Goal: Task Accomplishment & Management: Manage account settings

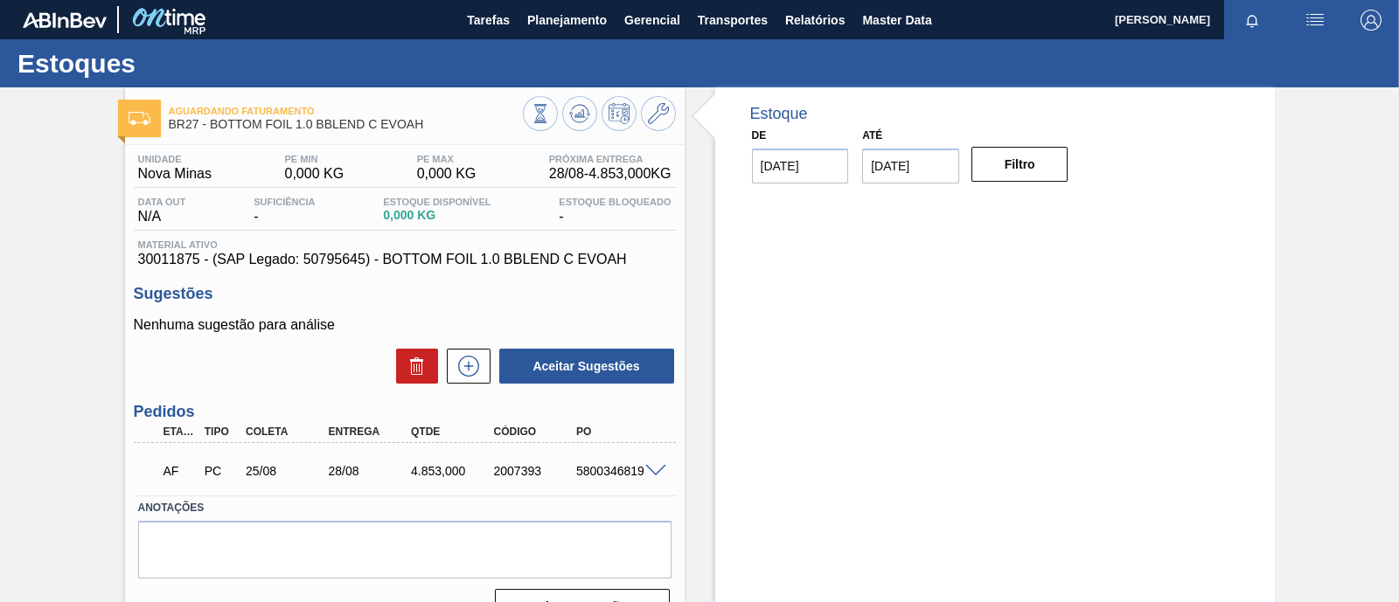
scroll to position [108, 0]
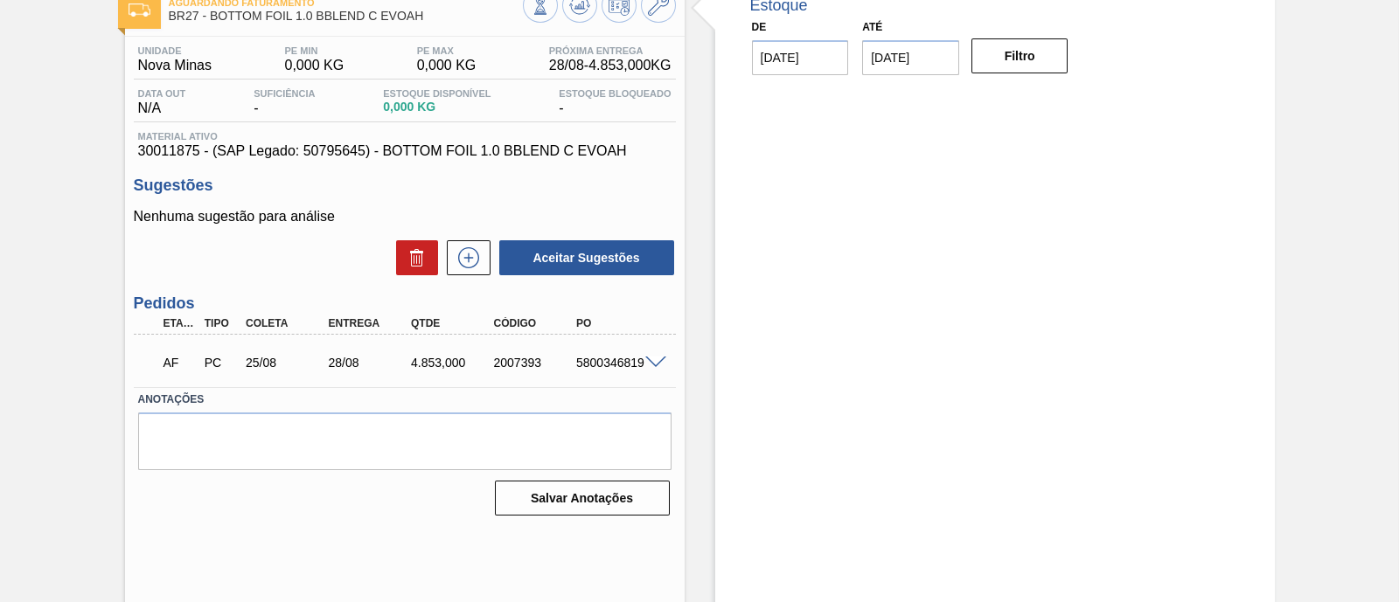
click at [338, 365] on div "28/08" at bounding box center [369, 363] width 91 height 14
click at [651, 360] on span at bounding box center [655, 363] width 21 height 13
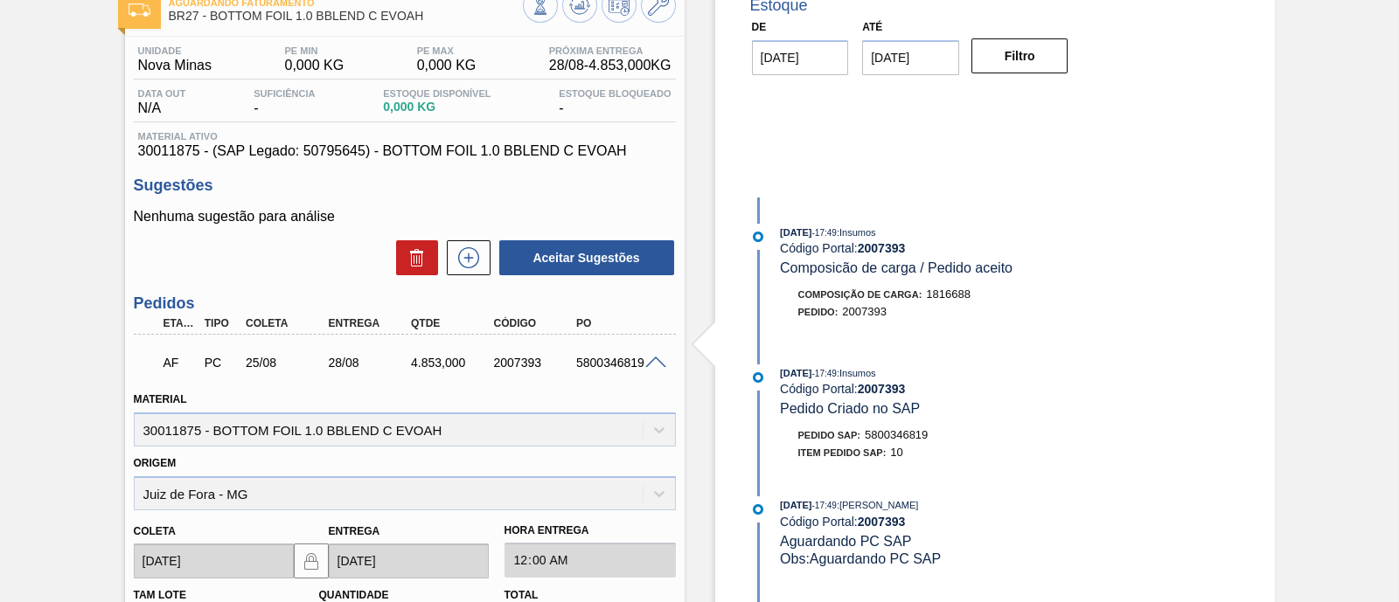
scroll to position [218, 0]
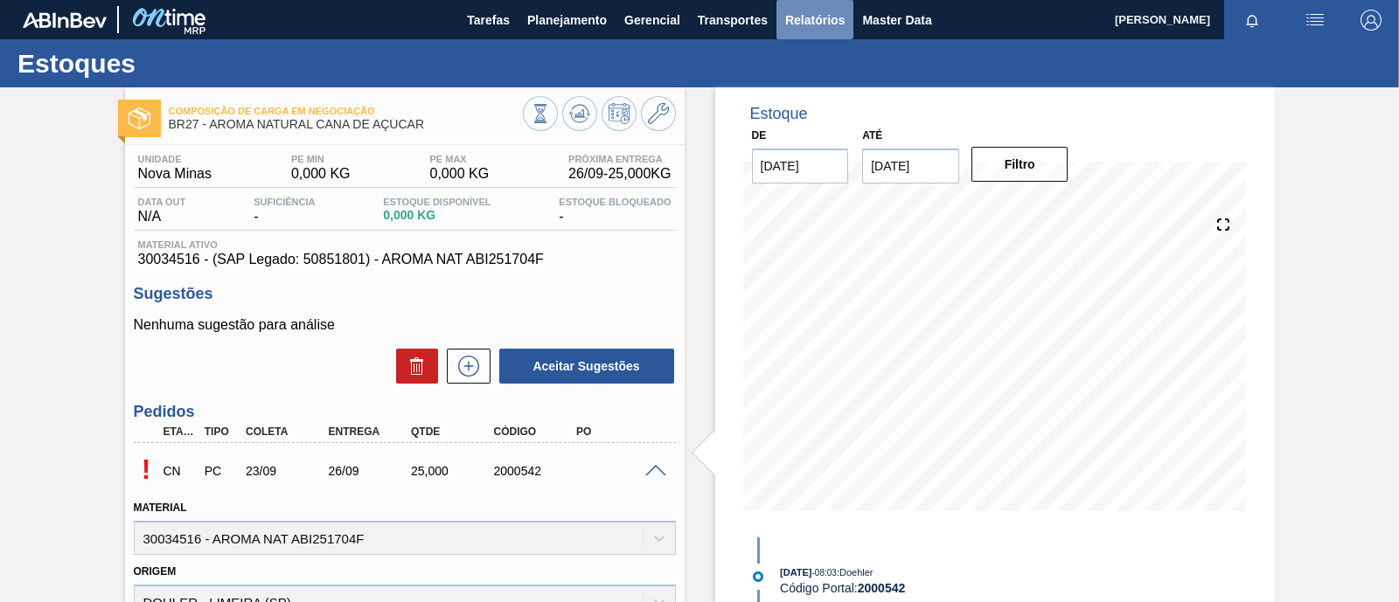
click at [818, 23] on span "Relatórios" at bounding box center [814, 20] width 59 height 21
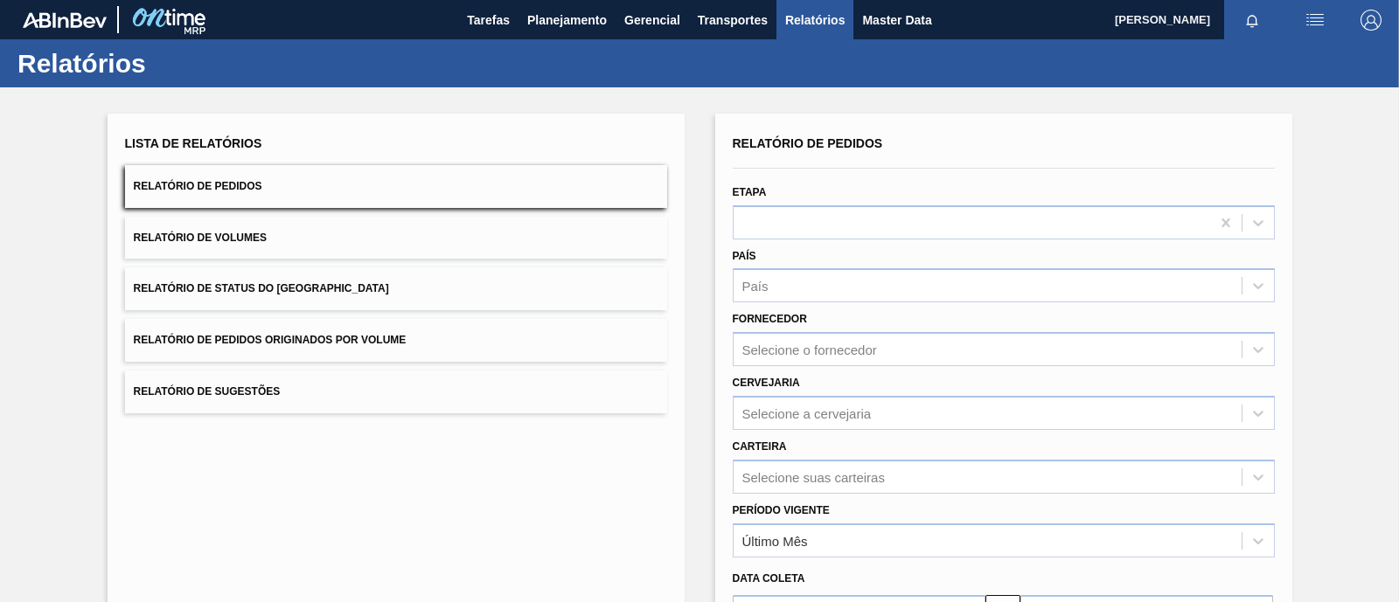
click at [244, 189] on span "Relatório de Pedidos" at bounding box center [198, 186] width 129 height 12
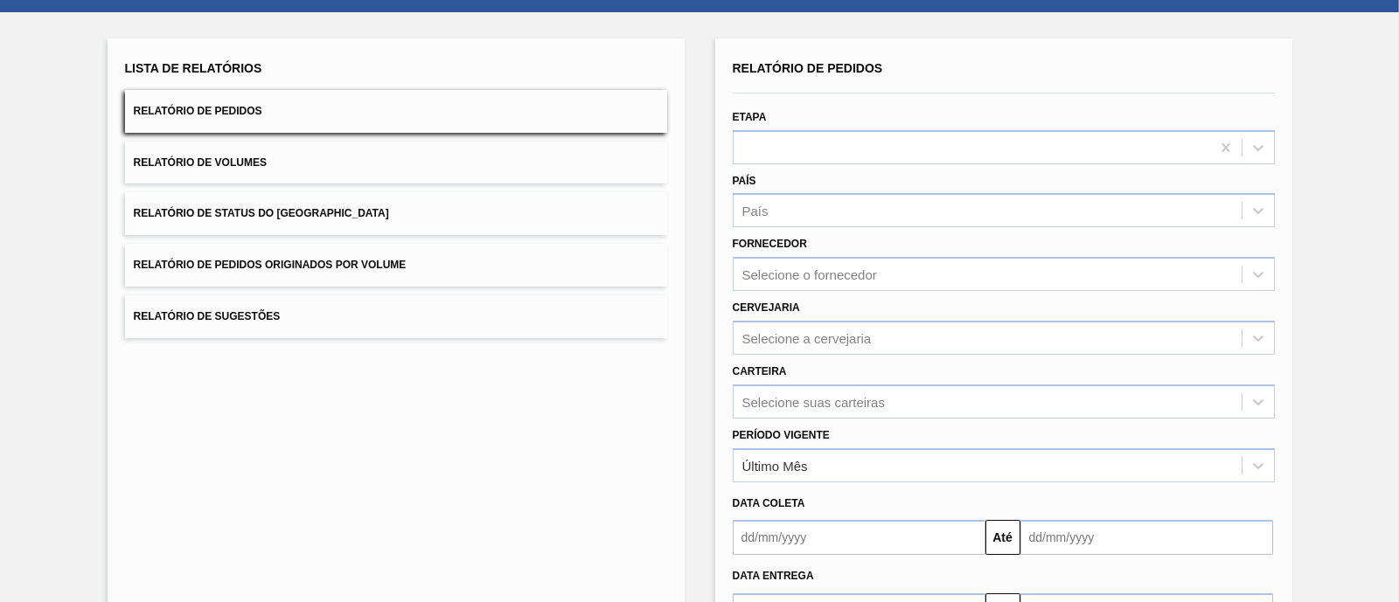
scroll to position [108, 0]
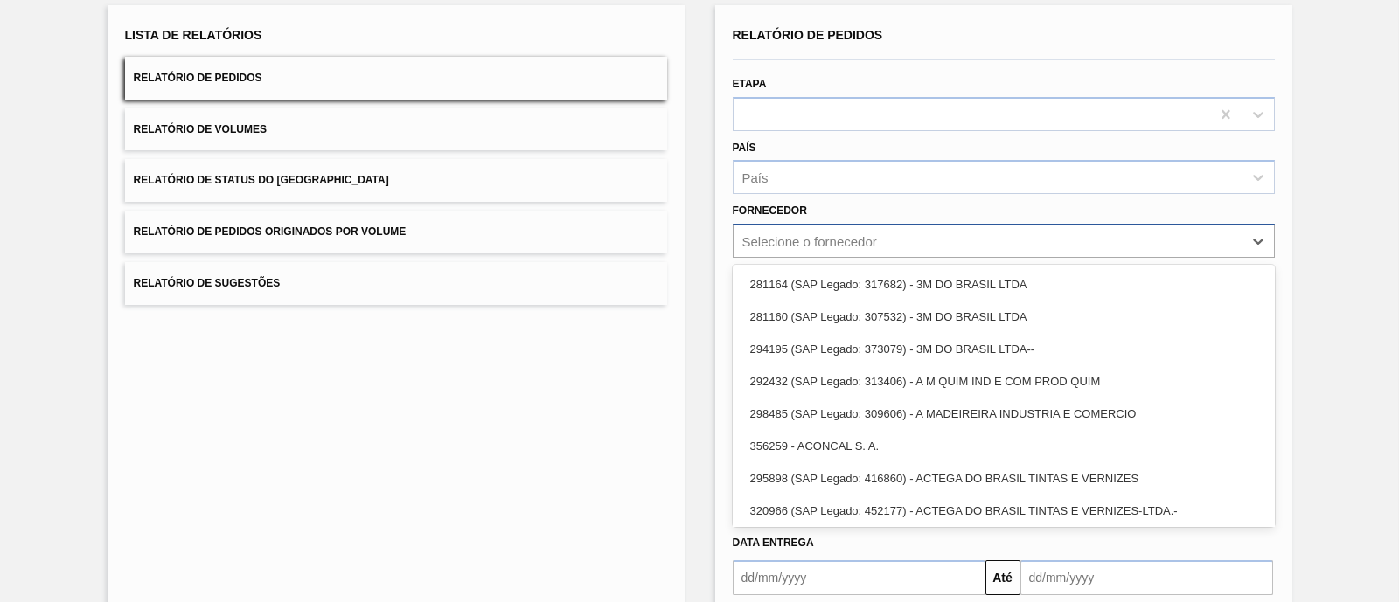
click at [852, 229] on div "Selecione o fornecedor" at bounding box center [987, 241] width 508 height 25
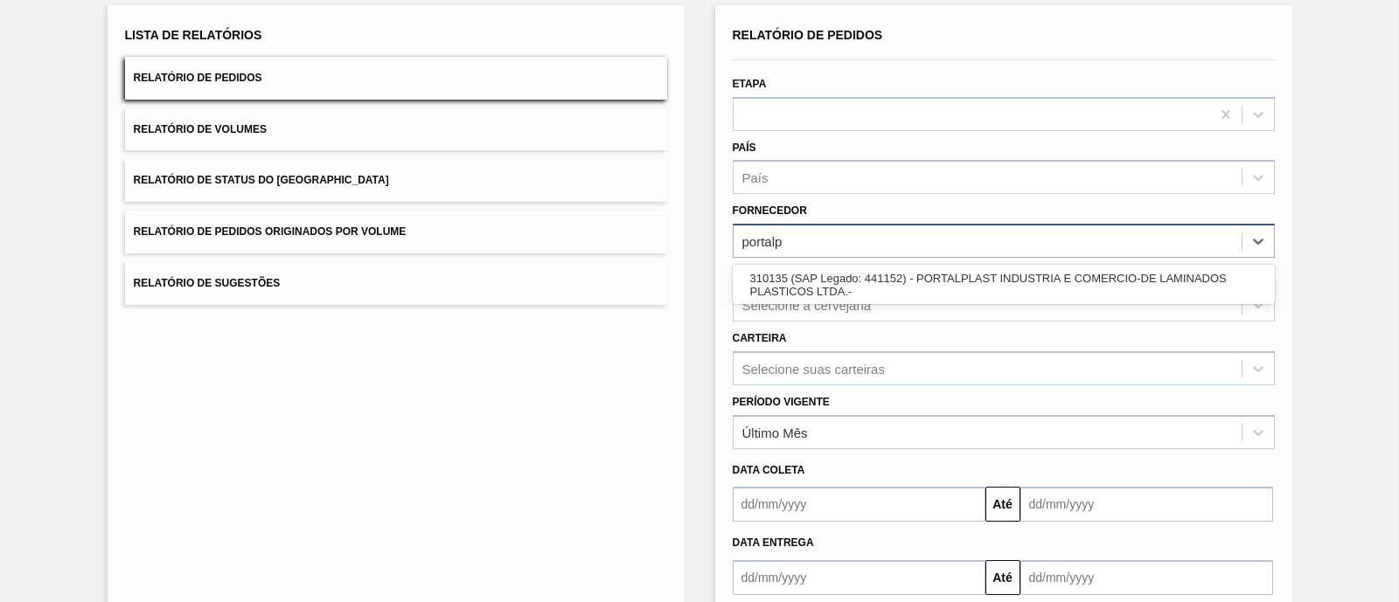
type input "portalpl"
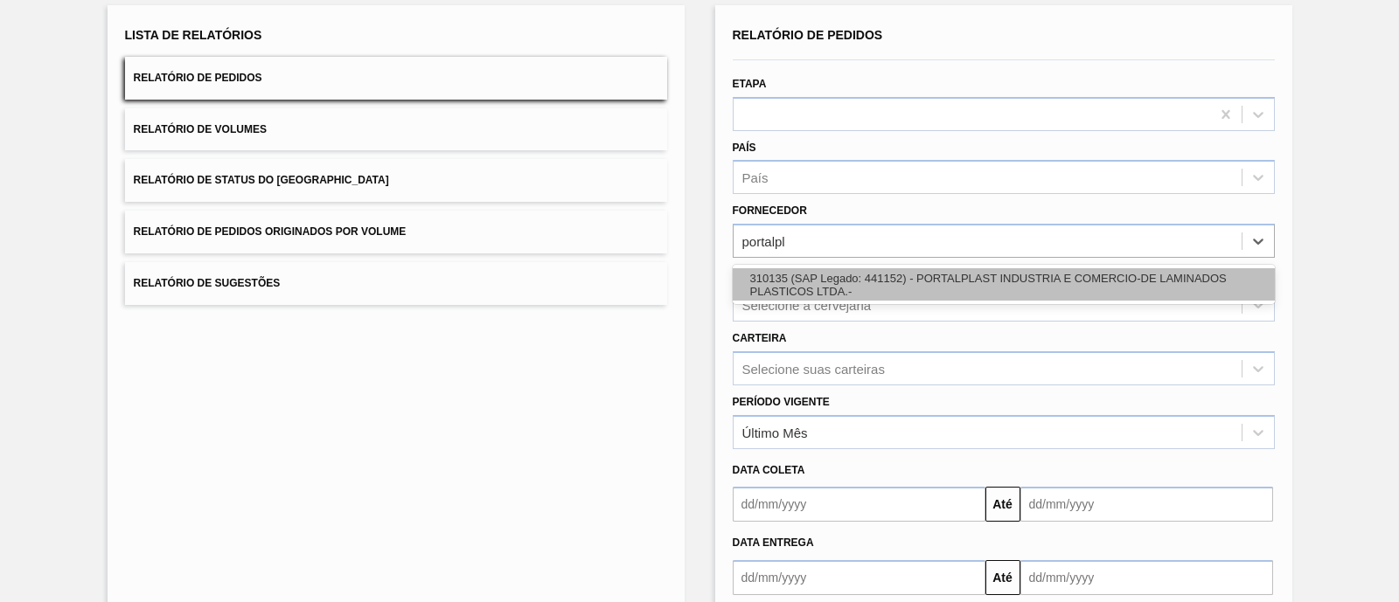
click at [848, 283] on div "310135 (SAP Legado: 441152) - PORTALPLAST INDUSTRIA E COMERCIO-DE LAMINADOS PLA…" at bounding box center [1004, 284] width 542 height 32
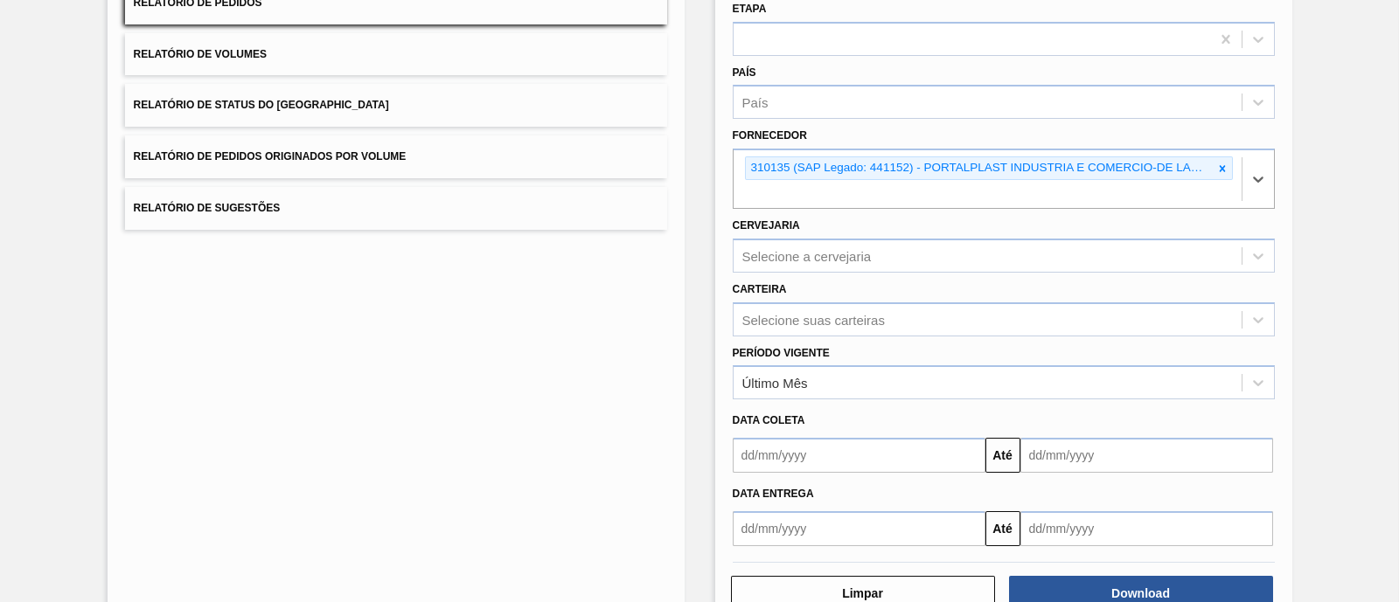
scroll to position [218, 0]
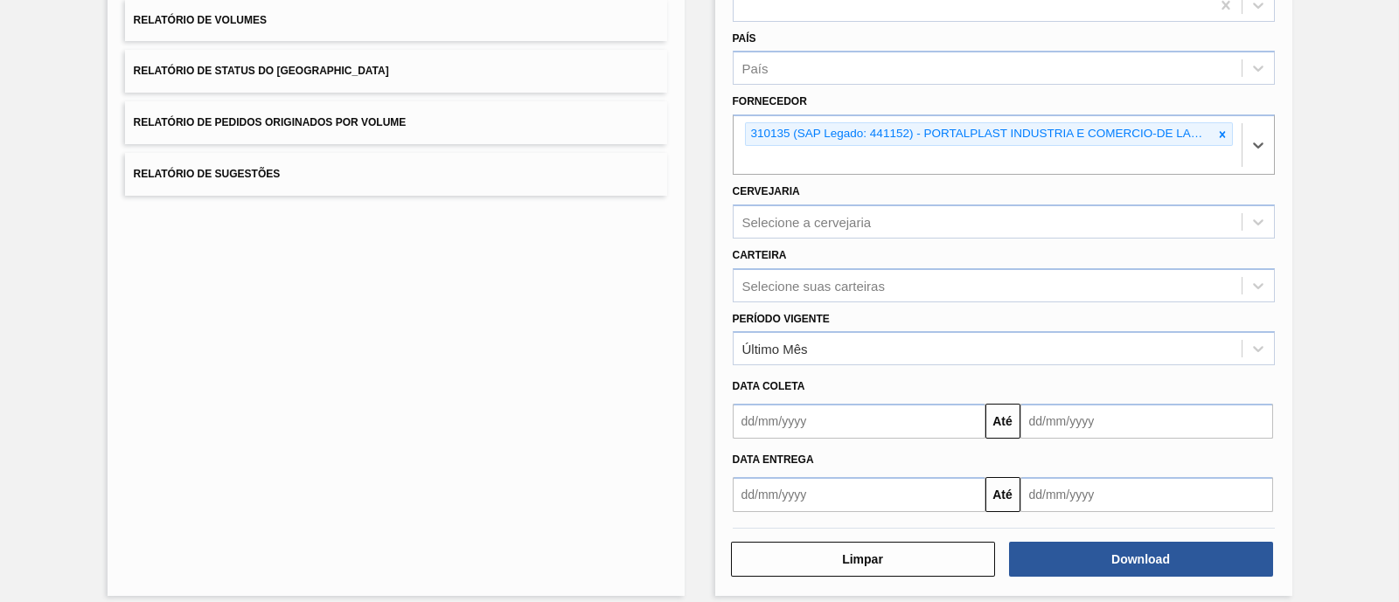
click at [859, 425] on input "text" at bounding box center [859, 421] width 253 height 35
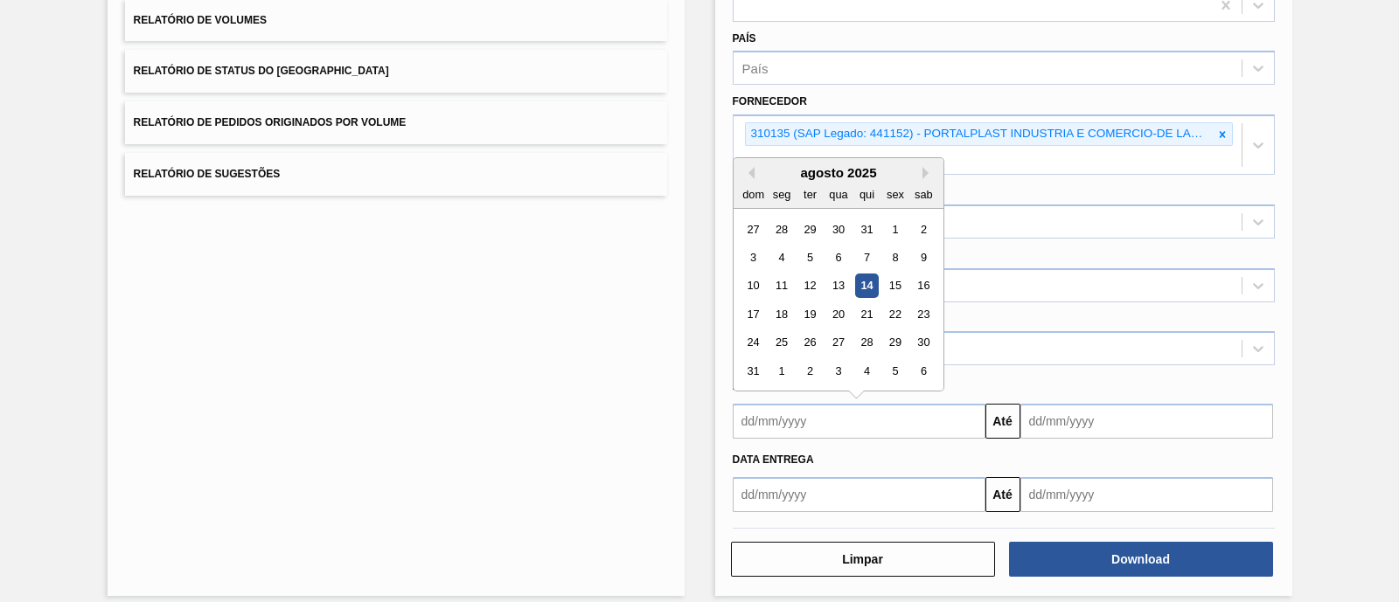
click at [867, 284] on div "14" at bounding box center [866, 287] width 24 height 24
type input "[DATE]"
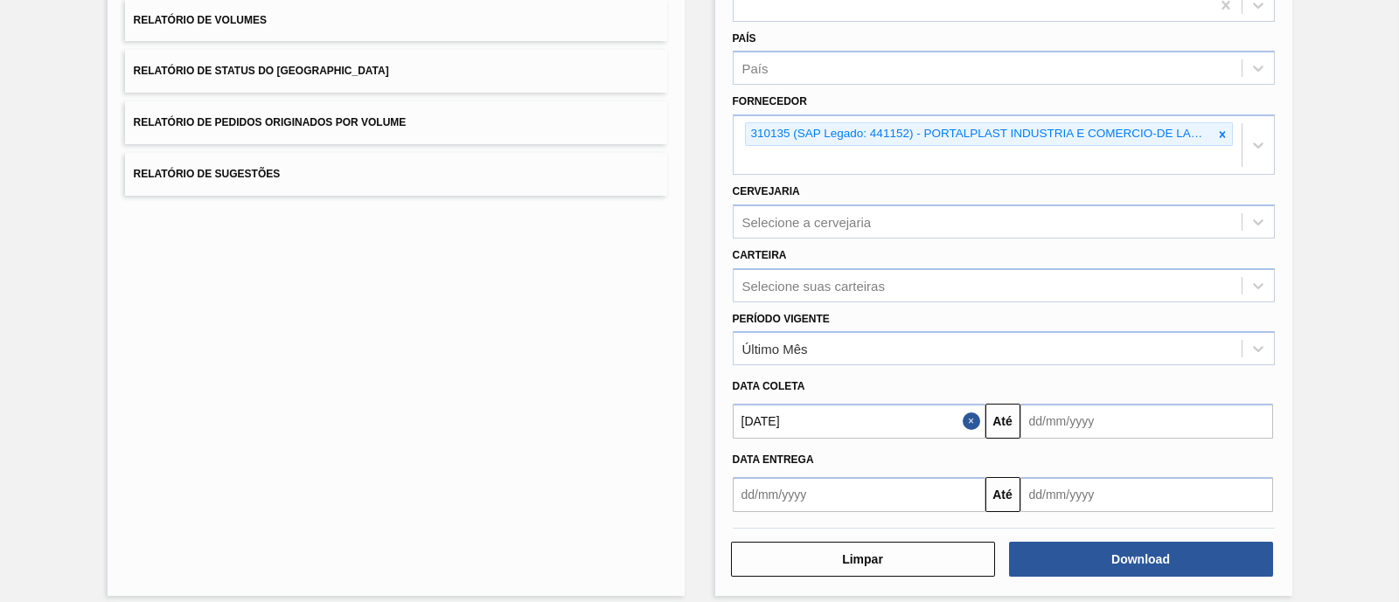
click at [1075, 418] on input "text" at bounding box center [1146, 421] width 253 height 35
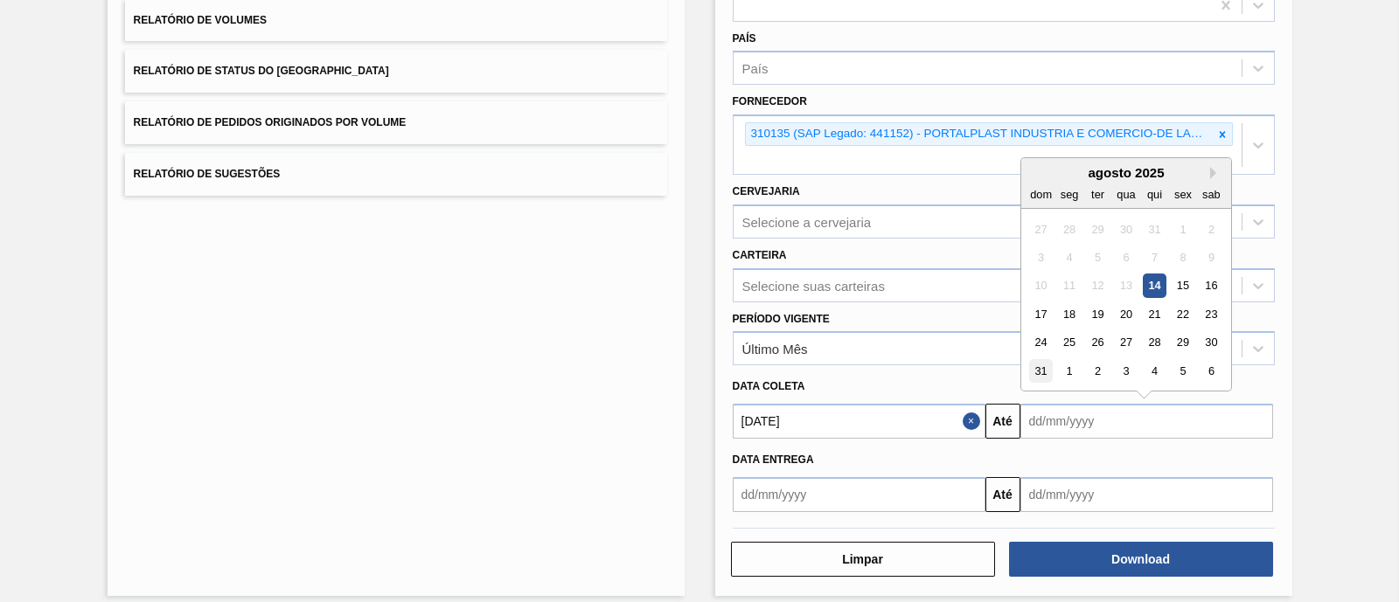
click at [1045, 372] on div "31" at bounding box center [1041, 371] width 24 height 24
type input "[DATE]"
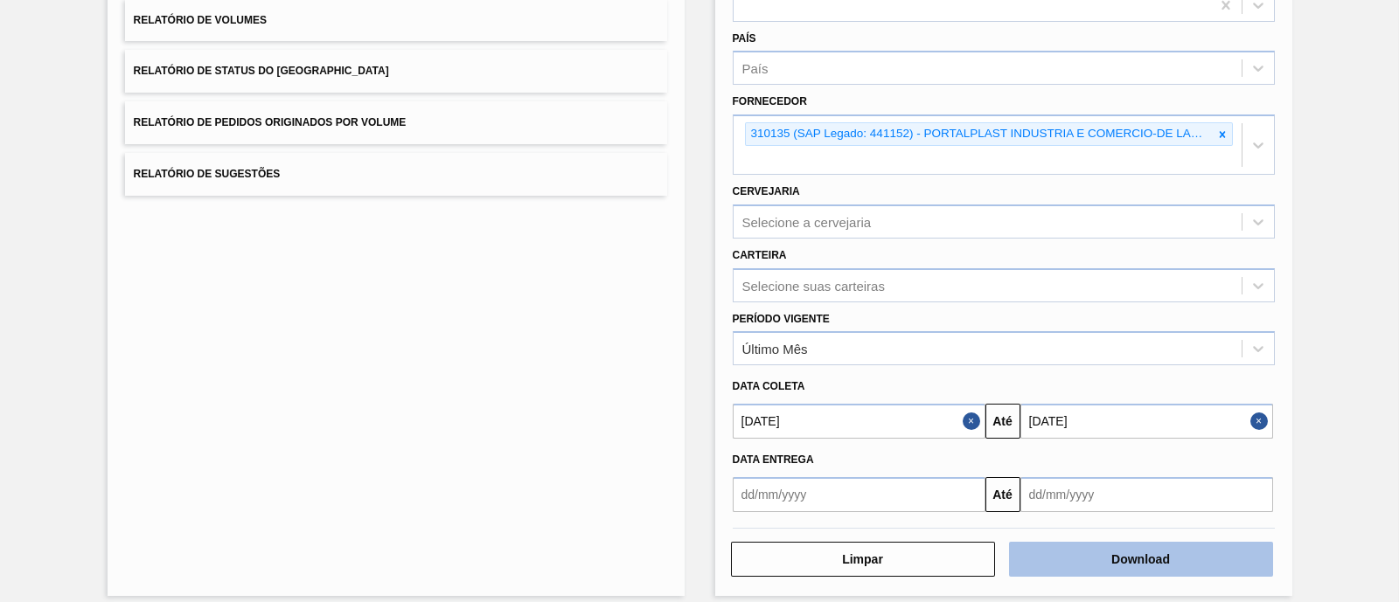
click at [1106, 553] on button "Download" at bounding box center [1141, 559] width 264 height 35
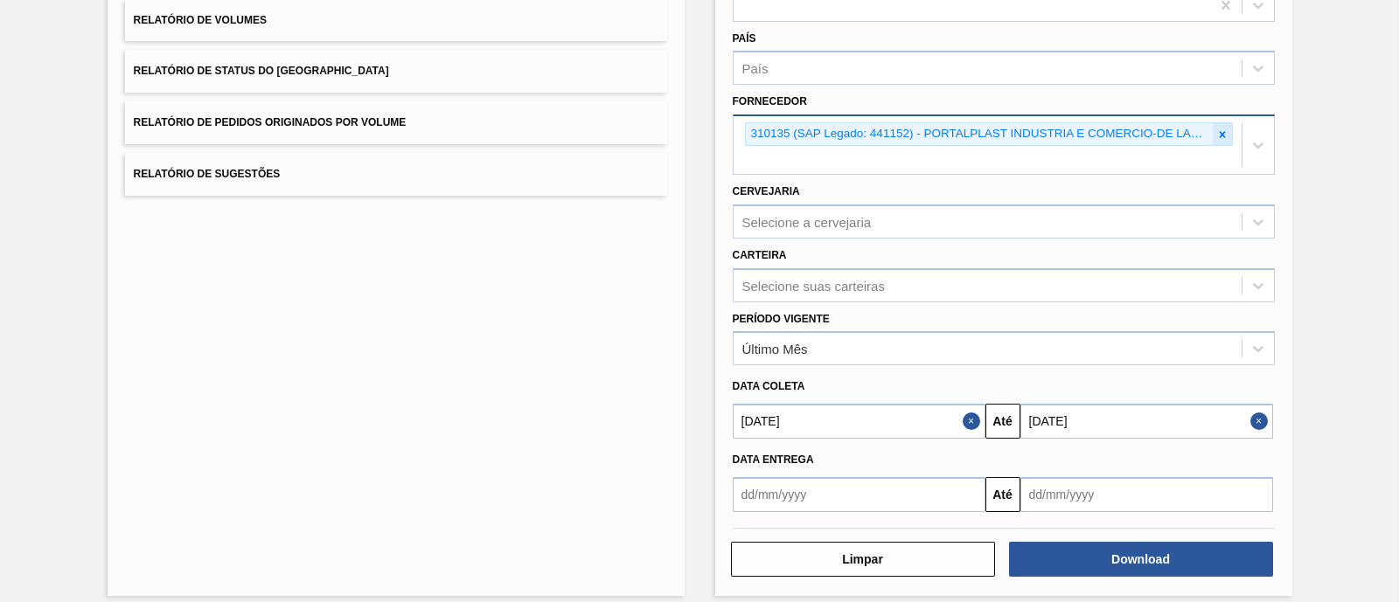
click at [1221, 133] on icon at bounding box center [1222, 134] width 6 height 6
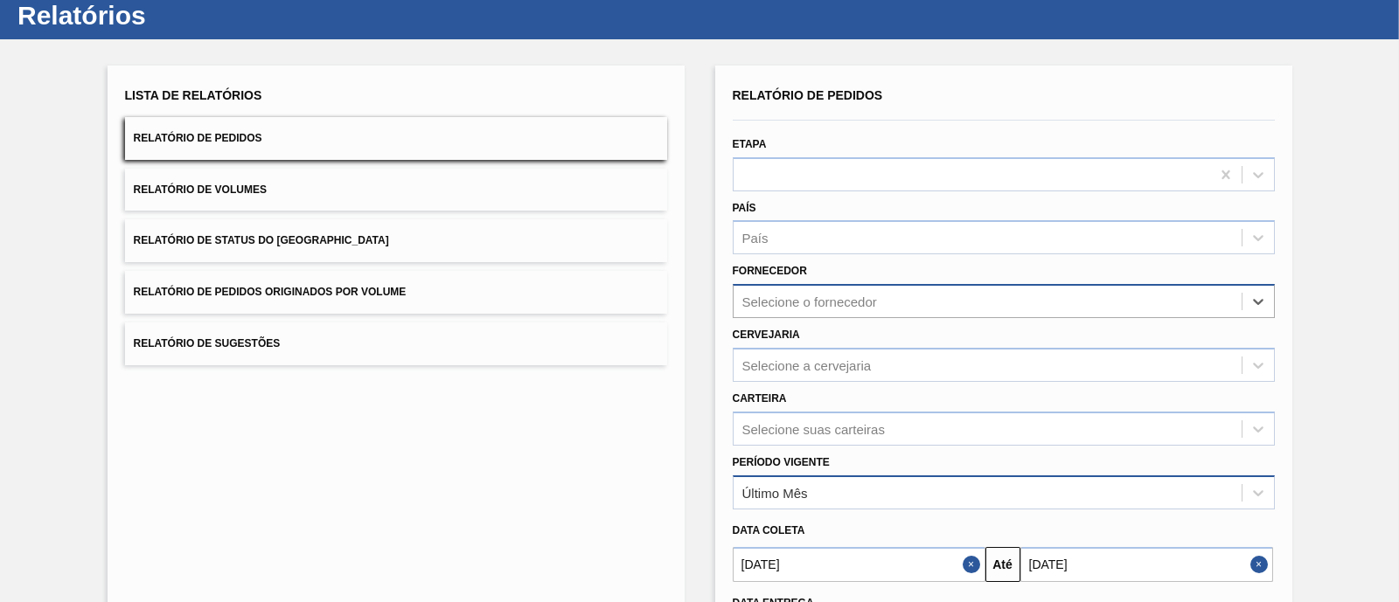
scroll to position [0, 0]
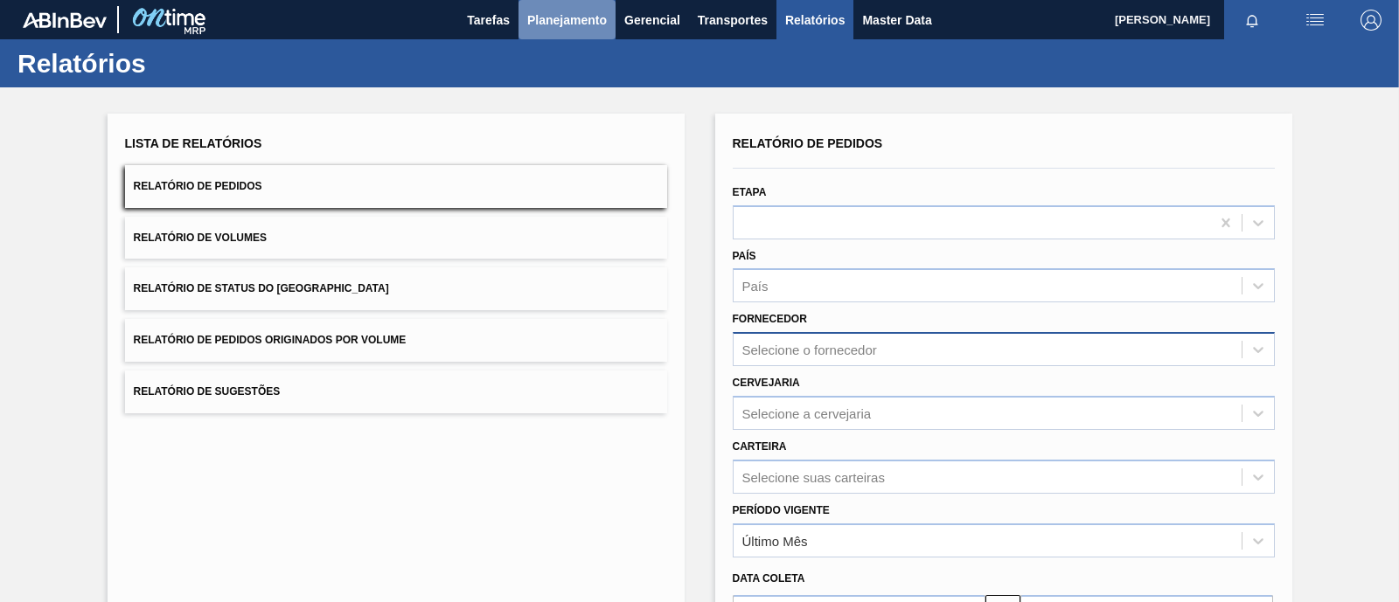
click at [591, 22] on span "Planejamento" at bounding box center [567, 20] width 80 height 21
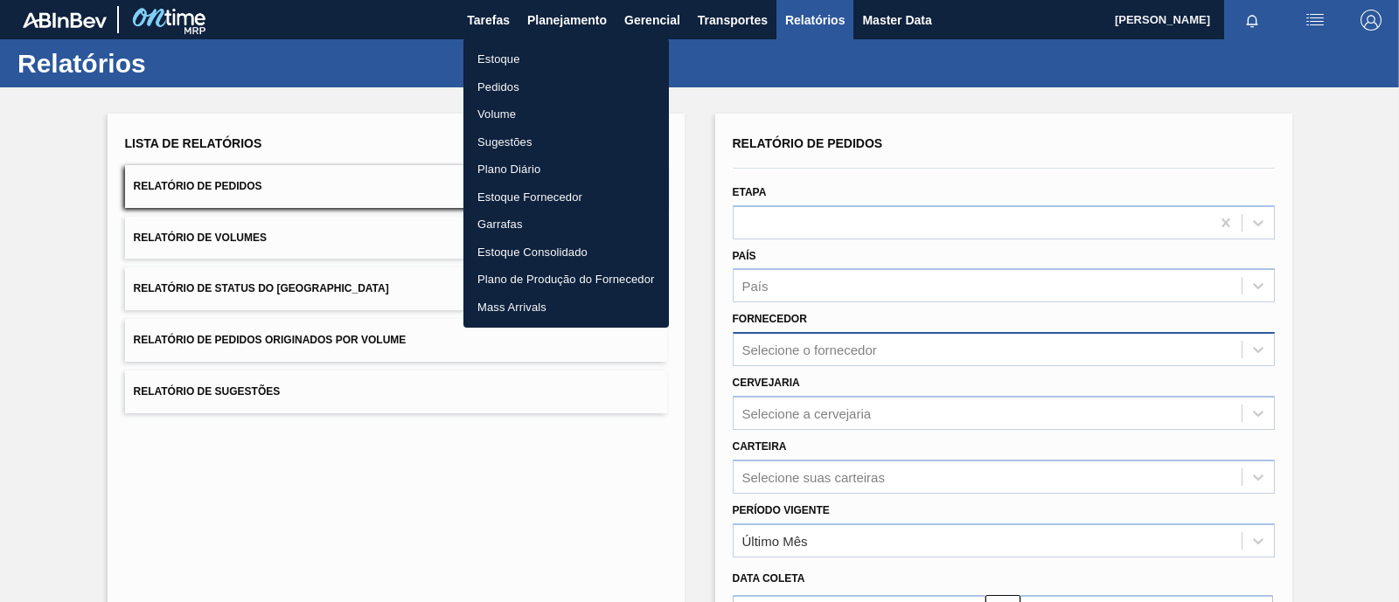
click at [501, 50] on li "Estoque" at bounding box center [565, 59] width 205 height 28
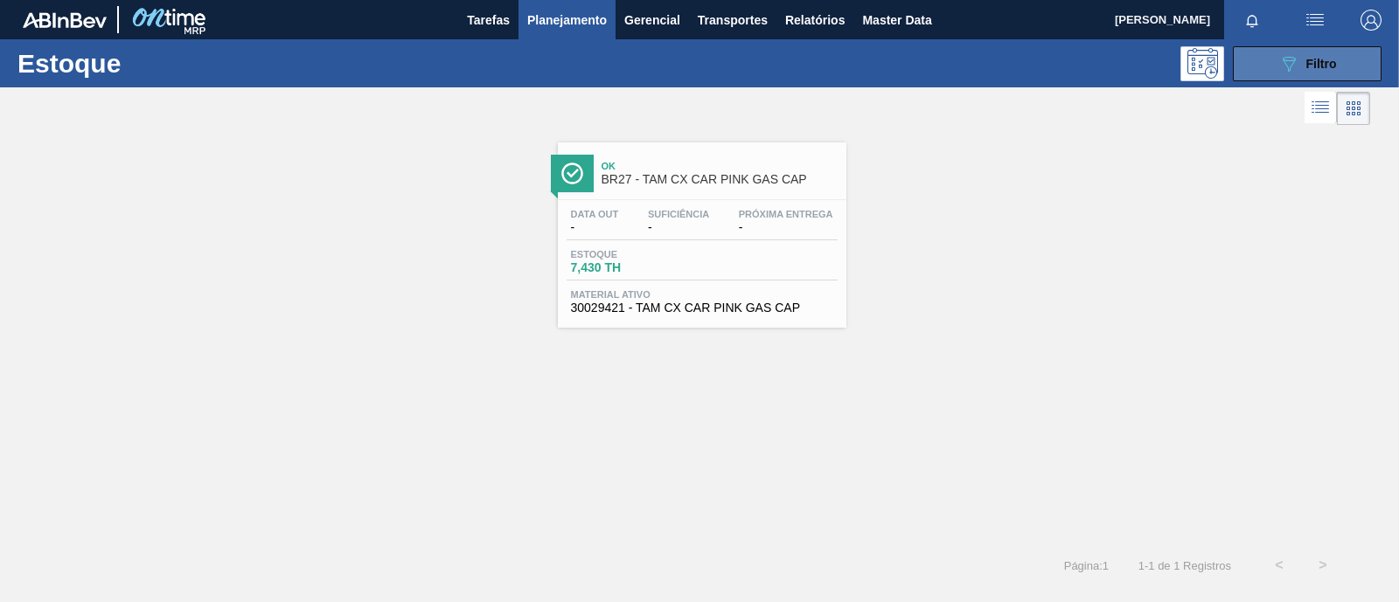
click at [1294, 65] on icon "089F7B8B-B2A5-4AFE-B5C0-19BA573D28AC" at bounding box center [1288, 63] width 21 height 21
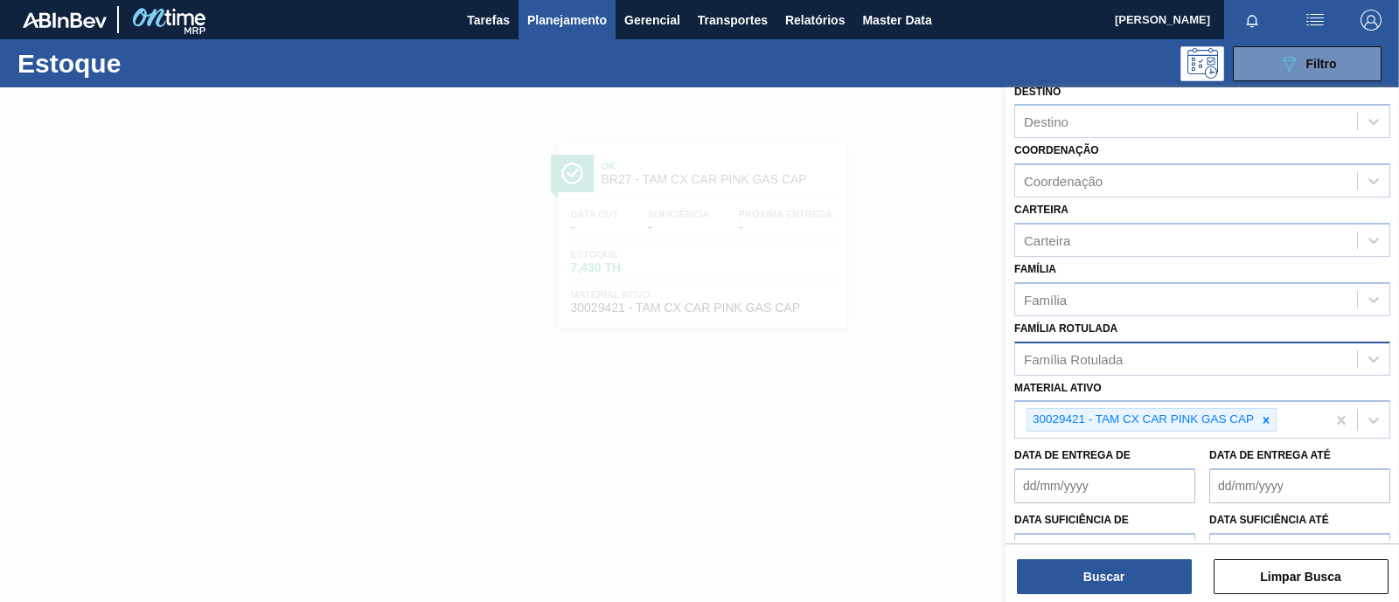
scroll to position [218, 0]
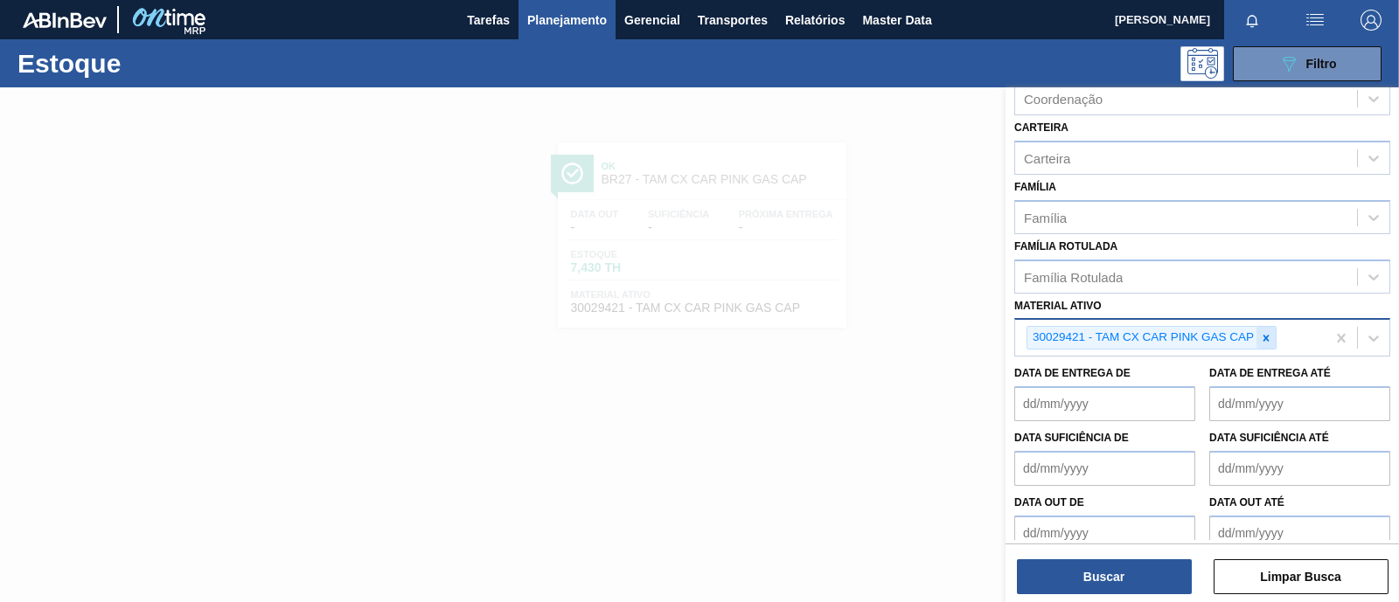
click at [1268, 332] on icon at bounding box center [1266, 338] width 12 height 12
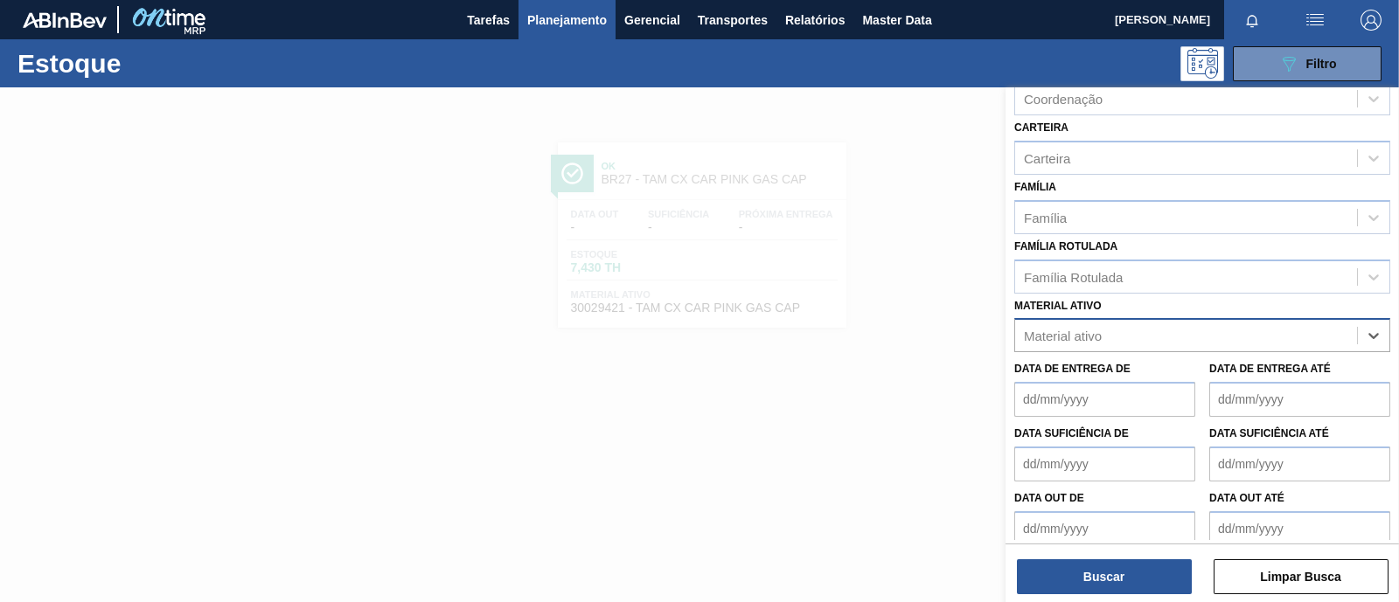
paste ativo "30008438"
type ativo "30008438"
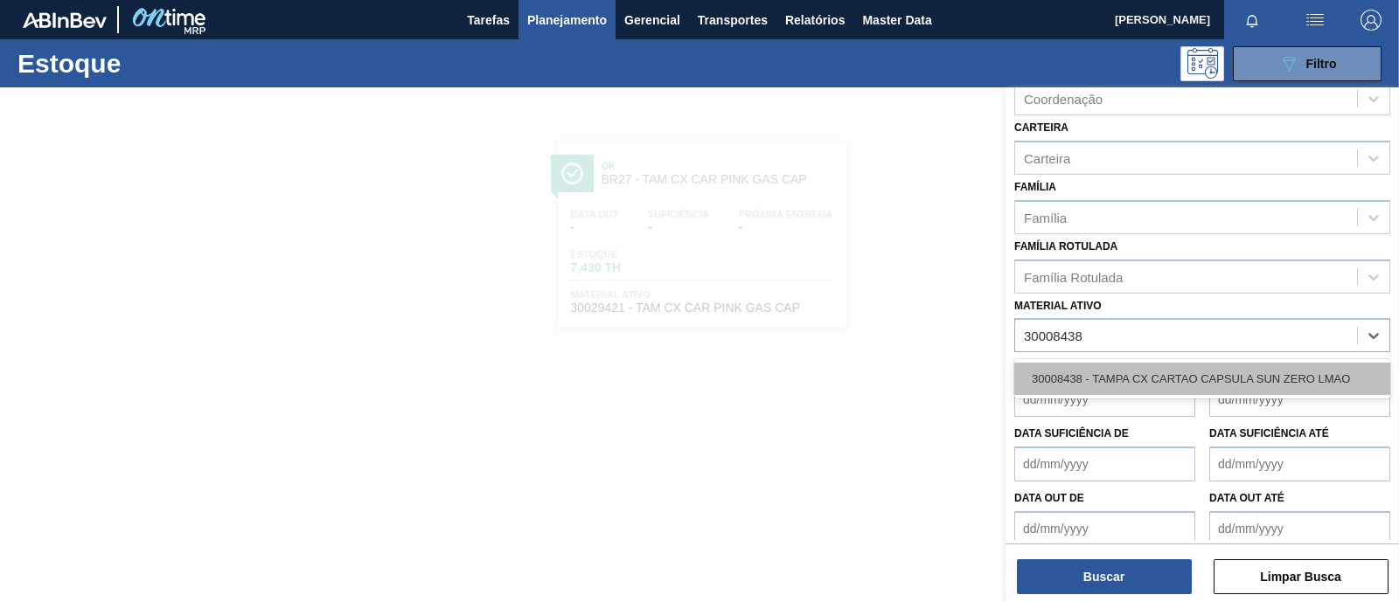
click at [1127, 376] on div "30008438 - TAMPA CX CARTAO CAPSULA SUN ZERO LMAO" at bounding box center [1202, 379] width 376 height 32
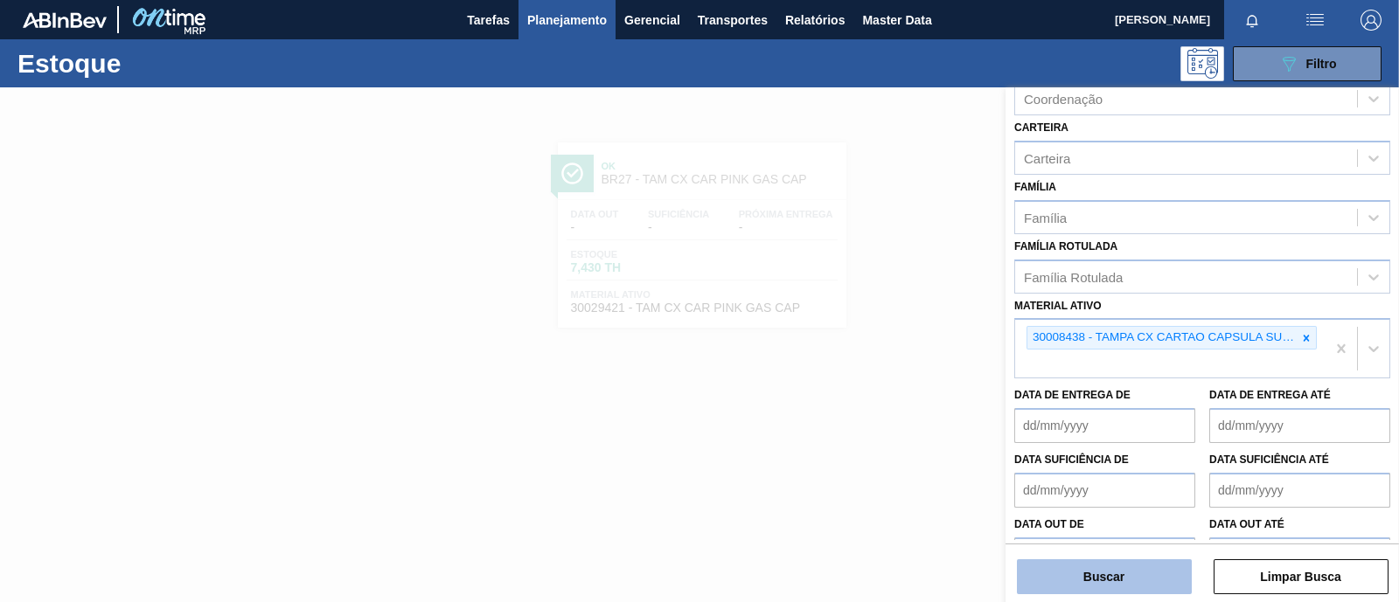
click at [1114, 574] on button "Buscar" at bounding box center [1104, 577] width 175 height 35
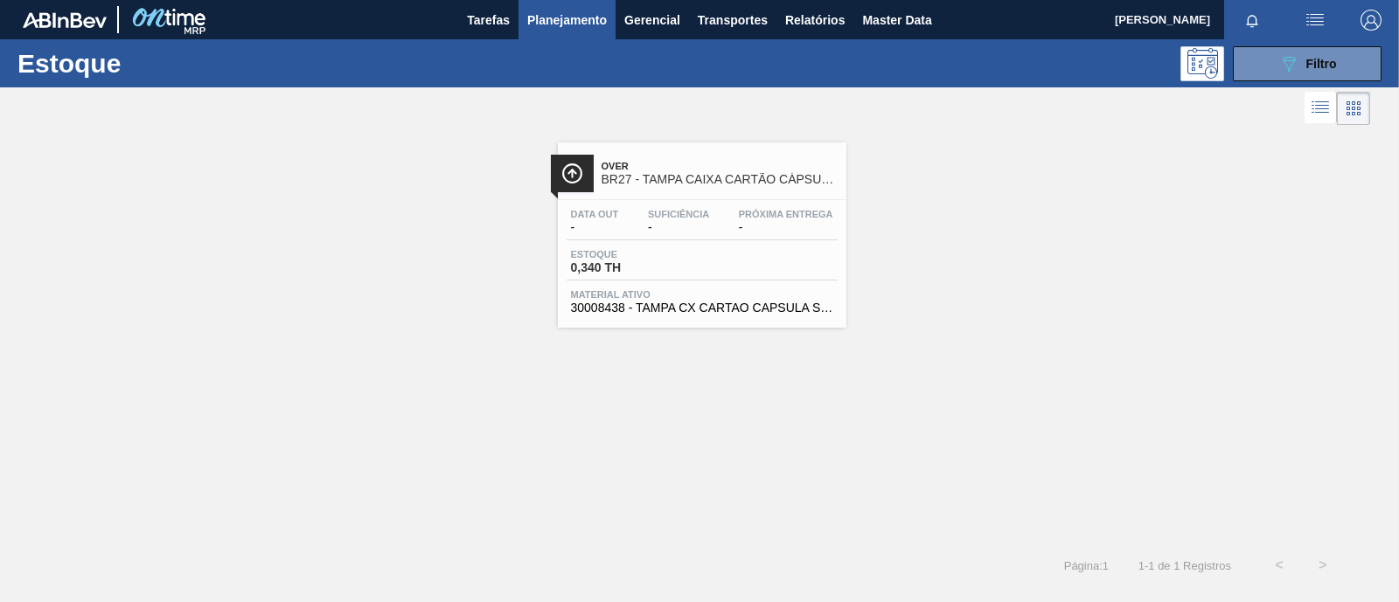
click at [693, 263] on div "Estoque 0,340 TH" at bounding box center [632, 261] width 131 height 25
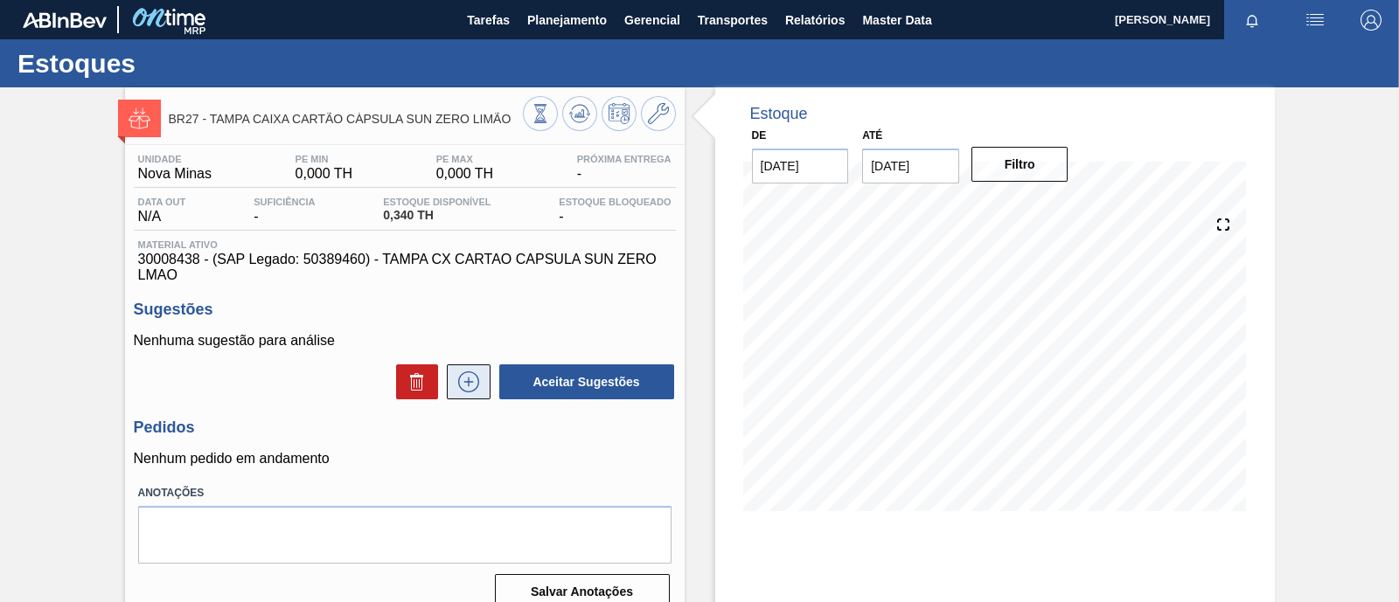
click at [468, 387] on icon at bounding box center [468, 383] width 1 height 10
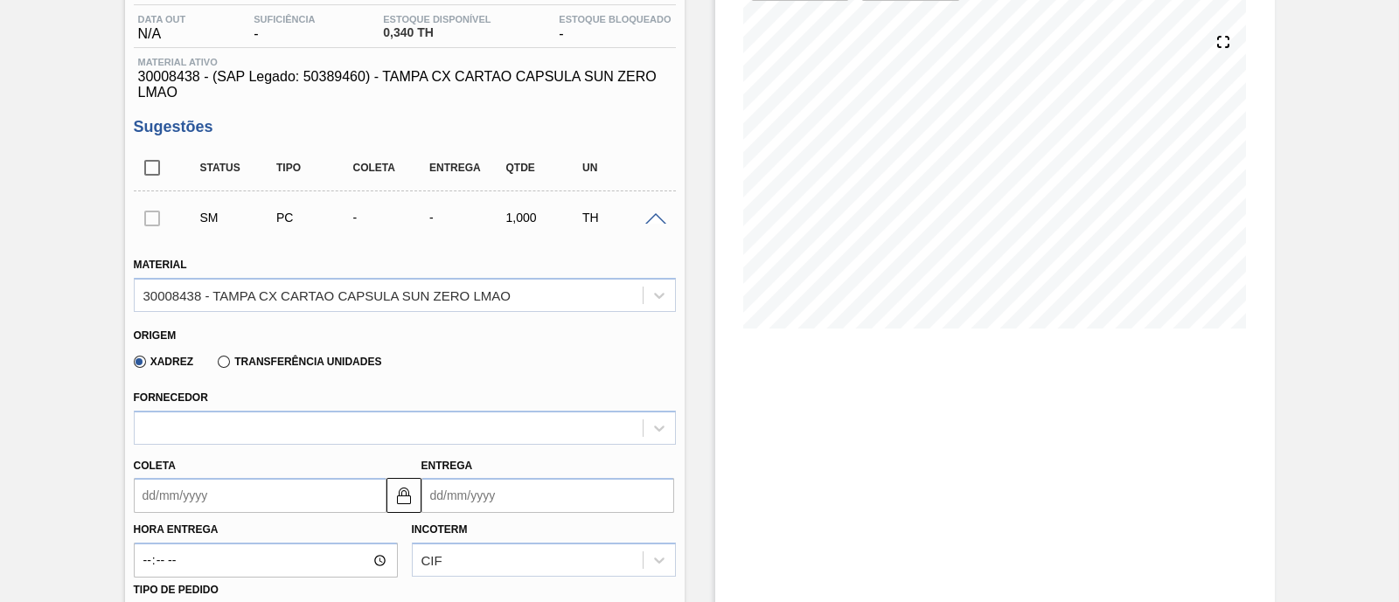
scroll to position [218, 0]
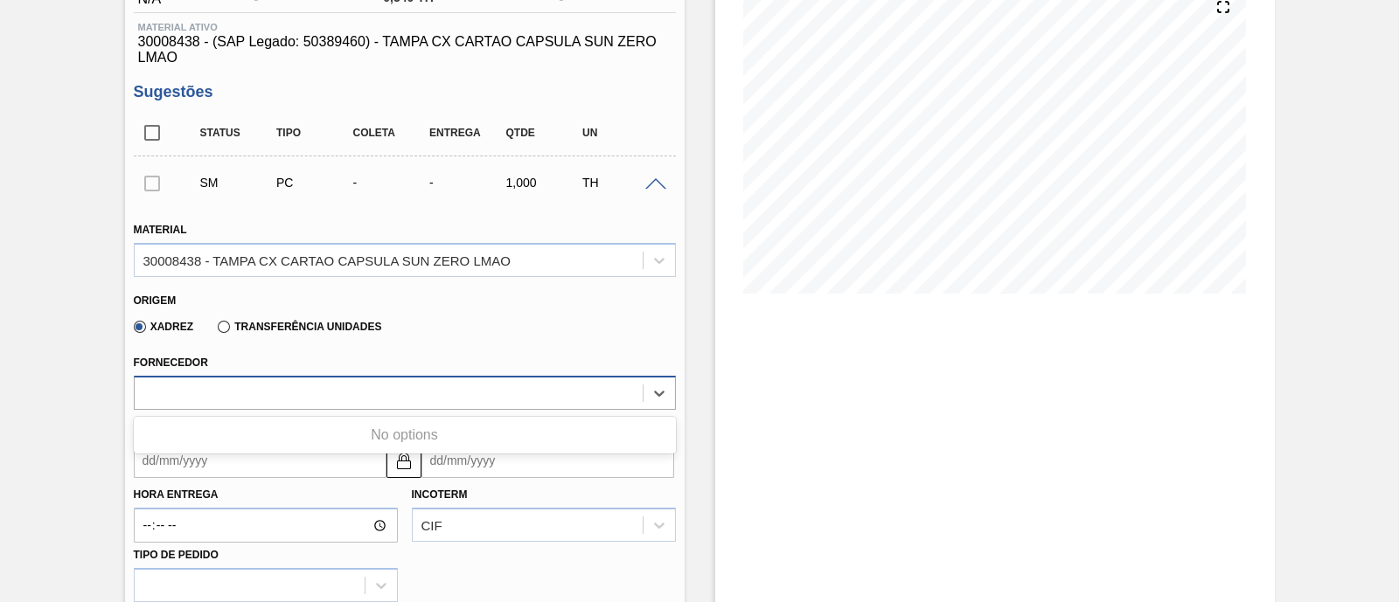
click at [367, 391] on div at bounding box center [389, 392] width 508 height 25
click at [654, 391] on icon at bounding box center [658, 393] width 17 height 17
click at [657, 386] on icon at bounding box center [658, 393] width 17 height 17
click at [629, 344] on div "Origem Xadrez Transferência Unidades" at bounding box center [405, 314] width 556 height 65
click at [662, 386] on icon at bounding box center [658, 393] width 17 height 17
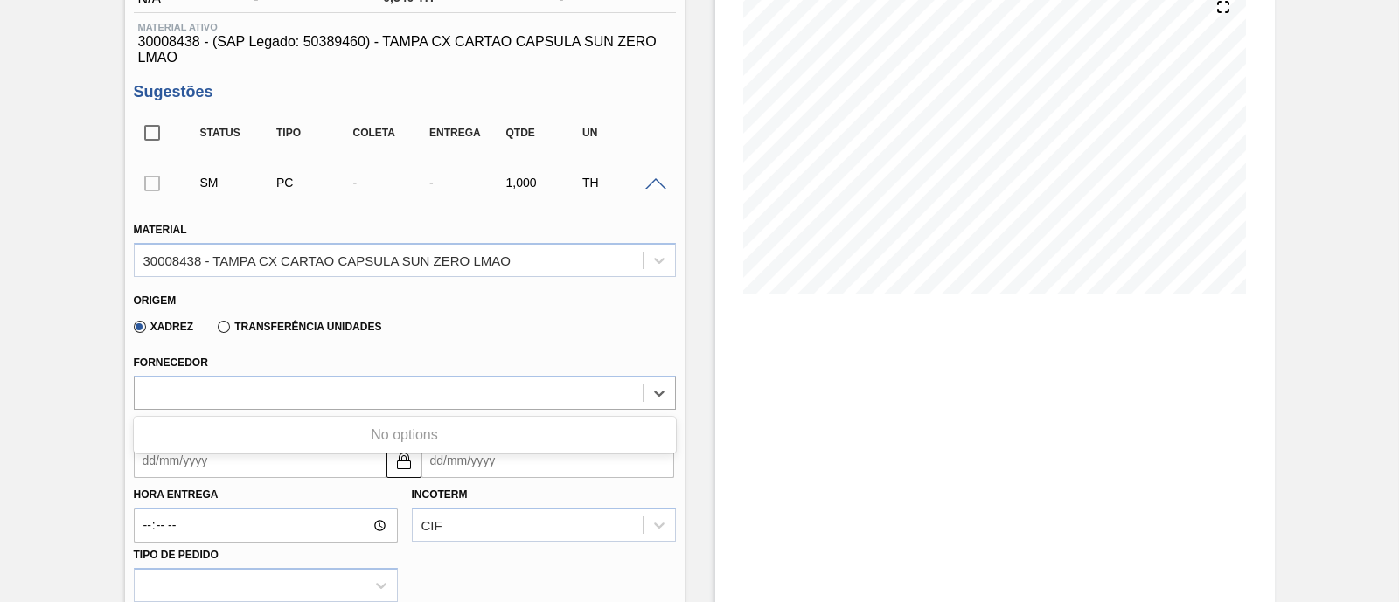
click at [652, 366] on div "Fornecedor Use Up and Down to choose options, press Enter to select the current…" at bounding box center [405, 380] width 542 height 59
click at [655, 382] on div at bounding box center [658, 393] width 31 height 31
click at [624, 340] on div "Xadrez Transferência Unidades" at bounding box center [397, 324] width 527 height 34
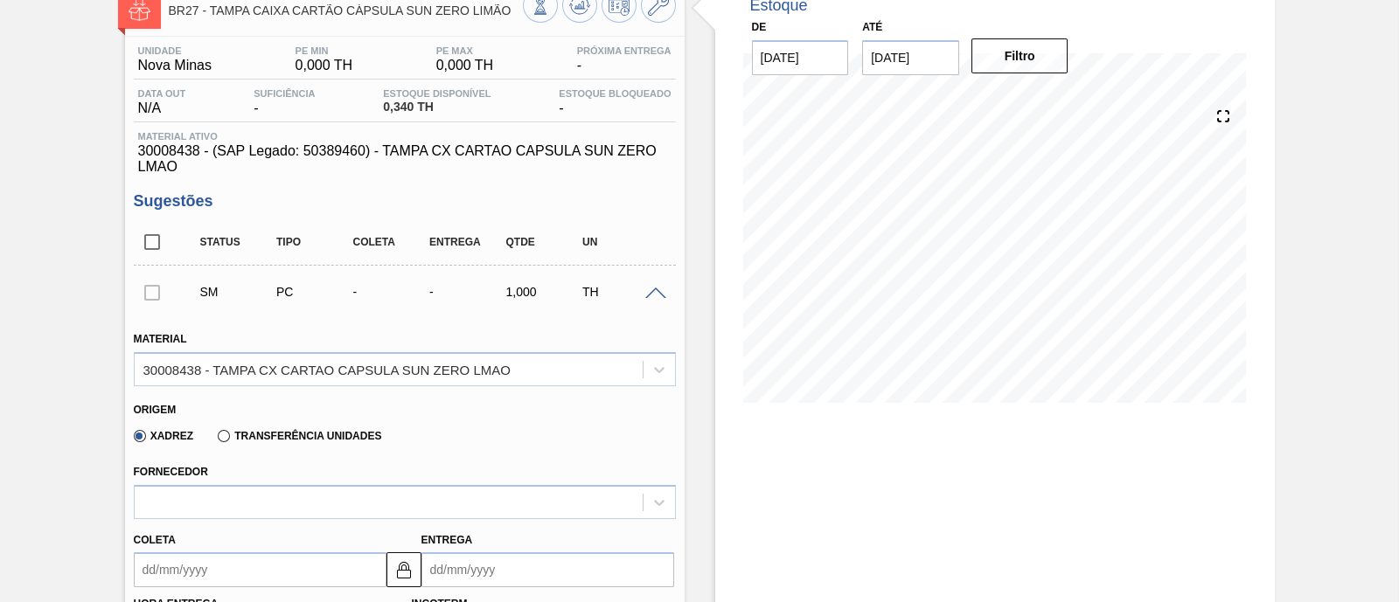
scroll to position [0, 0]
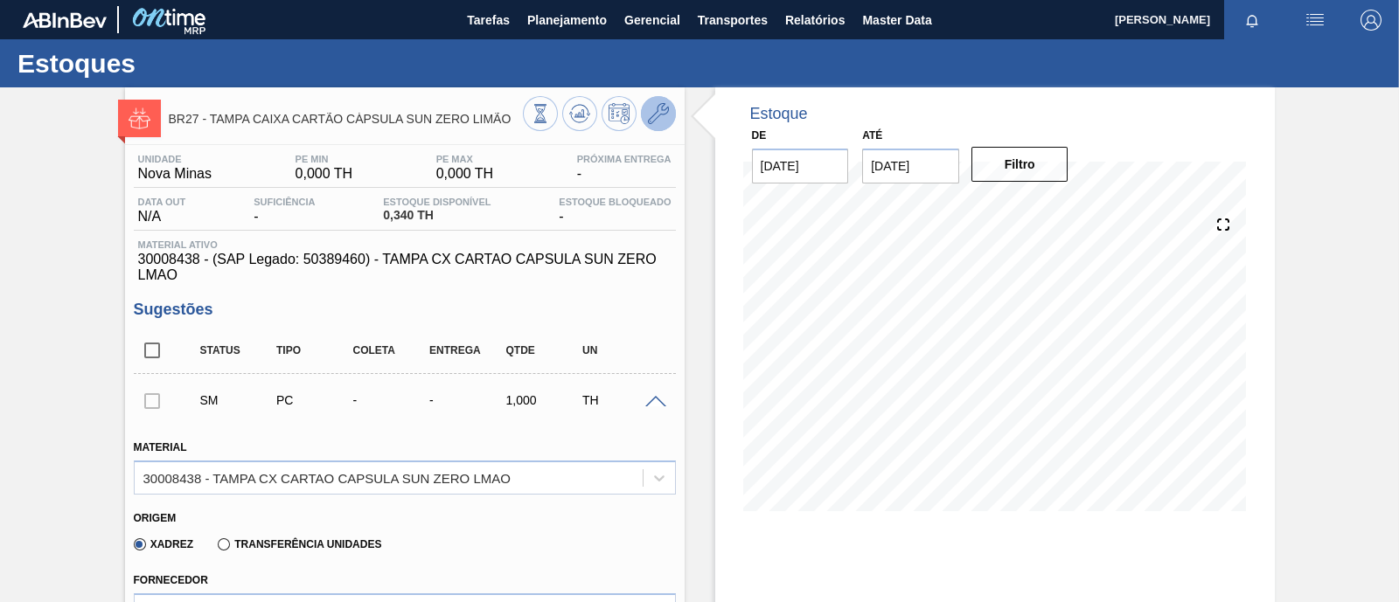
click at [659, 119] on icon at bounding box center [658, 113] width 21 height 21
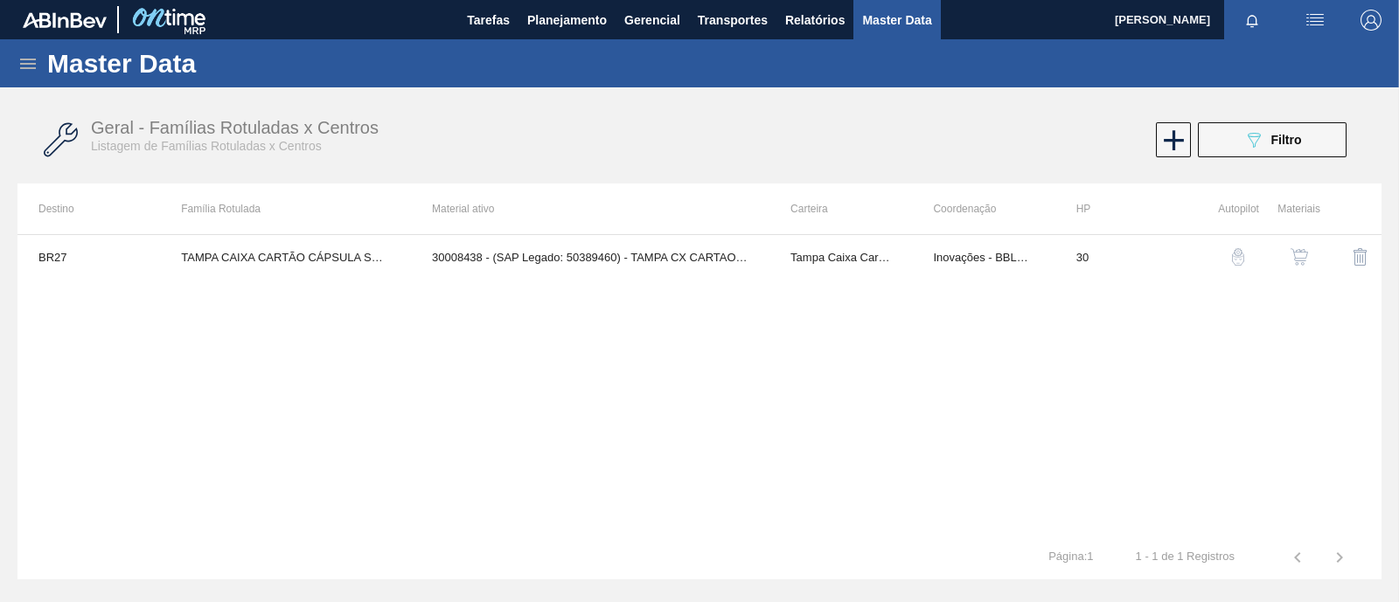
click at [1298, 257] on img "button" at bounding box center [1298, 256] width 17 height 17
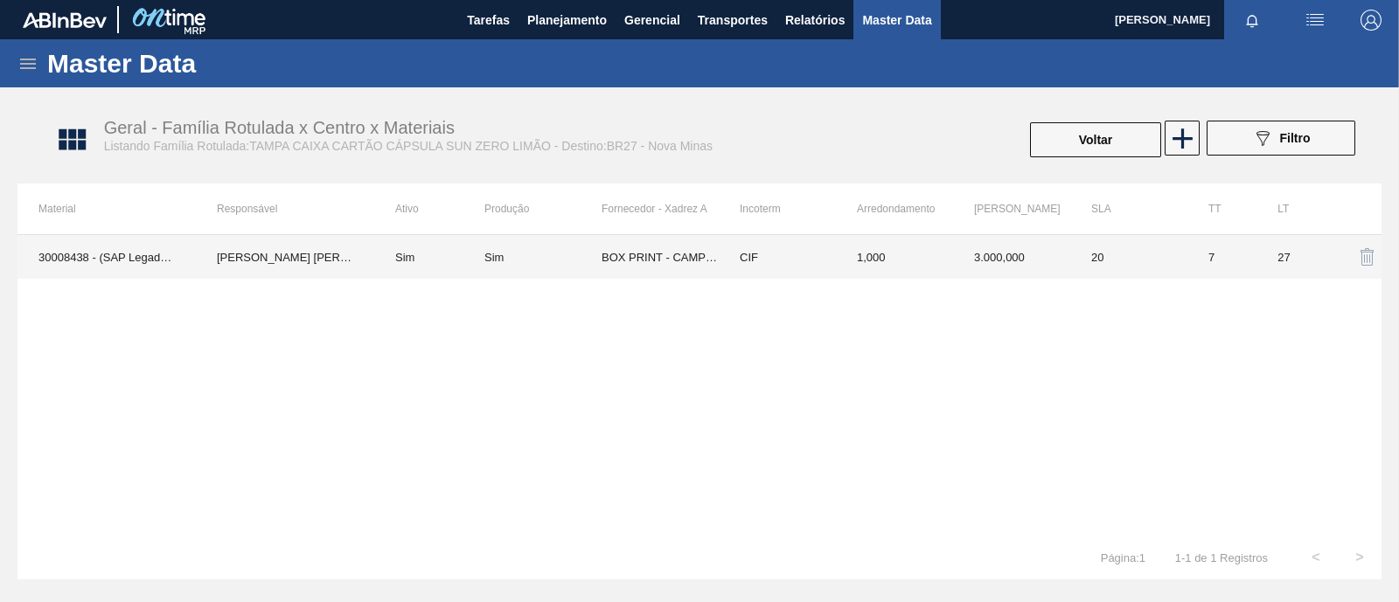
click at [302, 261] on td "[PERSON_NAME] [PERSON_NAME]" at bounding box center [285, 257] width 178 height 44
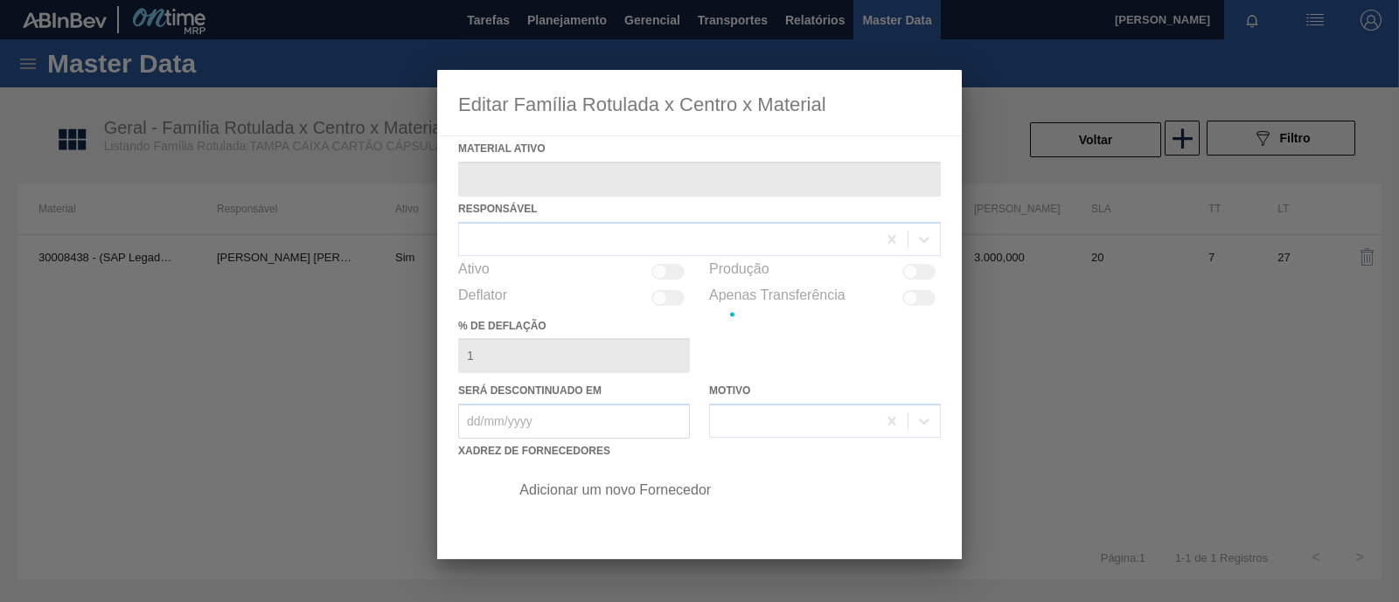
type ativo "30008438 - (SAP Legado: 50389460) - TAMPA CX CARTAO CAPSULA SUN ZERO LMAO"
checkbox input "true"
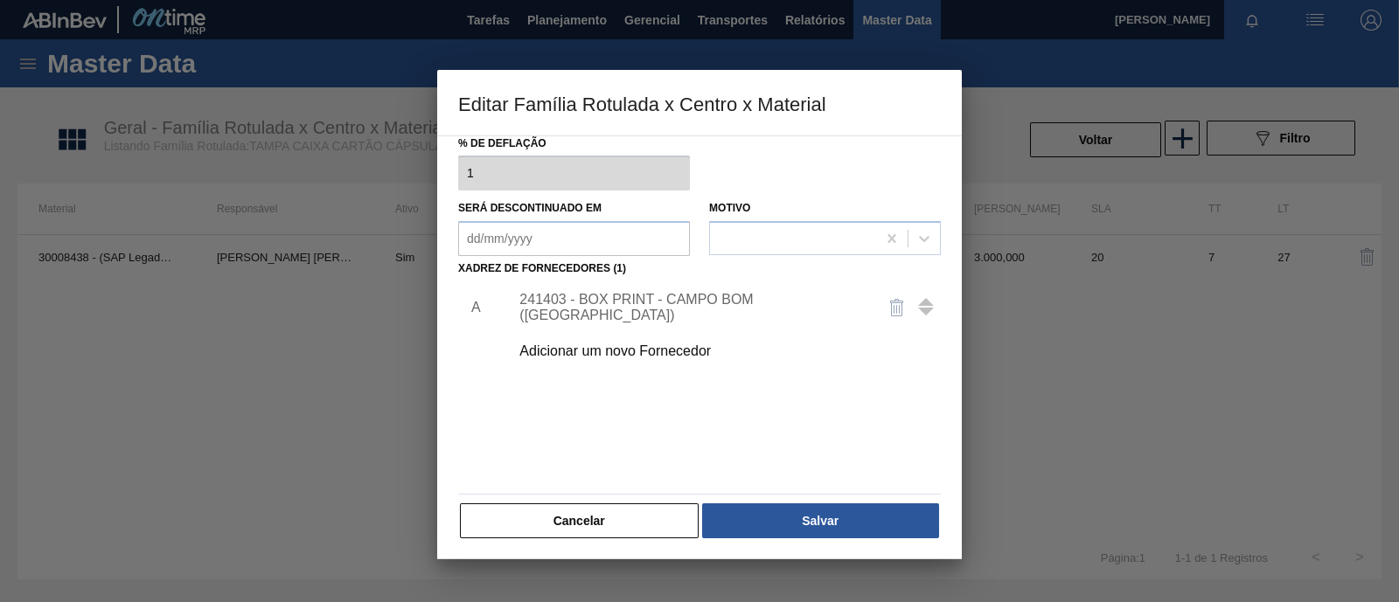
scroll to position [184, 0]
click at [631, 308] on div "241403 - BOX PRINT - CAMPO BOM ([GEOGRAPHIC_DATA])" at bounding box center [690, 306] width 343 height 31
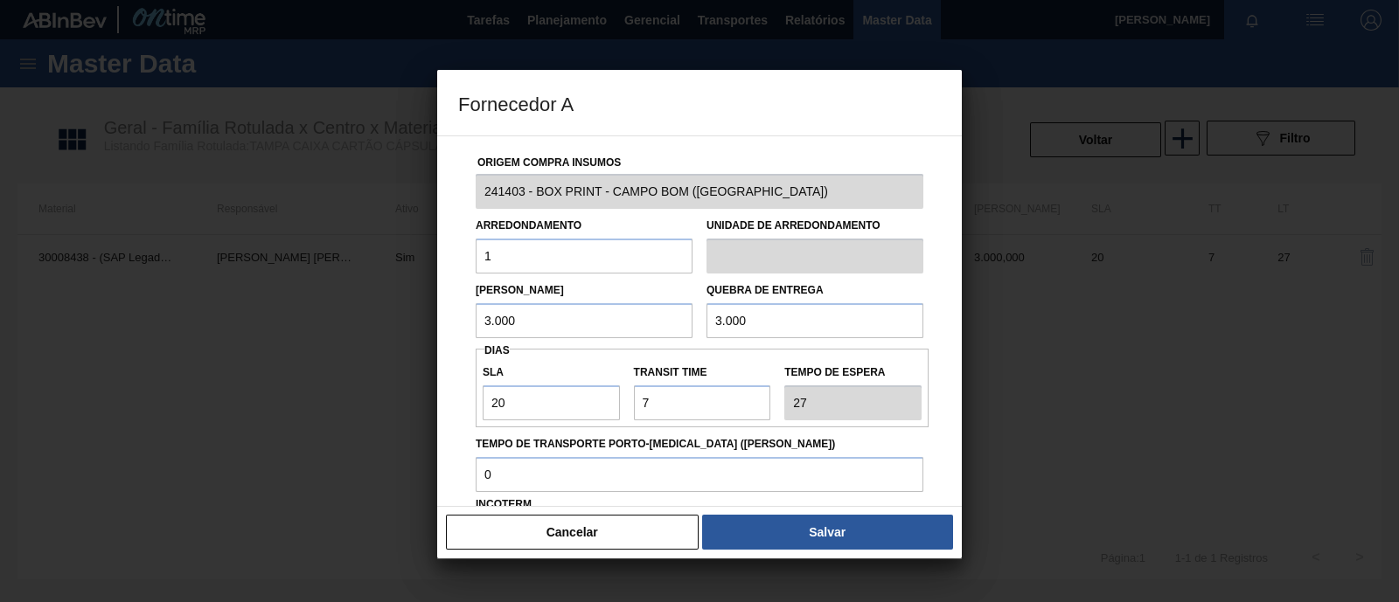
drag, startPoint x: 789, startPoint y: 325, endPoint x: 682, endPoint y: 325, distance: 107.5
click at [682, 325] on div "Lote Mínimo 3.000 Quebra de entrega 3.000" at bounding box center [700, 306] width 462 height 65
type input "20.000"
click at [671, 351] on div "SLA 20 Transit Time Tempo de espera 27" at bounding box center [702, 388] width 453 height 79
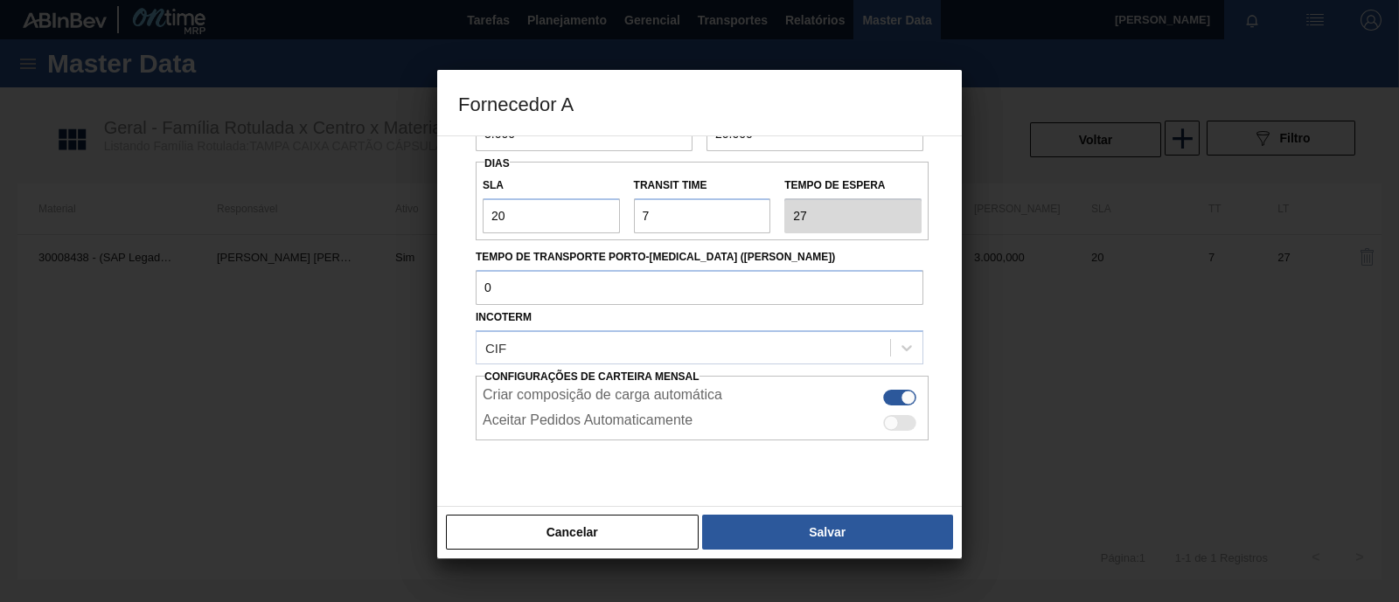
scroll to position [218, 0]
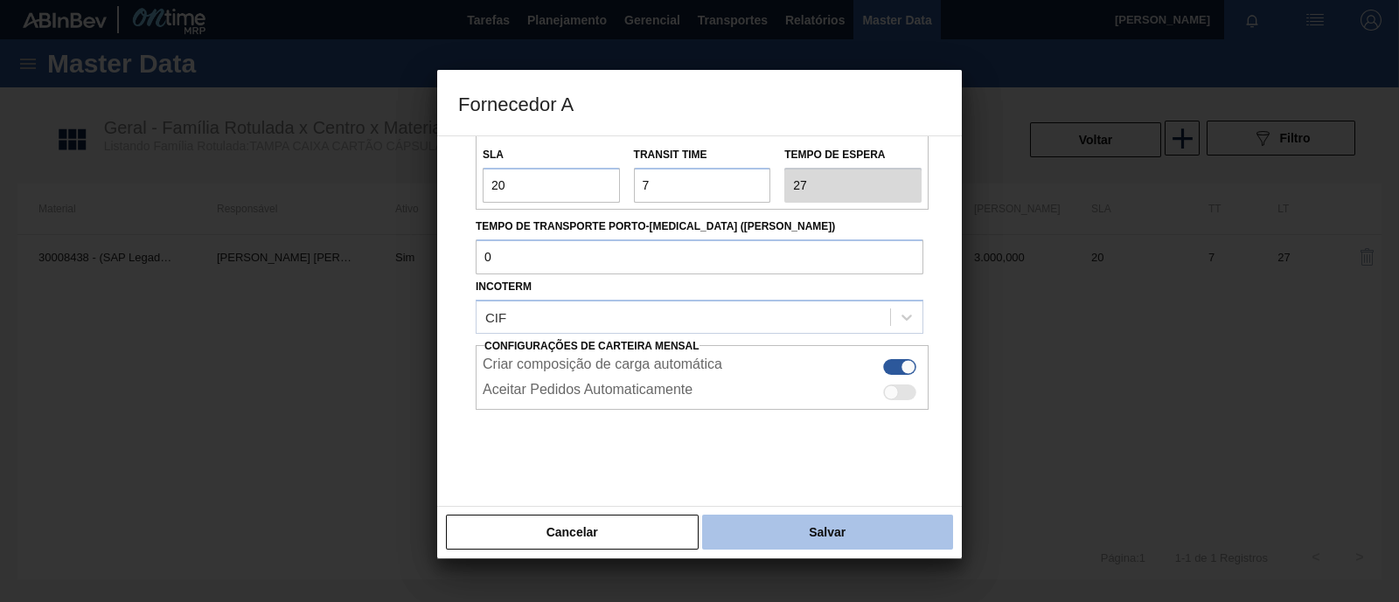
click at [790, 528] on button "Salvar" at bounding box center [827, 532] width 251 height 35
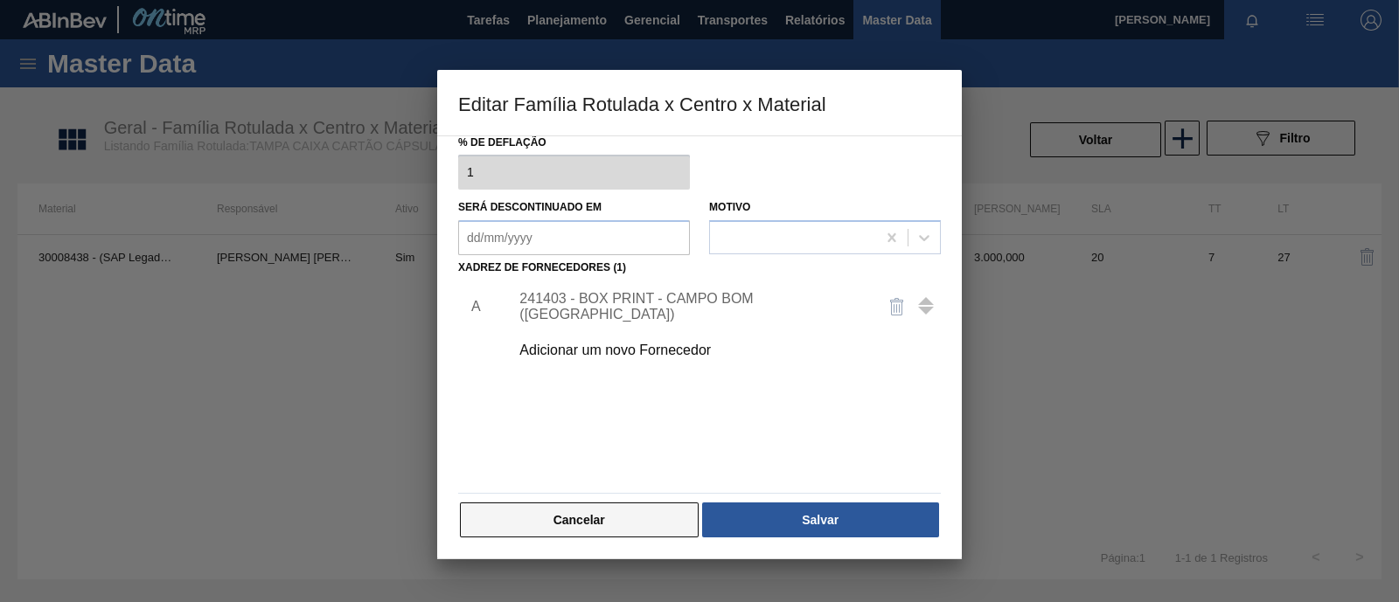
click at [627, 516] on button "Cancelar" at bounding box center [579, 520] width 239 height 35
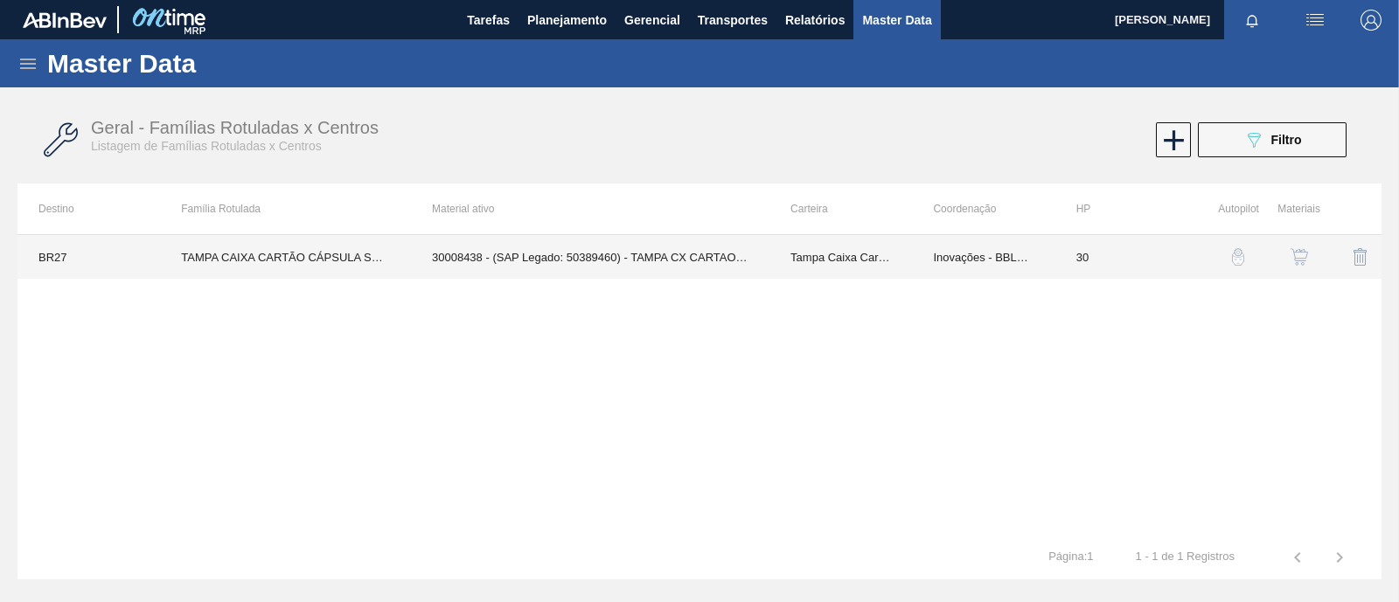
click at [312, 262] on td "TAMPA CAIXA CARTÃO CÁPSULA SUN ZERO LIMÃO" at bounding box center [285, 257] width 251 height 44
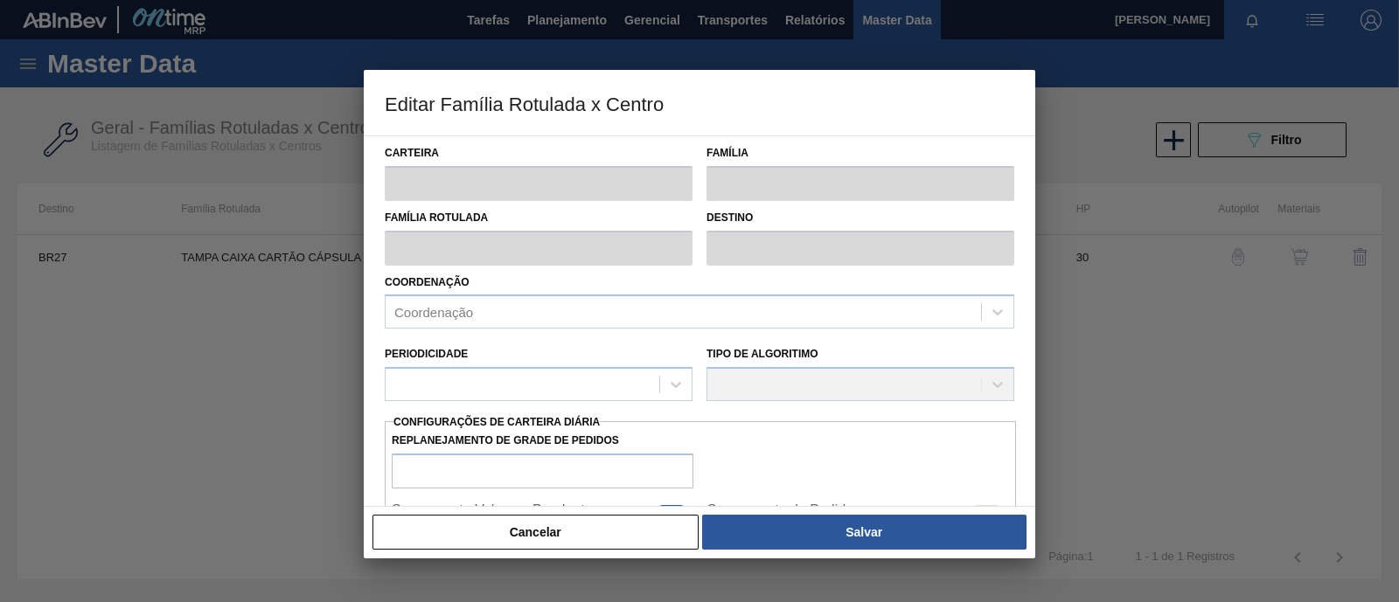
type input "Tampa Caixa Cartão"
type input "TAMPA CAIXA CARTÃO CÁPSULA SUN ZERO LIMÃO"
type input "BR27 - [GEOGRAPHIC_DATA]"
type input "30"
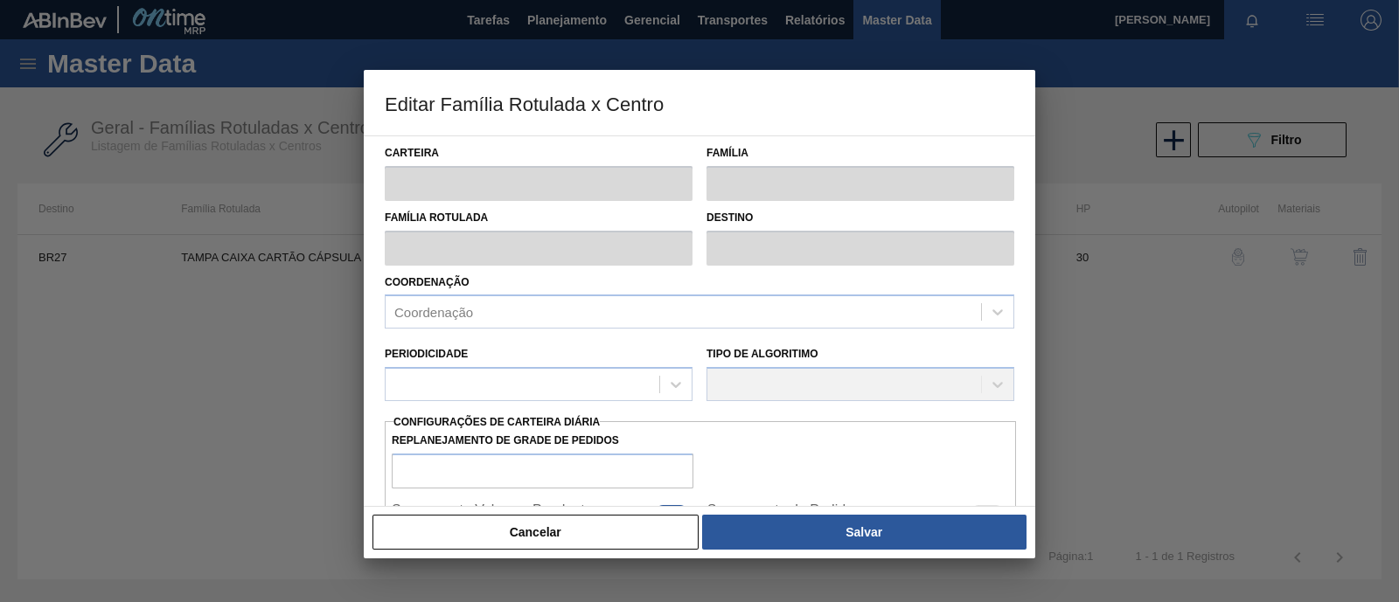
type input "0"
type input "100"
type input "0,000"
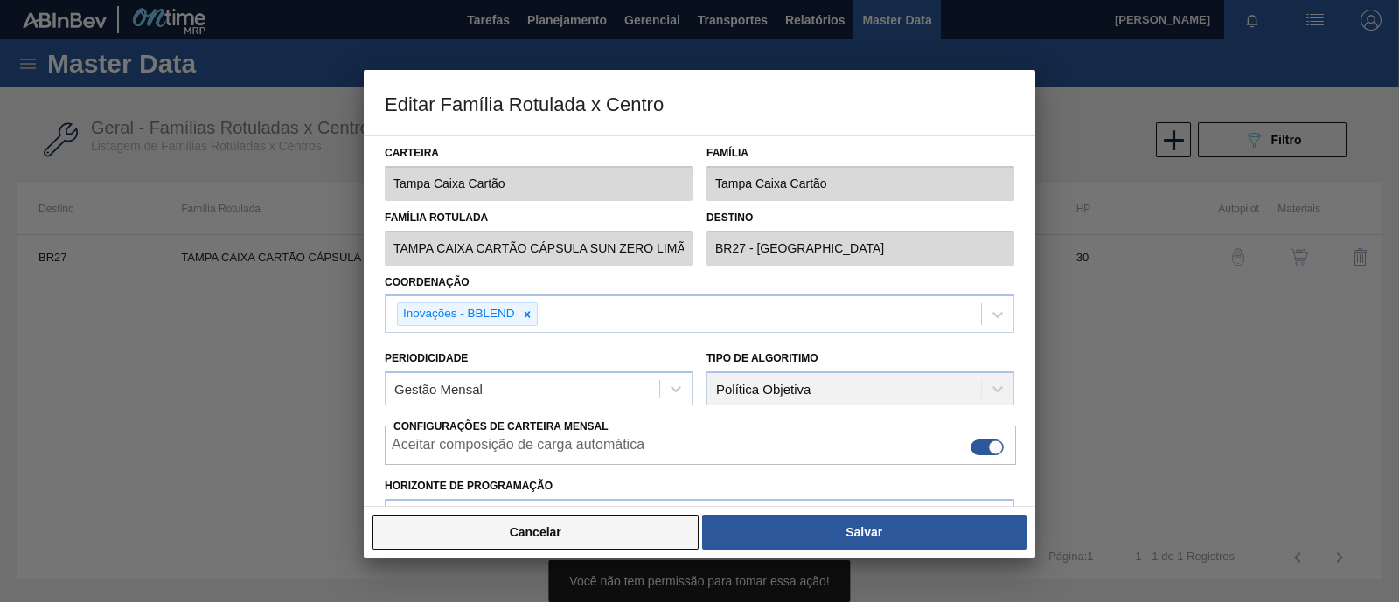
click at [602, 526] on button "Cancelar" at bounding box center [535, 532] width 326 height 35
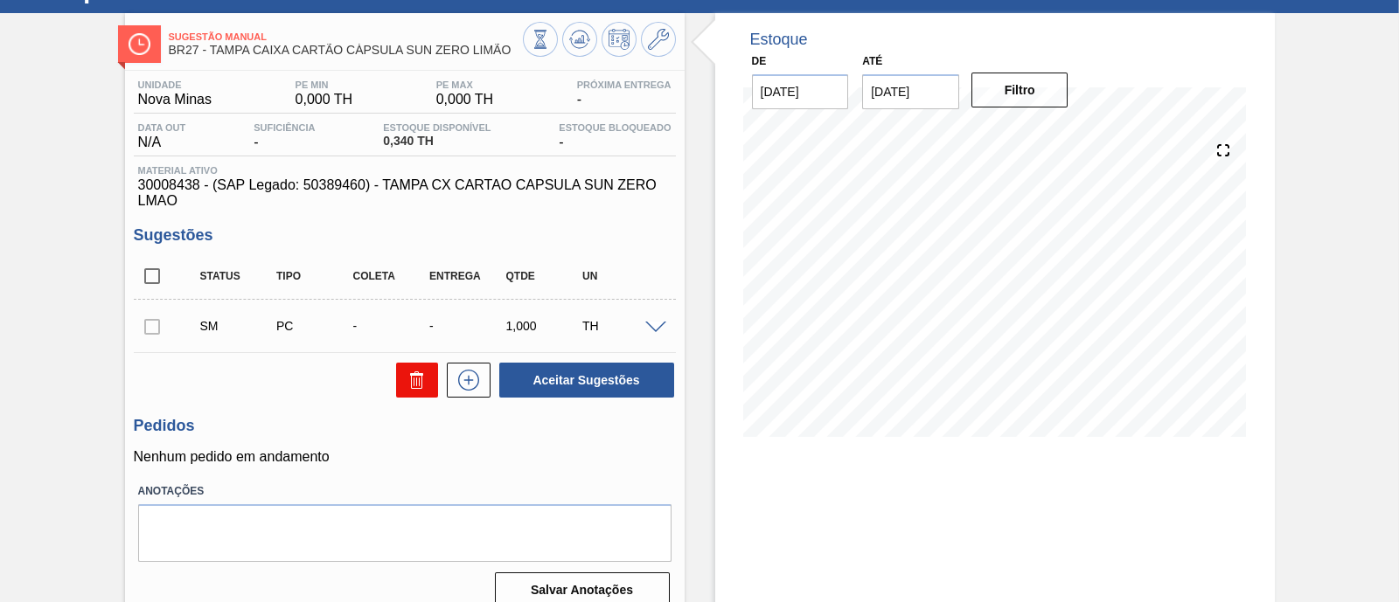
scroll to position [108, 0]
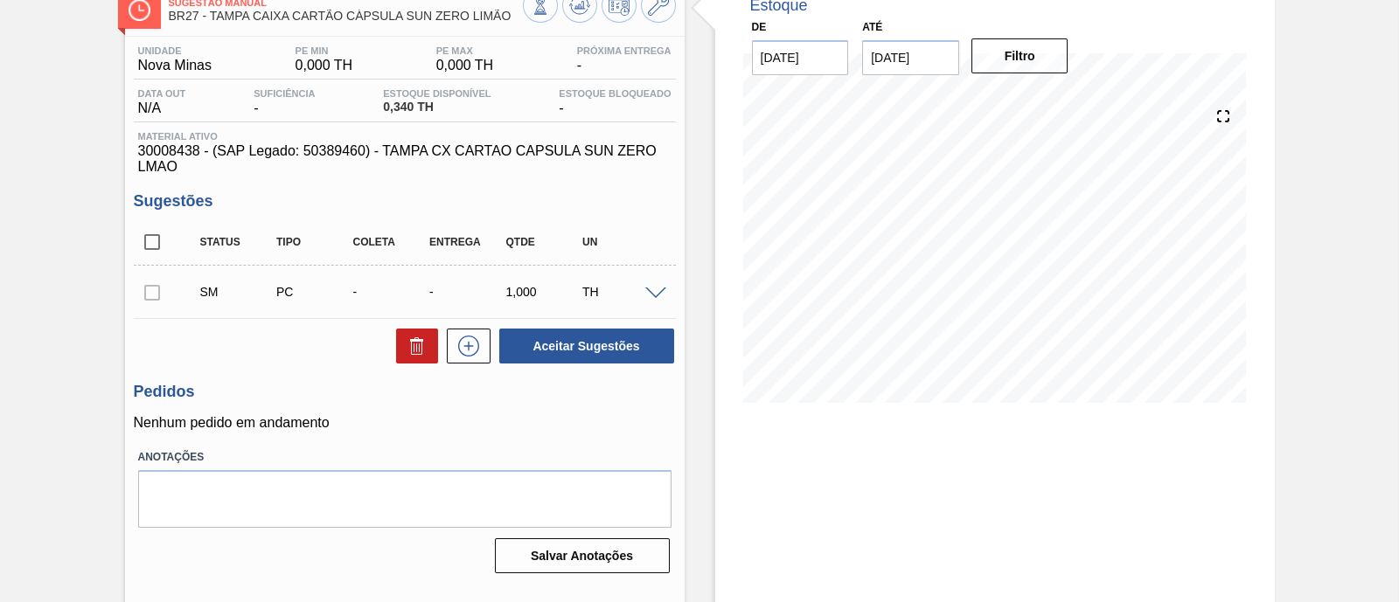
click at [659, 289] on span at bounding box center [655, 294] width 21 height 13
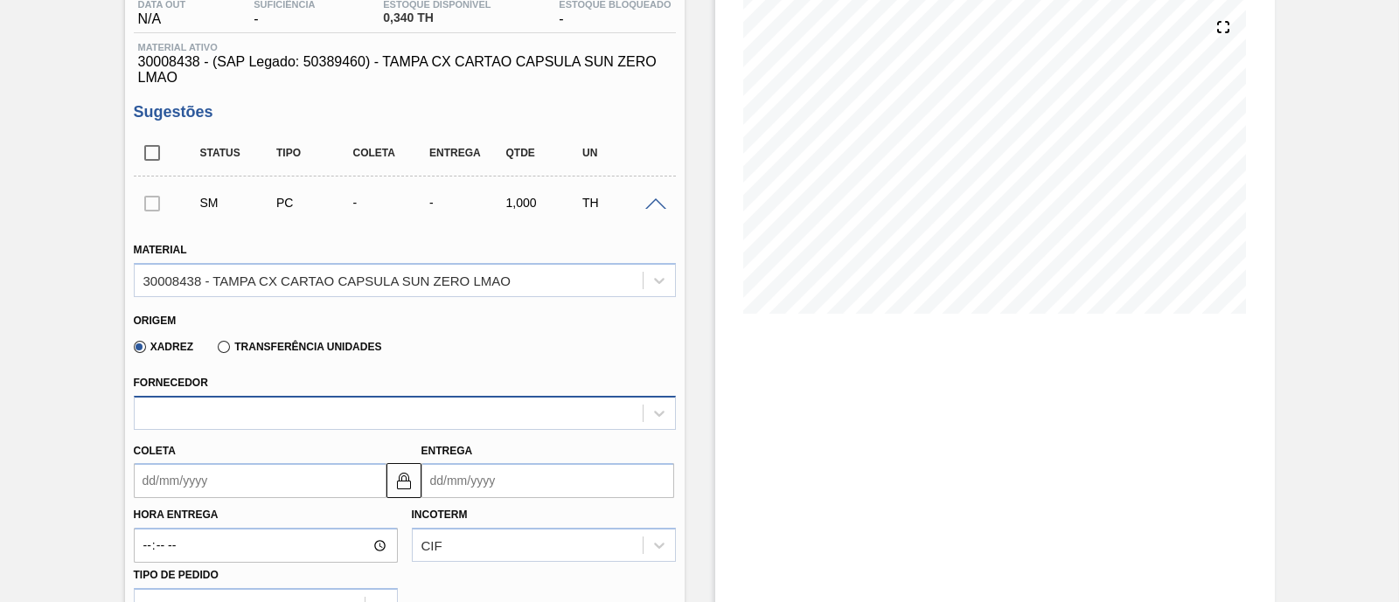
scroll to position [218, 0]
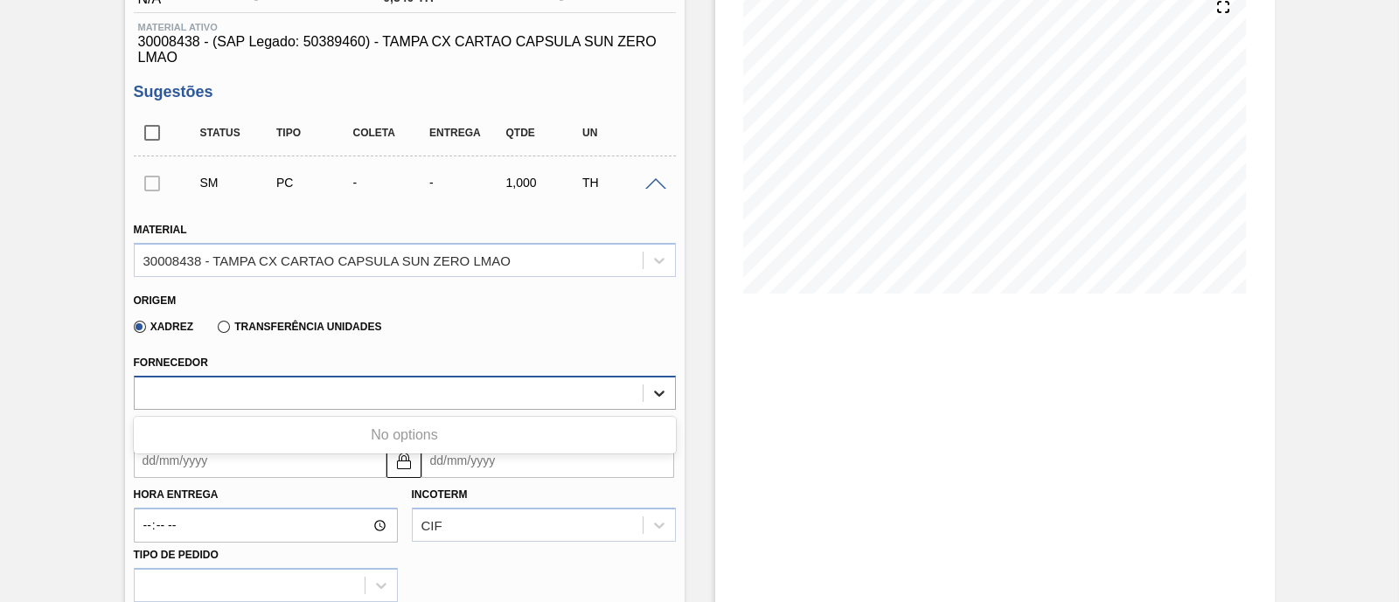
click at [654, 393] on icon at bounding box center [659, 394] width 10 height 6
click at [463, 439] on div "No options" at bounding box center [405, 436] width 542 height 30
click at [382, 394] on div at bounding box center [389, 392] width 508 height 25
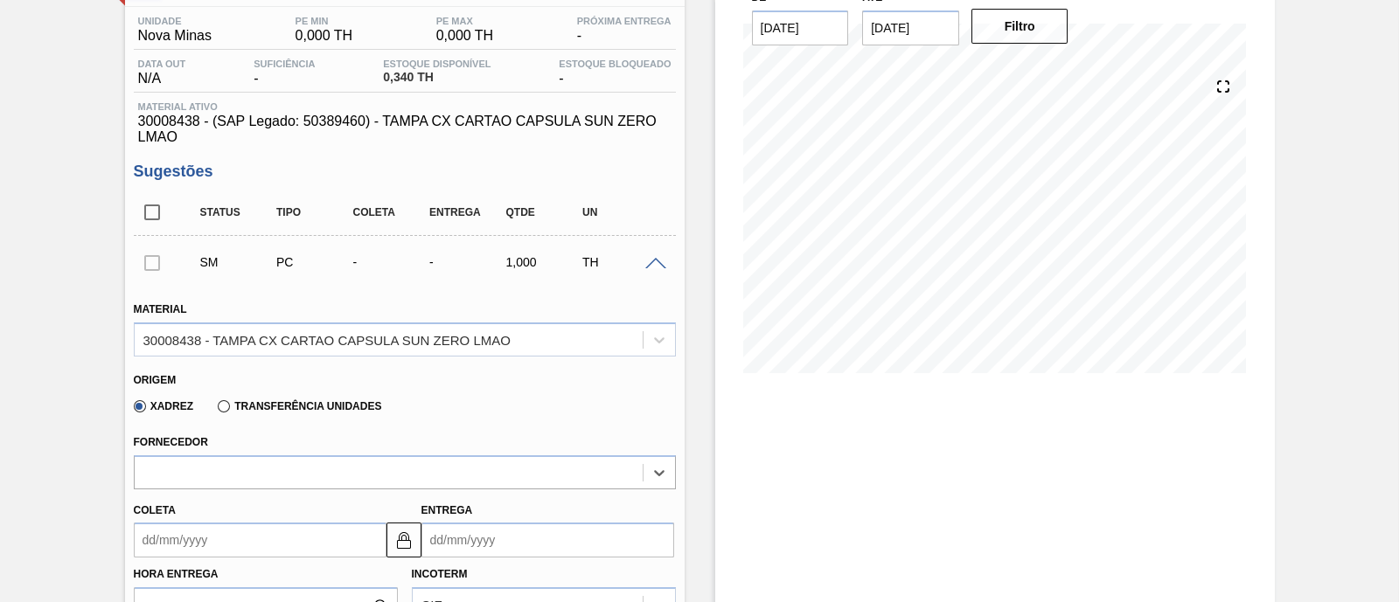
scroll to position [108, 0]
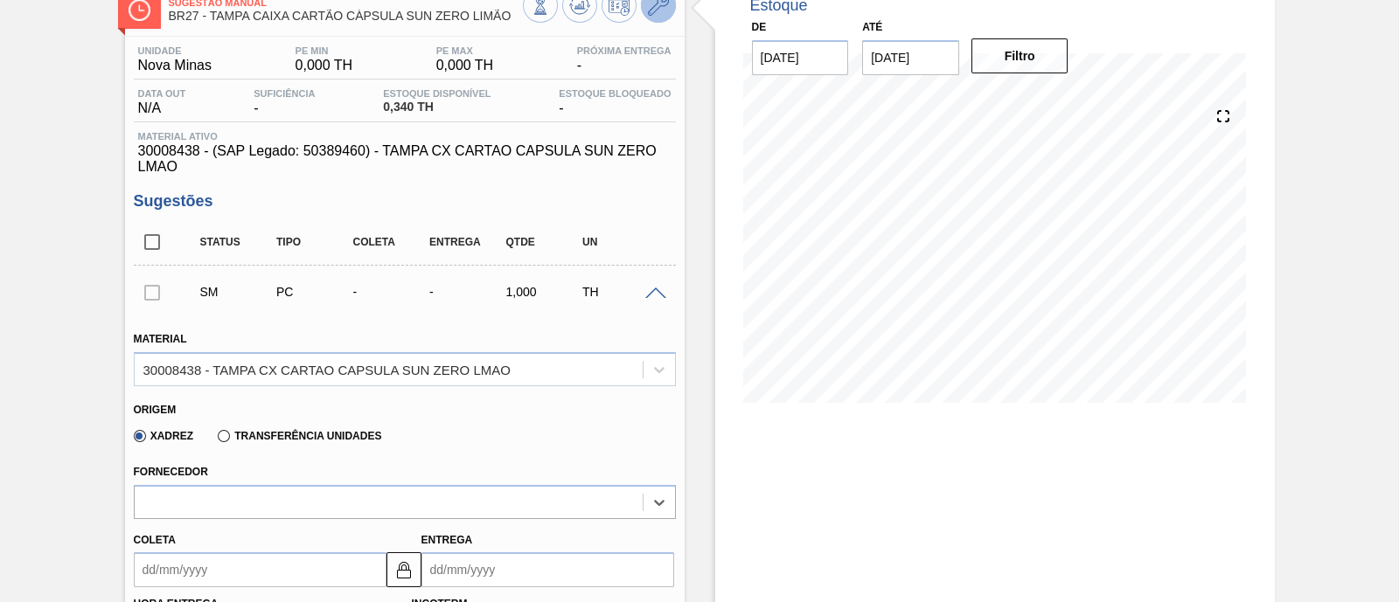
click at [663, 15] on button at bounding box center [658, 5] width 35 height 35
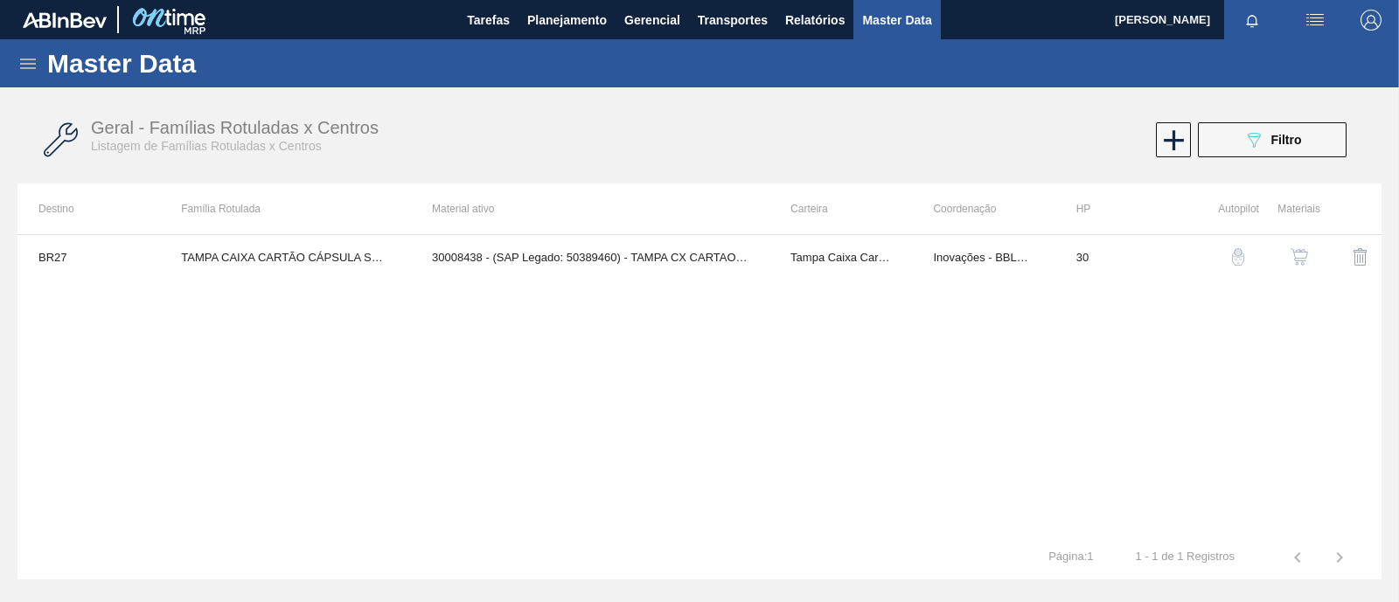
click at [1303, 258] on img "button" at bounding box center [1298, 256] width 17 height 17
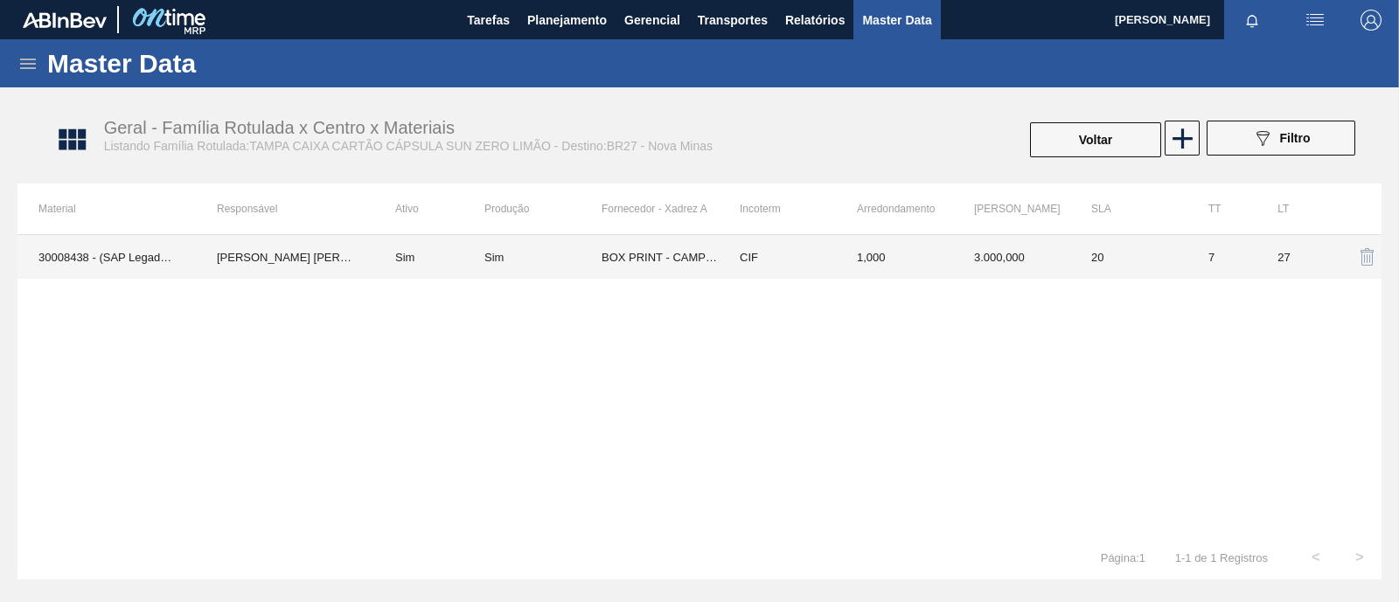
click at [616, 261] on td "BOX PRINT - CAMPO BOM ([GEOGRAPHIC_DATA])" at bounding box center [659, 257] width 117 height 44
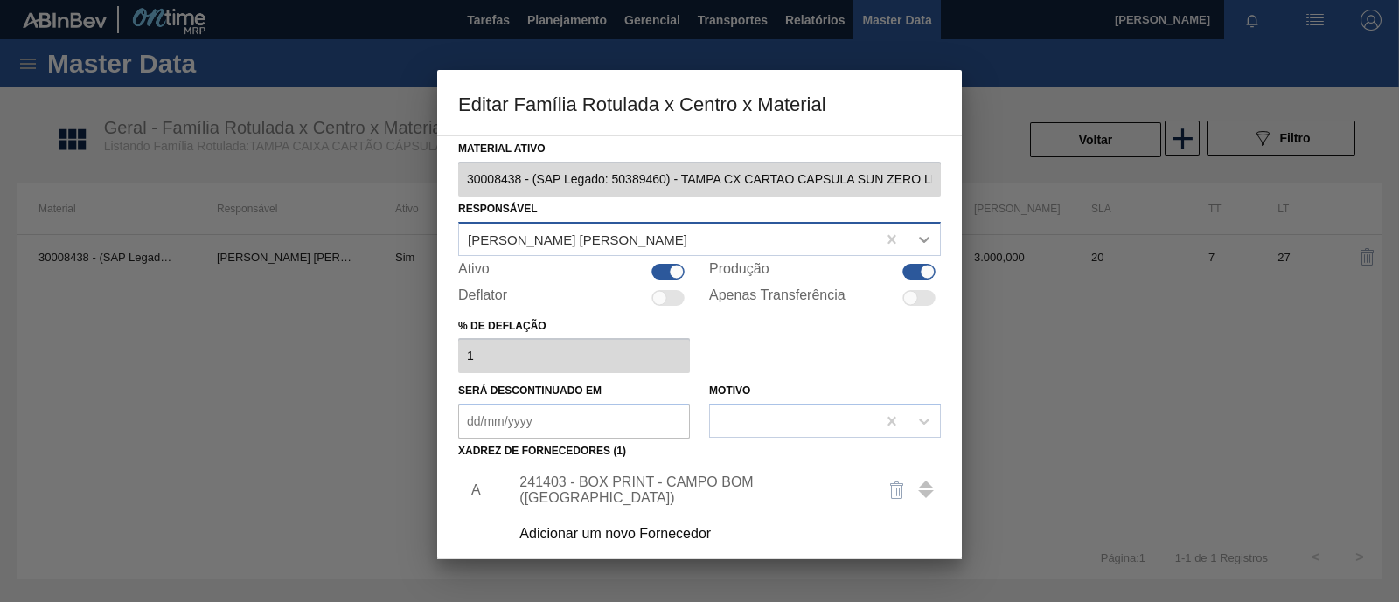
click at [928, 238] on icon at bounding box center [923, 239] width 17 height 17
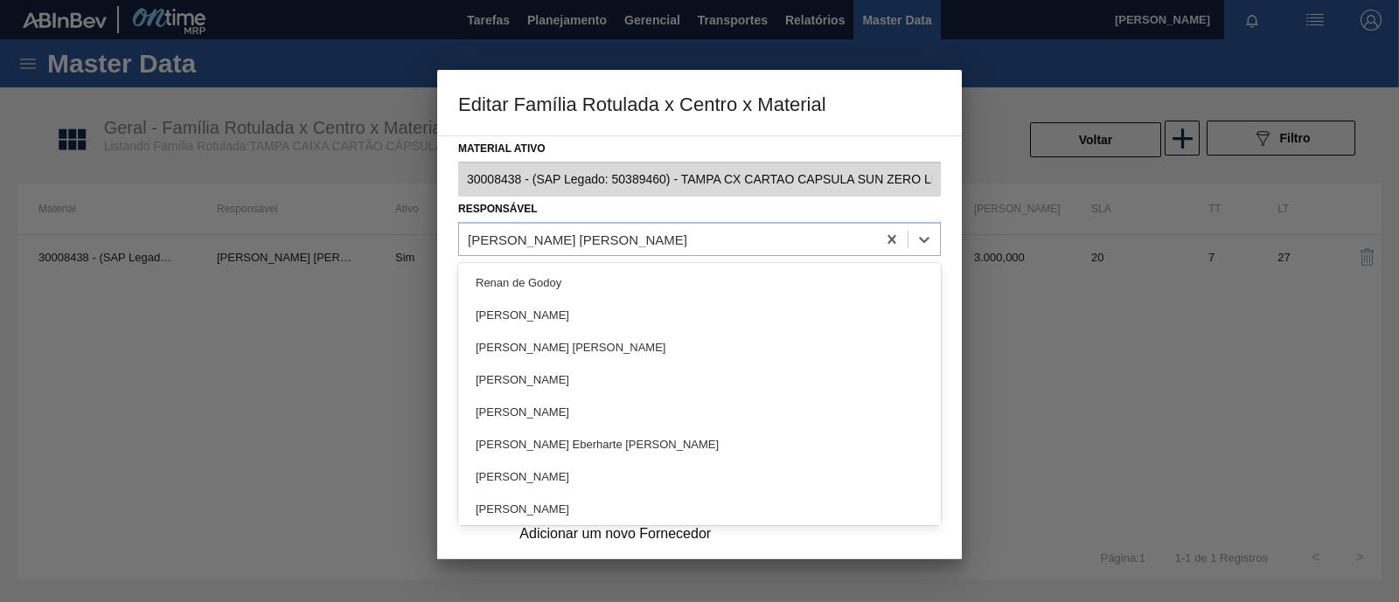
click at [868, 122] on h3 "Editar Família Rotulada x Centro x Material" at bounding box center [699, 103] width 525 height 66
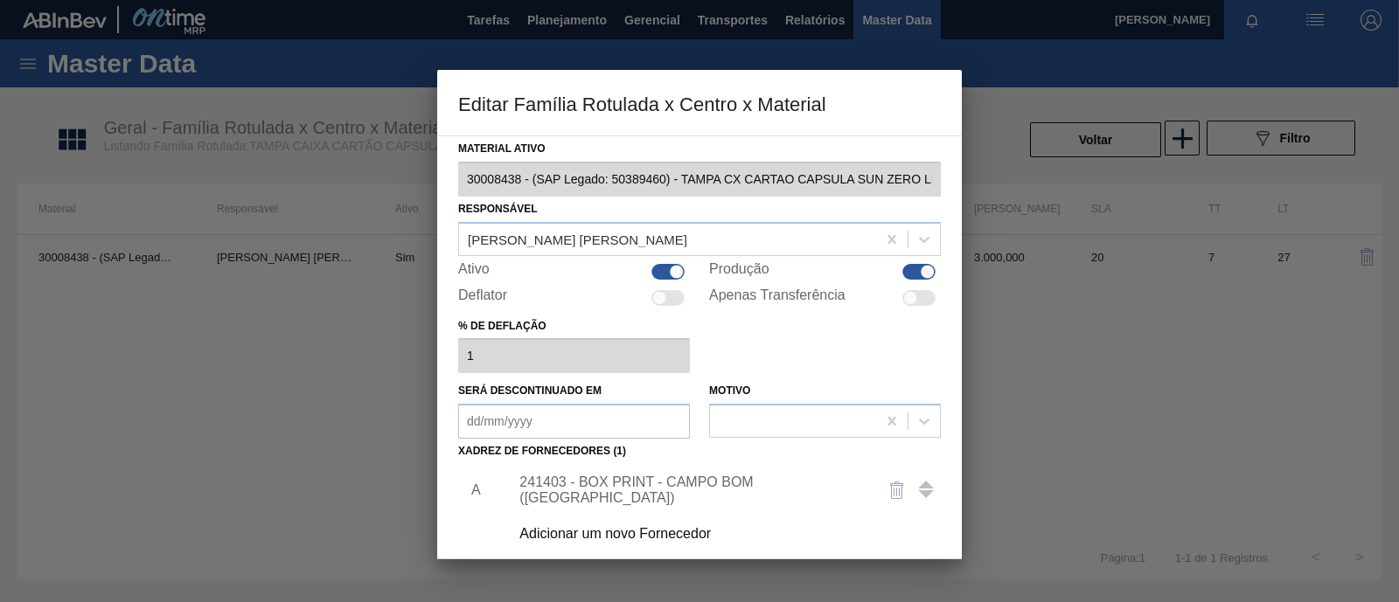
scroll to position [108, 0]
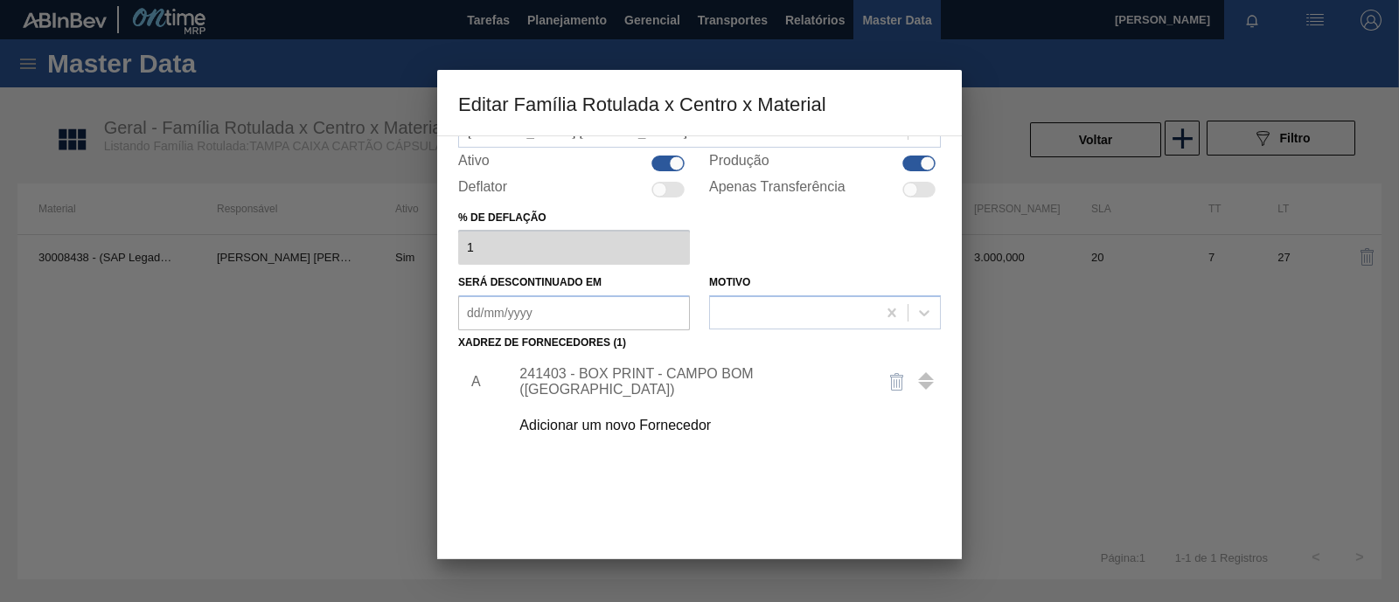
click at [678, 385] on div "241403 - BOX PRINT - CAMPO BOM ([GEOGRAPHIC_DATA])" at bounding box center [690, 381] width 343 height 31
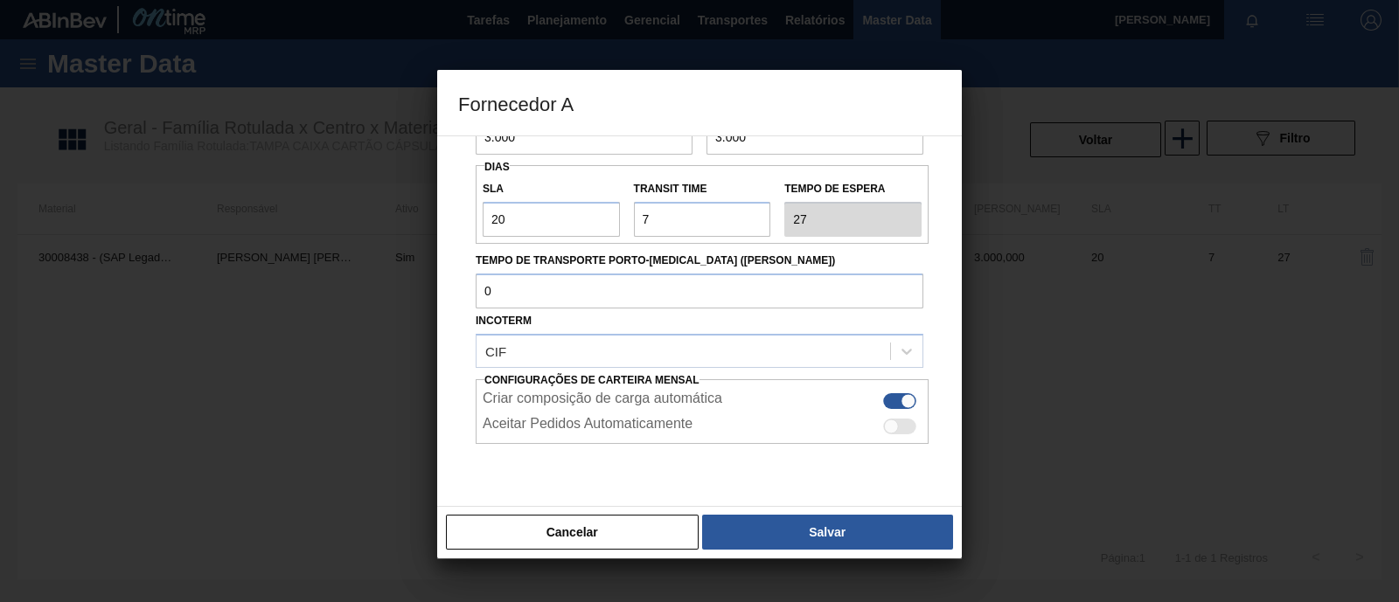
scroll to position [218, 0]
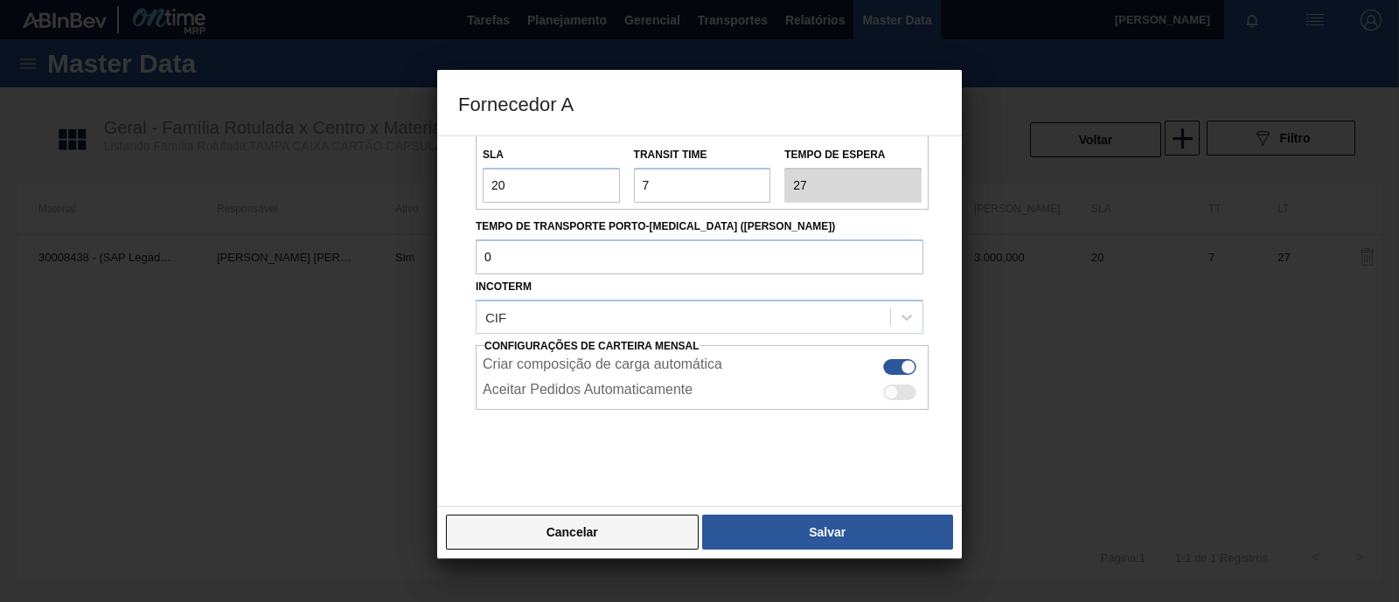
click at [619, 544] on button "Cancelar" at bounding box center [572, 532] width 253 height 35
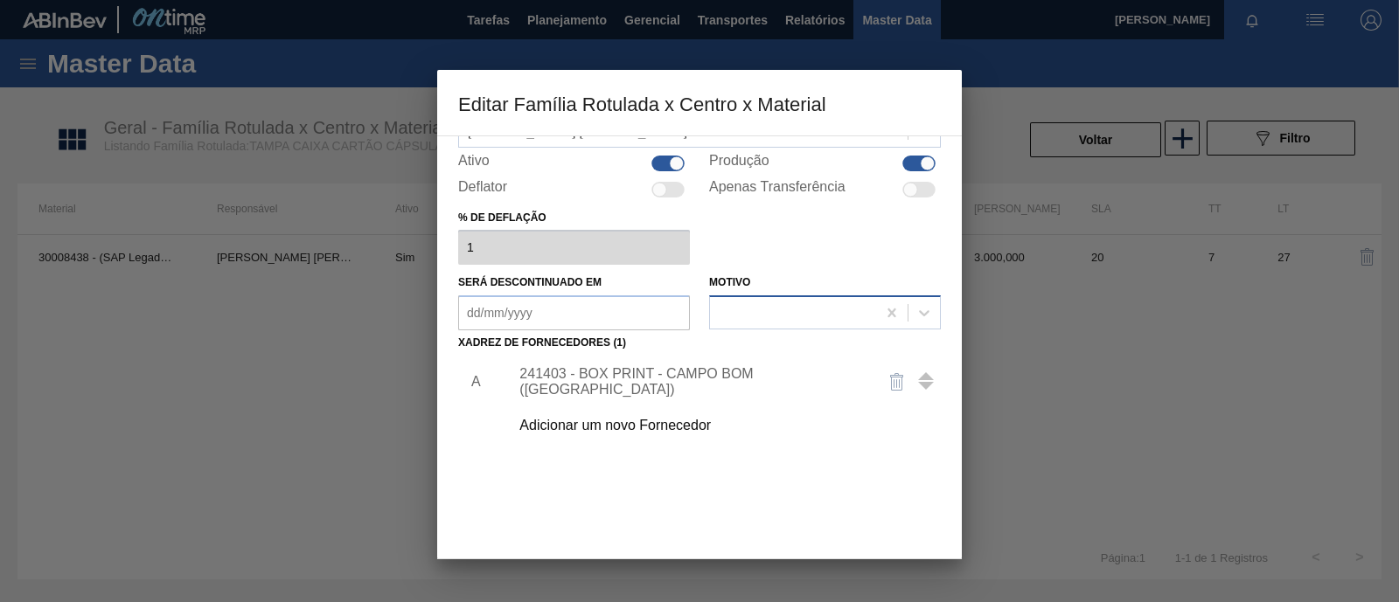
scroll to position [0, 0]
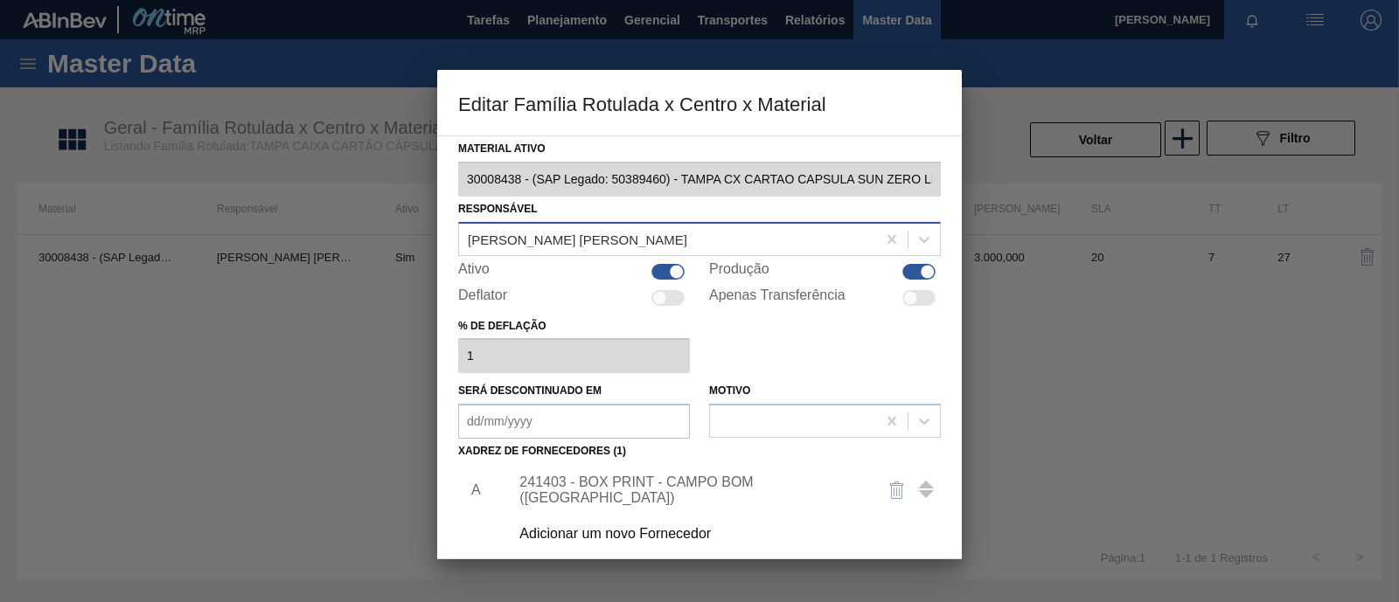
click at [775, 239] on div "[PERSON_NAME] [PERSON_NAME]" at bounding box center [667, 238] width 417 height 25
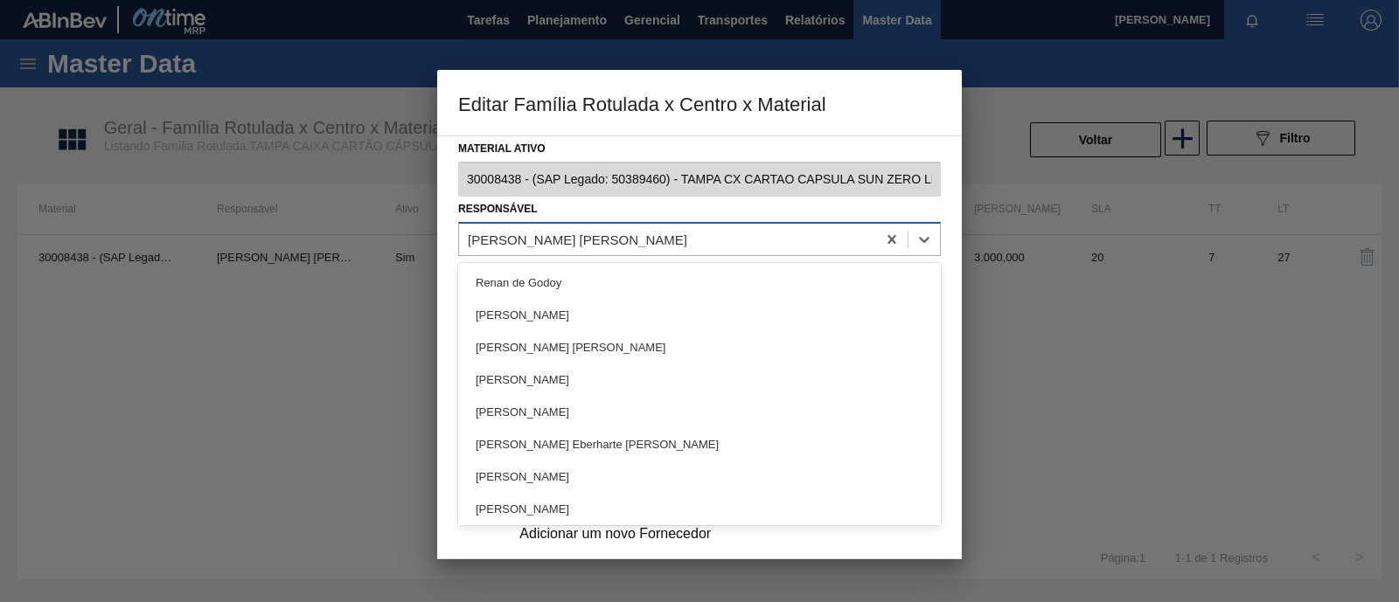
click at [646, 236] on div "[PERSON_NAME] [PERSON_NAME]" at bounding box center [667, 238] width 417 height 25
drag, startPoint x: 638, startPoint y: 233, endPoint x: 415, endPoint y: 222, distance: 223.2
click at [415, 222] on div "Editar Família Rotulada x Centro x Material Material ativo 30008438 - (SAP Lega…" at bounding box center [699, 301] width 1399 height 602
click at [790, 226] on div "[PERSON_NAME] [PERSON_NAME]" at bounding box center [667, 238] width 417 height 25
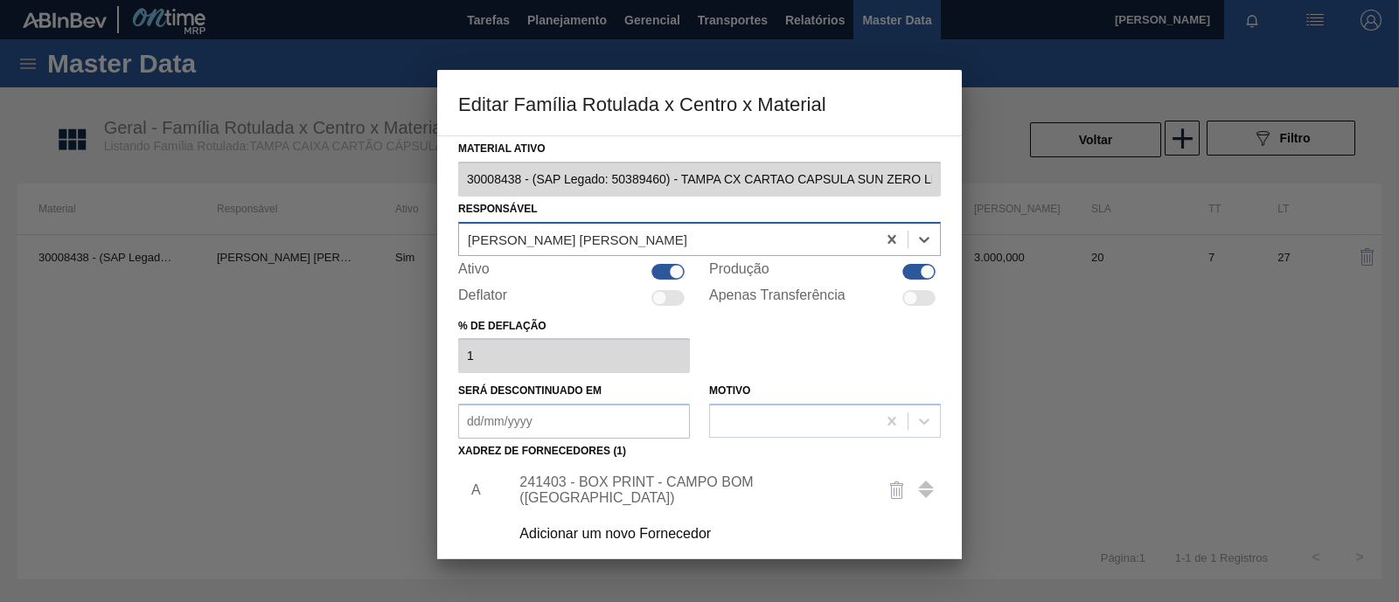
click at [702, 236] on div "[PERSON_NAME] [PERSON_NAME]" at bounding box center [667, 238] width 417 height 25
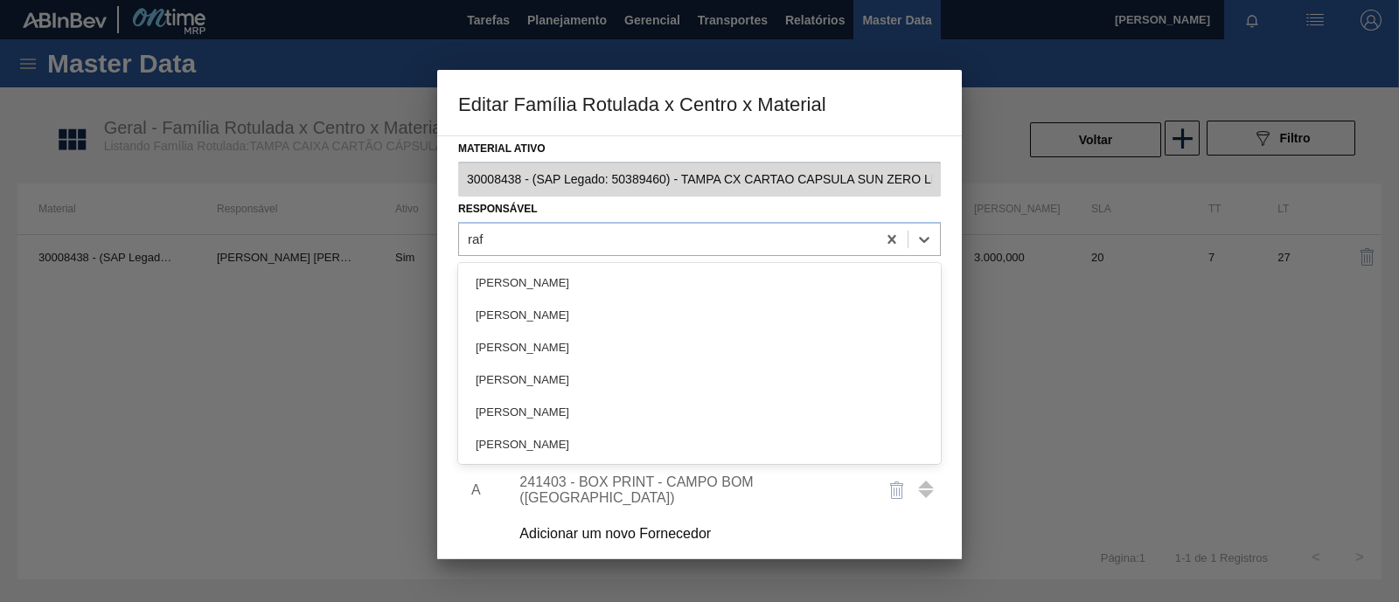
type input "rafa"
click at [651, 367] on div "[PERSON_NAME]" at bounding box center [699, 380] width 483 height 32
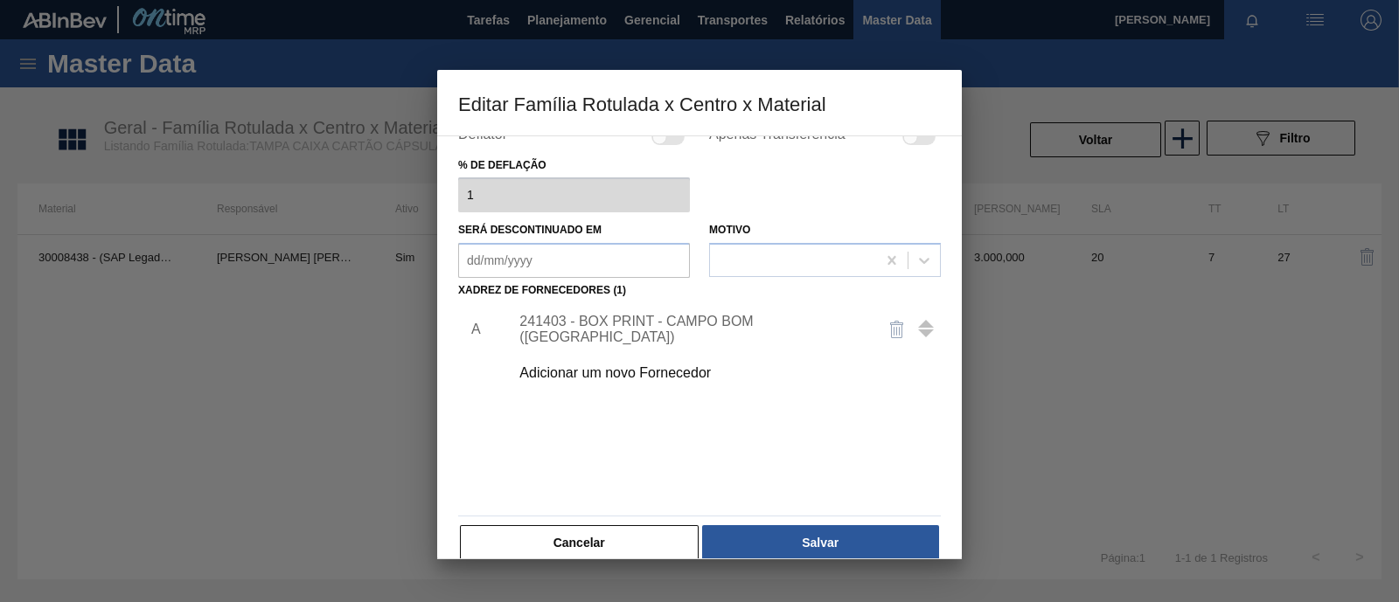
scroll to position [184, 0]
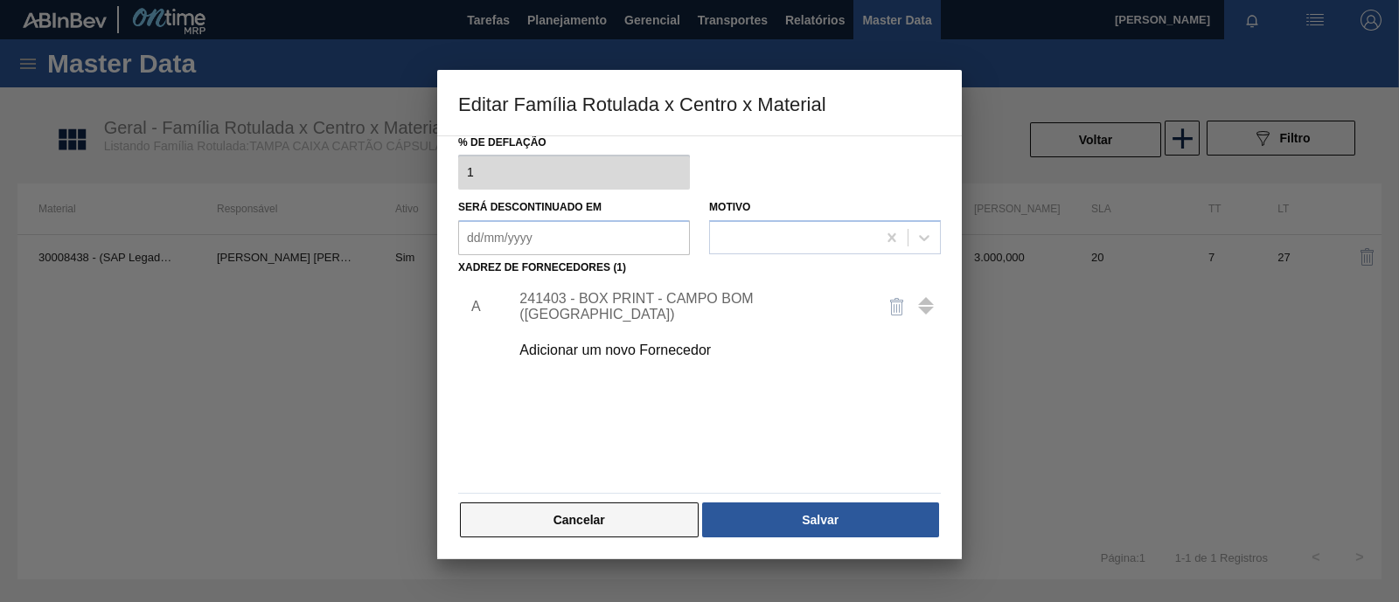
click at [632, 526] on button "Cancelar" at bounding box center [579, 520] width 239 height 35
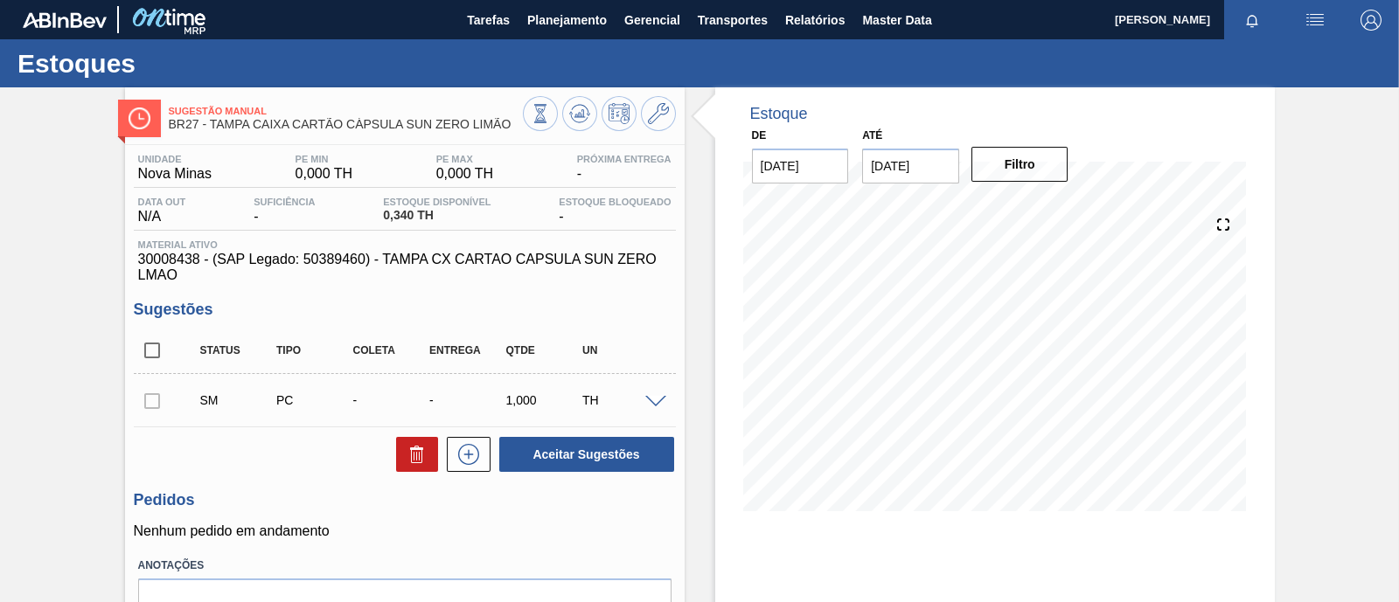
click at [650, 404] on span at bounding box center [655, 402] width 21 height 13
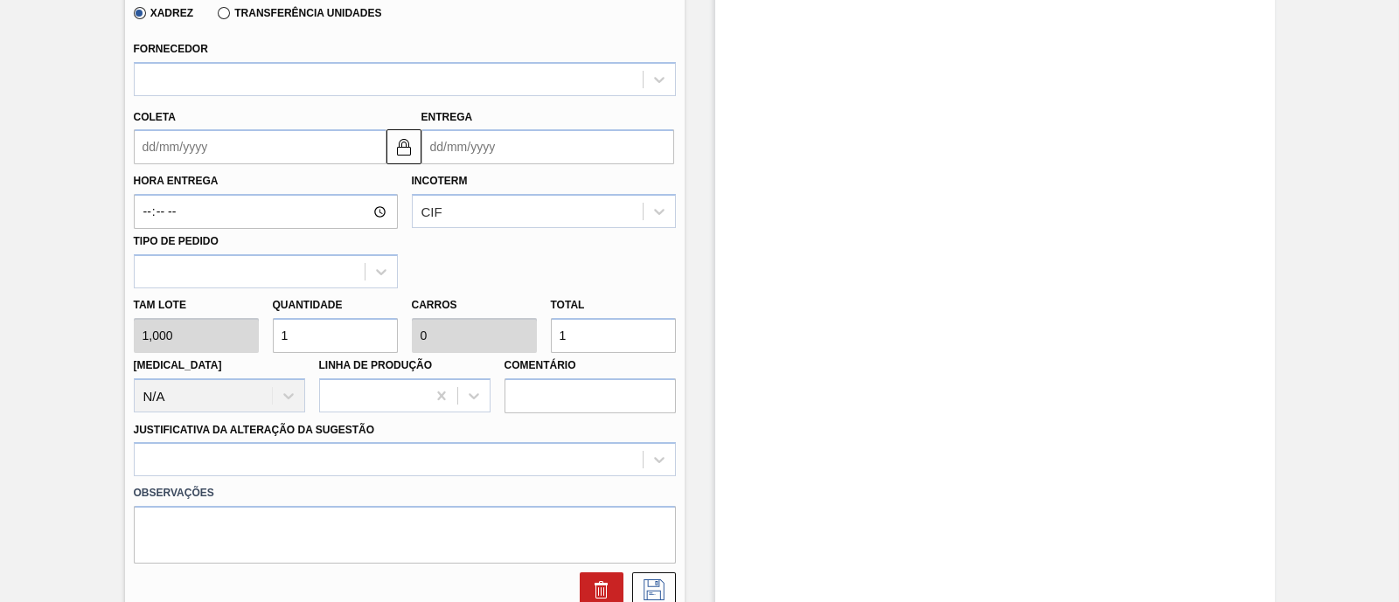
scroll to position [546, 0]
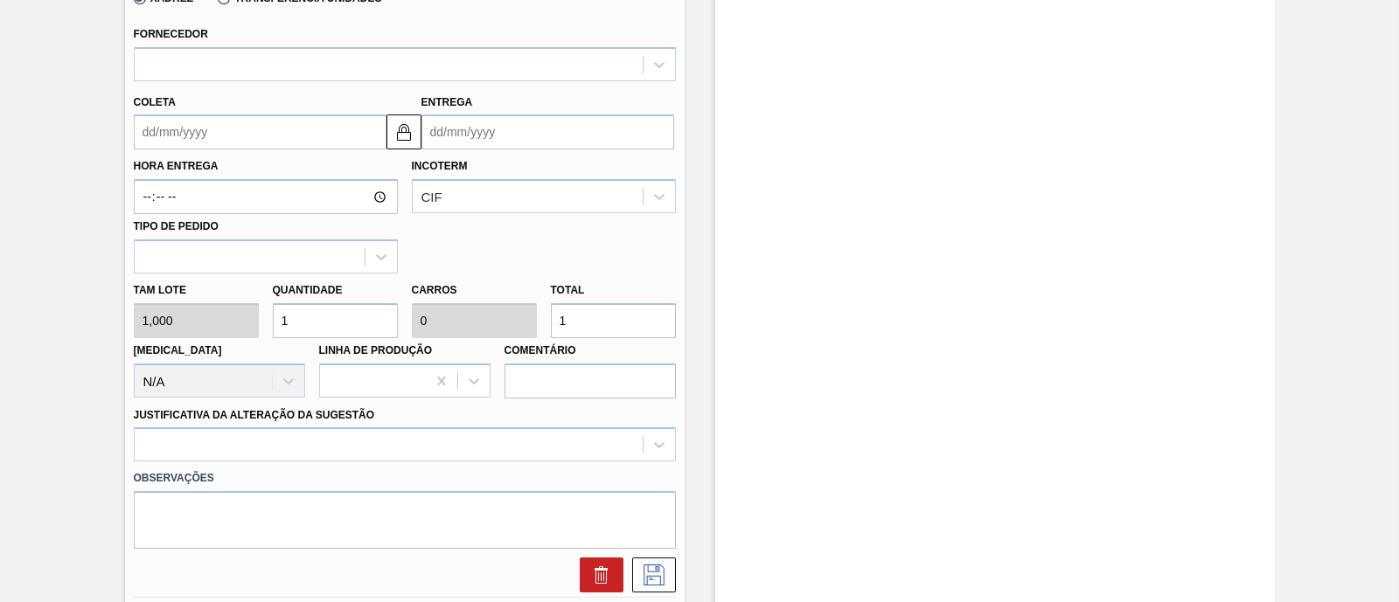
click at [236, 323] on div "[PERSON_NAME] 1,000 Quantidade 1 Carros 0 Total 1 [MEDICAL_DATA] N/A Linha de P…" at bounding box center [405, 336] width 556 height 125
type input "7"
type input "0,002"
type input "7"
click at [507, 253] on div "Hora Entrega Incoterm CIF Tipo de pedido" at bounding box center [405, 211] width 556 height 124
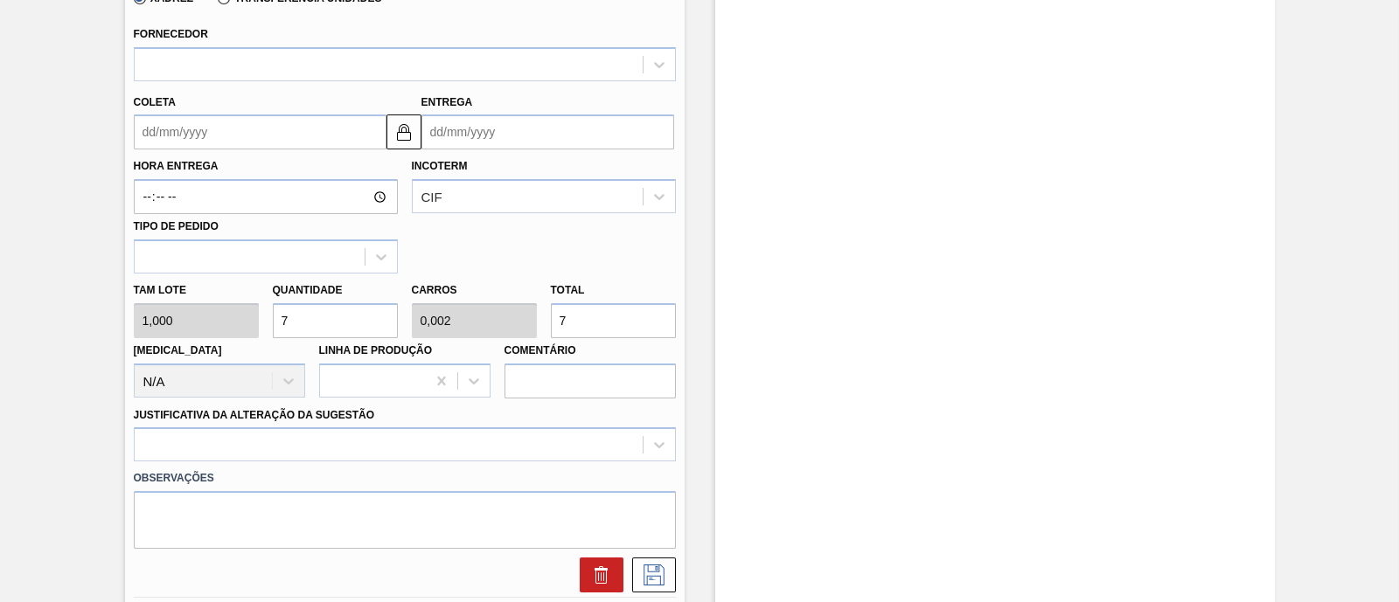
click at [482, 325] on div "[PERSON_NAME] 1,000 Quantidade 7 Carros 0,002 Total 7 [MEDICAL_DATA] N/A Linha …" at bounding box center [405, 336] width 556 height 125
type input "70"
type input "0,023"
type input "70"
type input "700"
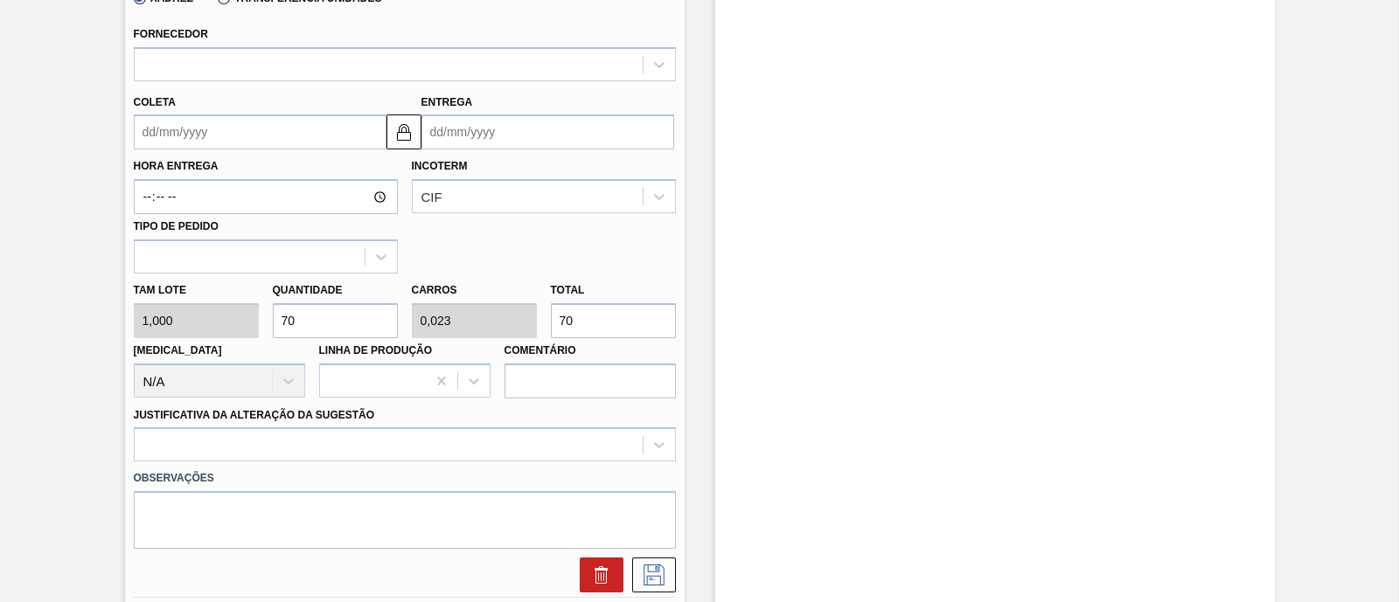
type input "0,233"
type input "700"
type input "7.000"
type input "2,333"
type input "7.000"
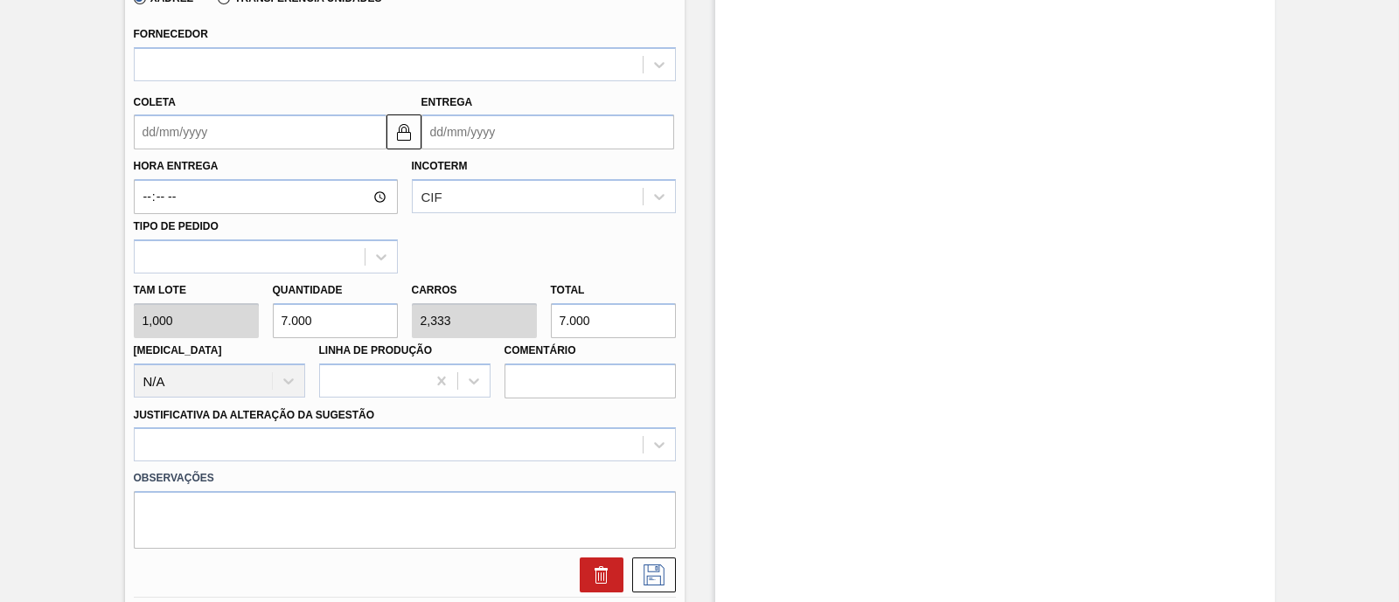
type input "700"
type input "0,233"
type input "700"
type input "70"
type input "0,023"
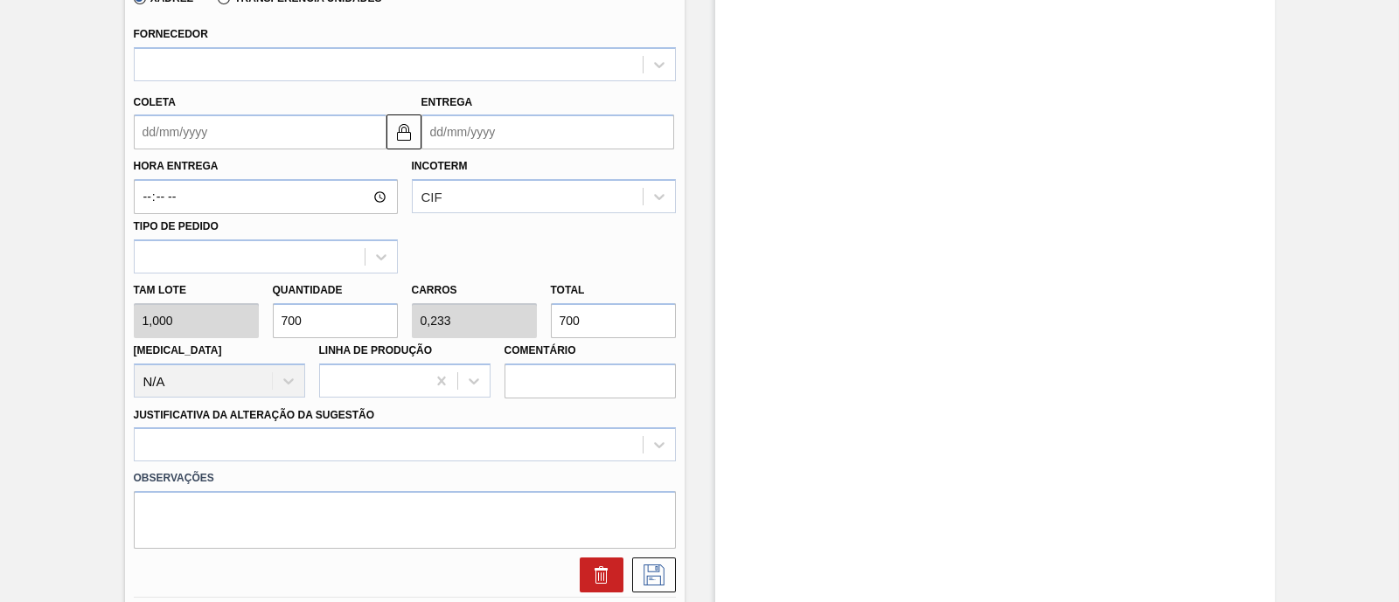
type input "70"
type input "7"
type input "0,002"
type input "7"
type input "0"
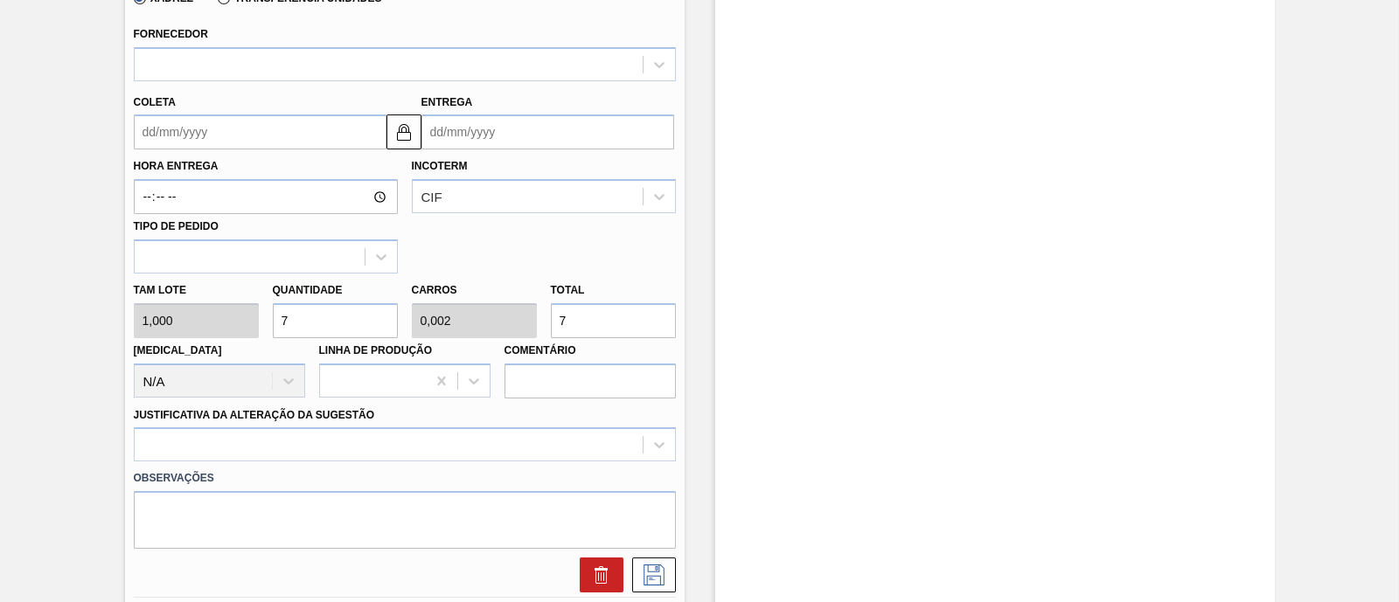
type input "0"
click at [622, 231] on div "Hora Entrega Incoterm CIF Tipo de pedido" at bounding box center [405, 211] width 556 height 124
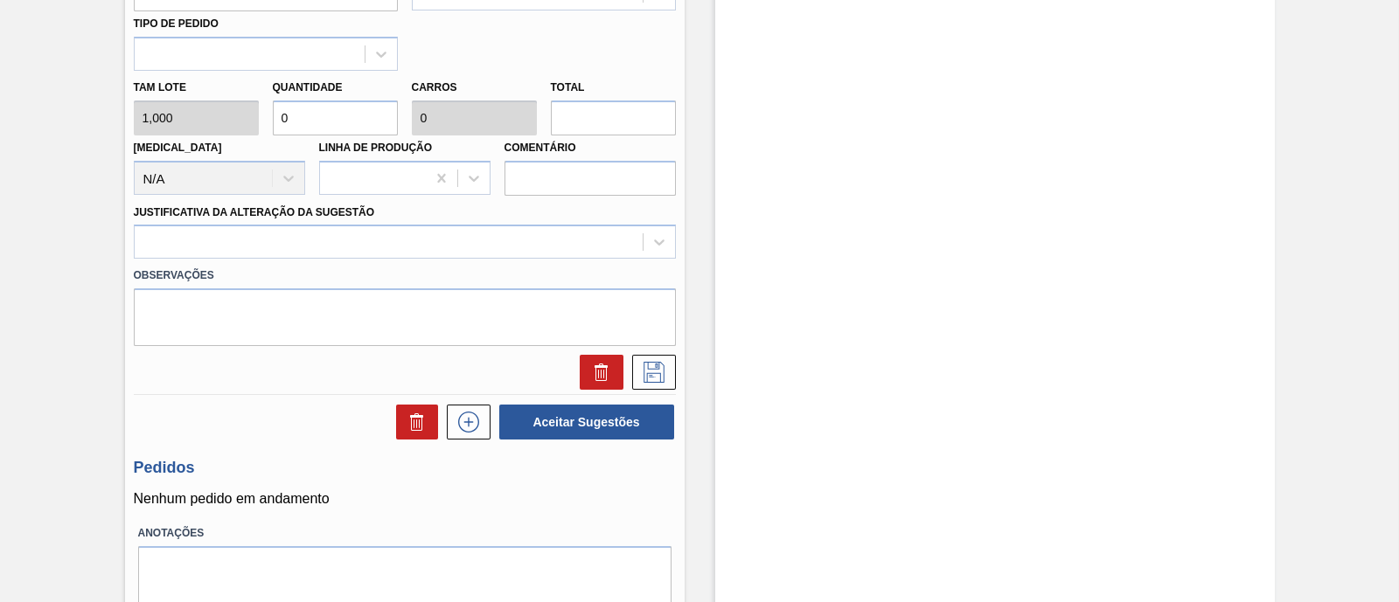
scroll to position [812, 0]
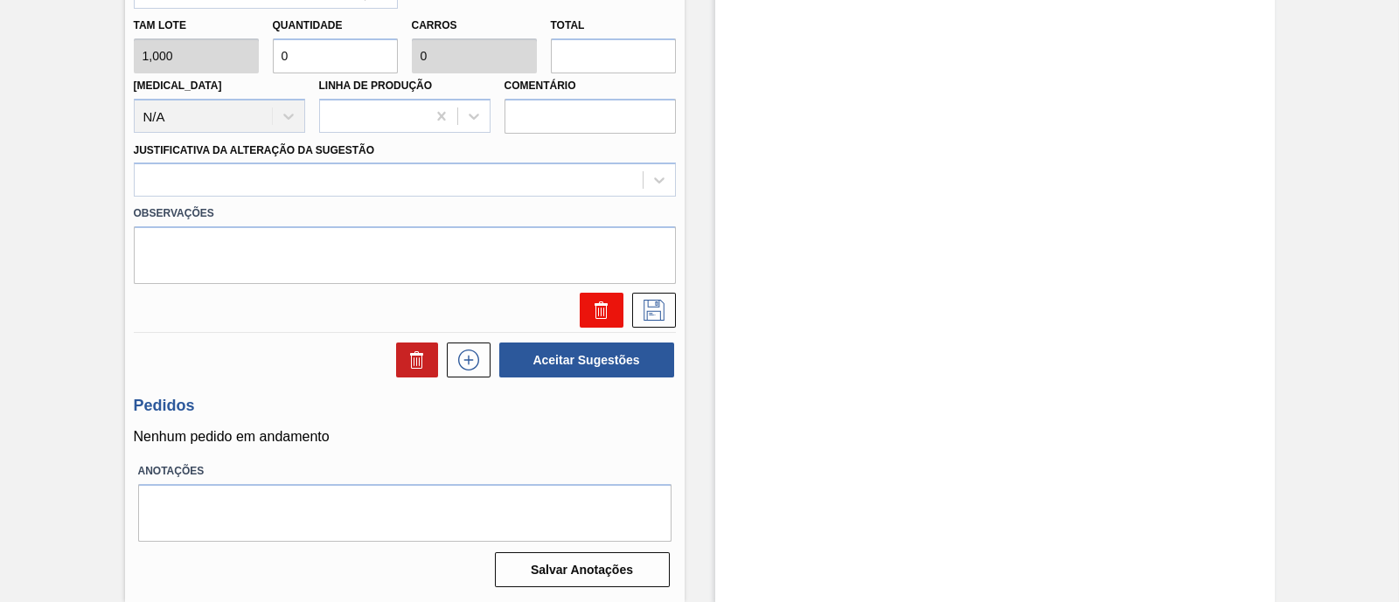
click at [609, 315] on icon at bounding box center [601, 310] width 21 height 21
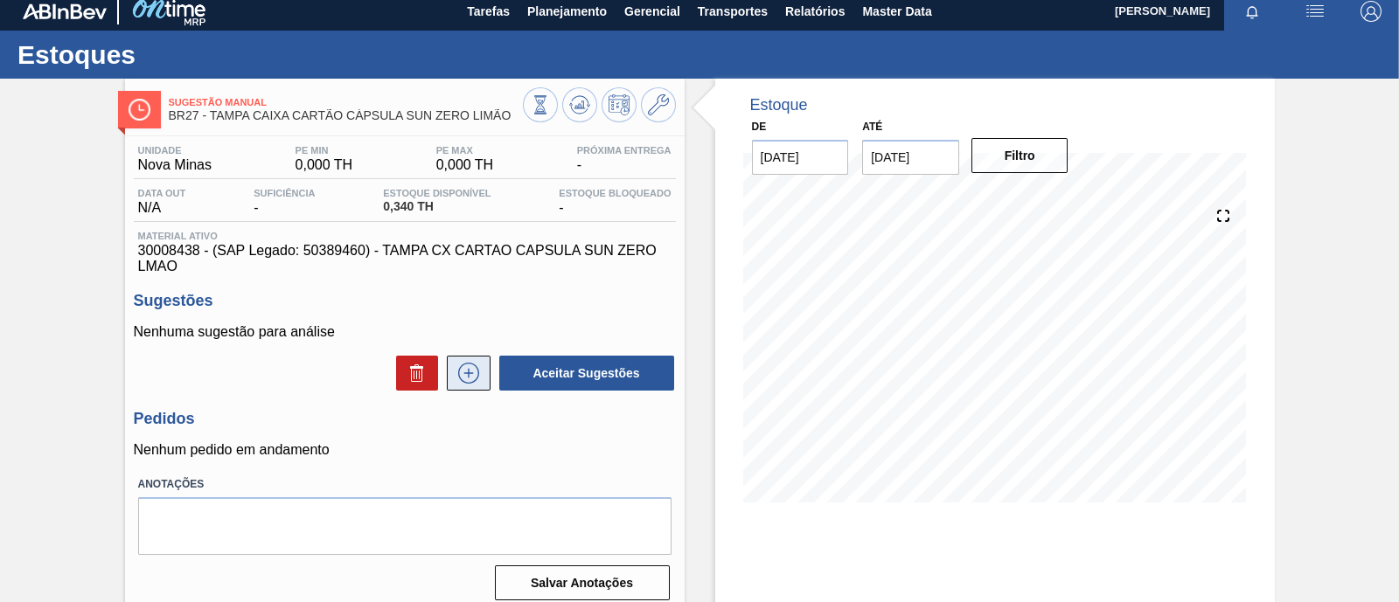
scroll to position [0, 0]
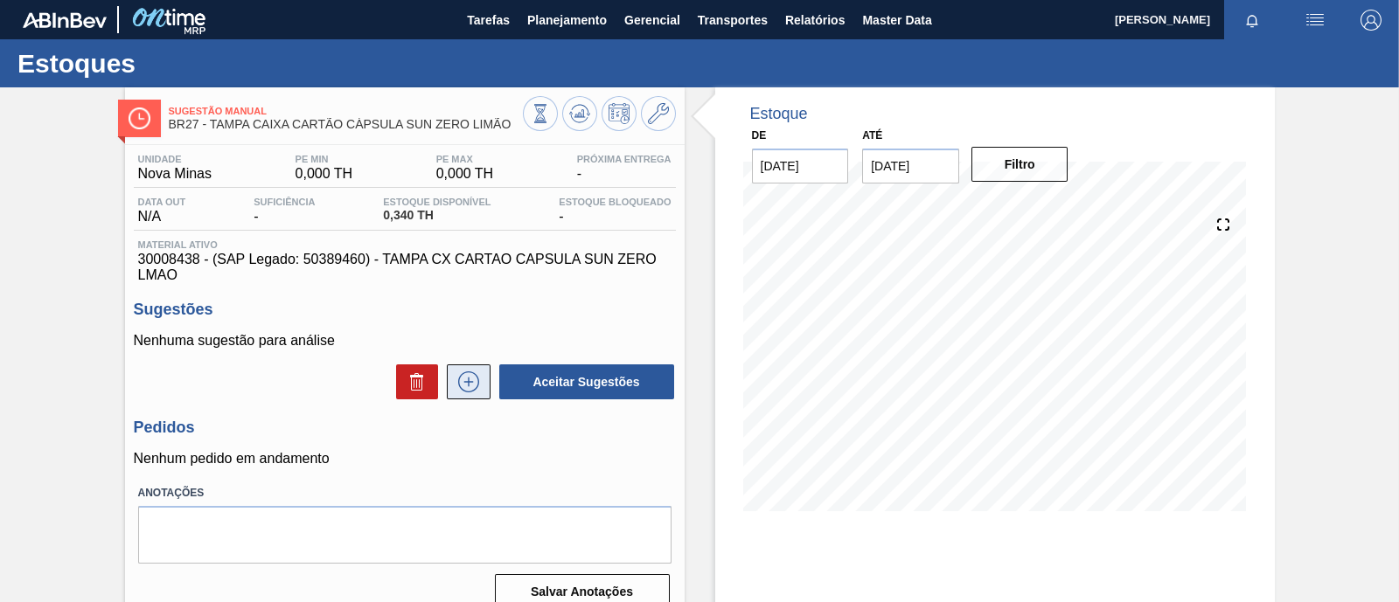
click at [473, 391] on icon at bounding box center [469, 382] width 28 height 21
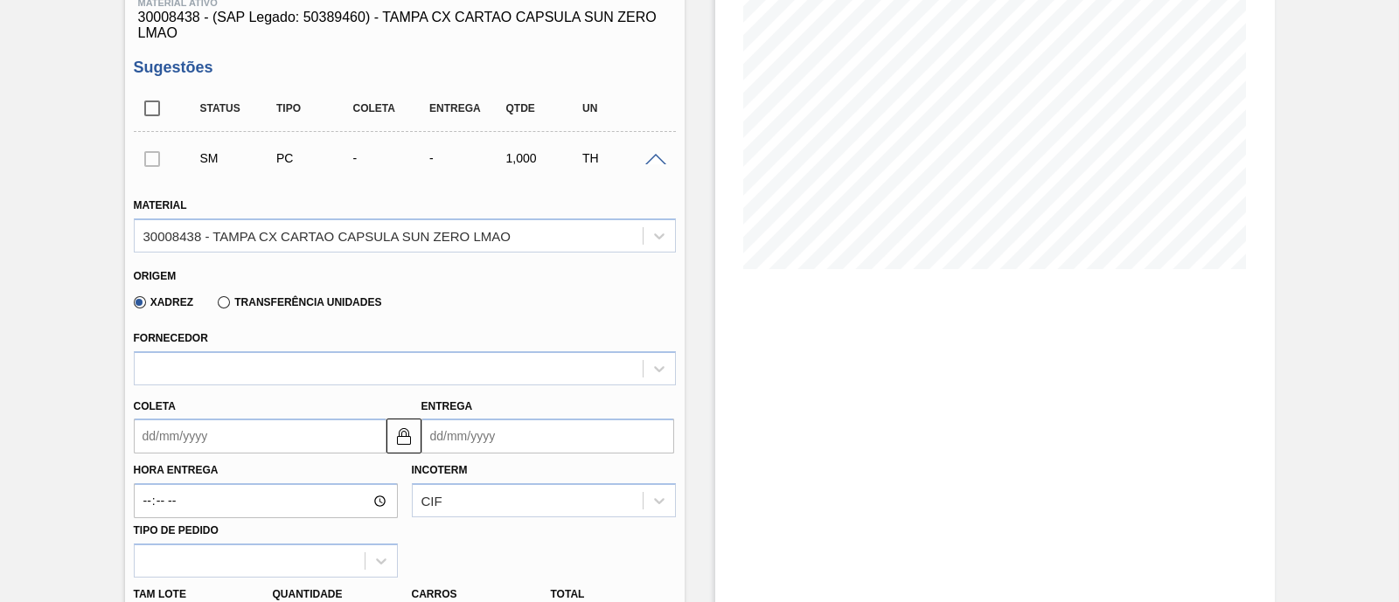
scroll to position [240, 0]
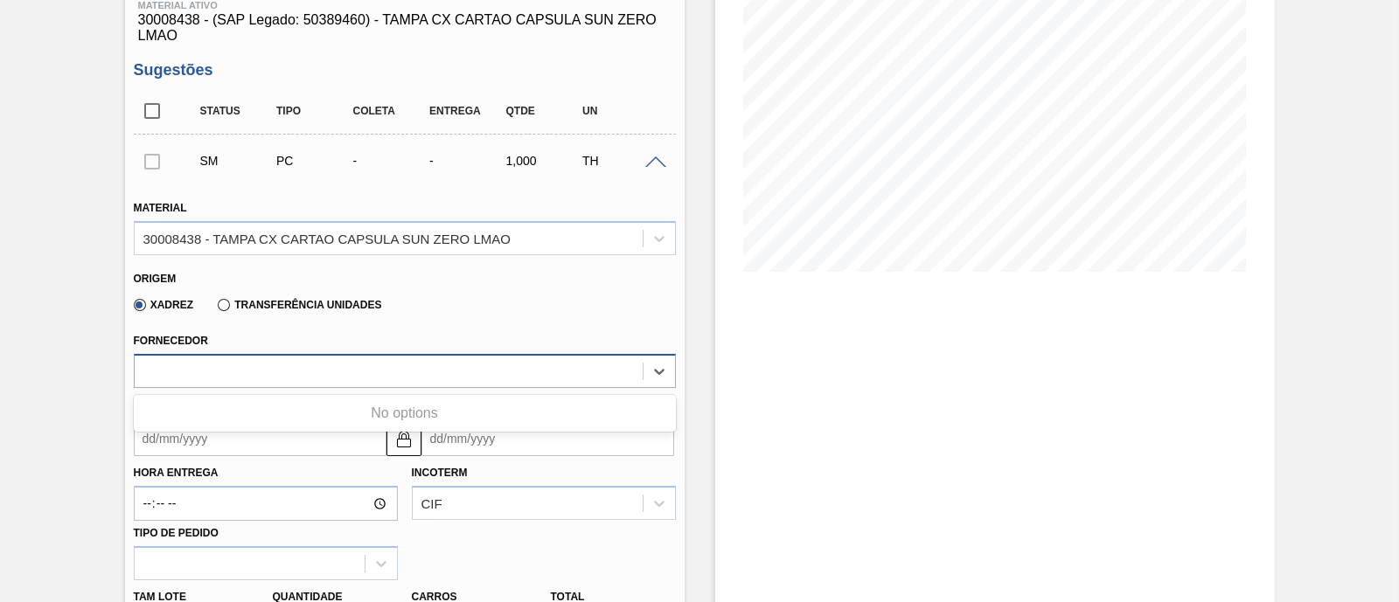
click at [632, 380] on div at bounding box center [389, 370] width 508 height 25
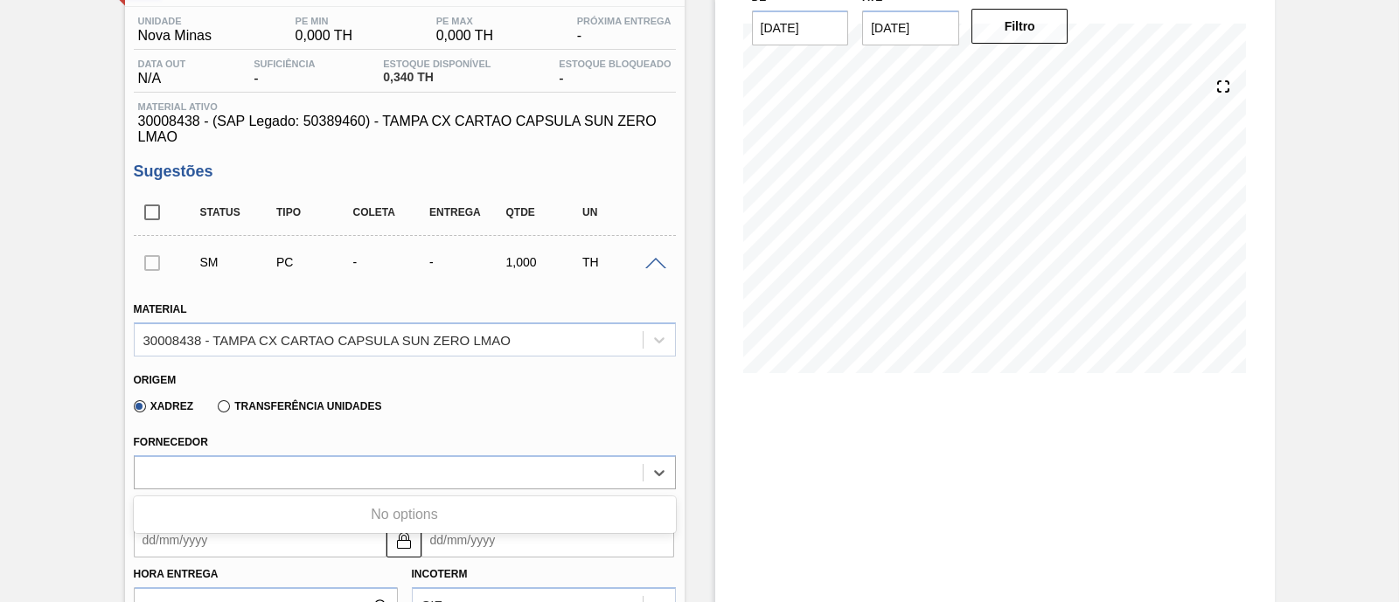
scroll to position [47, 0]
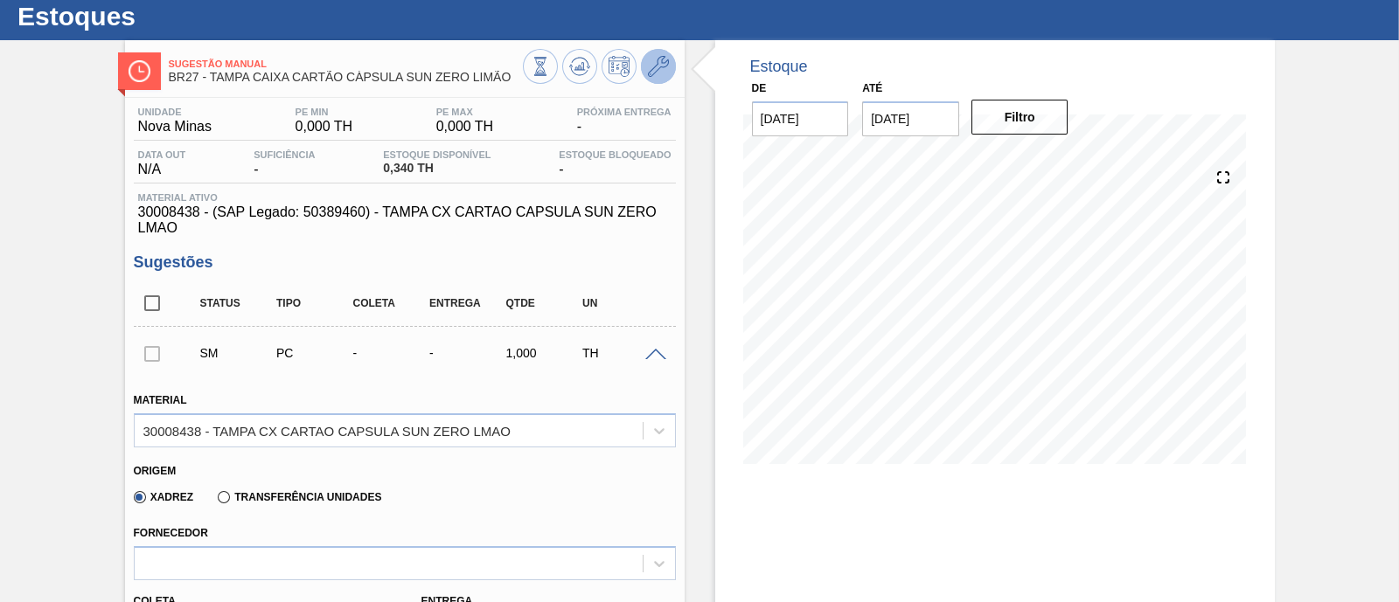
click at [657, 59] on icon at bounding box center [658, 66] width 21 height 21
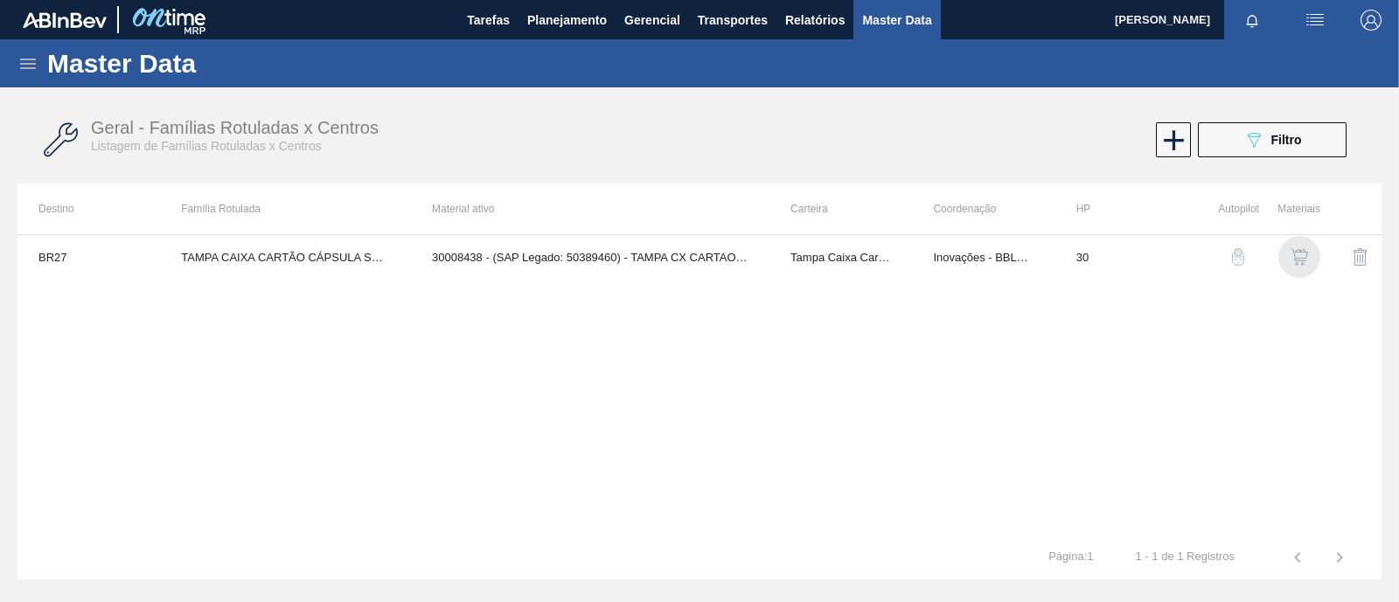
click at [1298, 260] on img "button" at bounding box center [1298, 256] width 17 height 17
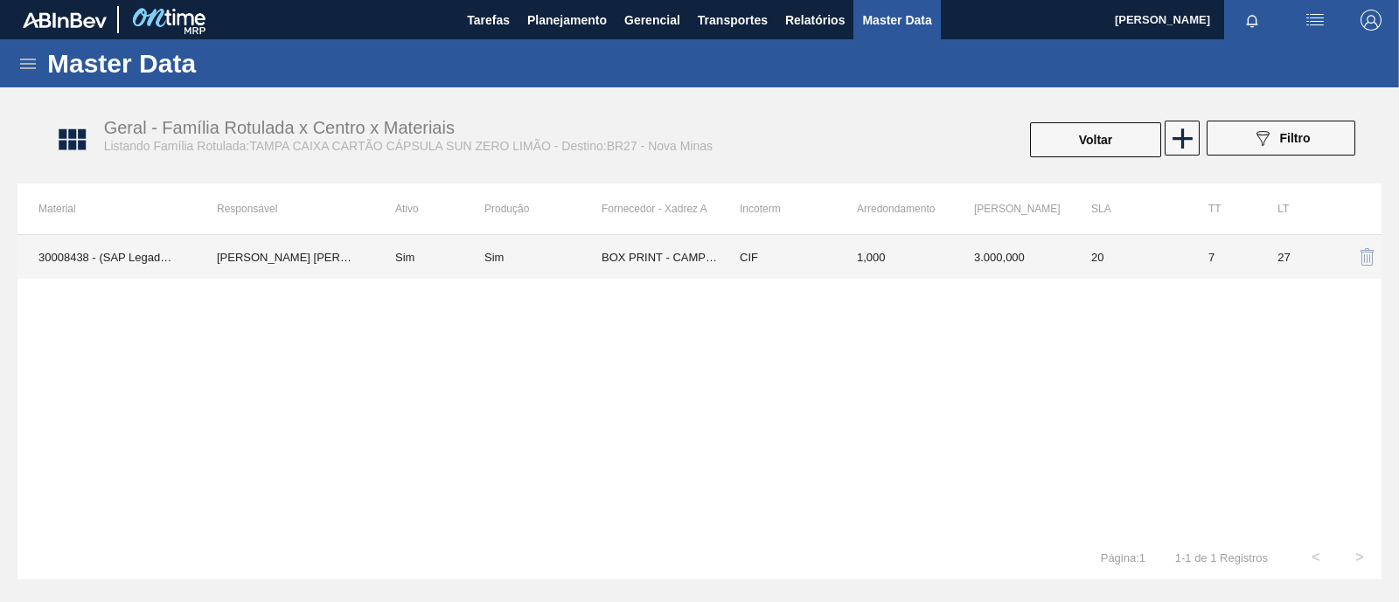
click at [728, 264] on td "CIF" at bounding box center [777, 257] width 117 height 44
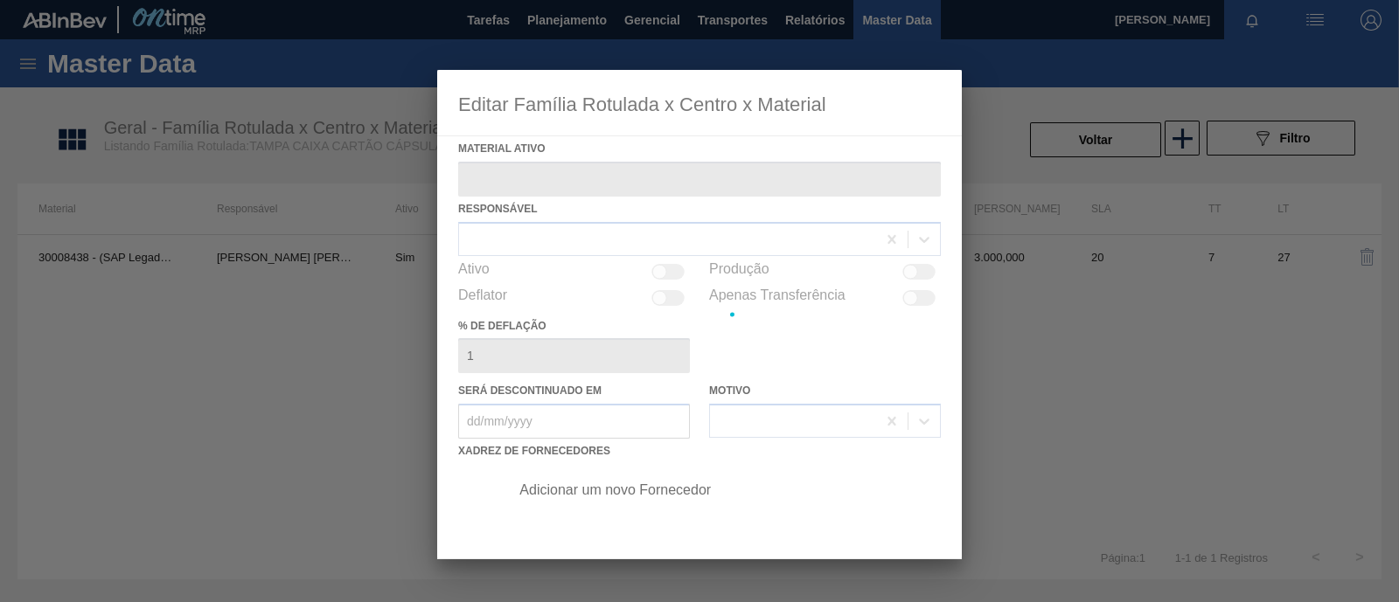
type ativo "30008438 - (SAP Legado: 50389460) - TAMPA CX CARTAO CAPSULA SUN ZERO LMAO"
checkbox input "true"
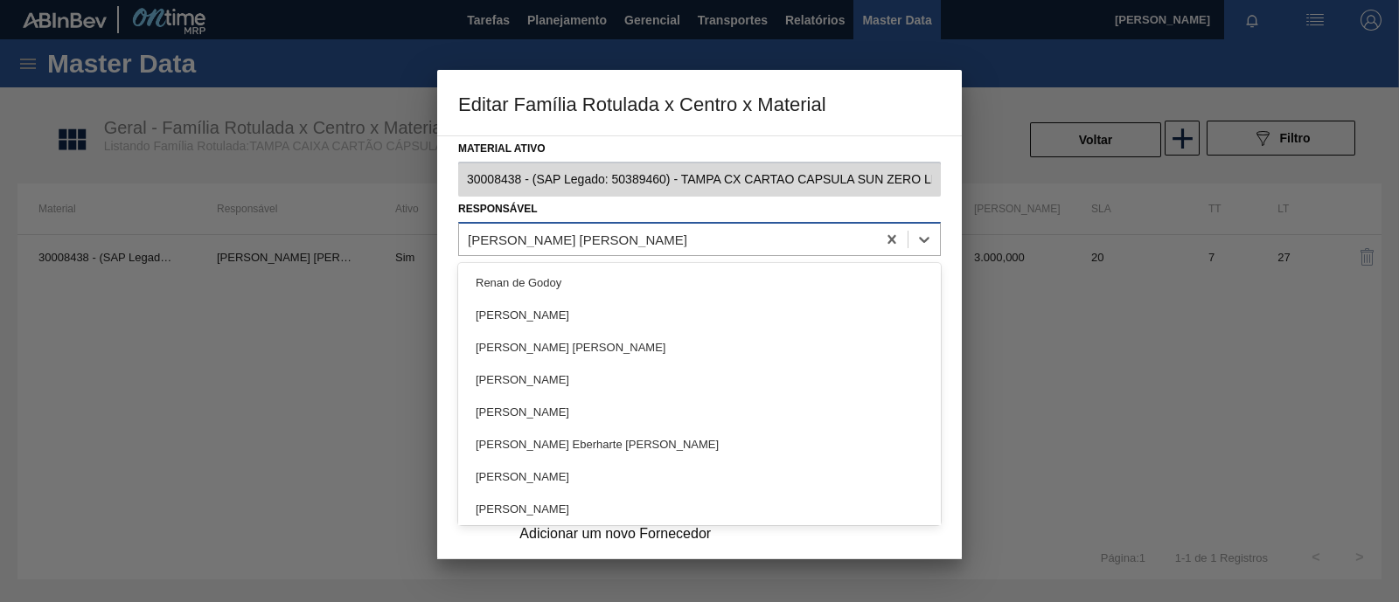
click at [650, 233] on div "[PERSON_NAME] [PERSON_NAME]" at bounding box center [667, 238] width 417 height 25
type input "rafa"
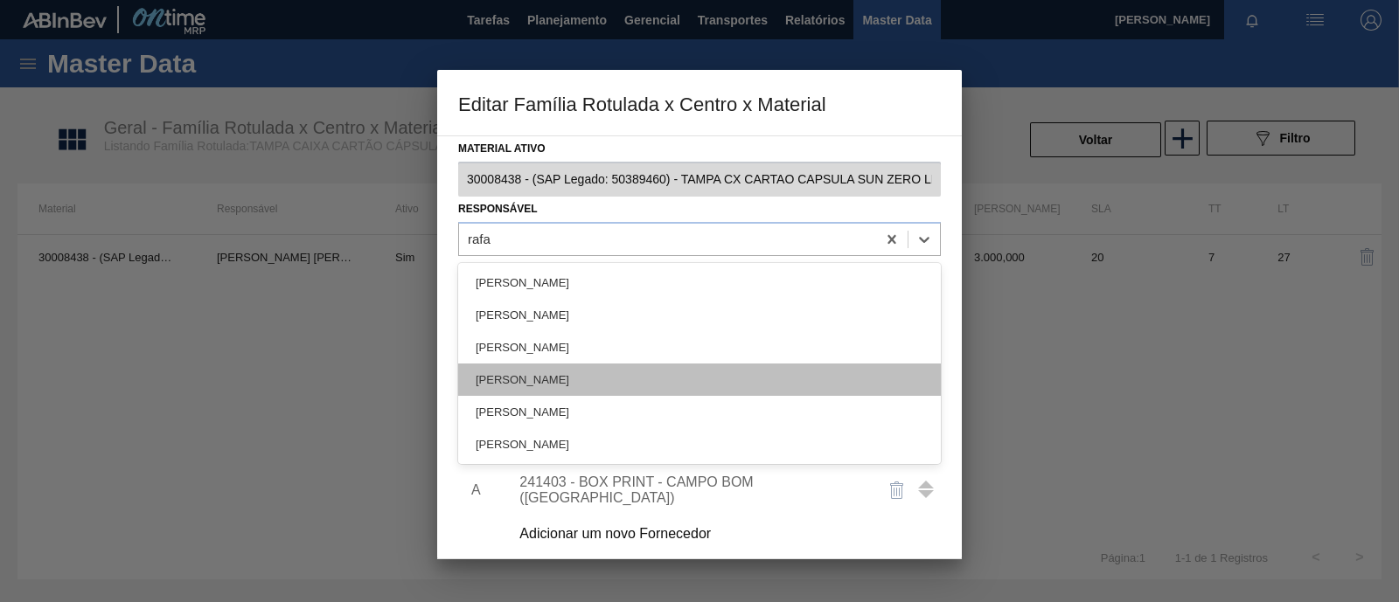
click at [604, 372] on div "[PERSON_NAME]" at bounding box center [699, 380] width 483 height 32
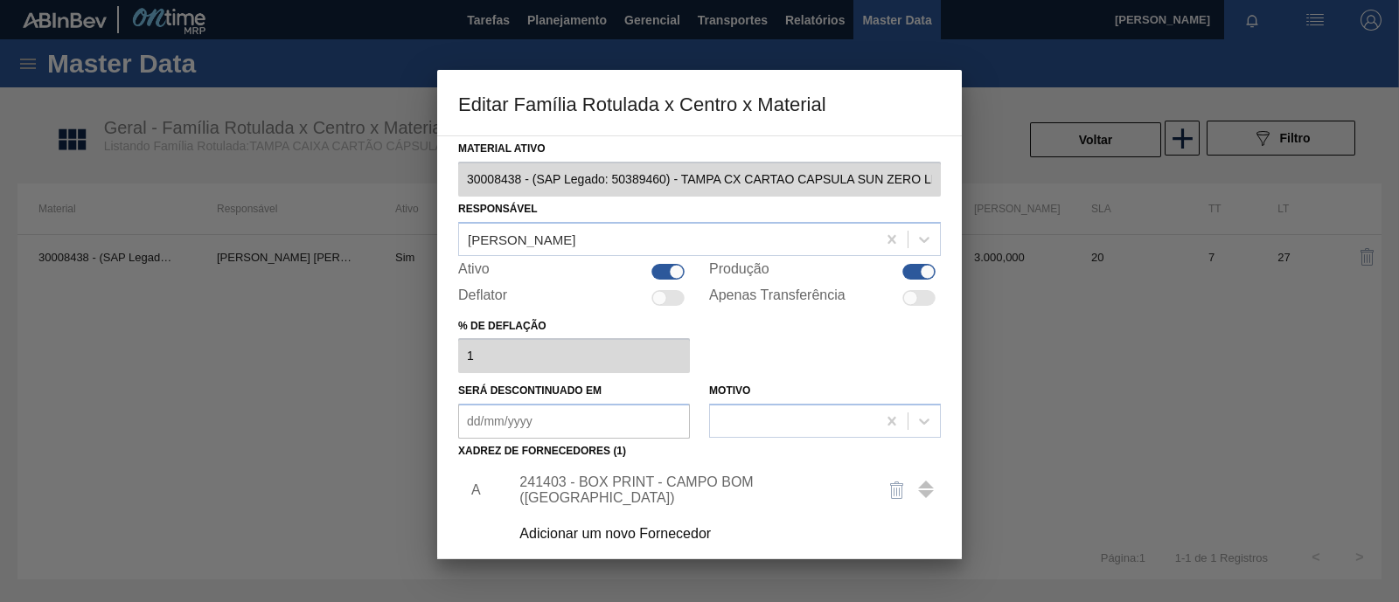
click at [743, 480] on div "241403 - BOX PRINT - CAMPO BOM ([GEOGRAPHIC_DATA])" at bounding box center [719, 491] width 441 height 44
click at [723, 486] on div "241403 - BOX PRINT - CAMPO BOM ([GEOGRAPHIC_DATA])" at bounding box center [690, 490] width 343 height 31
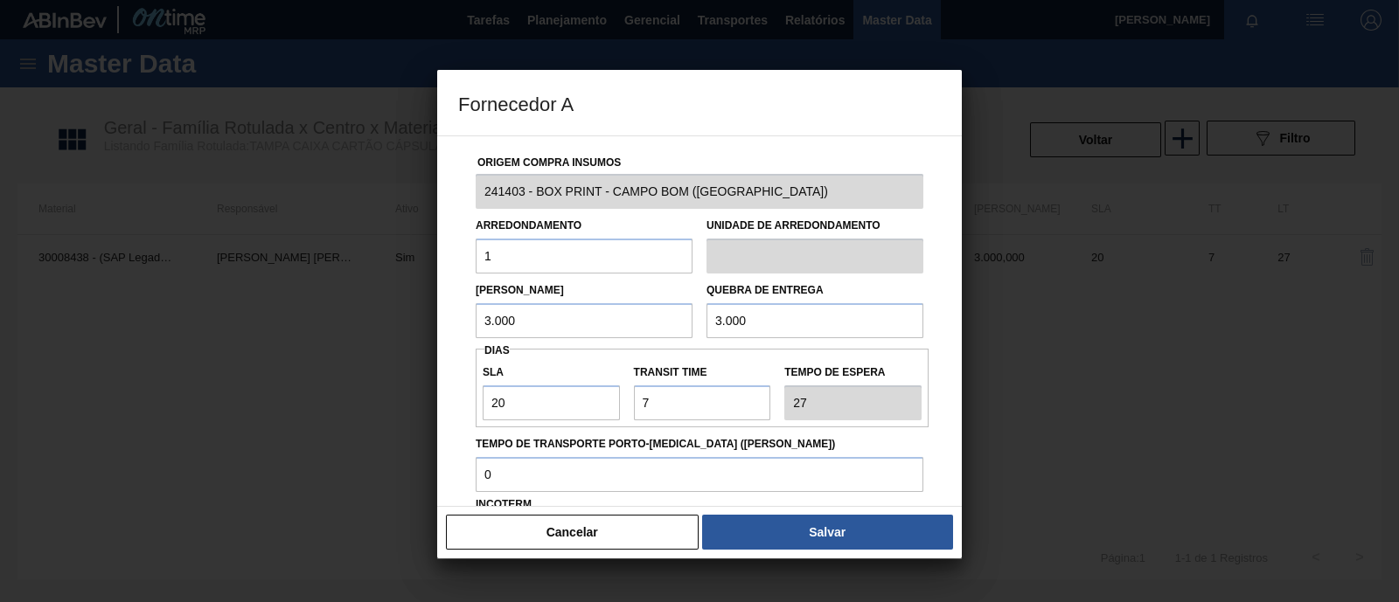
drag, startPoint x: 553, startPoint y: 328, endPoint x: 459, endPoint y: 321, distance: 94.7
click at [459, 321] on div "Origem Compra Insumos 241403 - BOX PRINT - CAMPO BOM ([GEOGRAPHIC_DATA]) Arredo…" at bounding box center [699, 425] width 483 height 579
type input "1"
click at [787, 328] on input "3.000" at bounding box center [814, 320] width 217 height 35
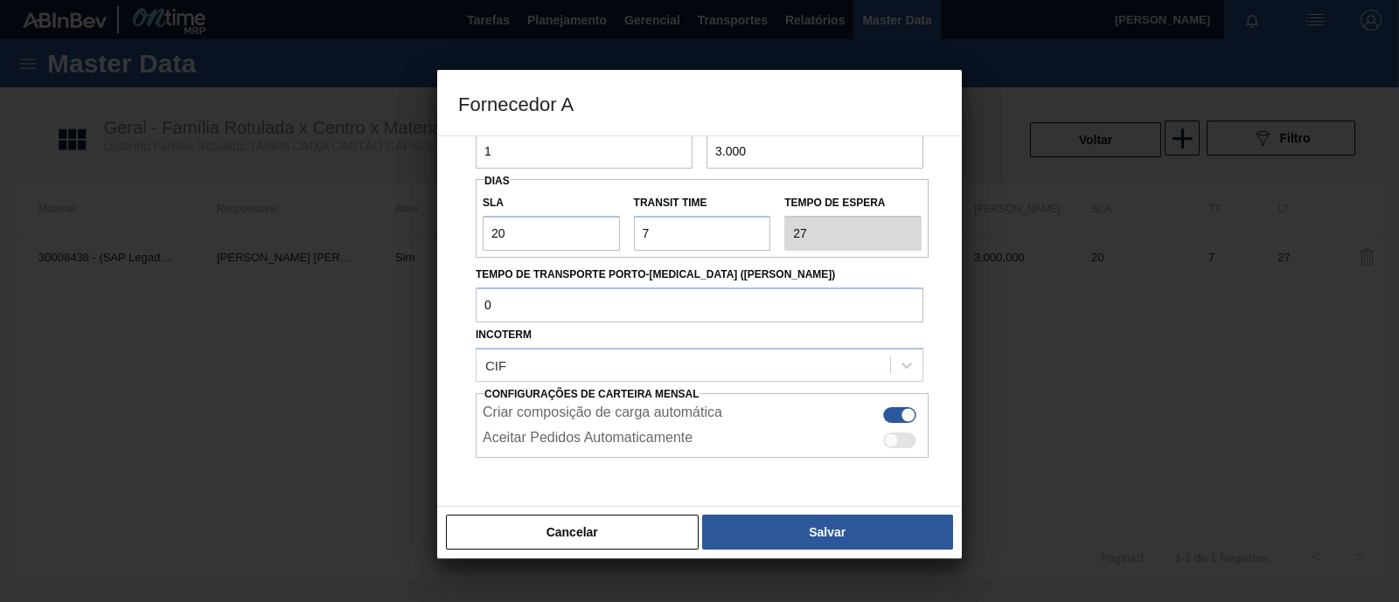
scroll to position [170, 0]
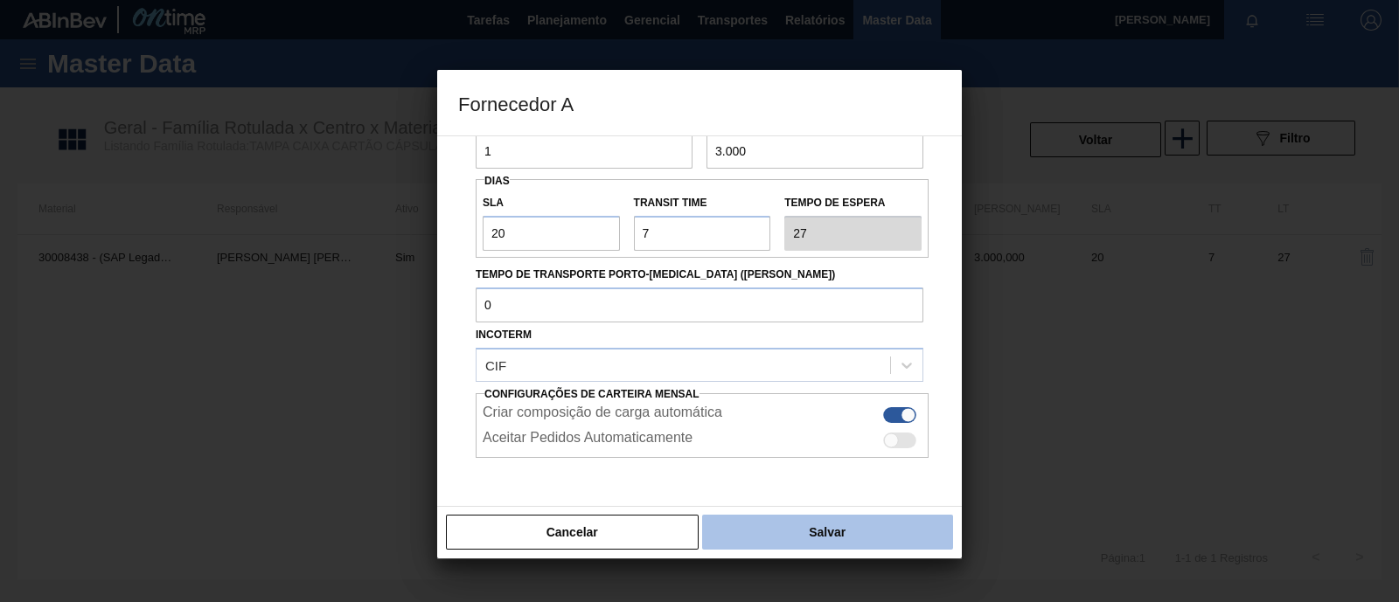
click at [798, 522] on button "Salvar" at bounding box center [827, 532] width 251 height 35
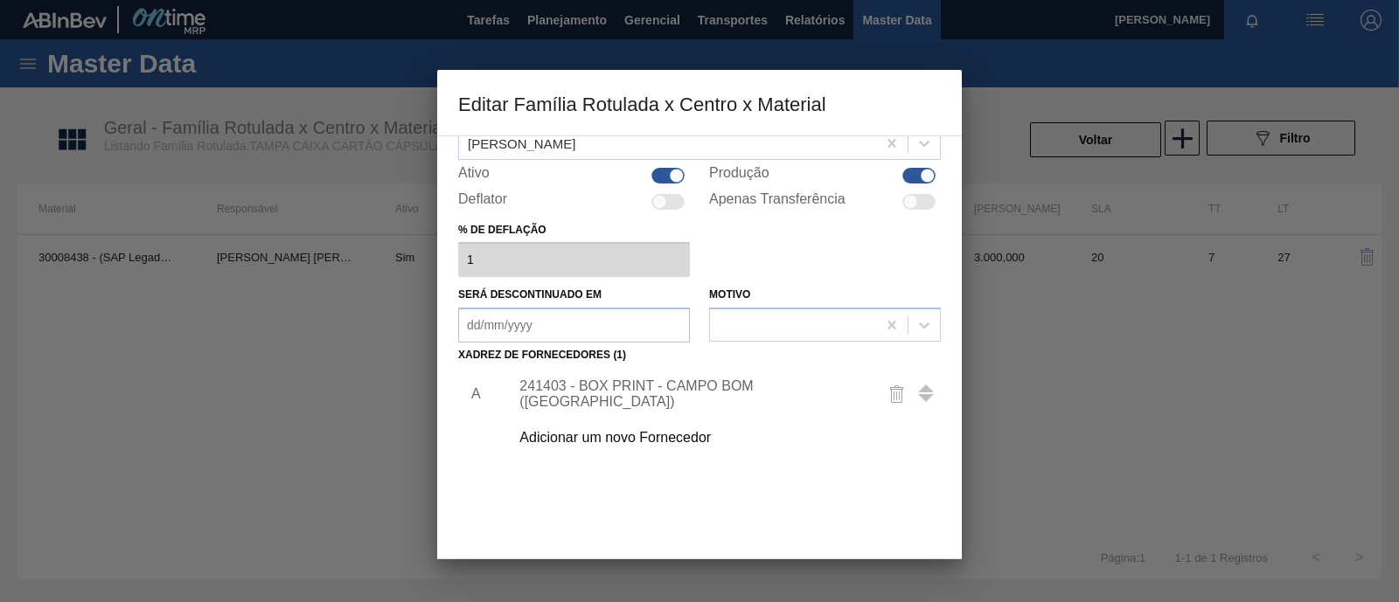
scroll to position [184, 0]
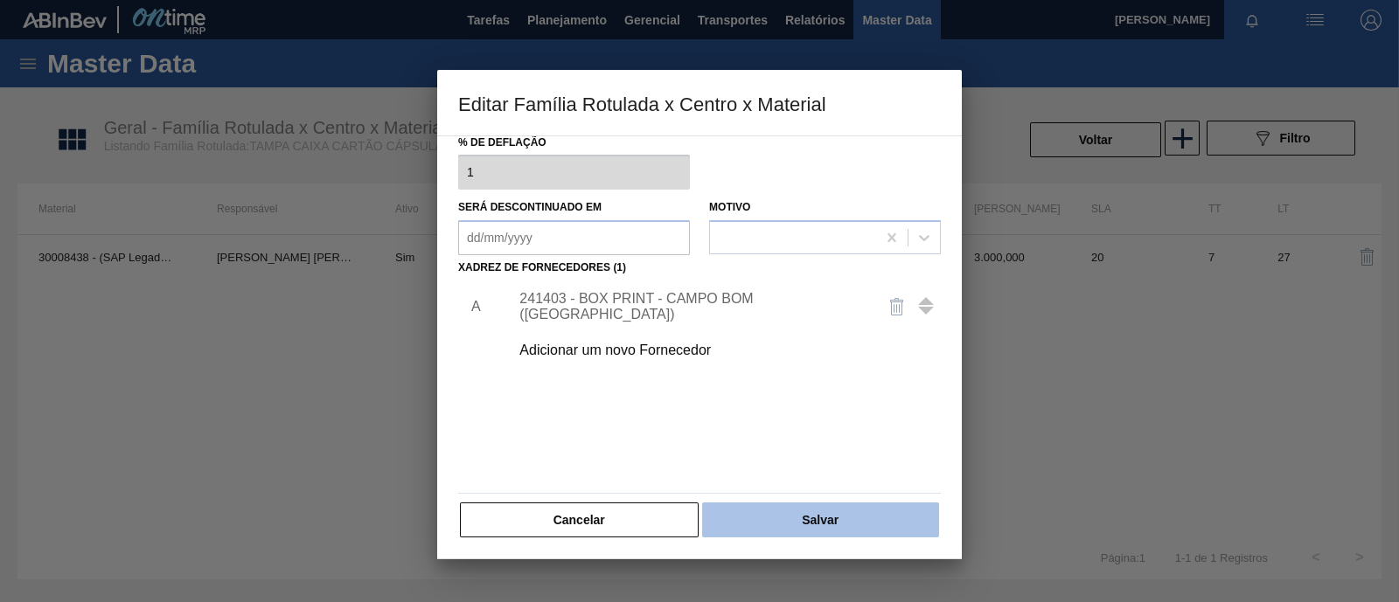
click at [825, 519] on button "Salvar" at bounding box center [820, 520] width 237 height 35
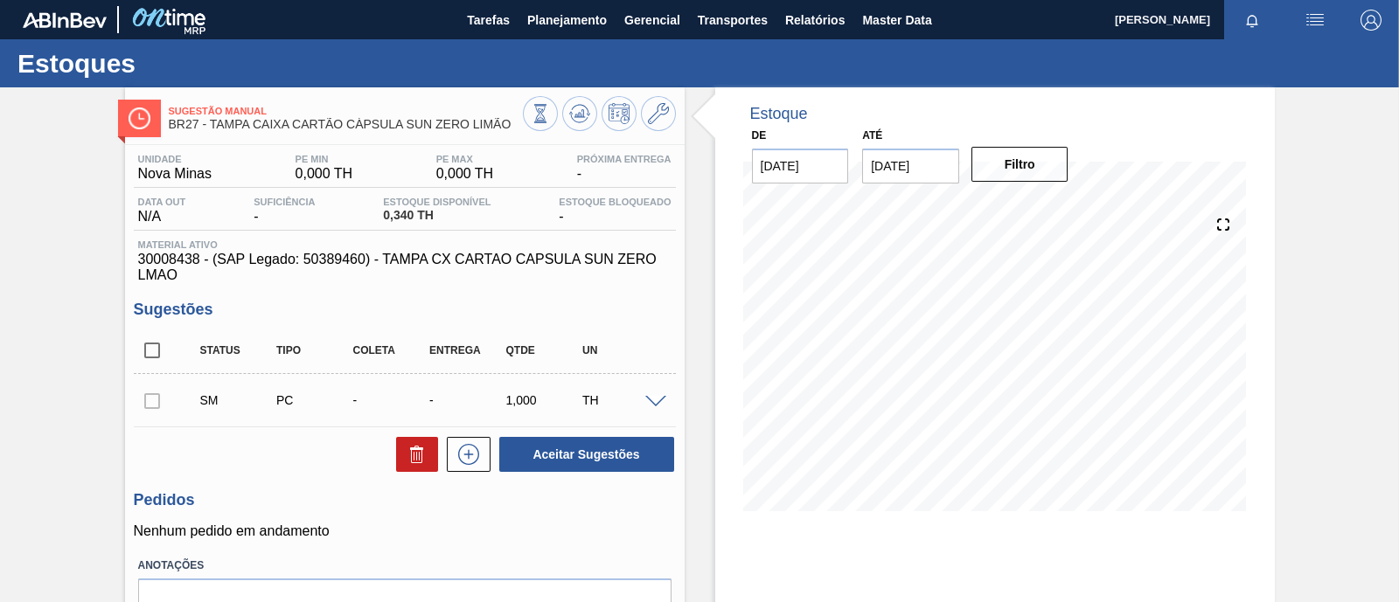
click at [654, 410] on div "SM PC - - 1,000 TH" at bounding box center [405, 401] width 542 height 44
click at [413, 460] on icon at bounding box center [417, 454] width 21 height 21
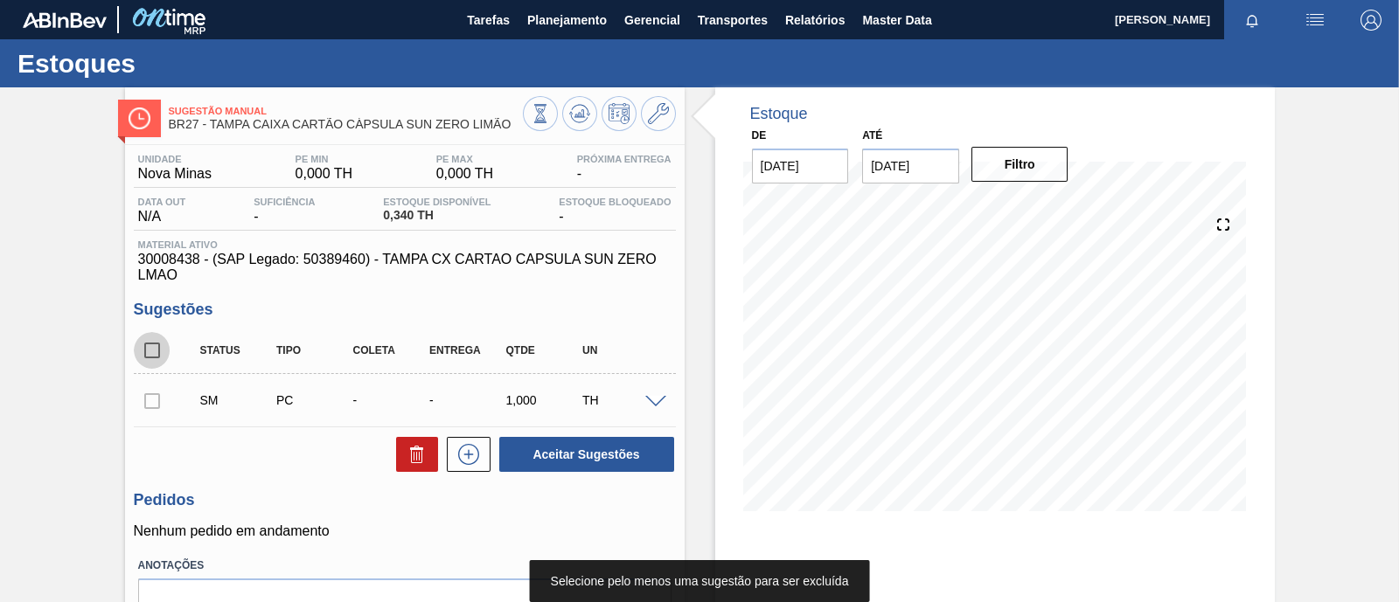
click at [159, 352] on input "checkbox" at bounding box center [152, 350] width 37 height 37
checkbox input "true"
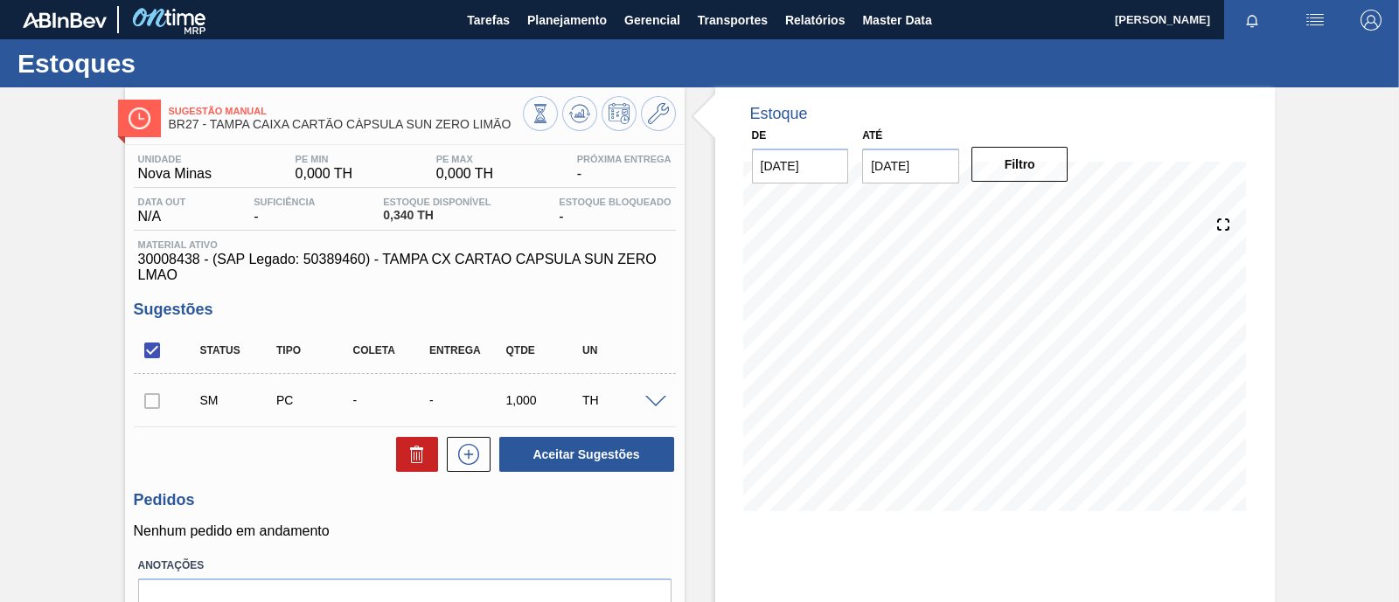
click at [143, 402] on div at bounding box center [152, 400] width 37 height 35
click at [151, 414] on div at bounding box center [152, 400] width 37 height 35
click at [656, 407] on span at bounding box center [655, 402] width 21 height 13
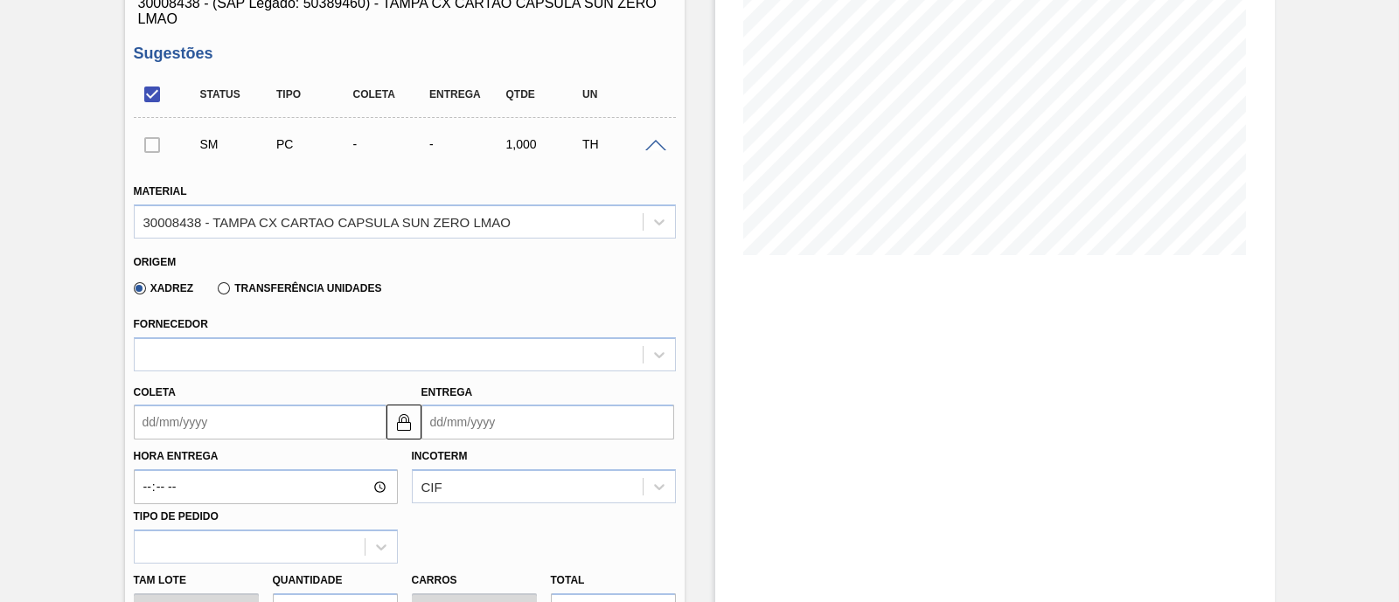
scroll to position [267, 0]
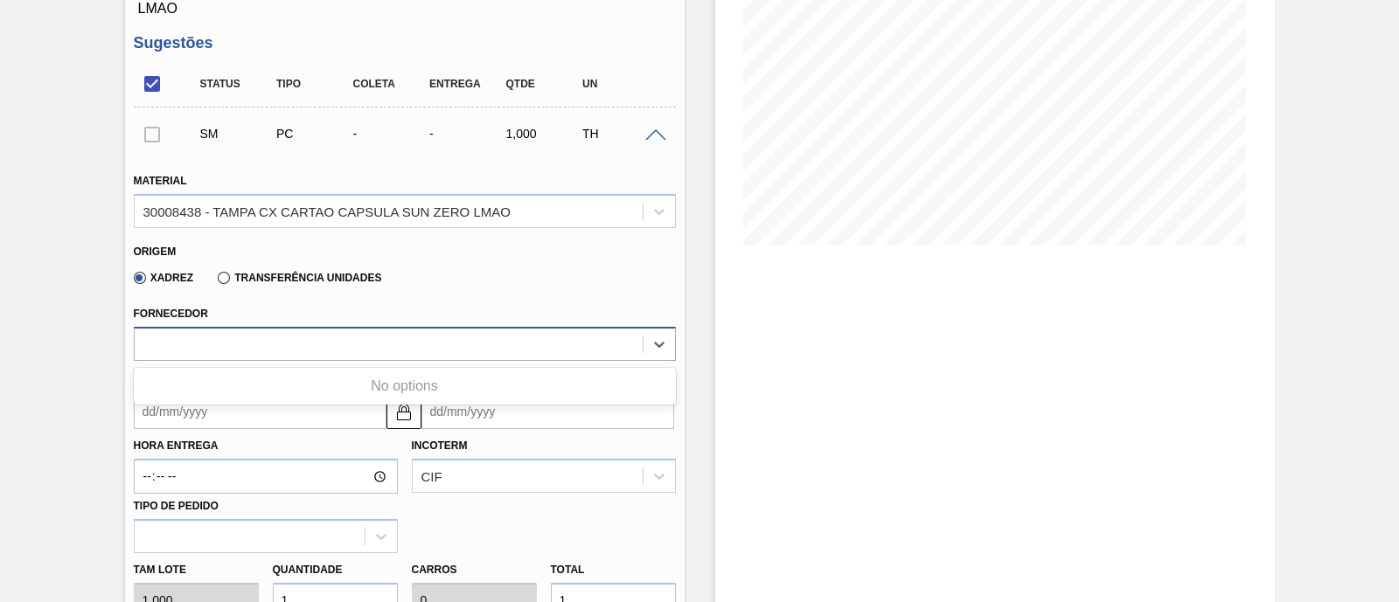
click at [548, 349] on div at bounding box center [389, 343] width 508 height 25
click at [577, 308] on div "Fornecedor" at bounding box center [405, 331] width 542 height 59
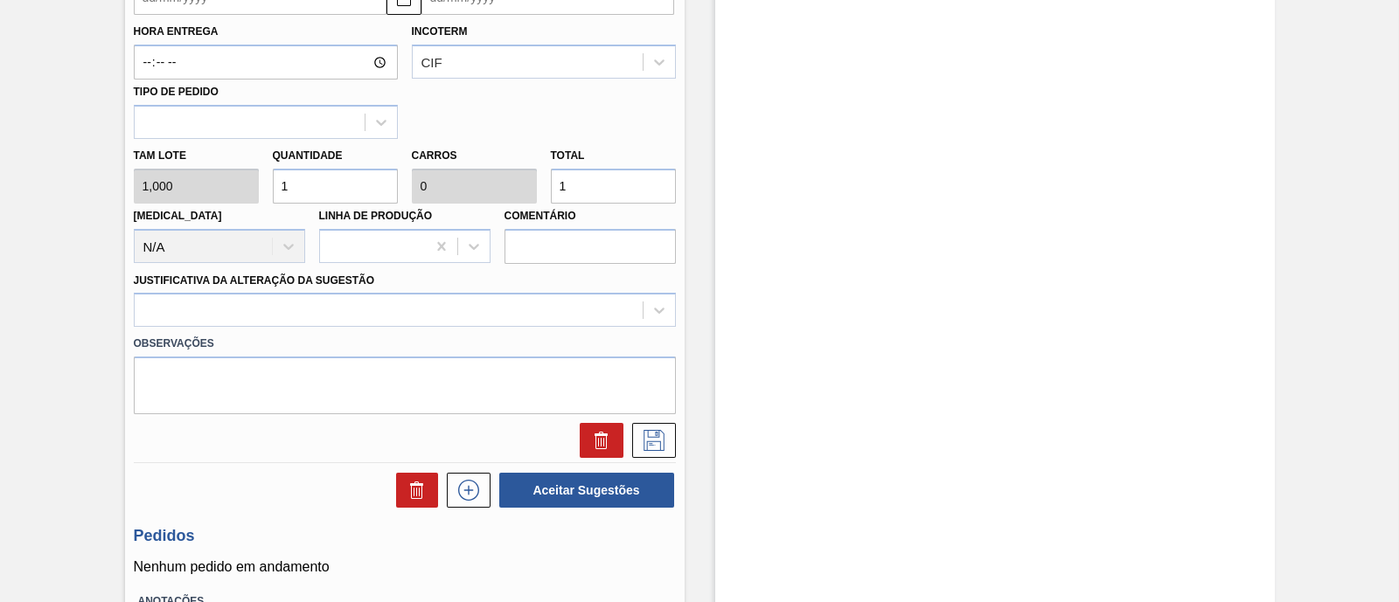
scroll to position [685, 0]
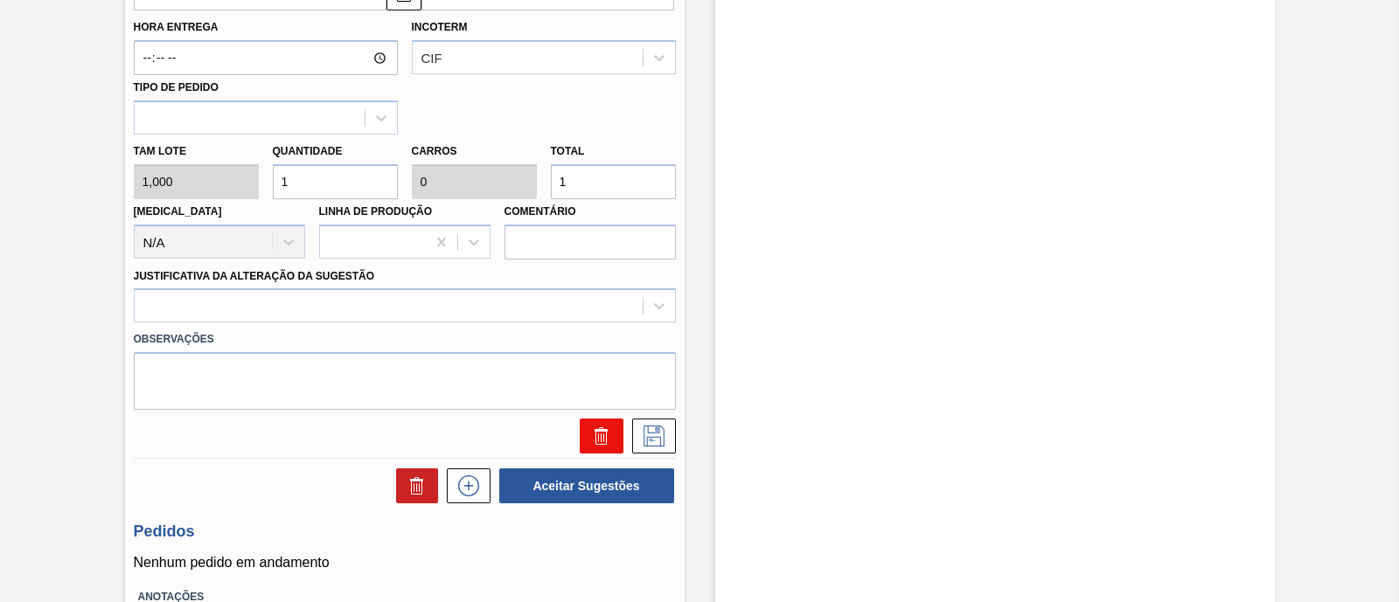
click at [608, 440] on icon at bounding box center [601, 436] width 21 height 21
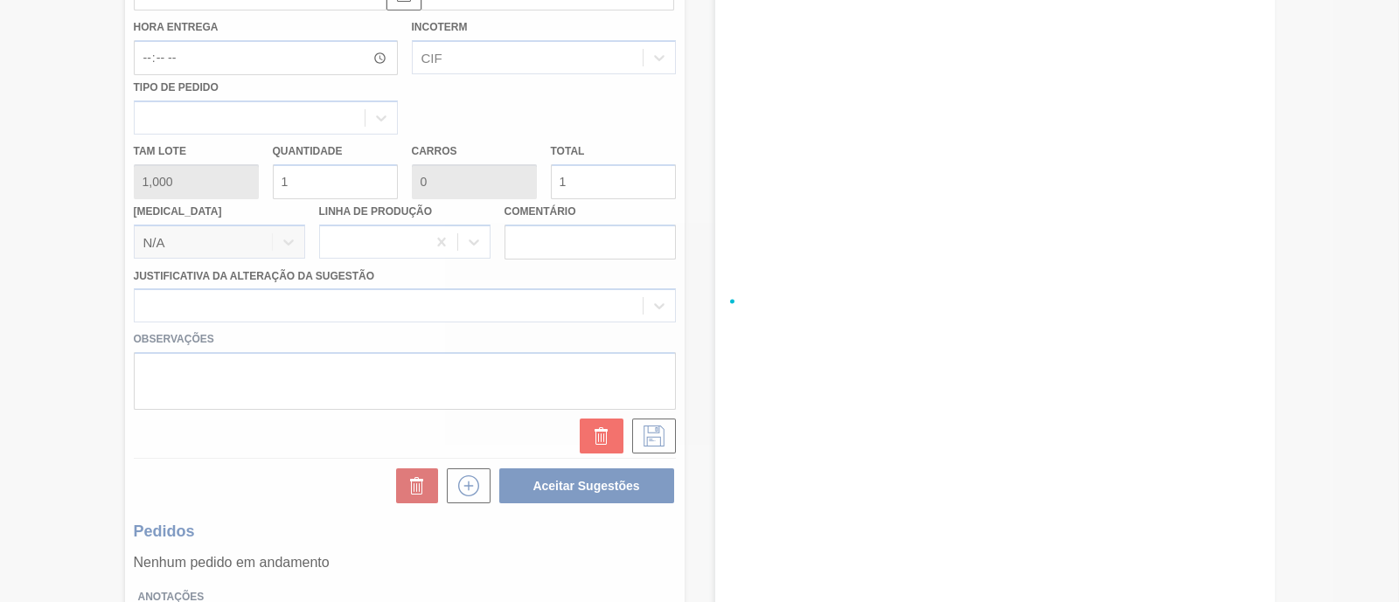
scroll to position [149, 0]
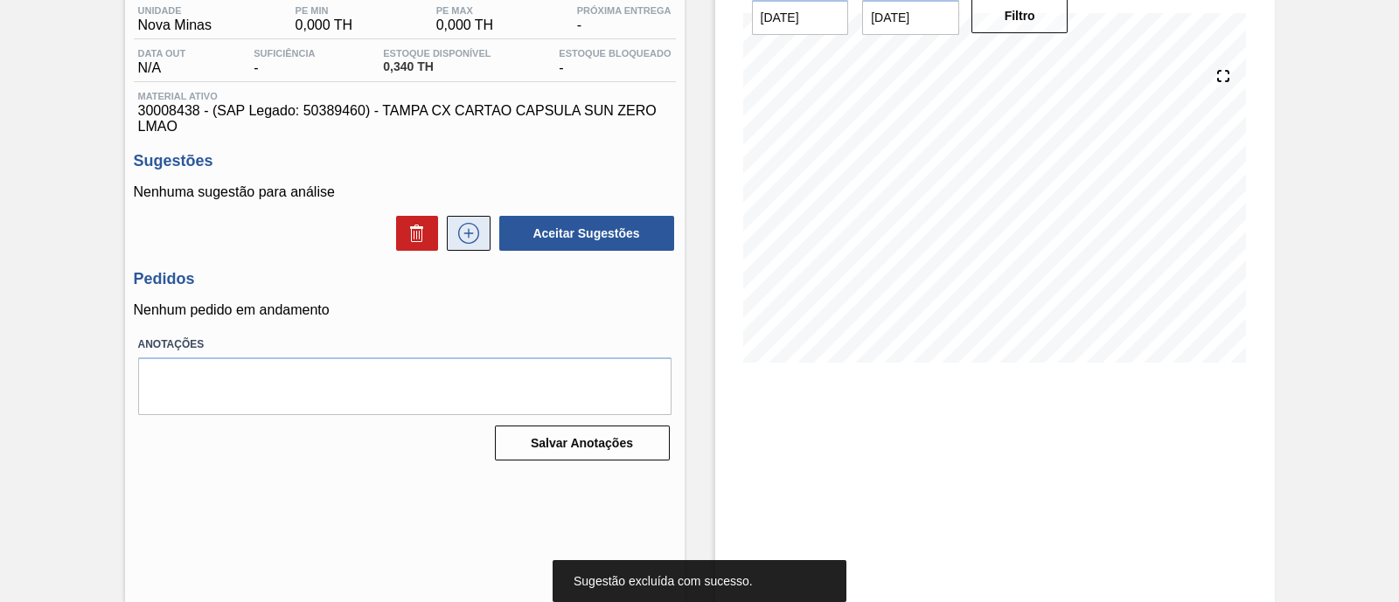
click at [474, 239] on icon at bounding box center [469, 233] width 28 height 21
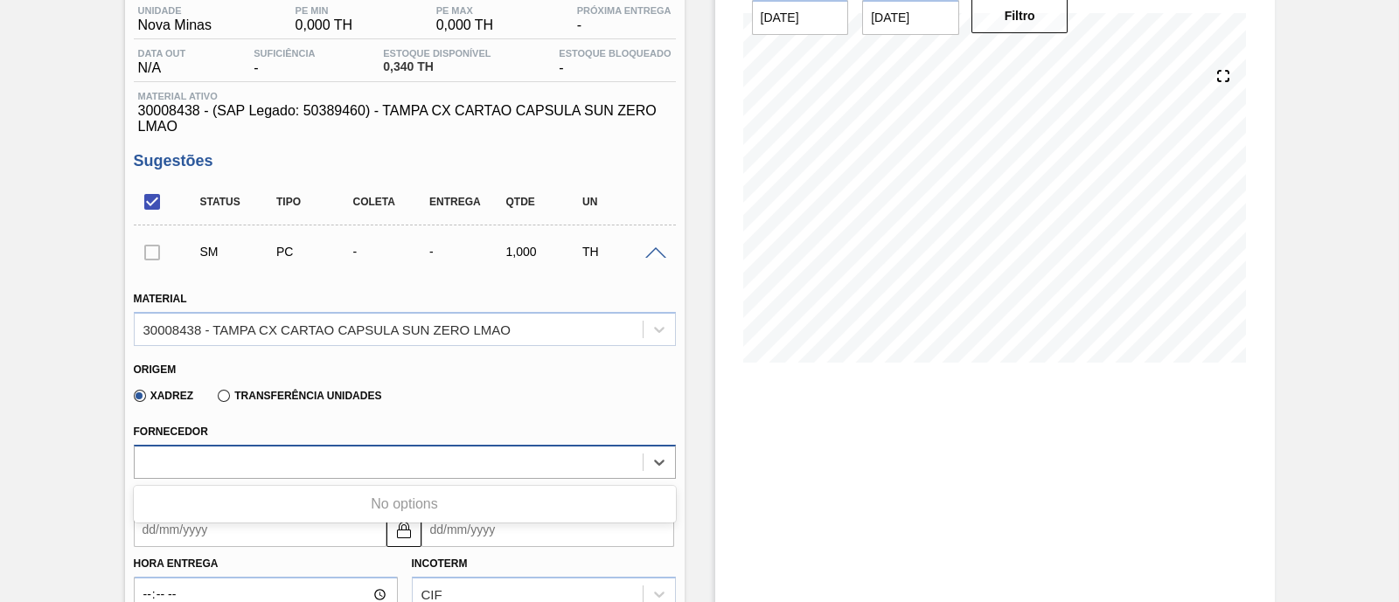
click at [497, 475] on div at bounding box center [389, 461] width 508 height 25
click at [572, 401] on div "Xadrez Transferência Unidades" at bounding box center [397, 393] width 527 height 34
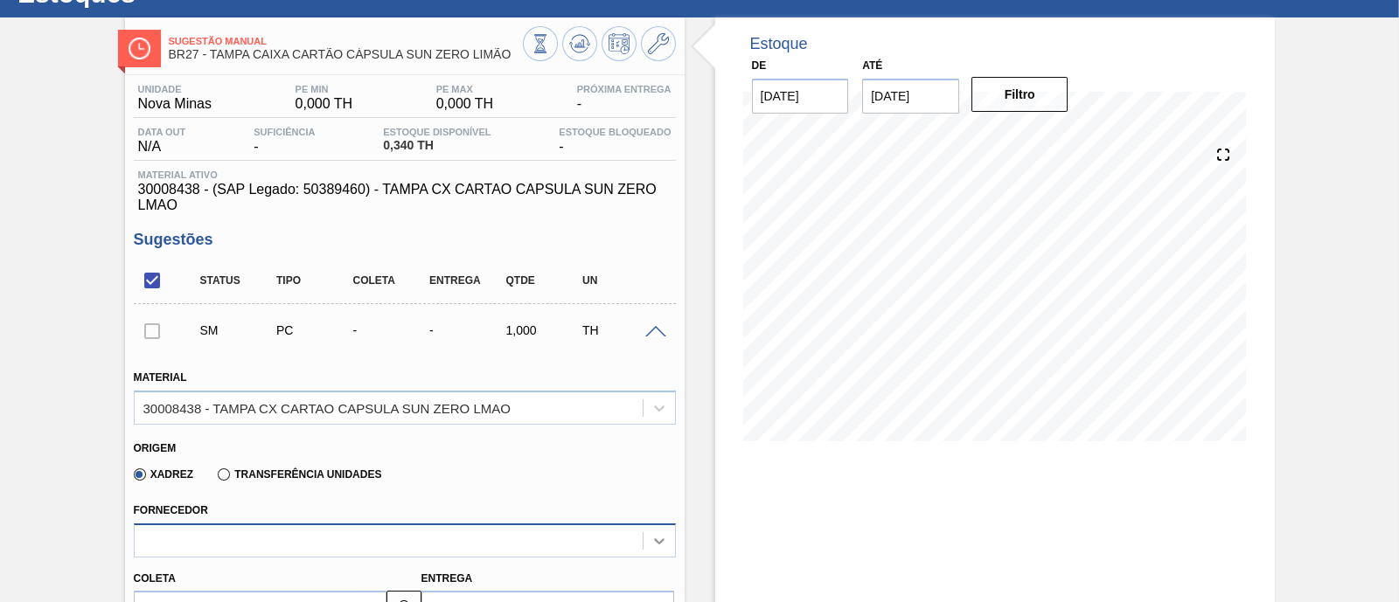
scroll to position [77, 0]
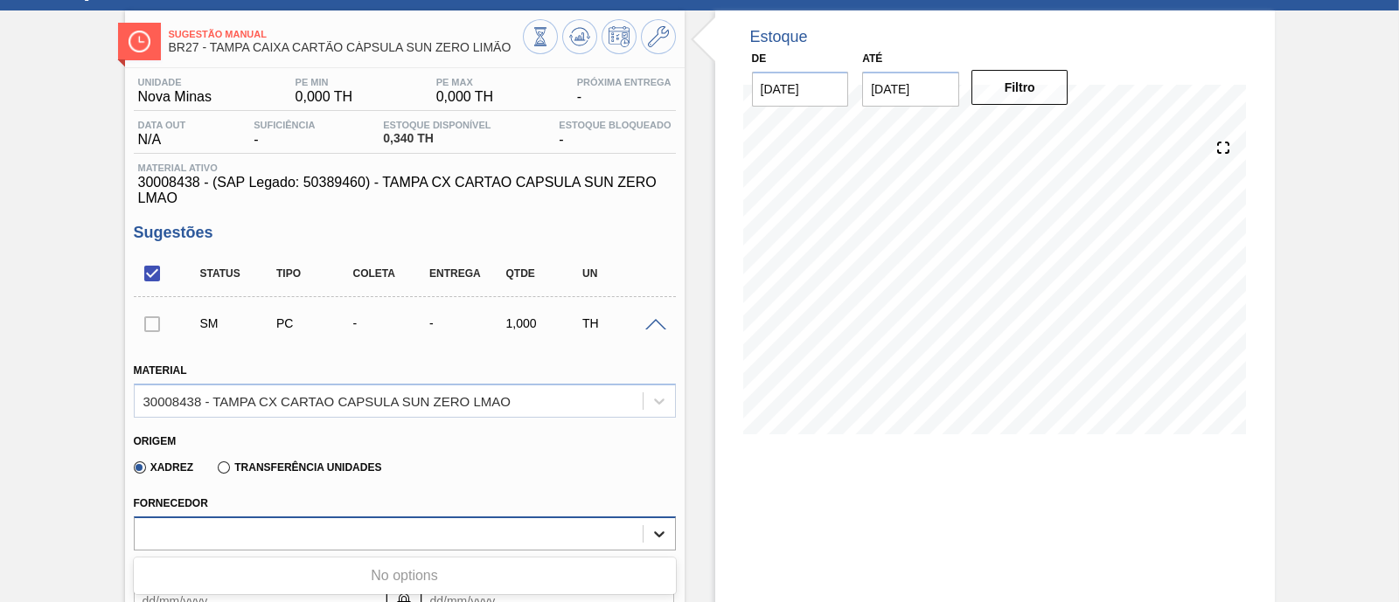
click at [655, 544] on div at bounding box center [658, 533] width 31 height 31
click at [278, 44] on span "BR27 - TAMPA CAIXA CARTÃO CÁPSULA SUN ZERO LIMÃO" at bounding box center [346, 47] width 354 height 13
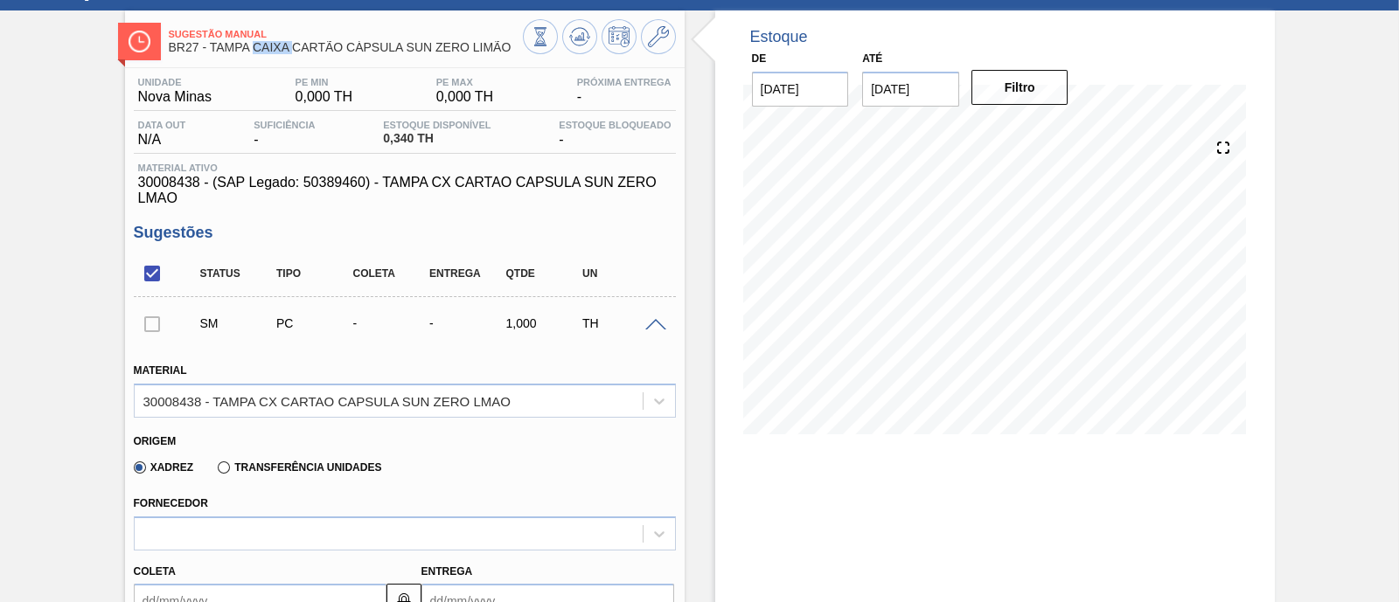
click at [278, 44] on span "BR27 - TAMPA CAIXA CARTÃO CÁPSULA SUN ZERO LIMÃO" at bounding box center [346, 47] width 354 height 13
click at [661, 36] on icon at bounding box center [658, 36] width 21 height 21
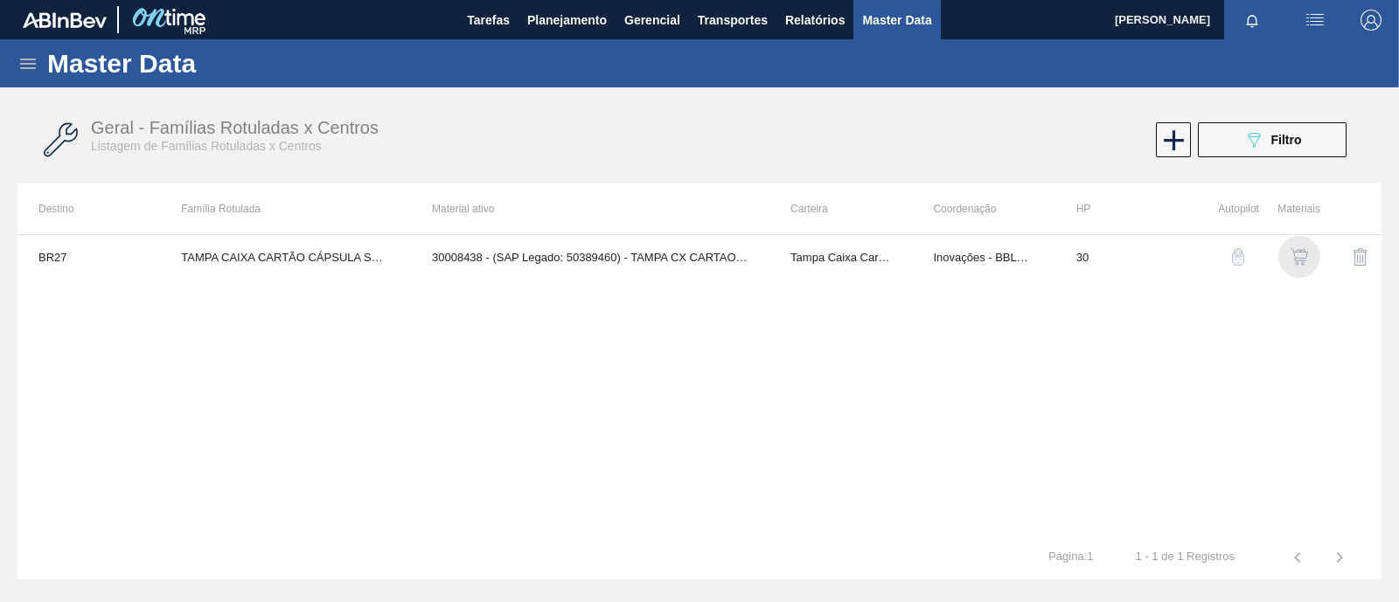
click at [1294, 254] on img "button" at bounding box center [1298, 256] width 17 height 17
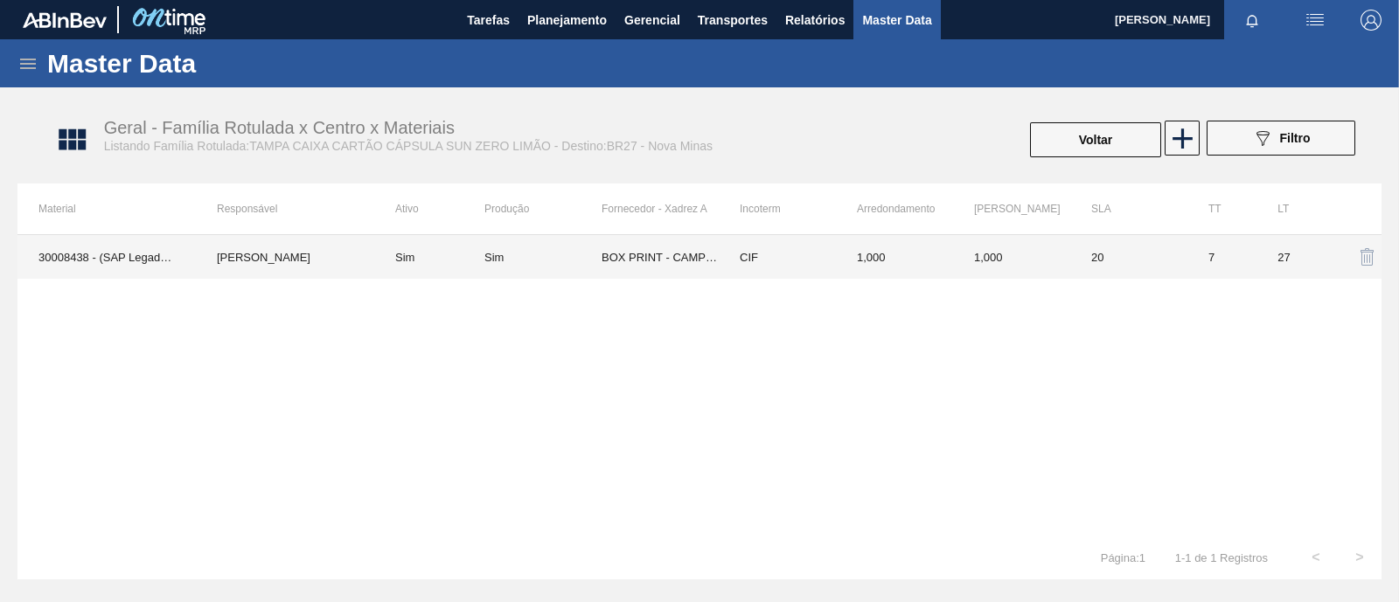
click at [429, 258] on td "Sim" at bounding box center [429, 257] width 110 height 44
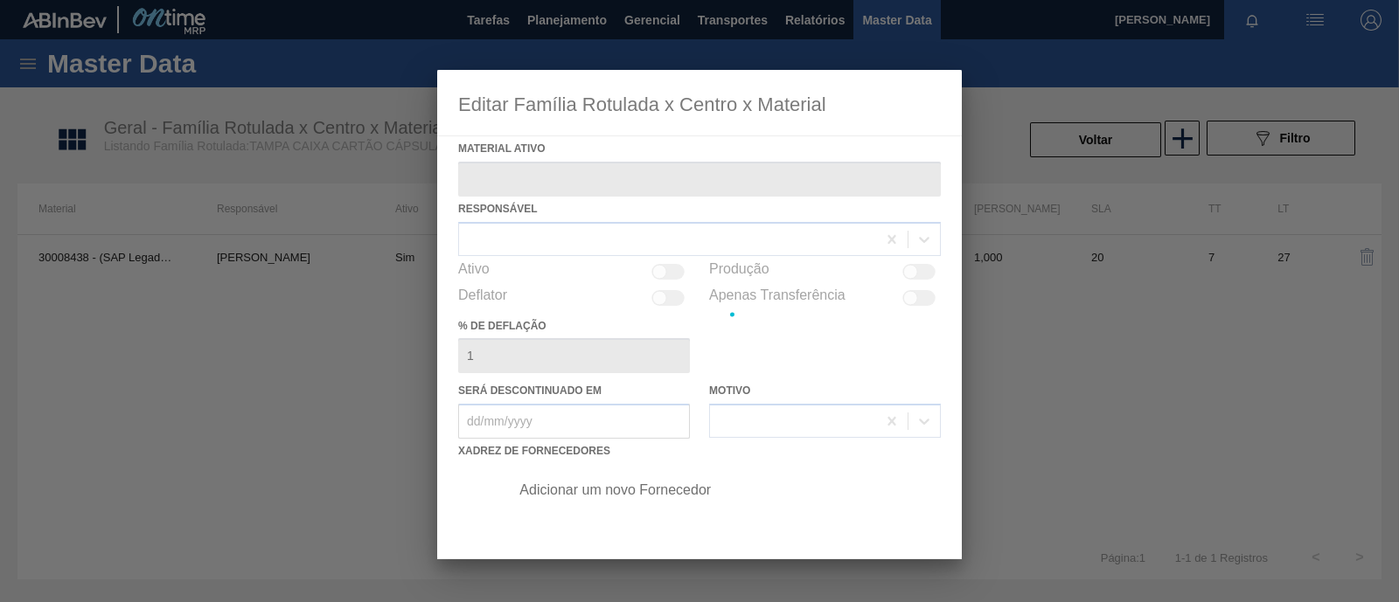
type ativo "30008438 - (SAP Legado: 50389460) - TAMPA CX CARTAO CAPSULA SUN ZERO LMAO"
checkbox input "true"
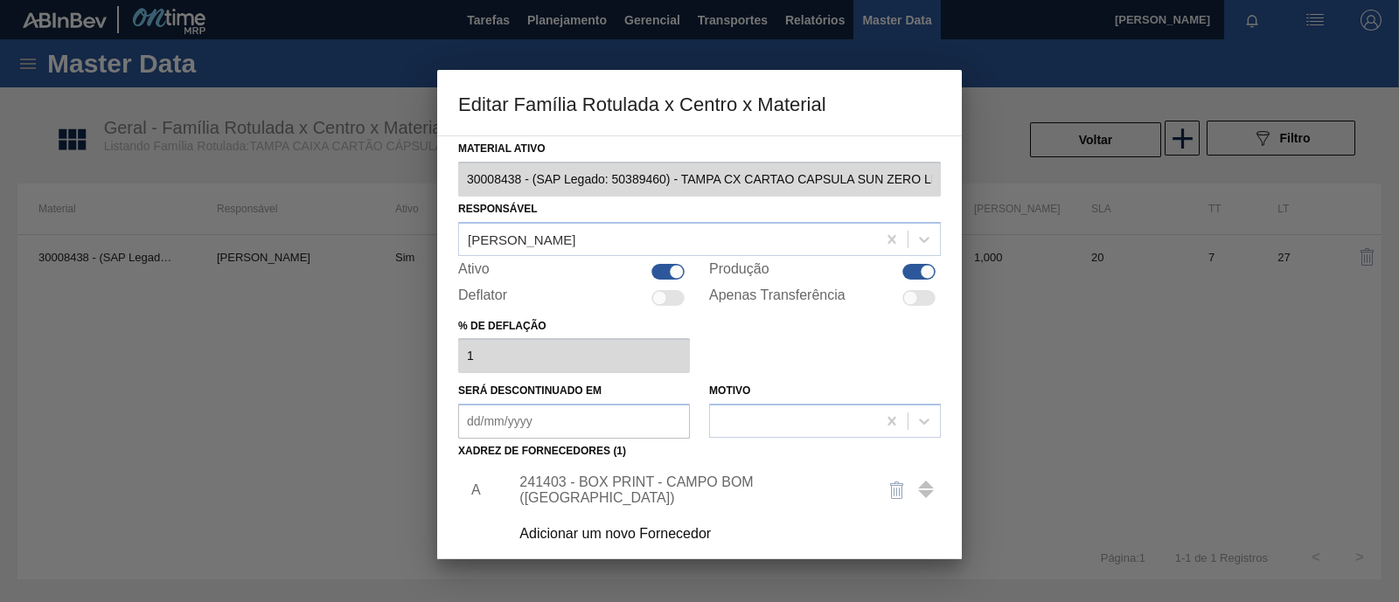
click at [627, 484] on div "241403 - BOX PRINT - CAMPO BOM ([GEOGRAPHIC_DATA])" at bounding box center [690, 490] width 343 height 31
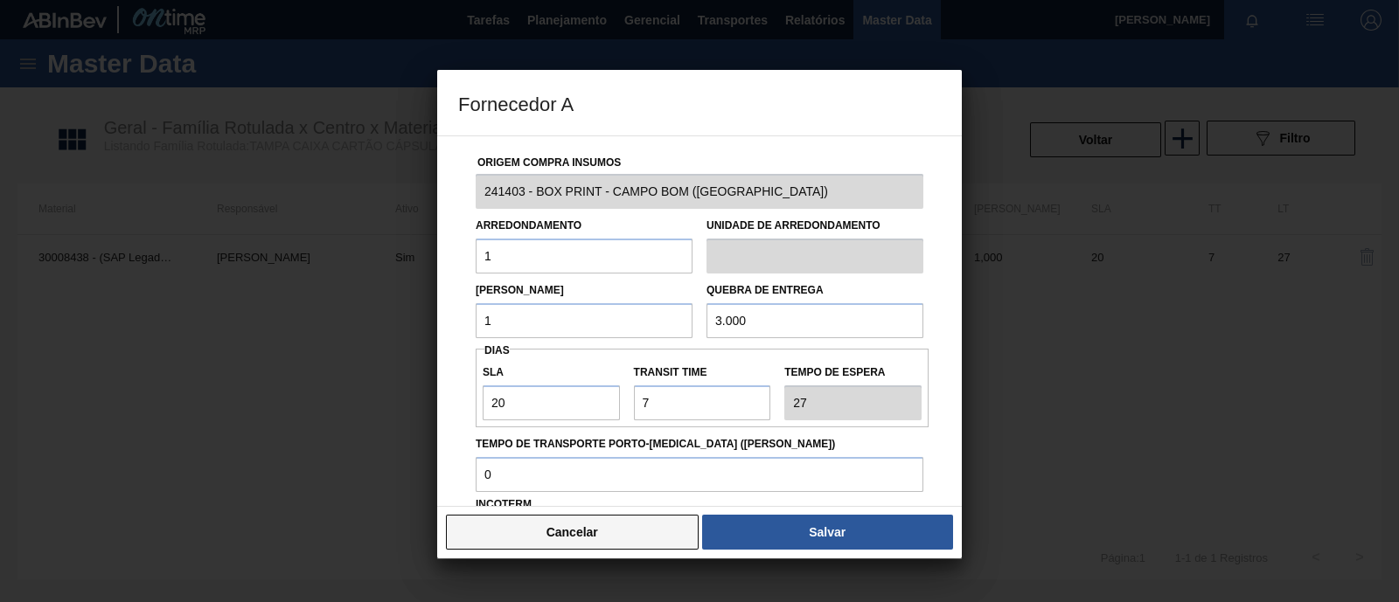
click at [635, 537] on button "Cancelar" at bounding box center [572, 532] width 253 height 35
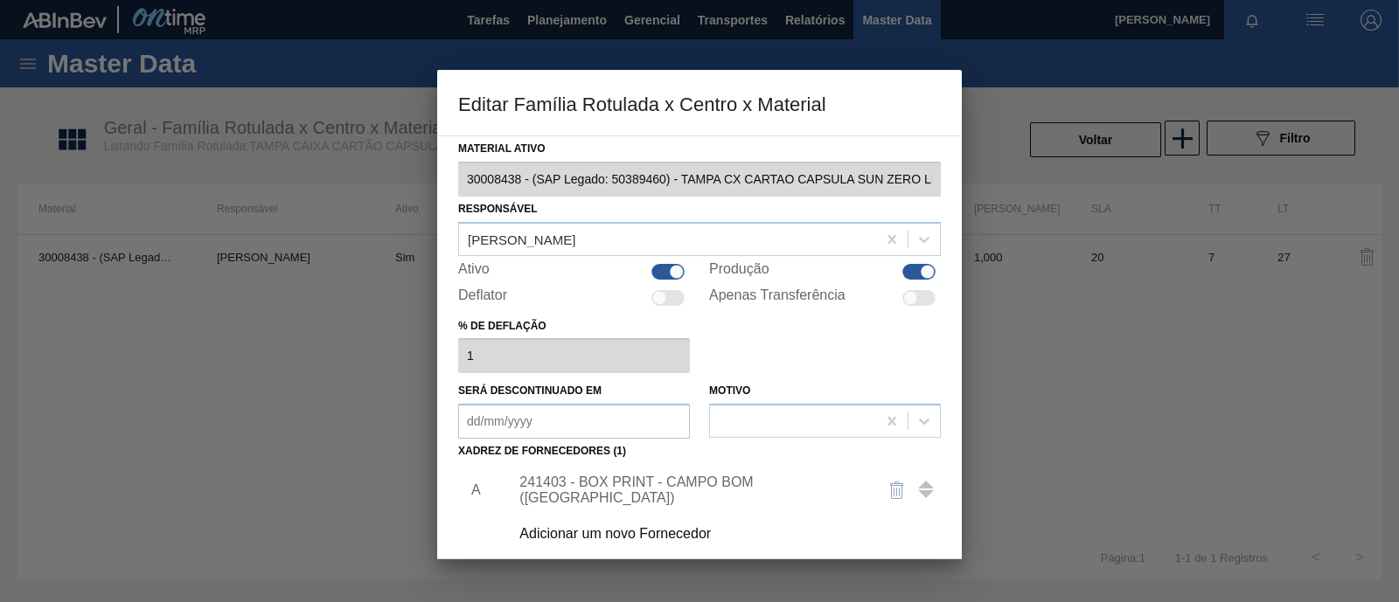
scroll to position [184, 0]
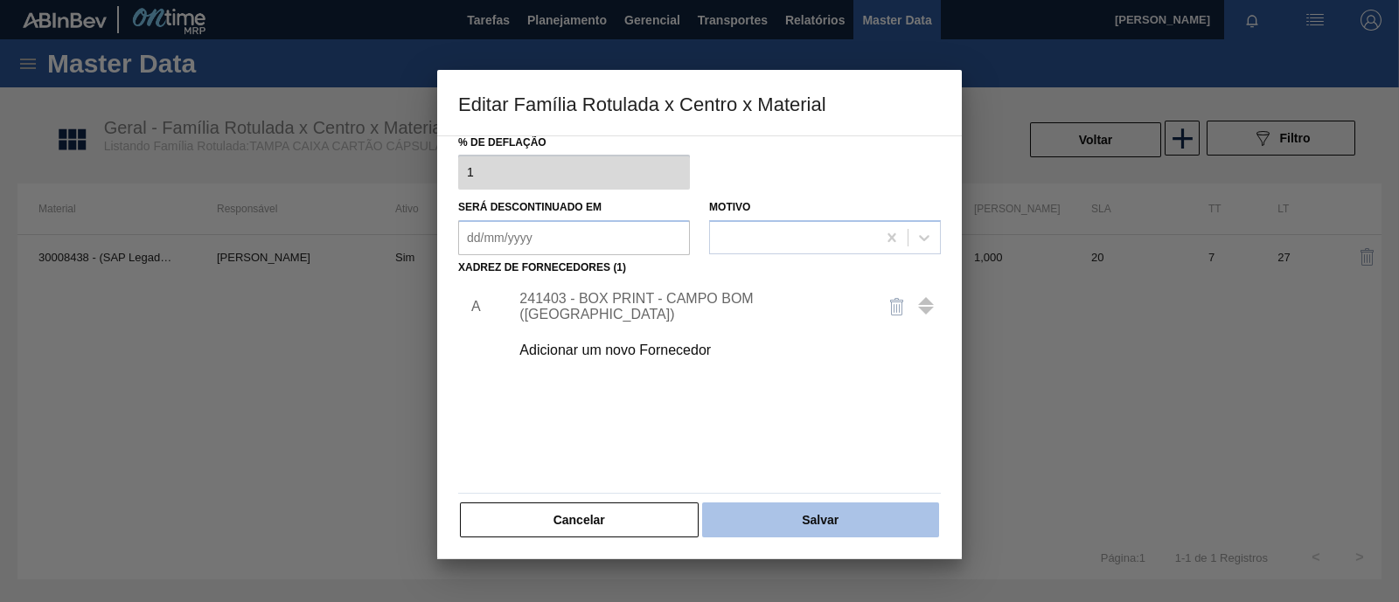
click at [824, 528] on button "Salvar" at bounding box center [820, 520] width 237 height 35
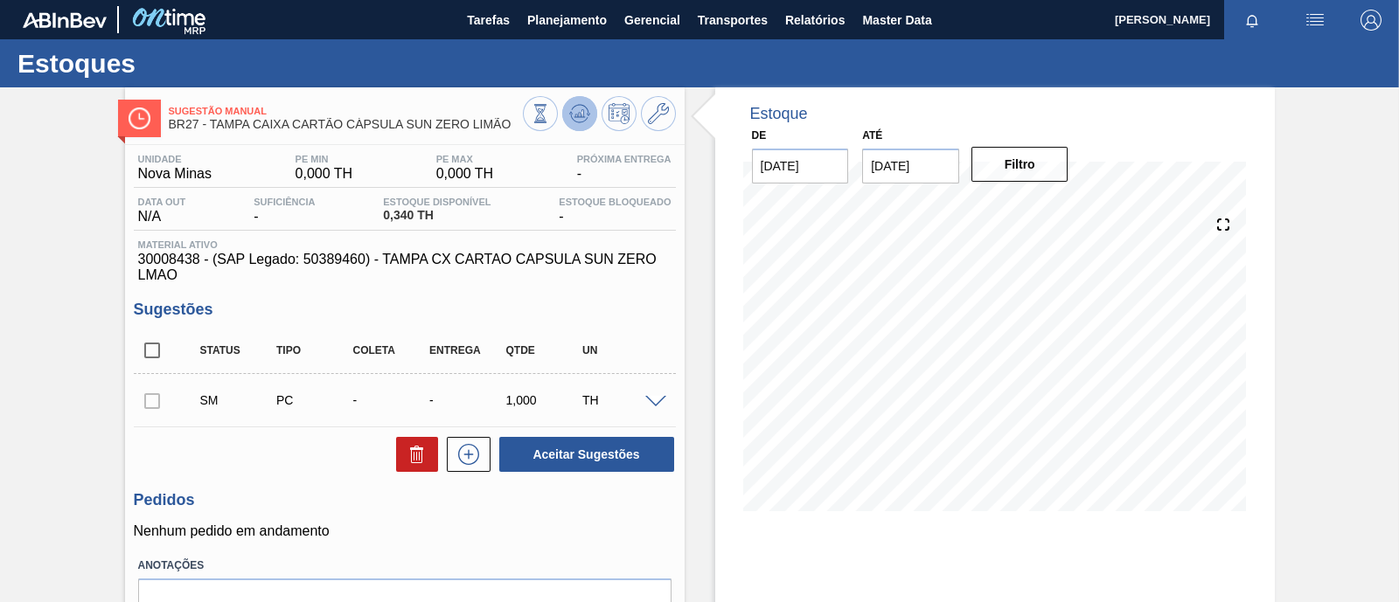
click at [581, 115] on icon at bounding box center [579, 113] width 11 height 8
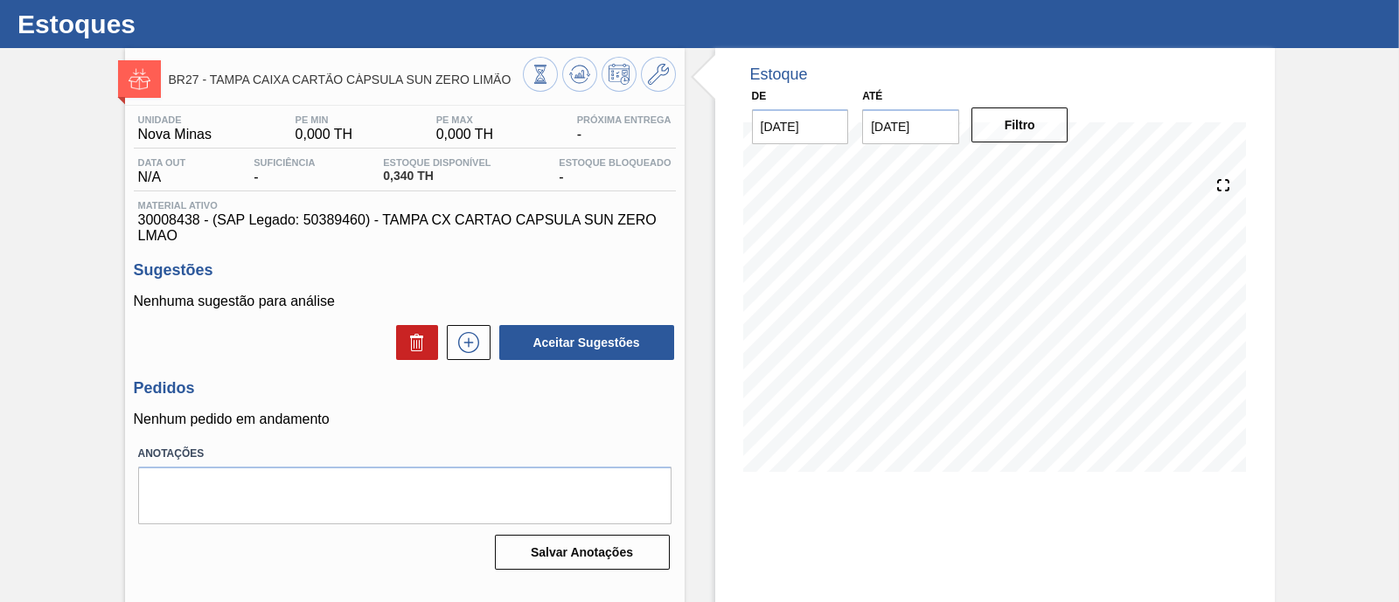
scroll to position [13, 0]
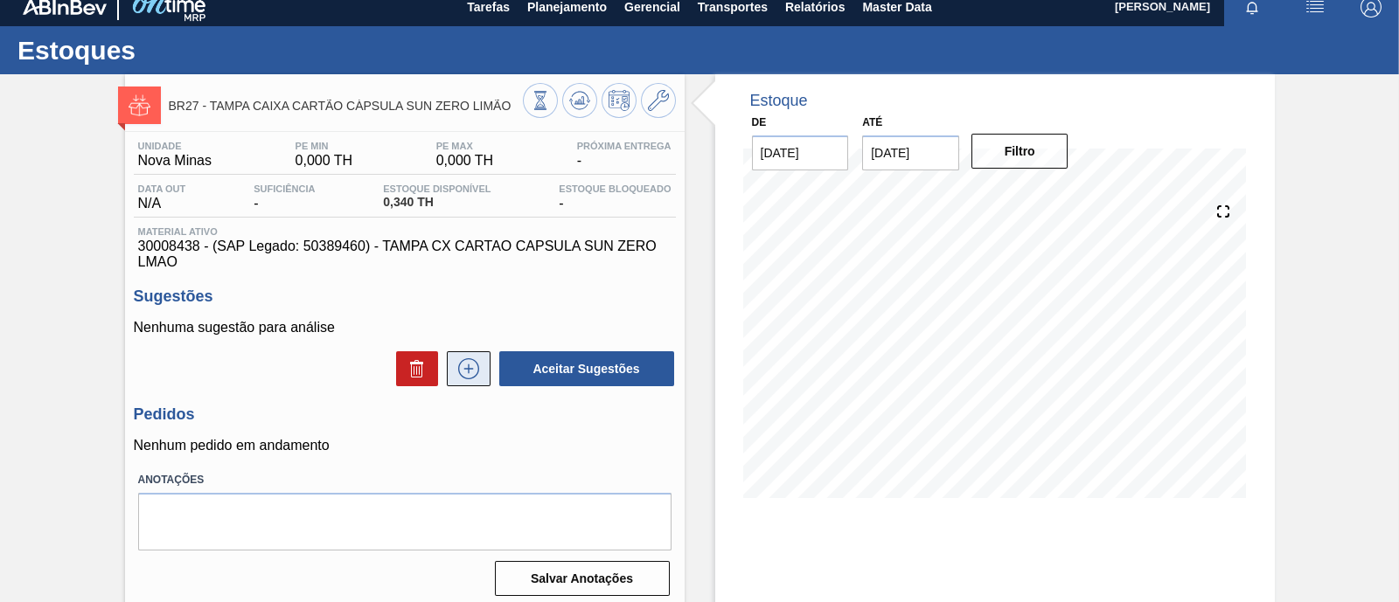
click at [483, 369] on button at bounding box center [469, 368] width 44 height 35
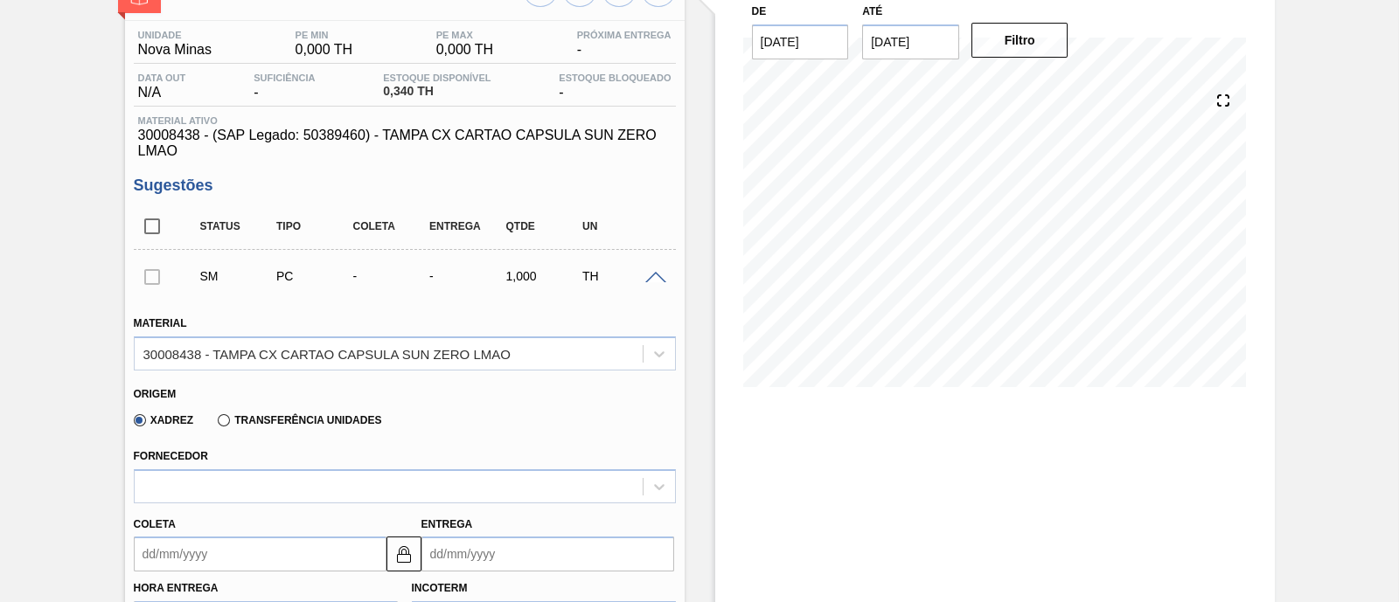
scroll to position [191, 0]
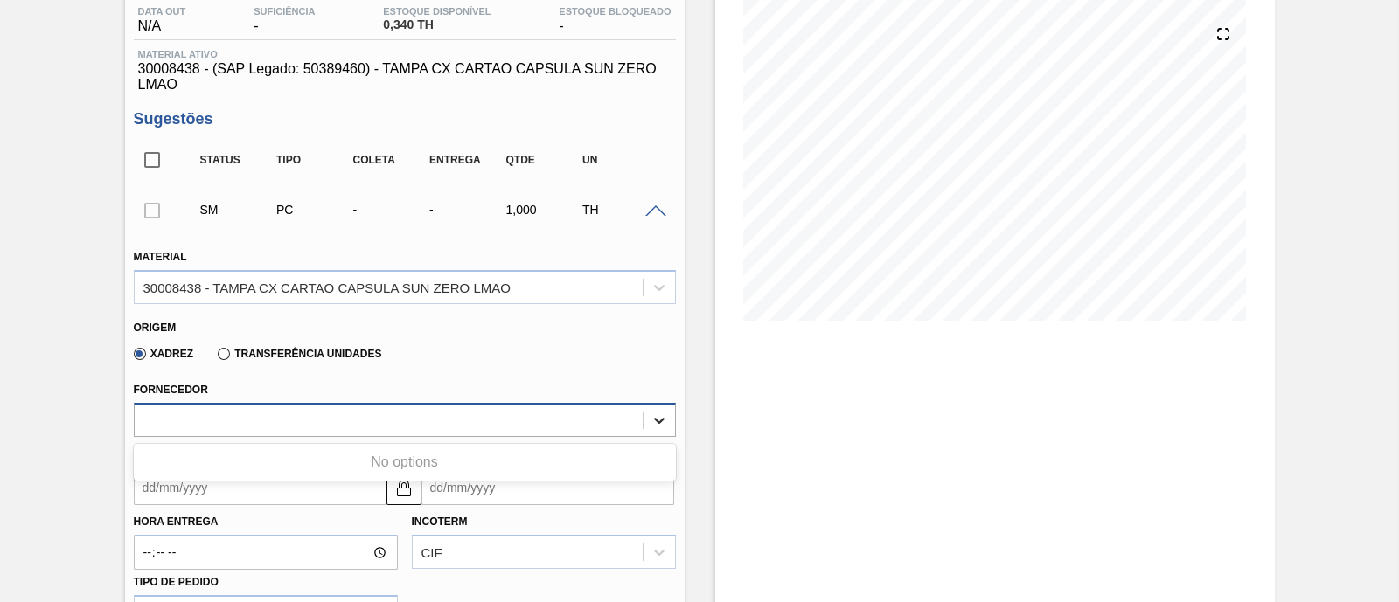
click at [659, 421] on icon at bounding box center [658, 420] width 17 height 17
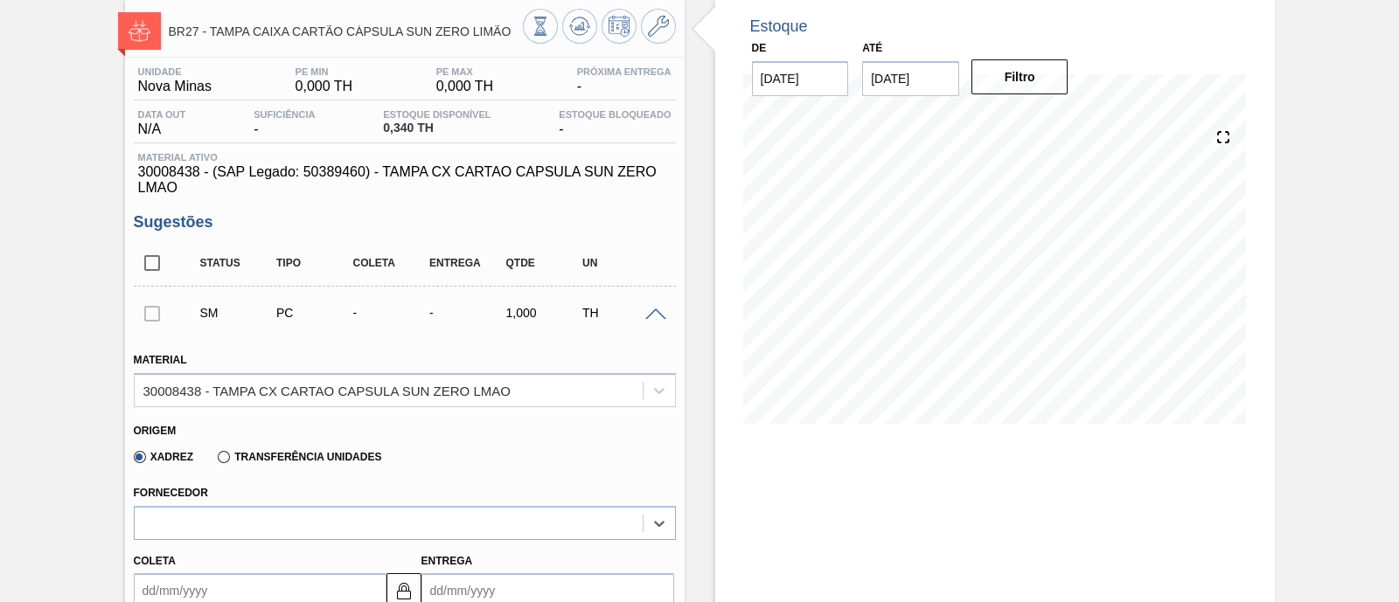
scroll to position [0, 0]
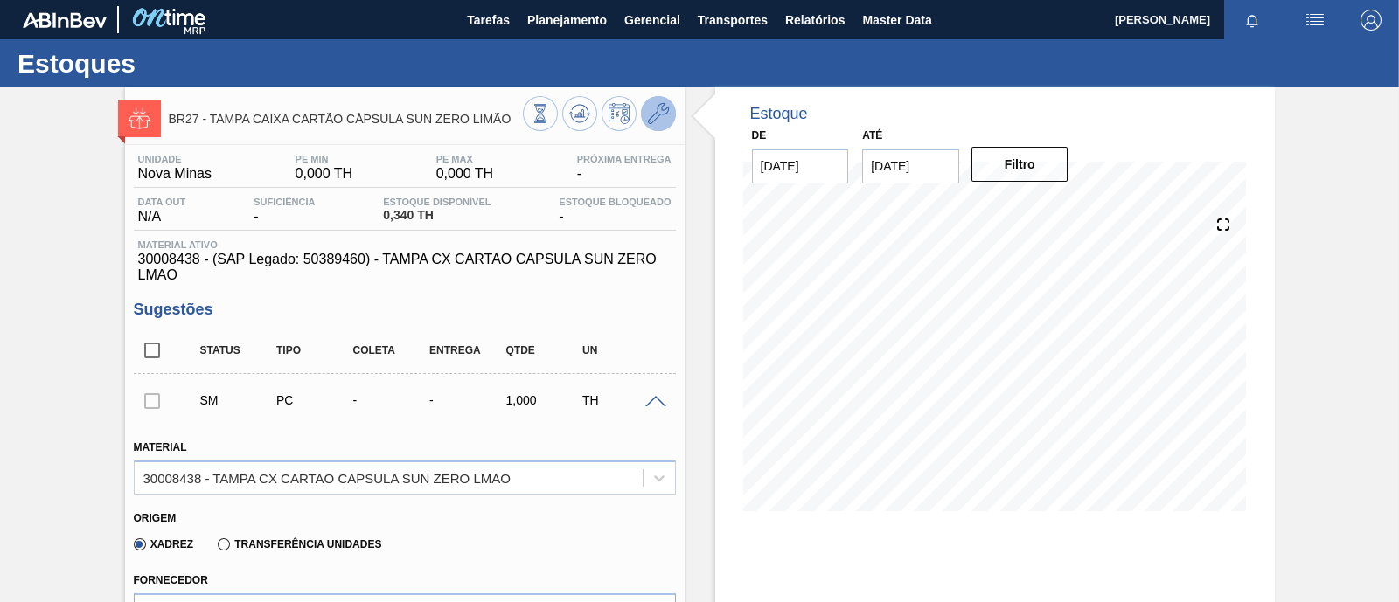
click at [668, 114] on button at bounding box center [658, 113] width 35 height 35
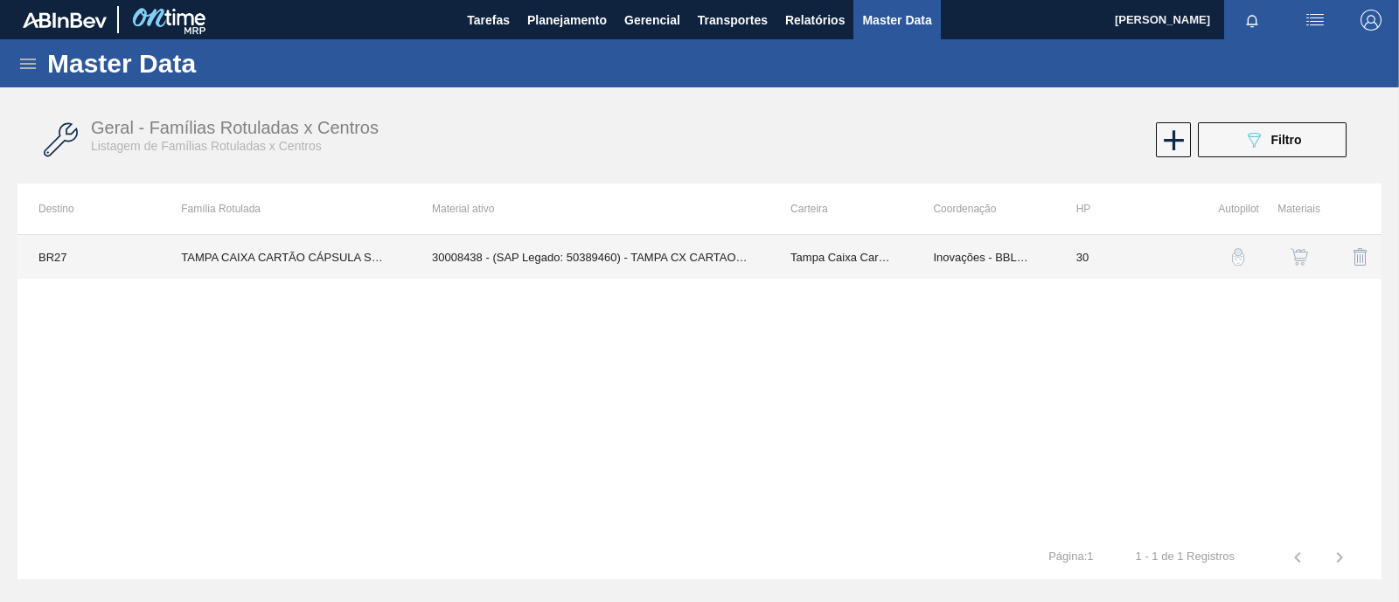
click at [533, 249] on td "30008438 - (SAP Legado: 50389460) - TAMPA CX CARTAO CAPSULA SUN ZERO LMAO" at bounding box center [590, 257] width 358 height 44
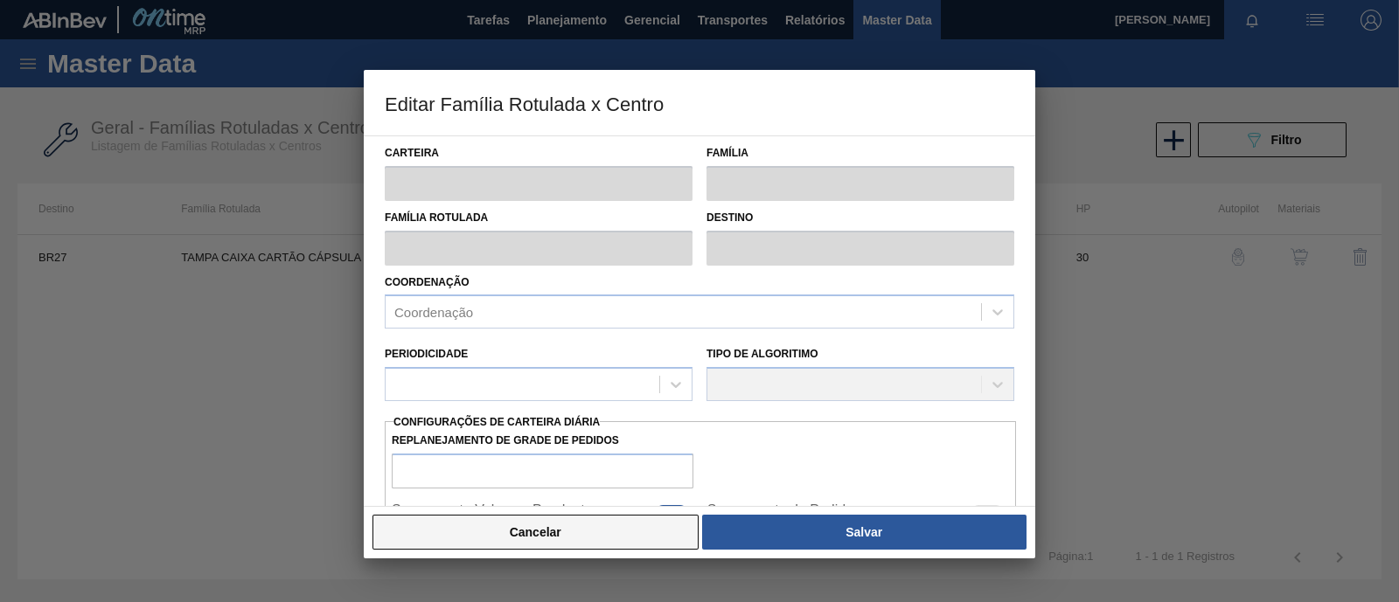
click at [523, 533] on button "Cancelar" at bounding box center [535, 532] width 326 height 35
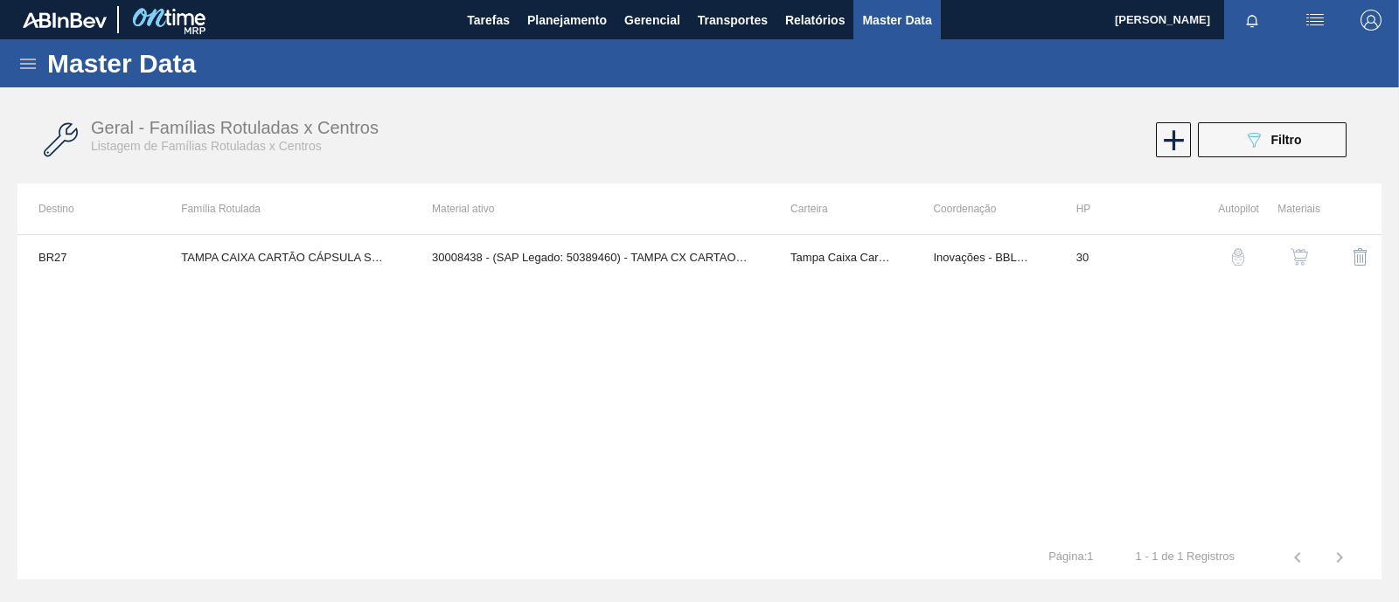
click at [1294, 255] on img "button" at bounding box center [1298, 256] width 17 height 17
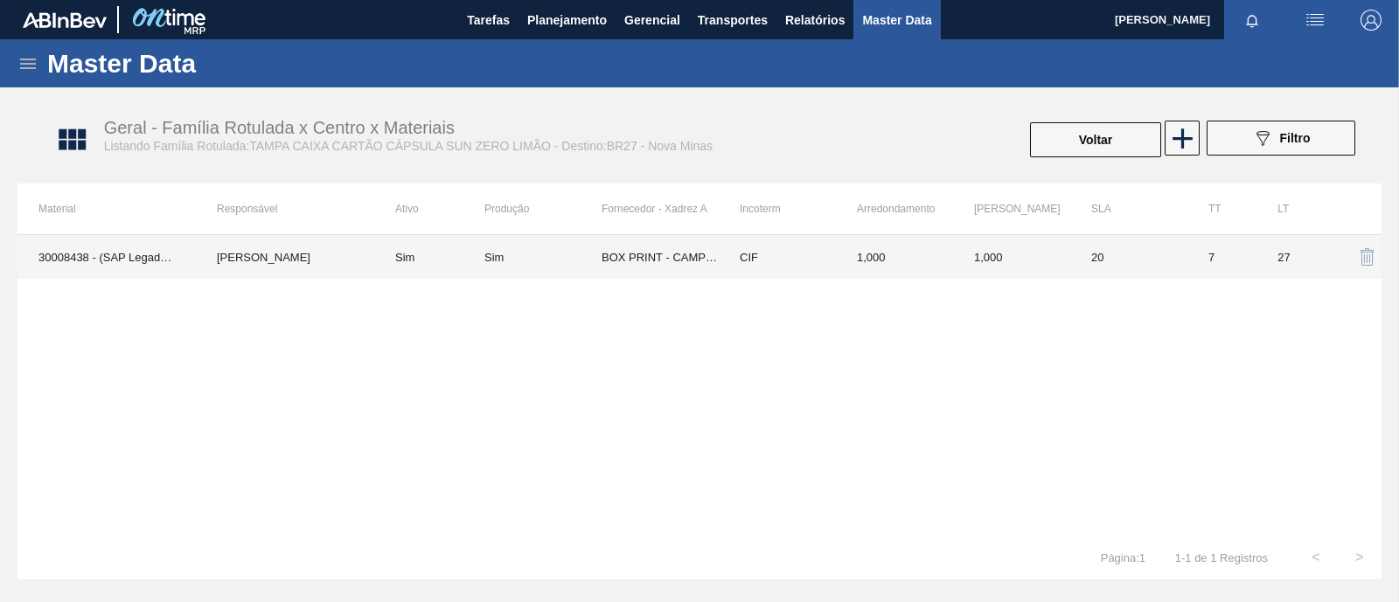
click at [596, 259] on div "Sim" at bounding box center [542, 257] width 117 height 13
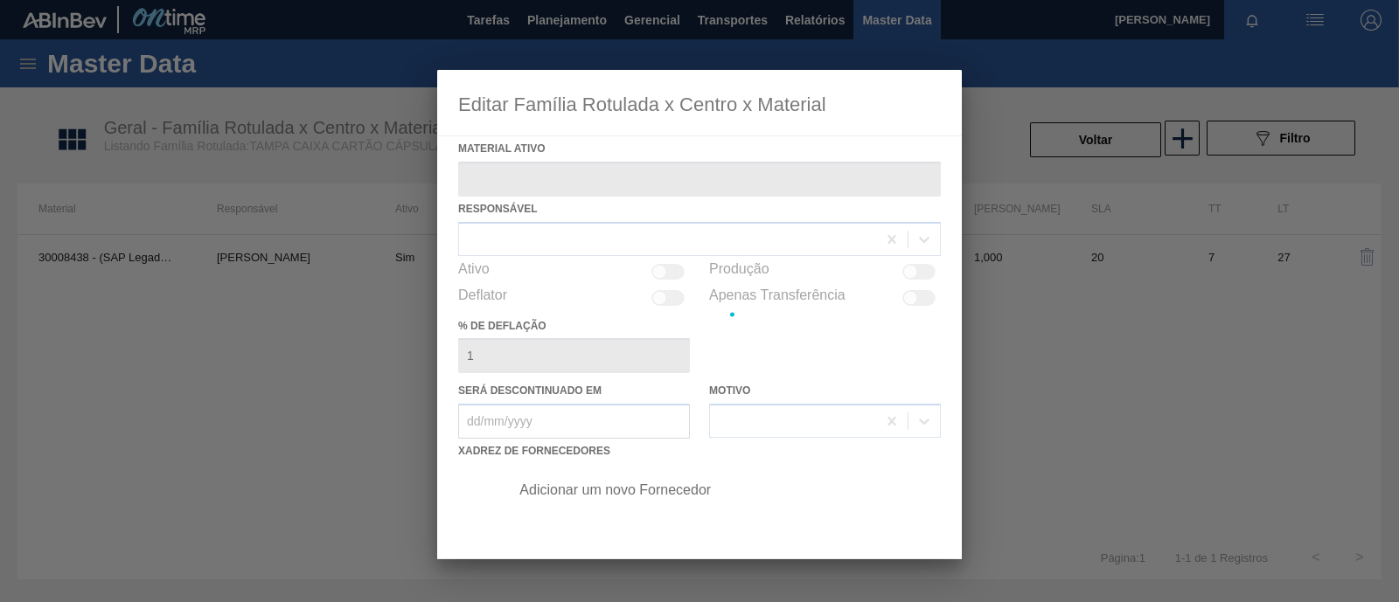
type ativo "30008438 - (SAP Legado: 50389460) - TAMPA CX CARTAO CAPSULA SUN ZERO LMAO"
checkbox input "true"
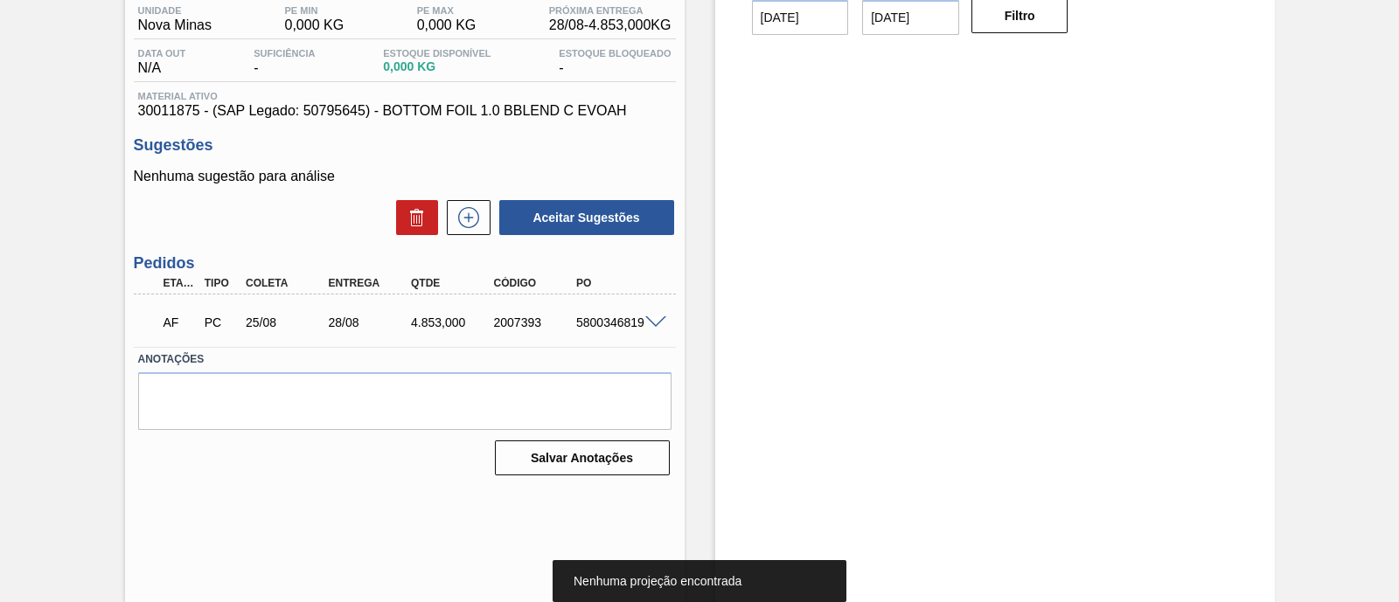
scroll to position [149, 0]
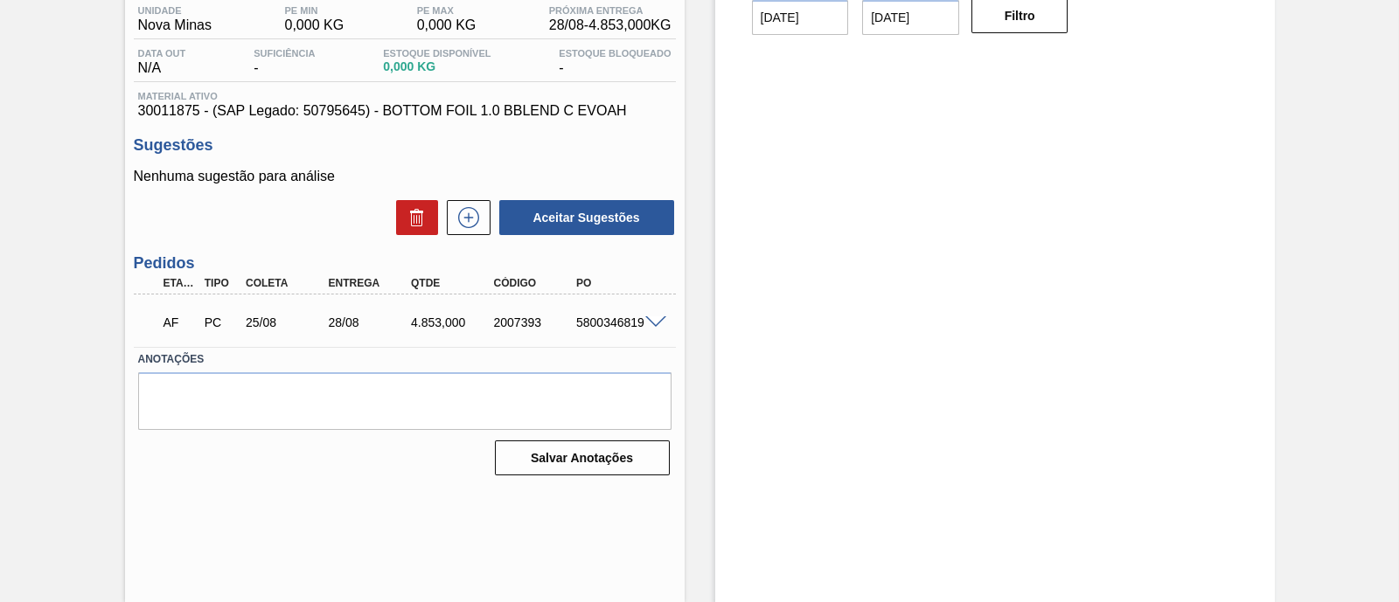
click at [662, 325] on span at bounding box center [655, 322] width 21 height 13
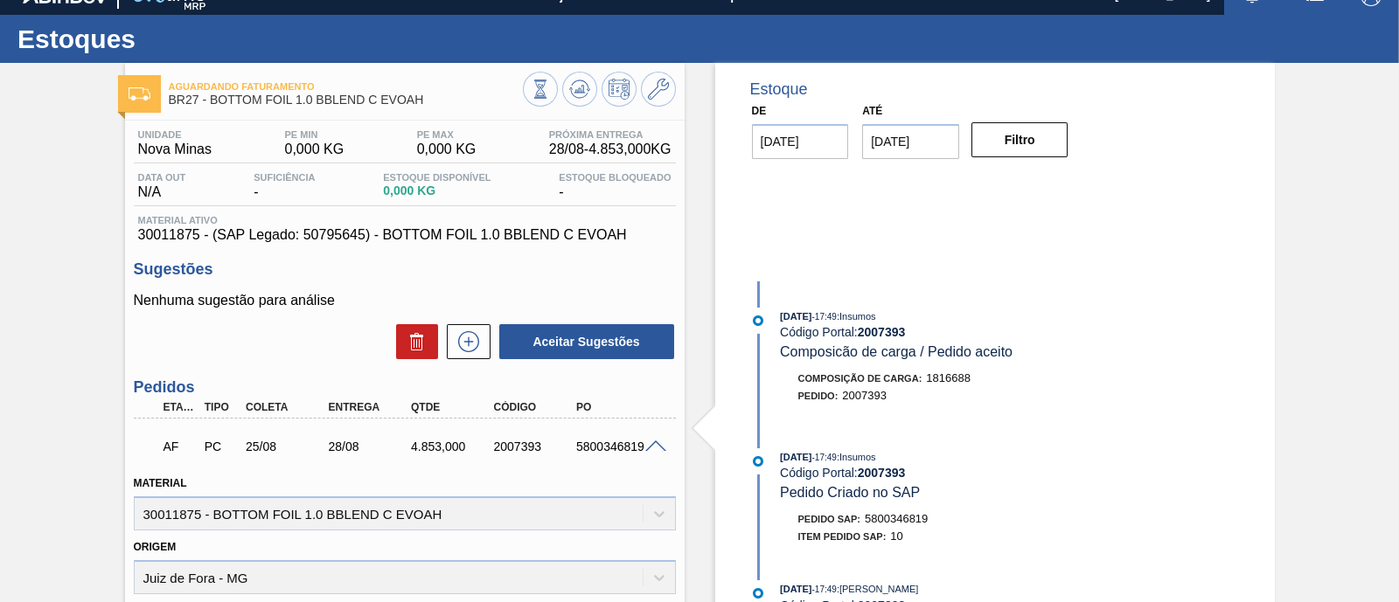
scroll to position [24, 0]
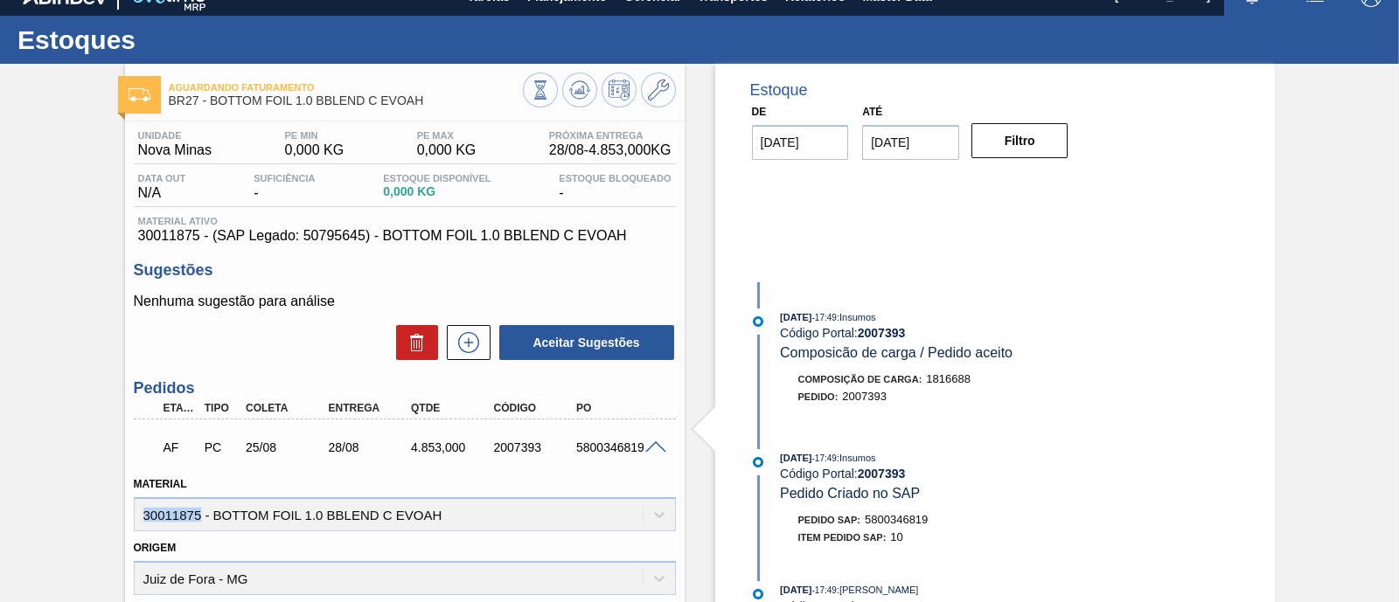
drag, startPoint x: 198, startPoint y: 515, endPoint x: 136, endPoint y: 518, distance: 63.0
click at [136, 518] on div "Material 30011875 - BOTTOM FOIL 1.0 BBLEND C EVOAH" at bounding box center [405, 501] width 542 height 59
copy div "30011875"
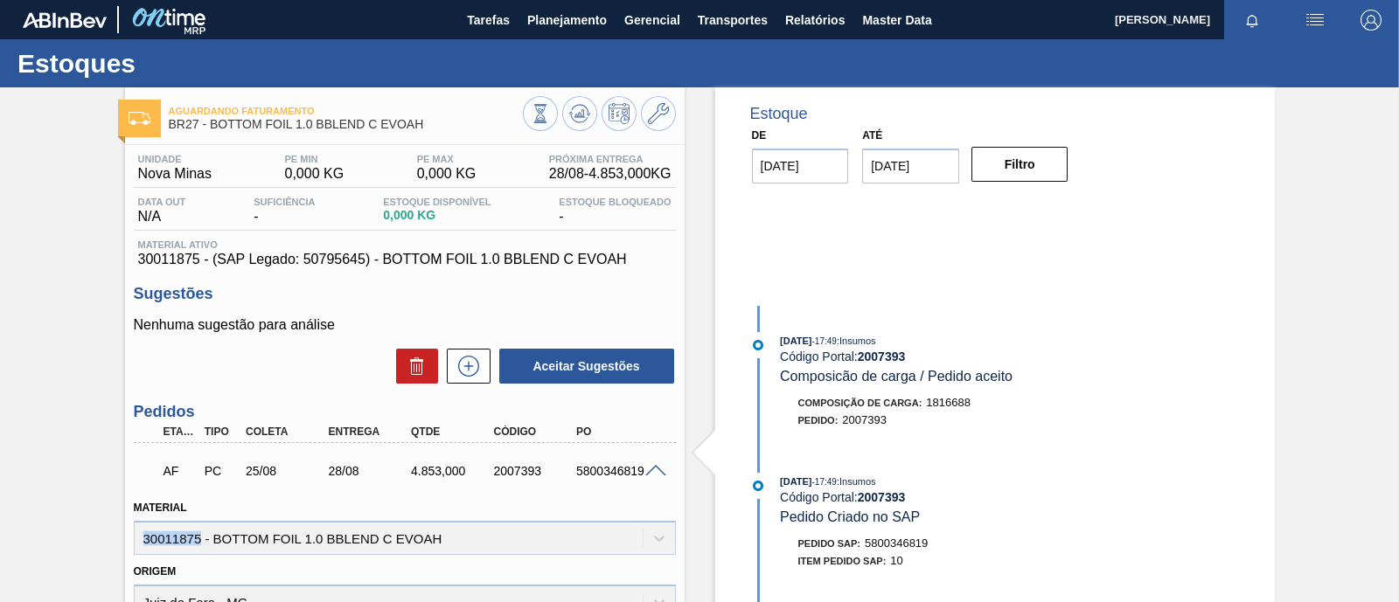
scroll to position [0, 0]
click at [657, 121] on icon at bounding box center [658, 113] width 21 height 21
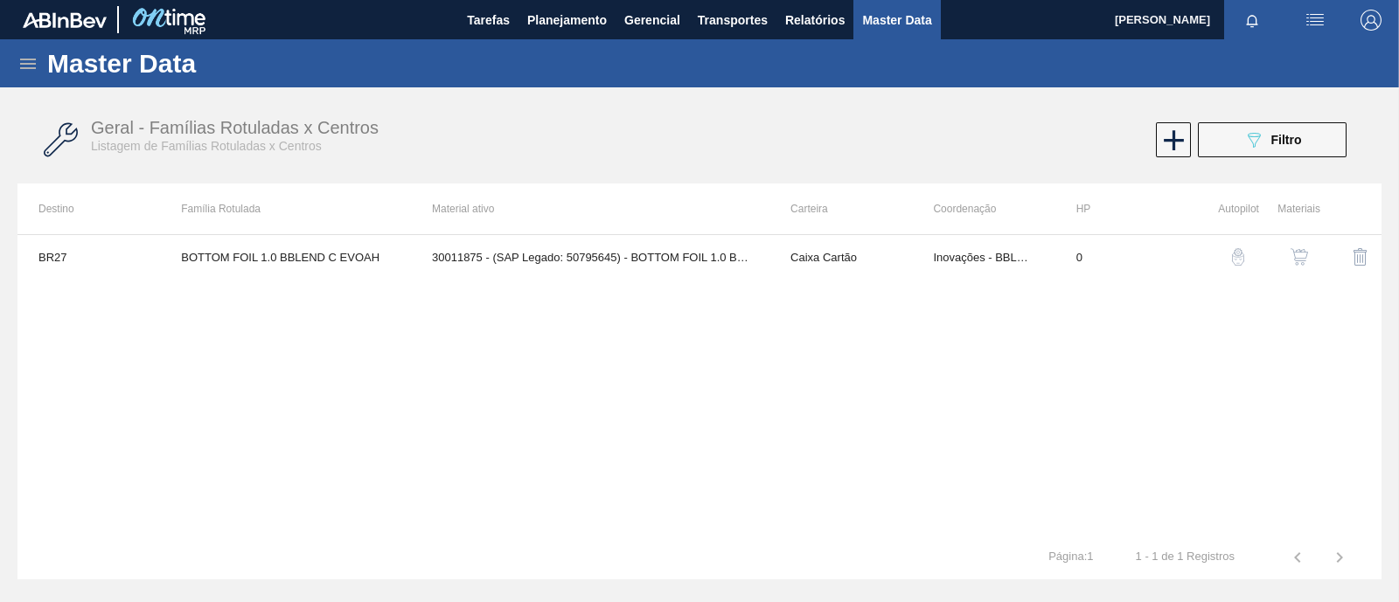
click at [1301, 260] on img "button" at bounding box center [1298, 256] width 17 height 17
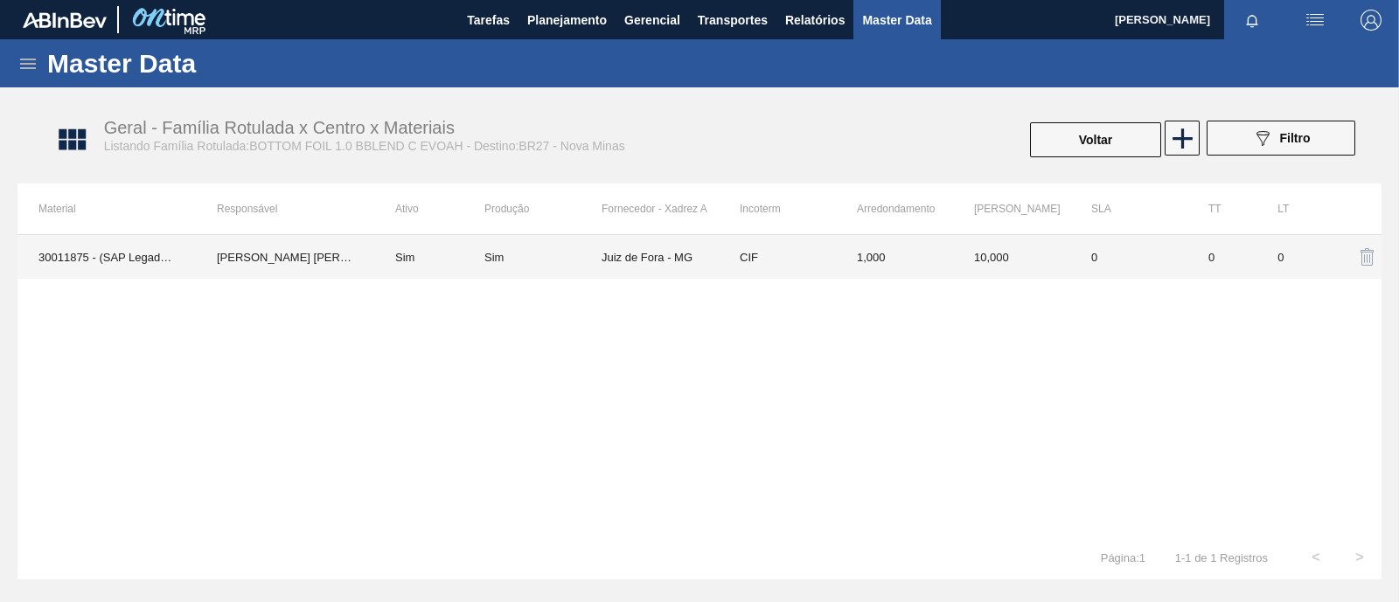
click at [608, 257] on td "Juiz de Fora - MG" at bounding box center [659, 257] width 117 height 44
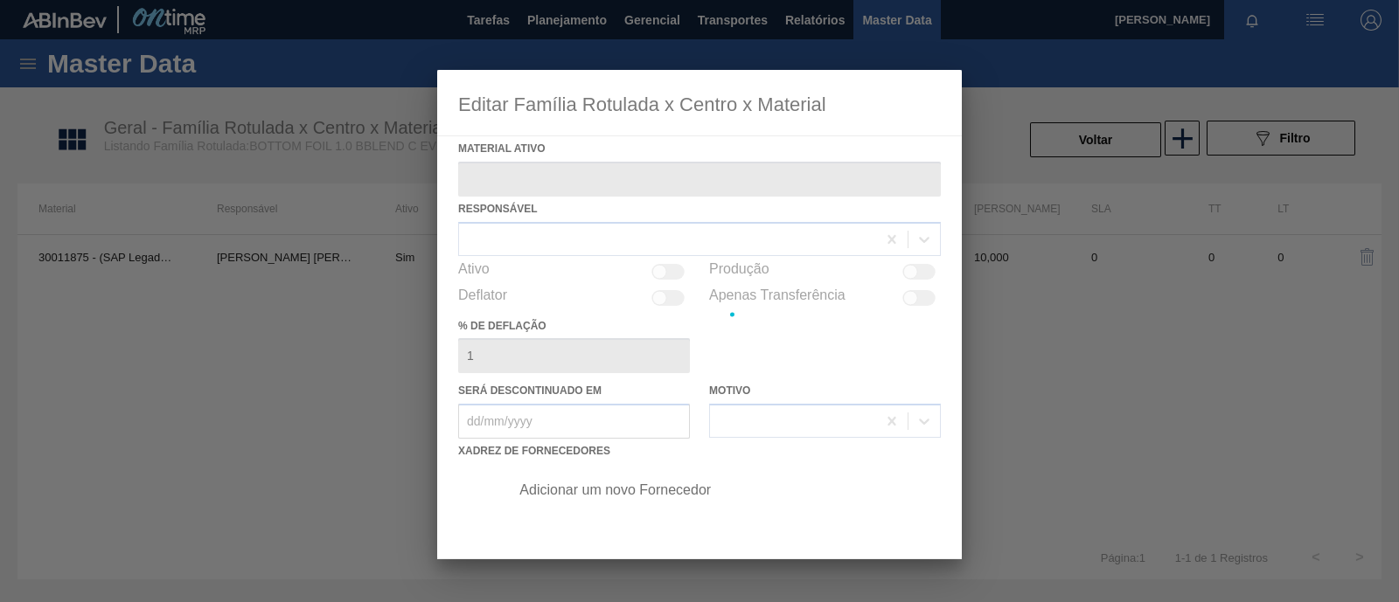
type ativo "30011875 - (SAP Legado: 50795645) - BOTTOM FOIL 1.0 BBLEND C EVOAH"
checkbox input "true"
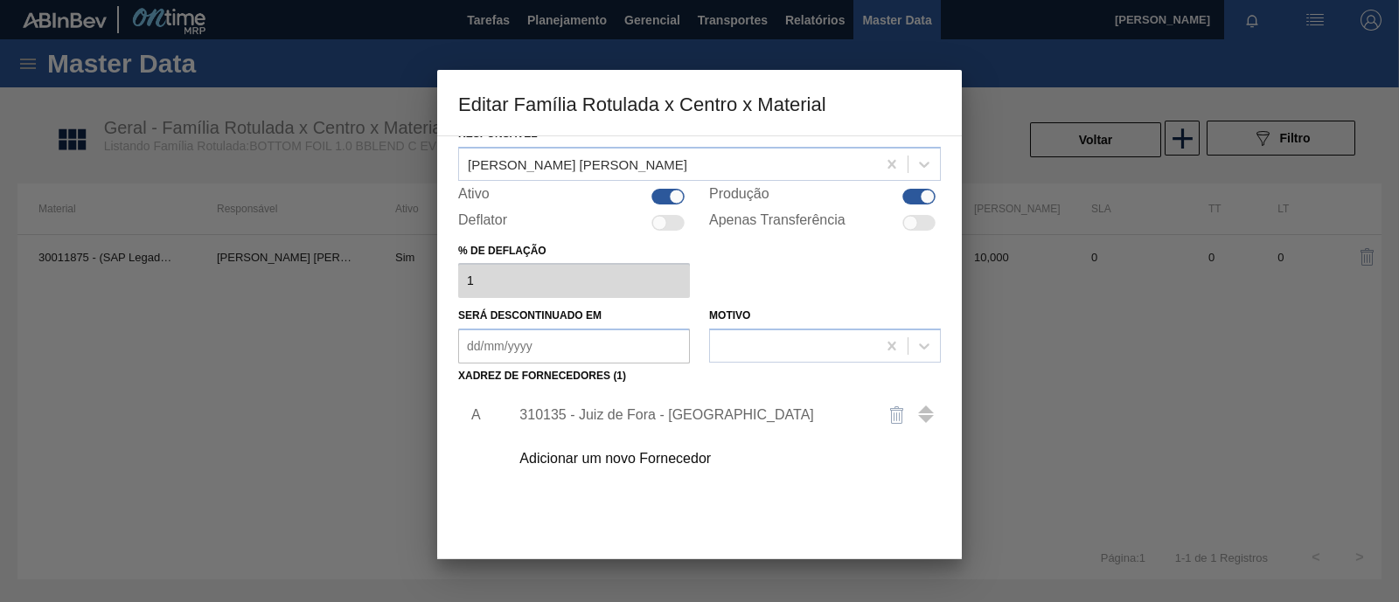
scroll to position [108, 0]
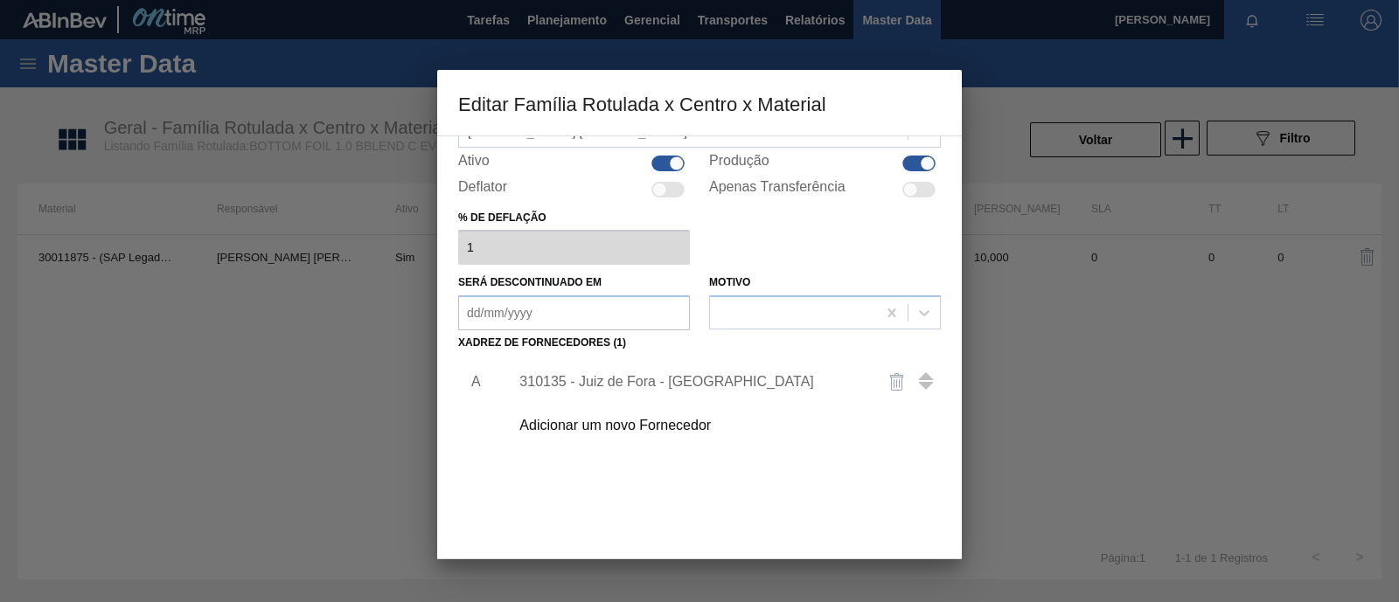
click at [1117, 342] on div at bounding box center [699, 301] width 1399 height 602
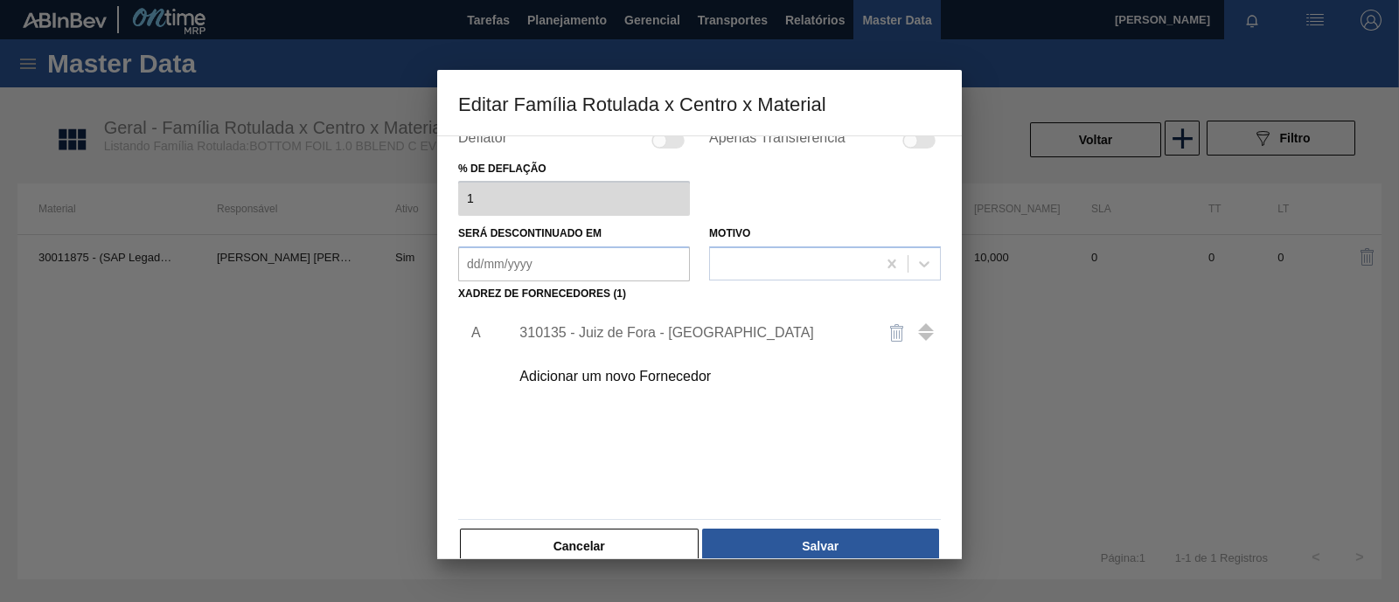
scroll to position [184, 0]
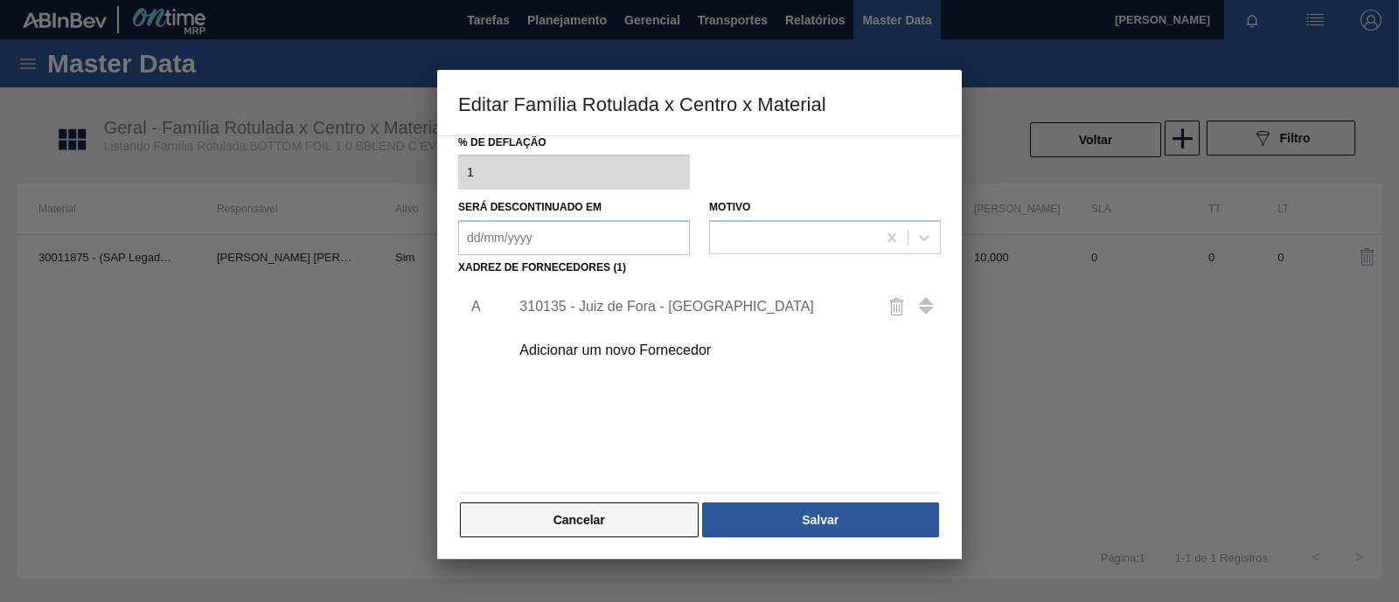
click at [615, 521] on button "Cancelar" at bounding box center [579, 520] width 239 height 35
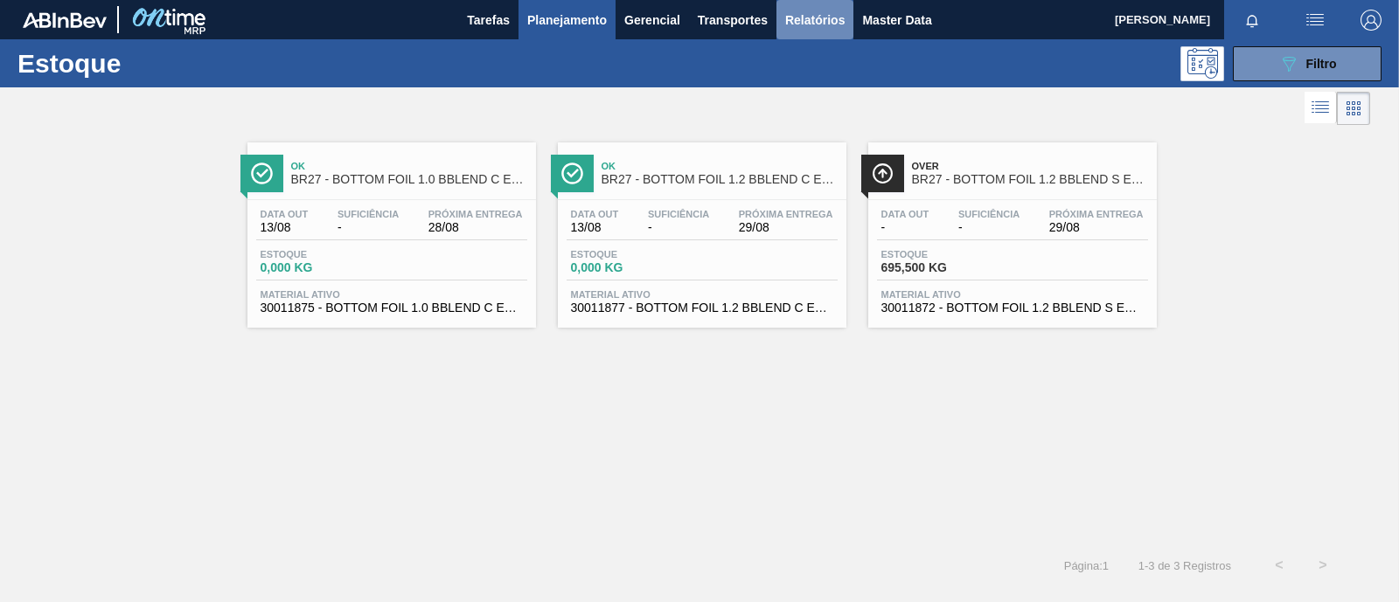
click at [807, 31] on button "Relatórios" at bounding box center [814, 19] width 77 height 39
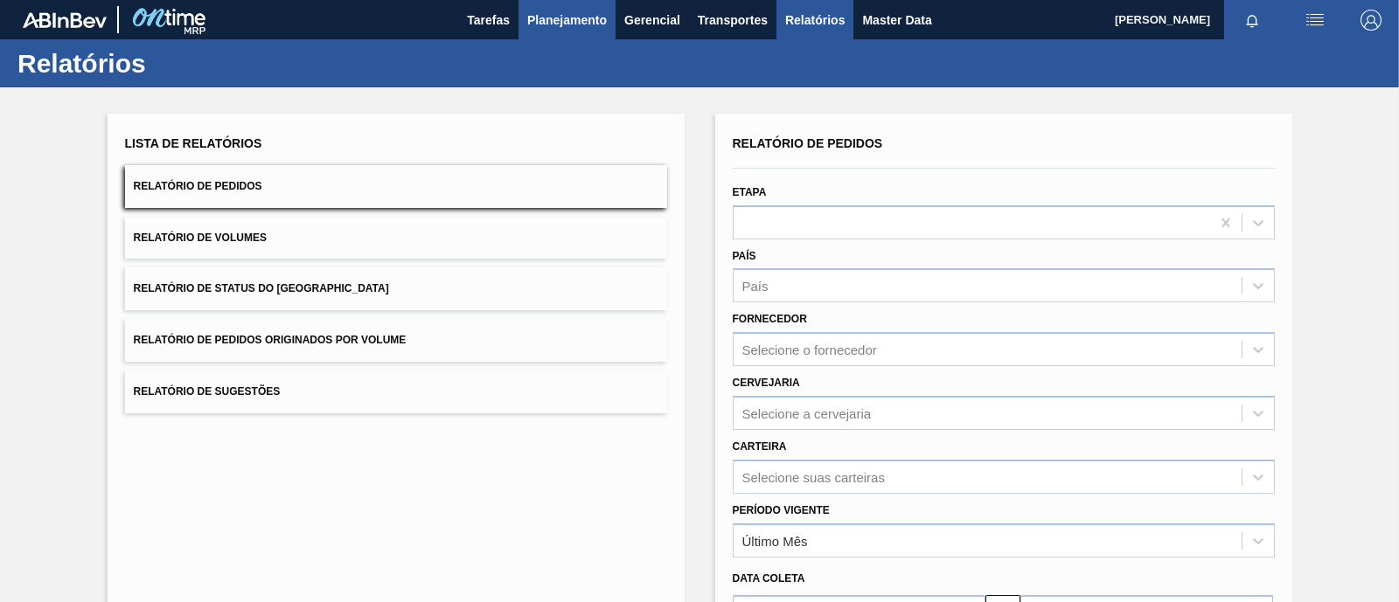
click at [553, 30] on button "Planejamento" at bounding box center [566, 19] width 97 height 39
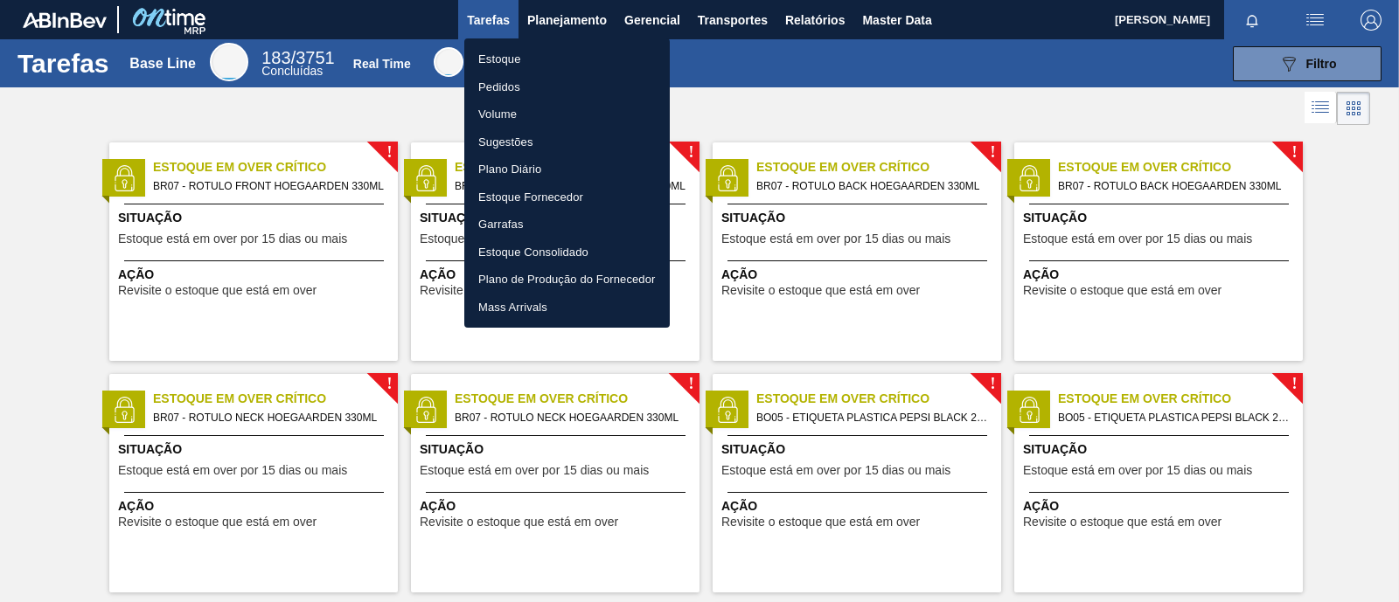
click at [1276, 59] on div at bounding box center [699, 301] width 1399 height 602
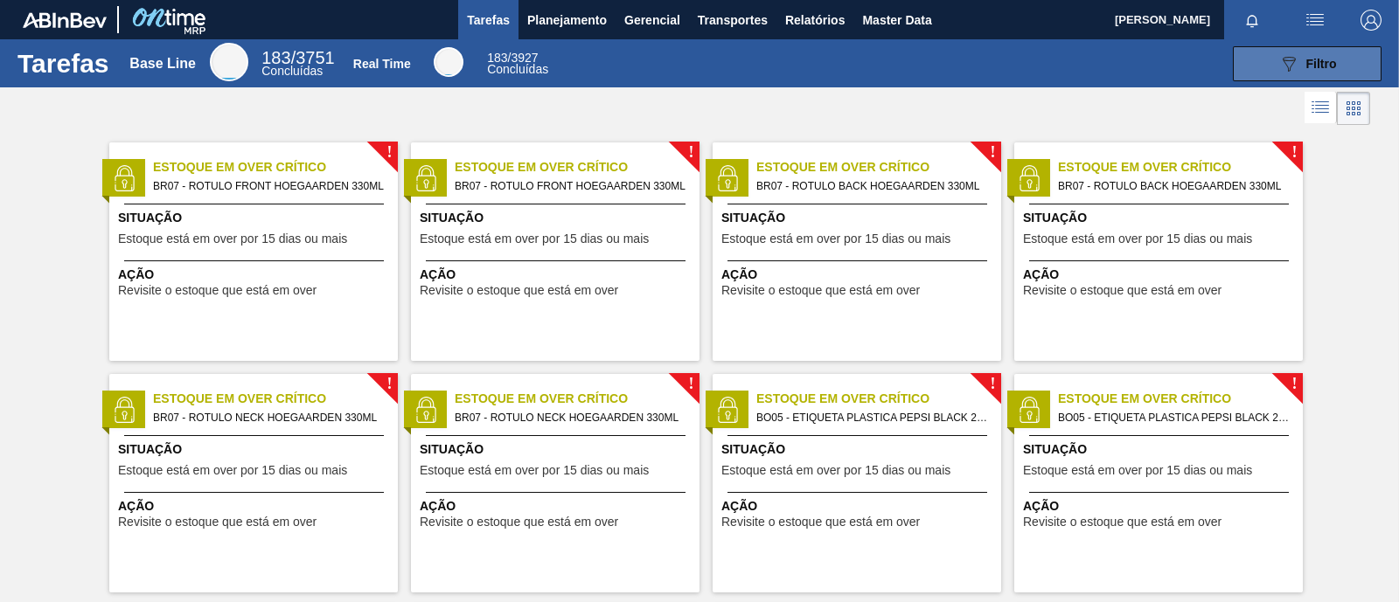
click at [1306, 59] on span "Filtro" at bounding box center [1321, 64] width 31 height 14
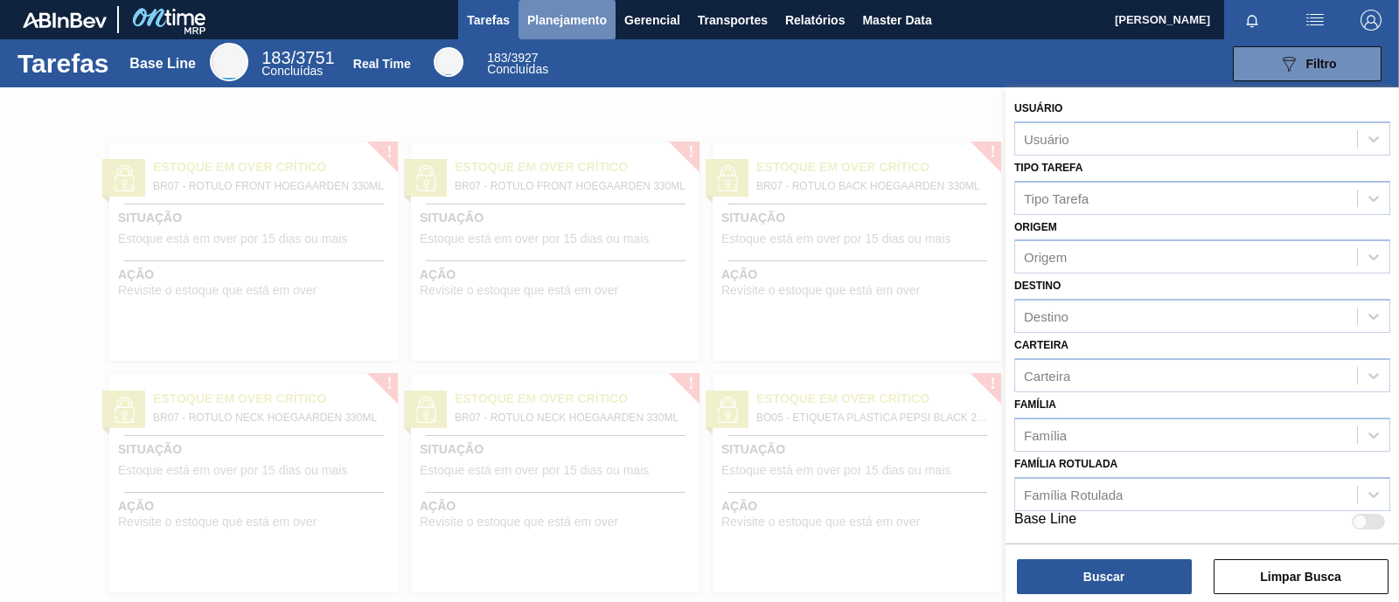
click at [582, 24] on span "Planejamento" at bounding box center [567, 20] width 80 height 21
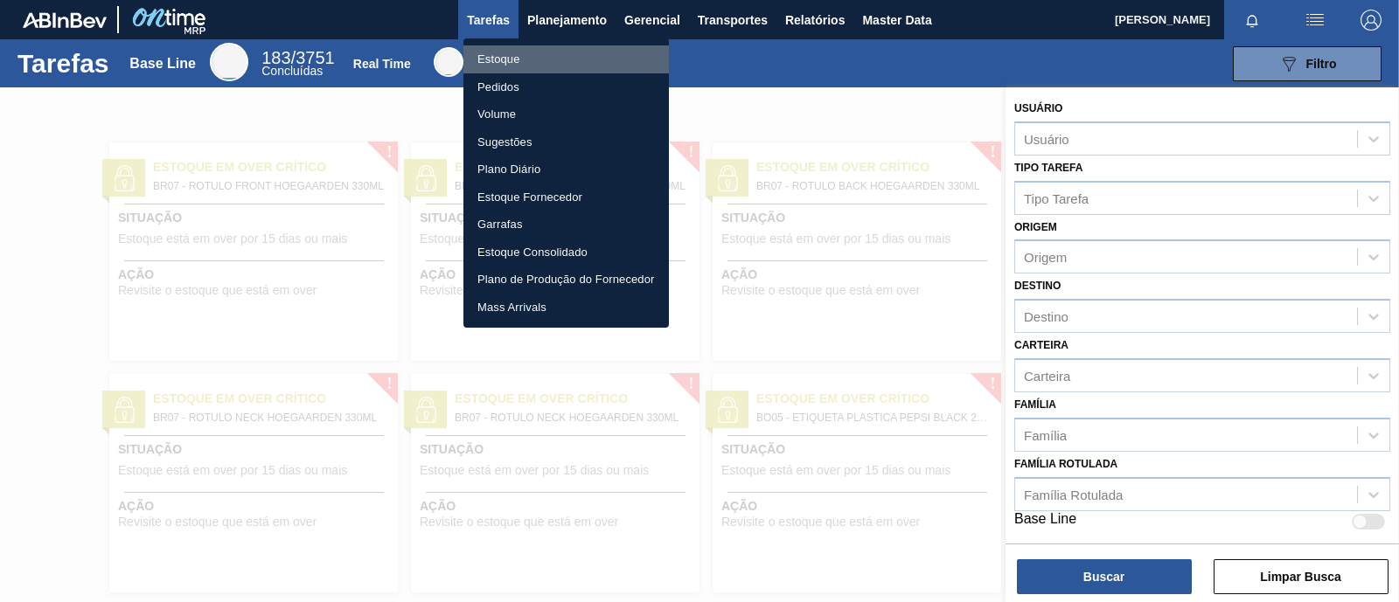
click at [518, 61] on li "Estoque" at bounding box center [565, 59] width 205 height 28
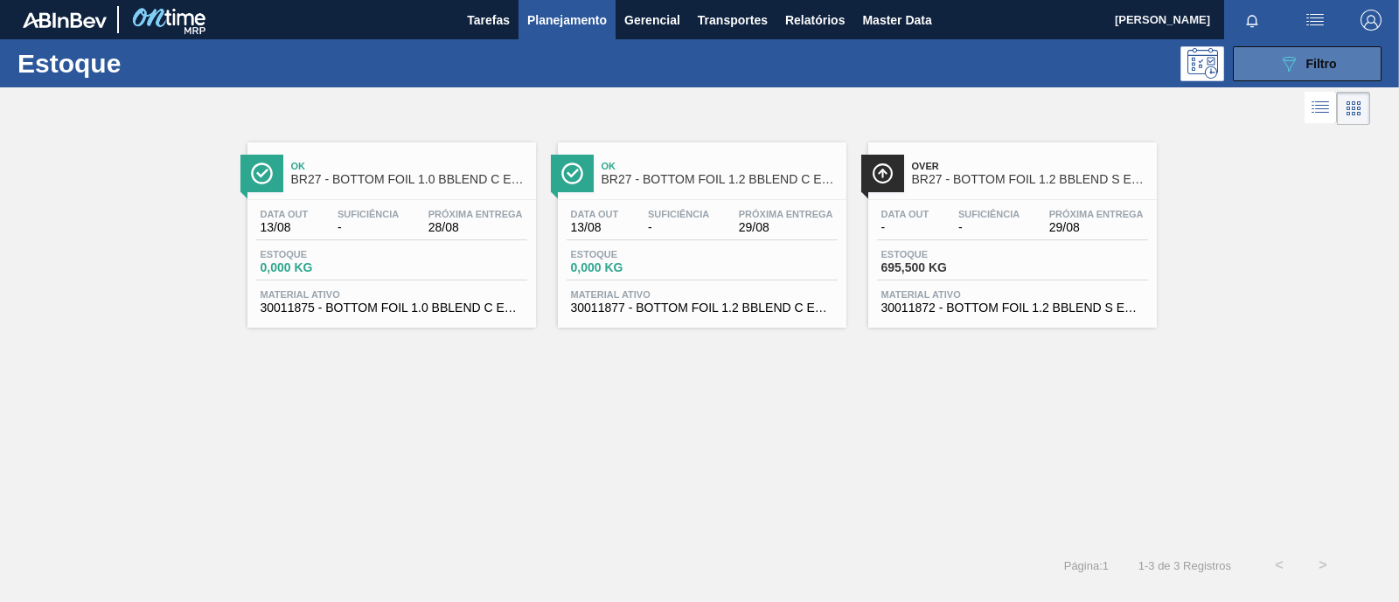
click at [1296, 53] on icon "089F7B8B-B2A5-4AFE-B5C0-19BA573D28AC" at bounding box center [1288, 63] width 21 height 21
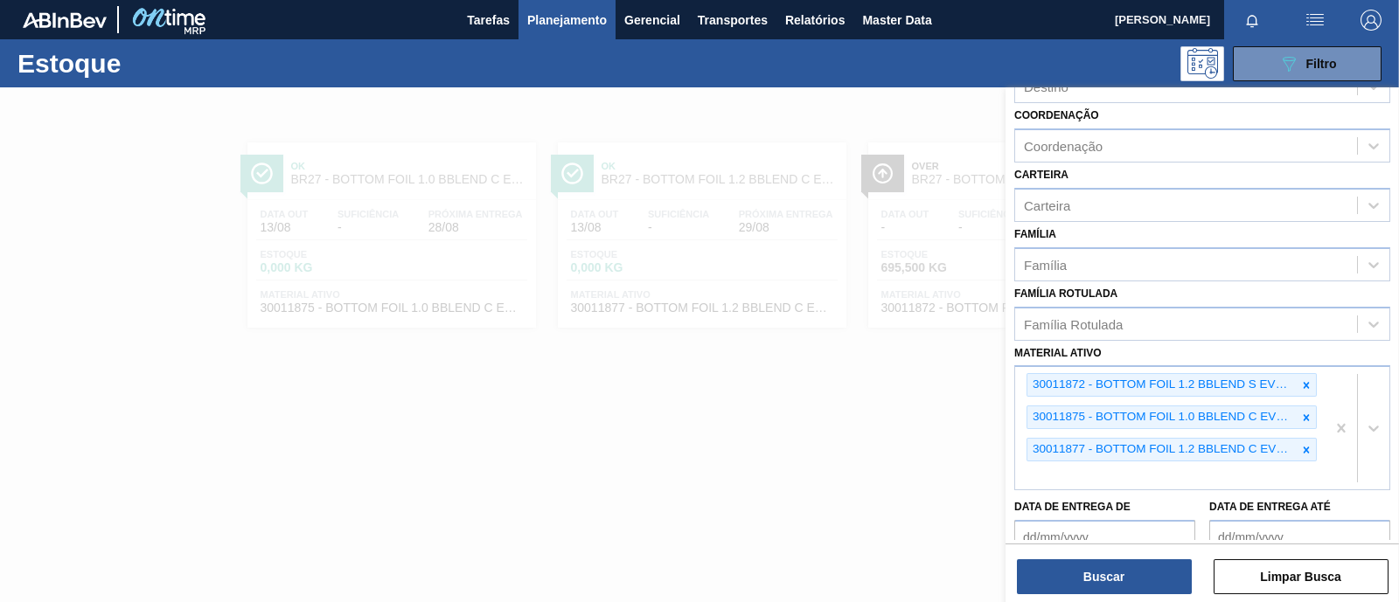
scroll to position [318, 0]
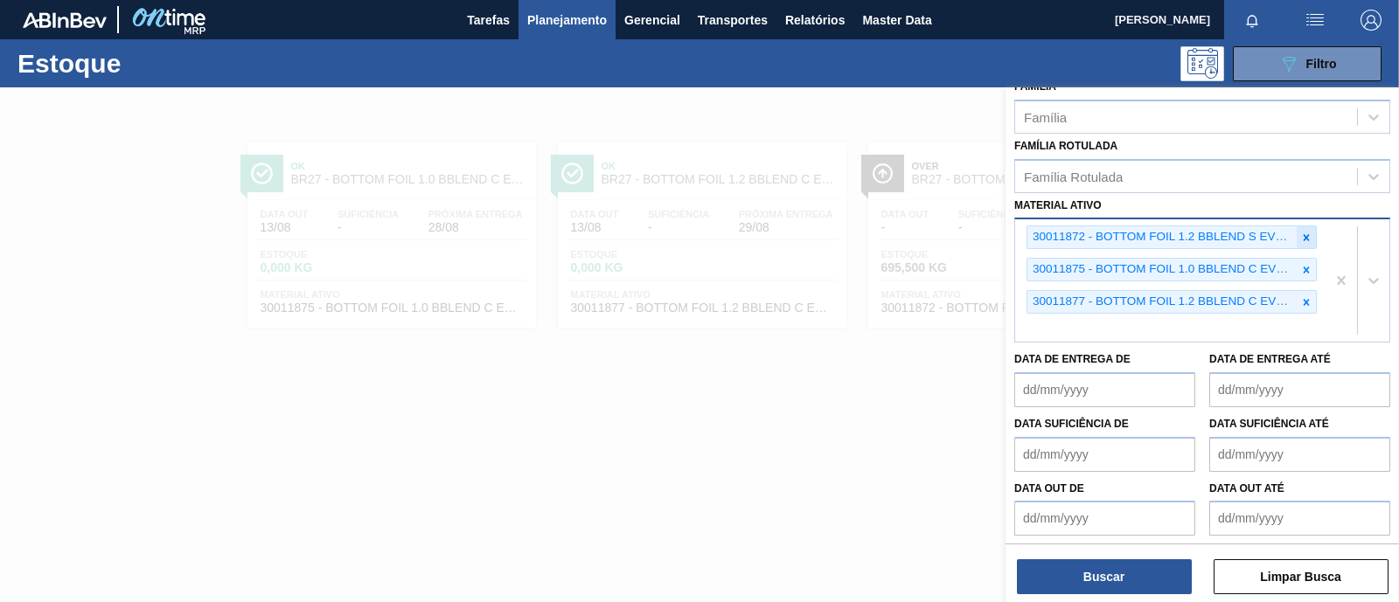
click at [1306, 233] on icon at bounding box center [1306, 238] width 12 height 12
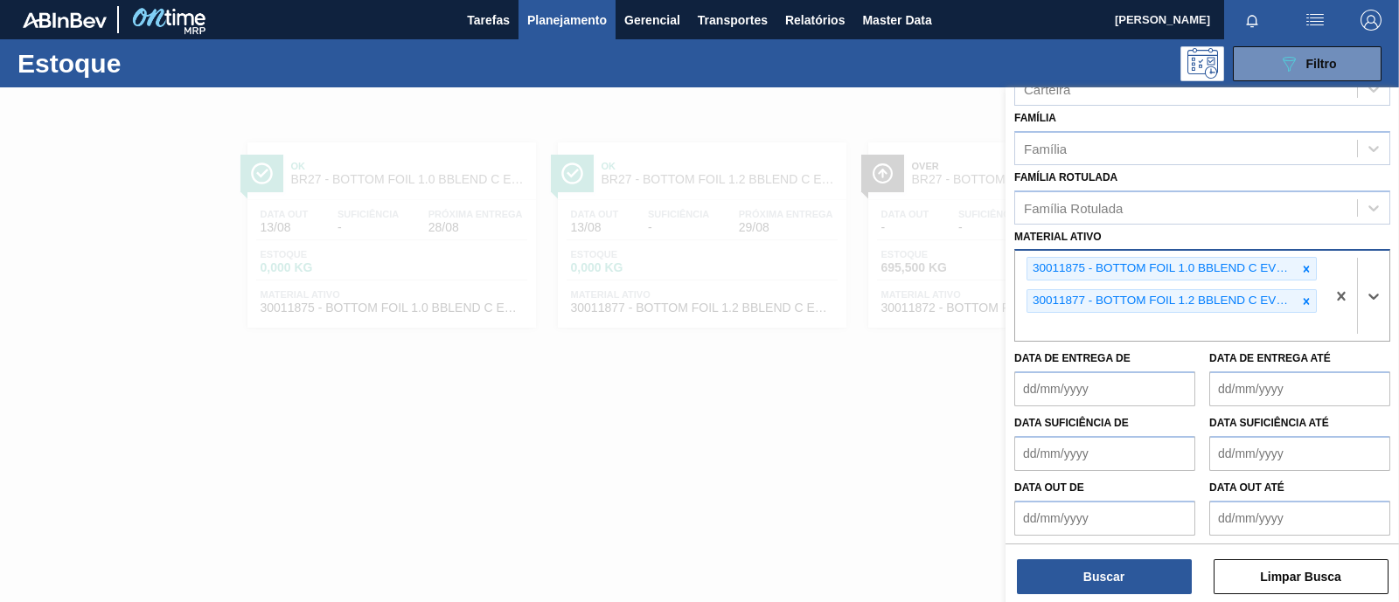
drag, startPoint x: 1306, startPoint y: 274, endPoint x: 1303, endPoint y: 282, distance: 9.1
click at [1305, 275] on div at bounding box center [1306, 269] width 19 height 22
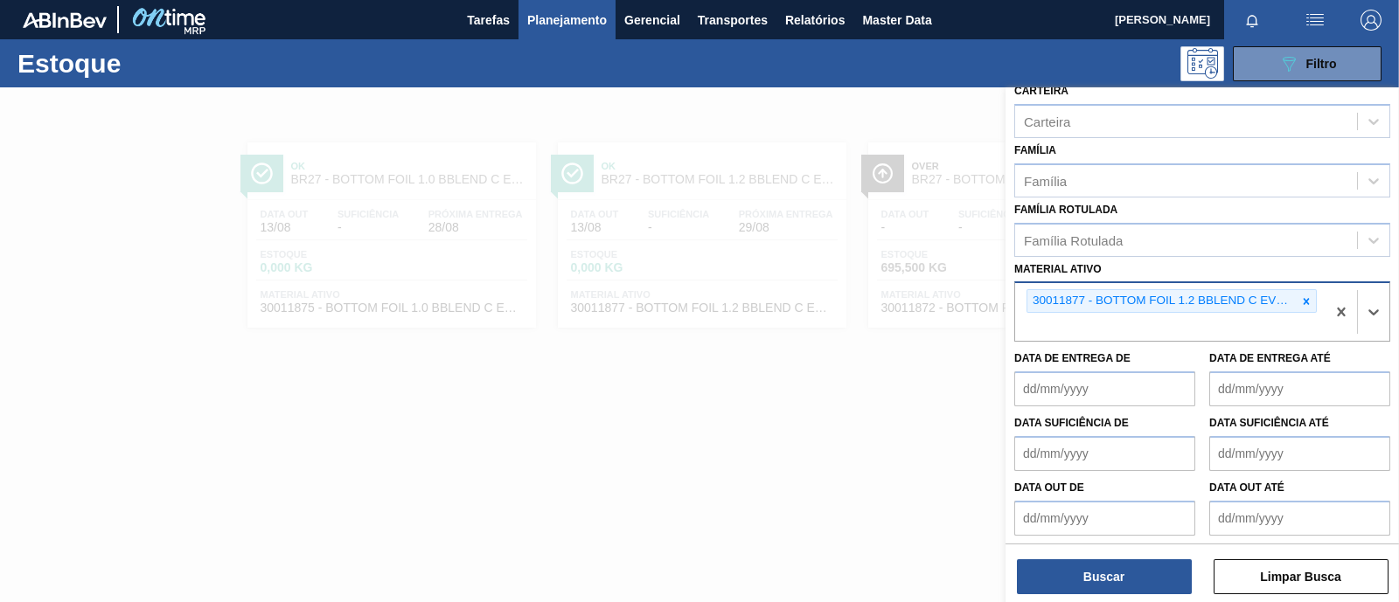
drag, startPoint x: 1303, startPoint y: 295, endPoint x: 1194, endPoint y: 321, distance: 111.5
click at [1303, 298] on icon at bounding box center [1306, 301] width 6 height 6
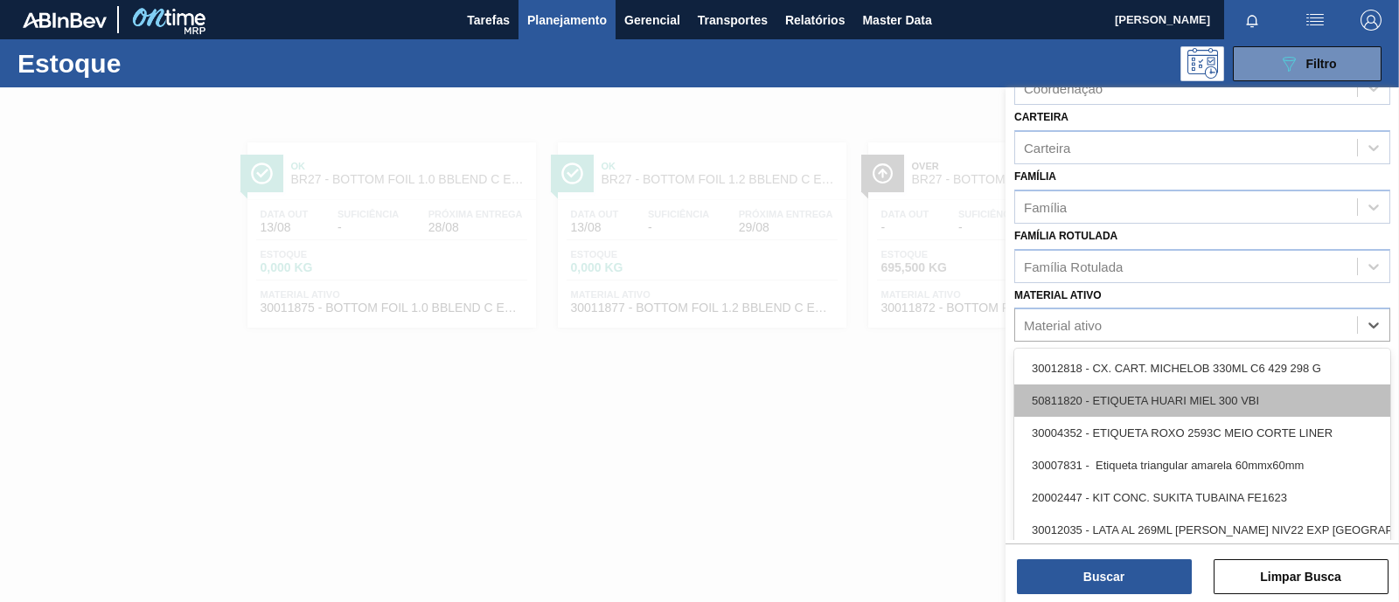
scroll to position [295, 0]
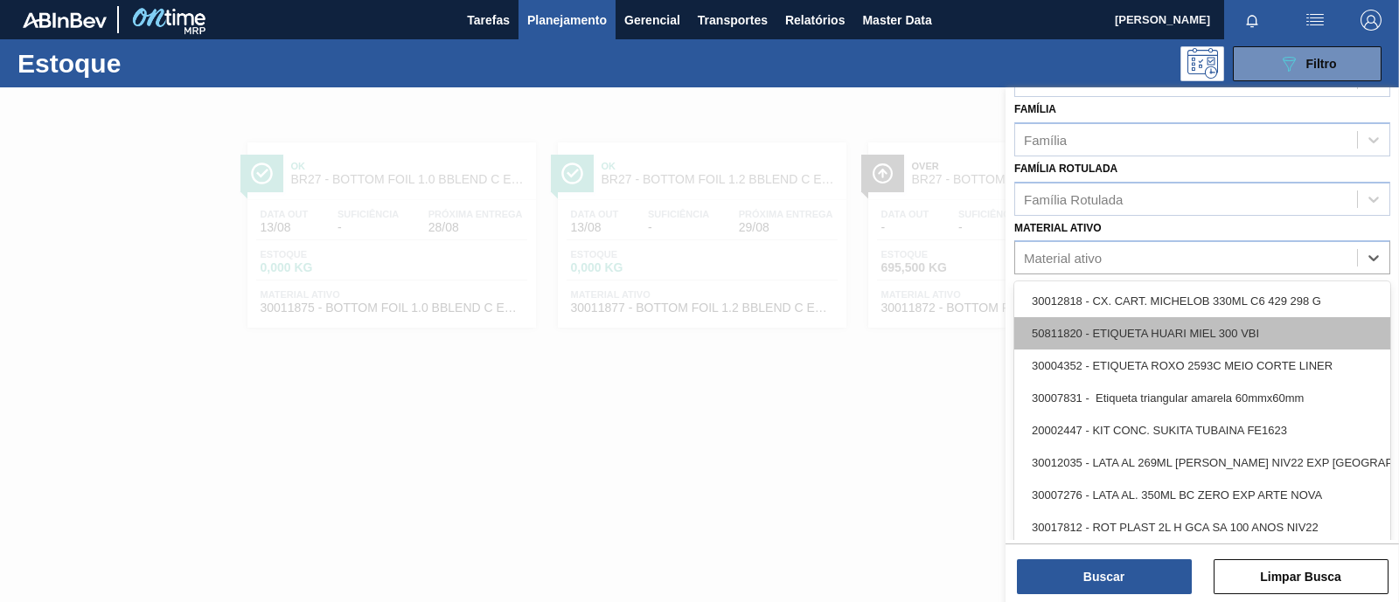
click at [1123, 275] on div "option 30011877 - BOTTOM FOIL 1.2 BBLEND C EVOAH, deselected. option 50811820 -…" at bounding box center [1202, 257] width 376 height 34
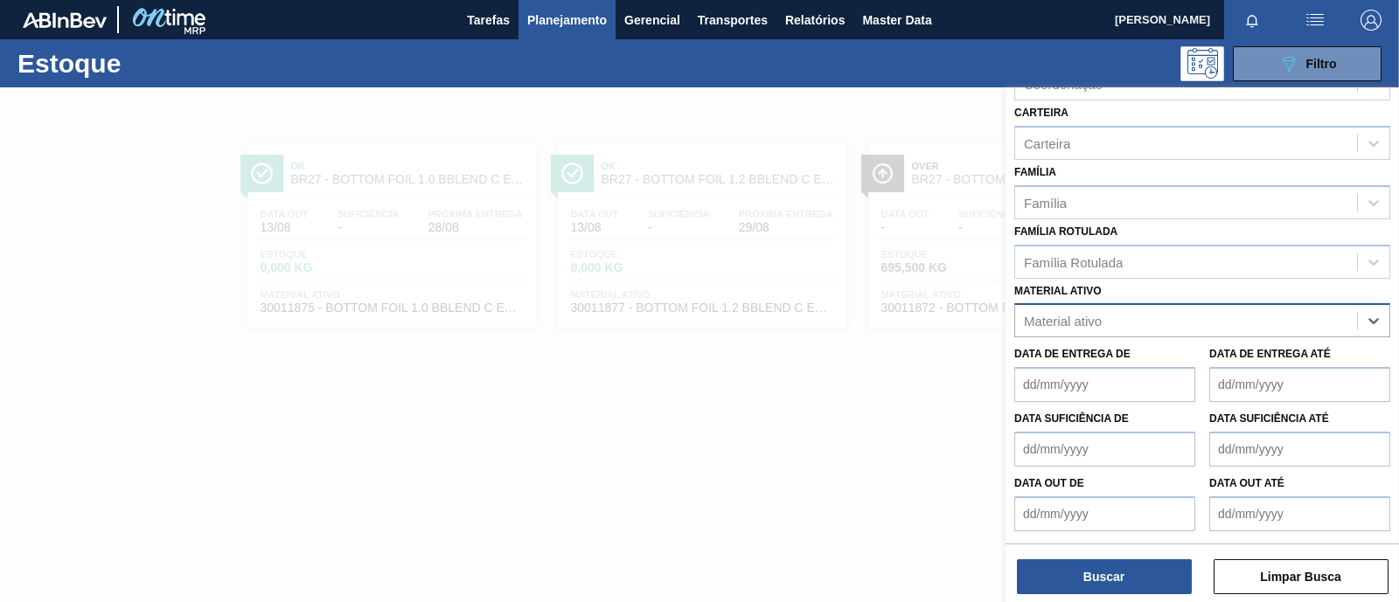
click at [1088, 251] on div "Status do Estoque Status do Estoque Origem Origem Destino Destino Coordenação C…" at bounding box center [1201, 197] width 393 height 685
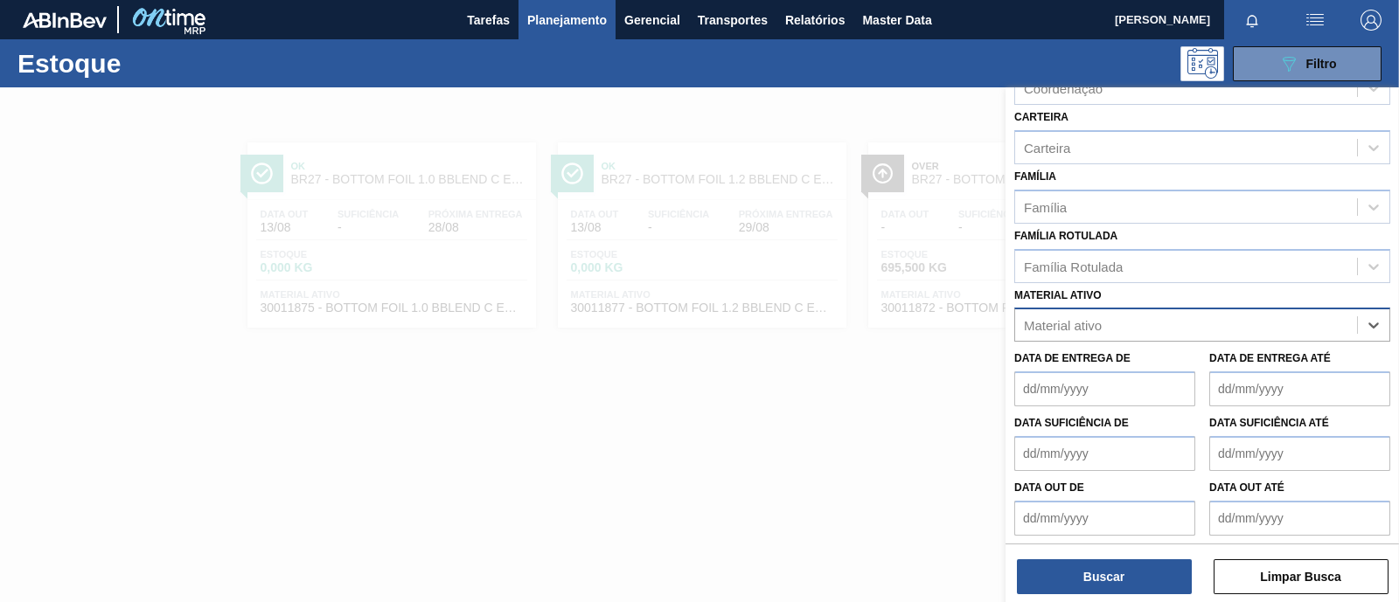
paste ativo "30006214"
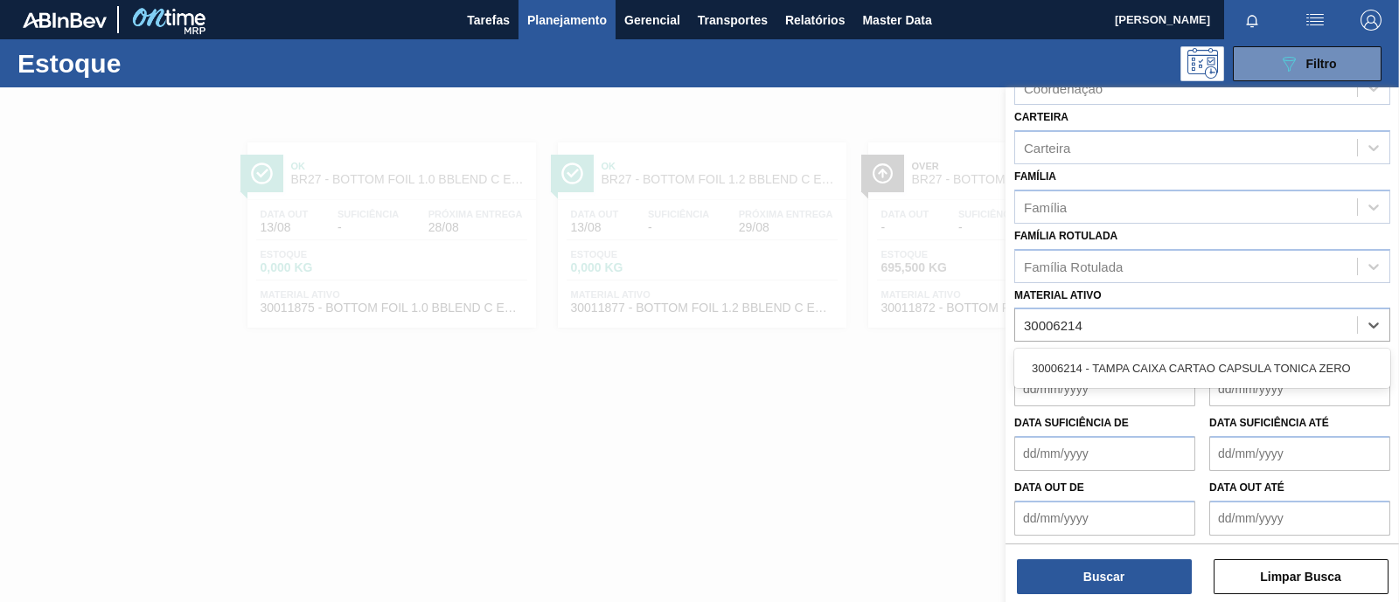
type ativo "30006214"
click at [769, 329] on div at bounding box center [699, 388] width 1399 height 602
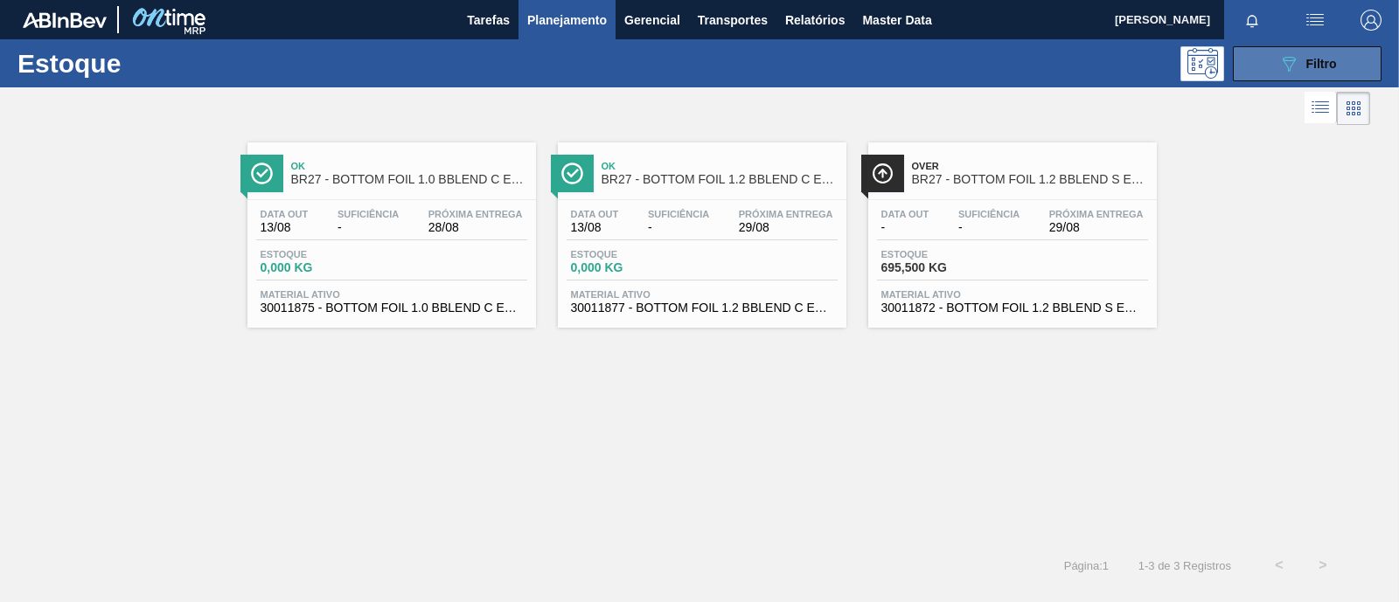
click at [1290, 54] on icon "089F7B8B-B2A5-4AFE-B5C0-19BA573D28AC" at bounding box center [1288, 63] width 21 height 21
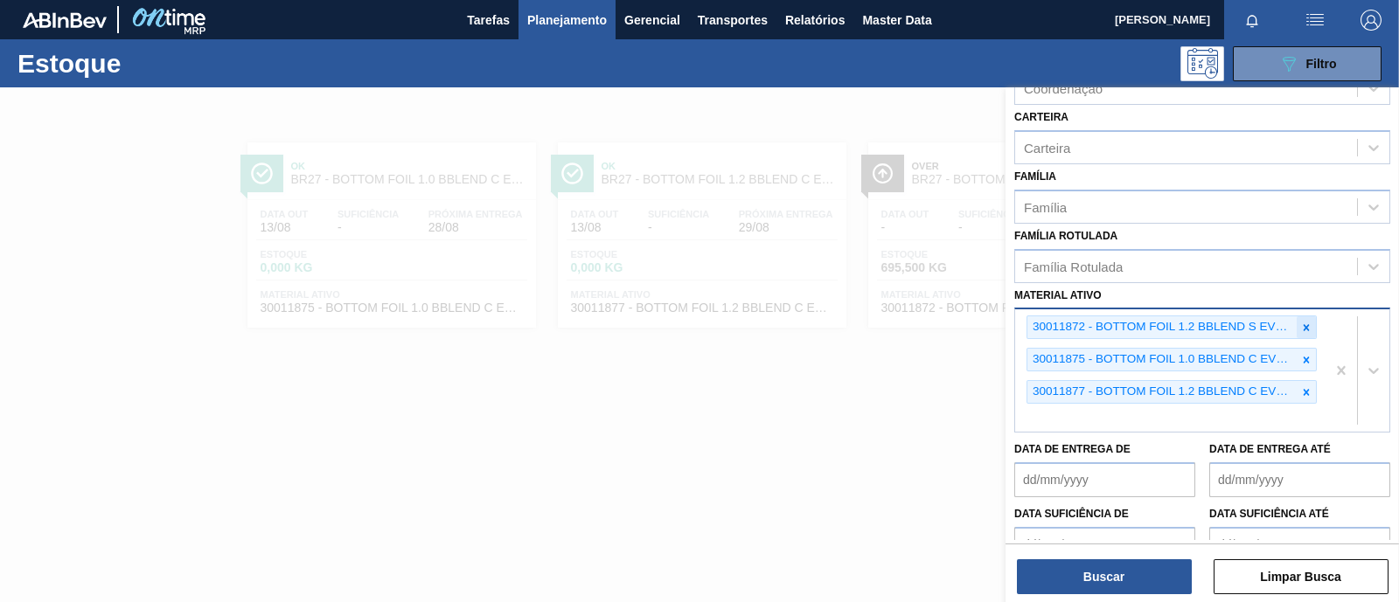
click at [1305, 324] on icon at bounding box center [1306, 327] width 6 height 6
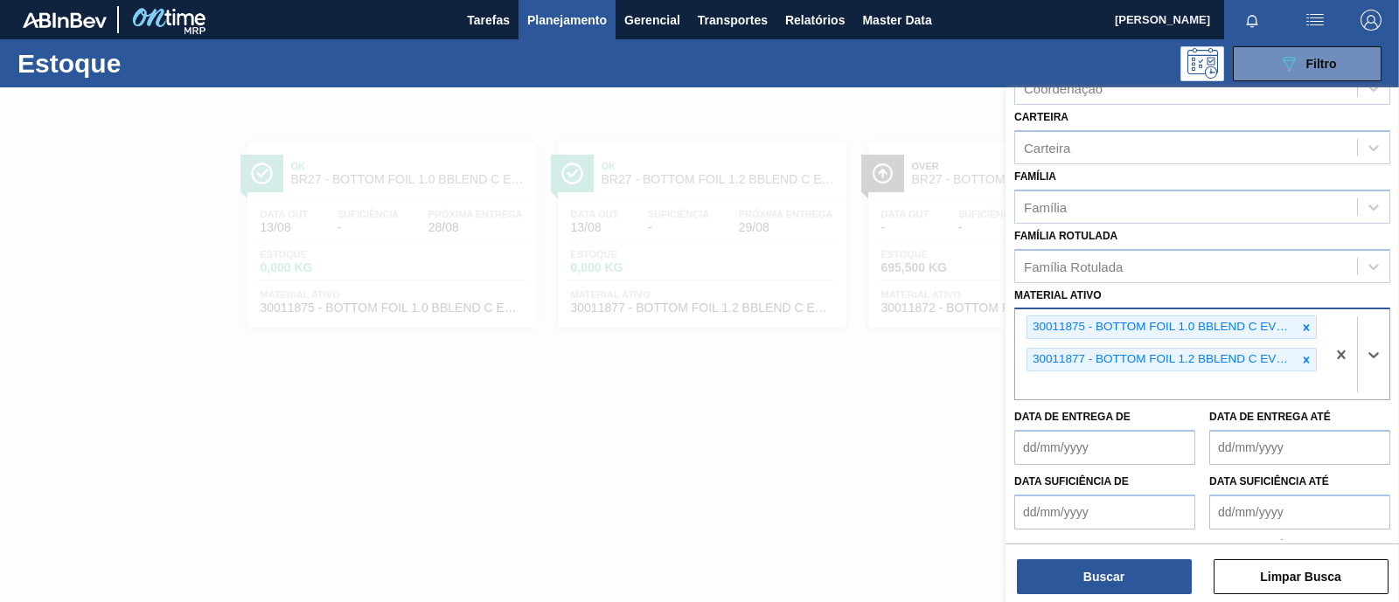
click at [1305, 324] on icon at bounding box center [1306, 327] width 6 height 6
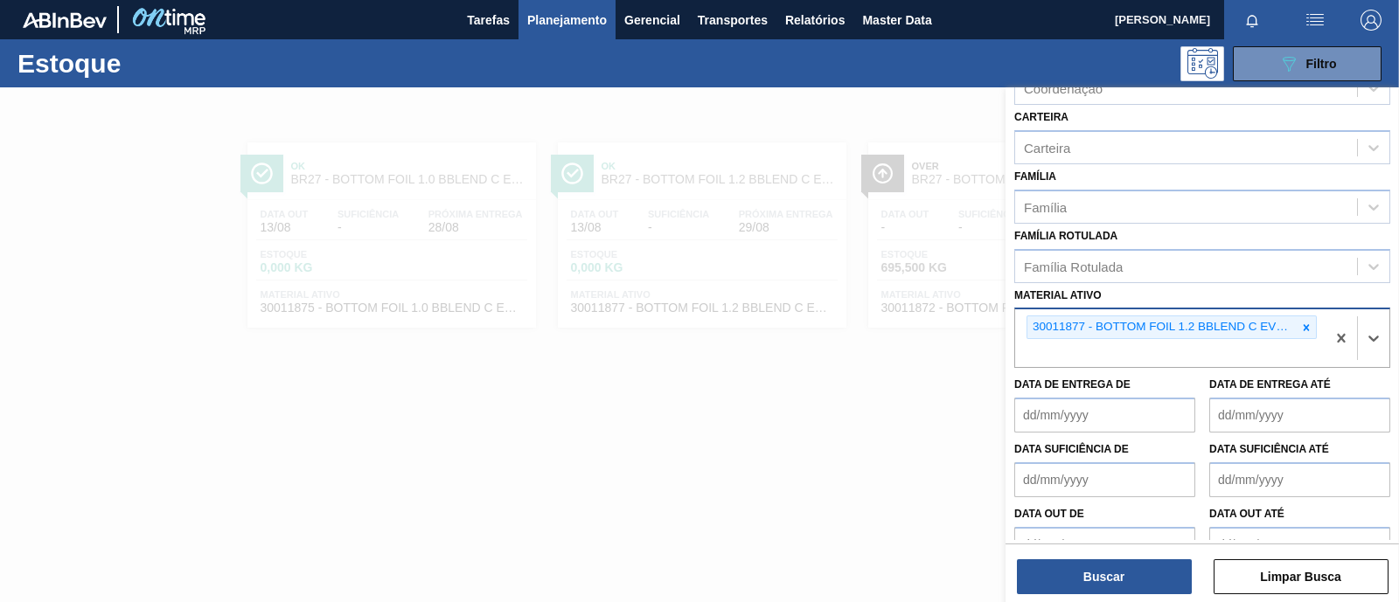
click at [1305, 324] on icon at bounding box center [1306, 327] width 6 height 6
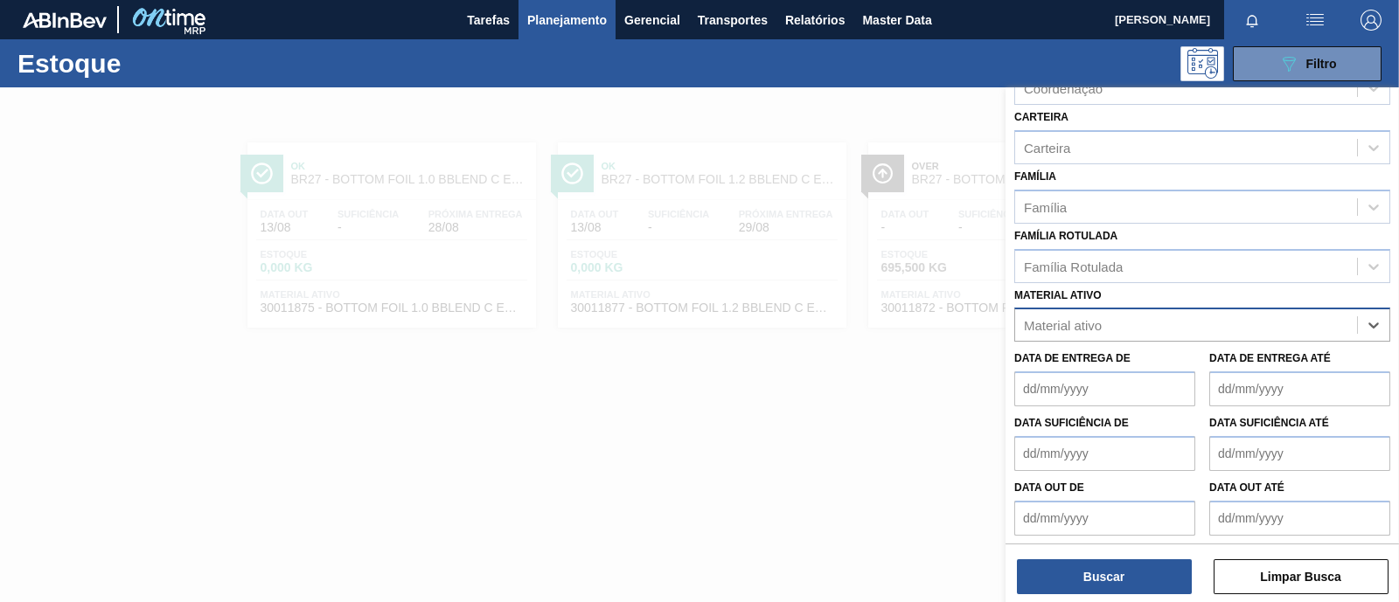
paste ativo "30008438"
type ativo "30008438"
click at [1112, 361] on div "30008438 - TAMPA CX CARTAO CAPSULA SUN ZERO LMAO" at bounding box center [1202, 368] width 376 height 32
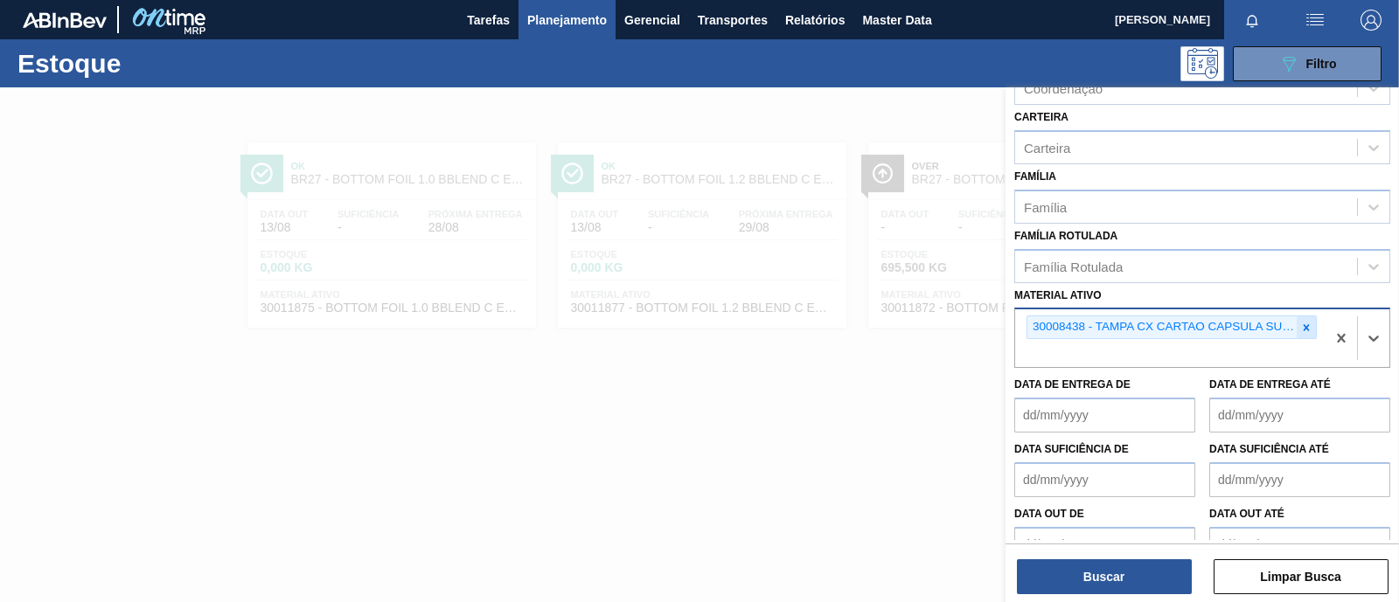
click at [1306, 326] on icon at bounding box center [1306, 328] width 12 height 12
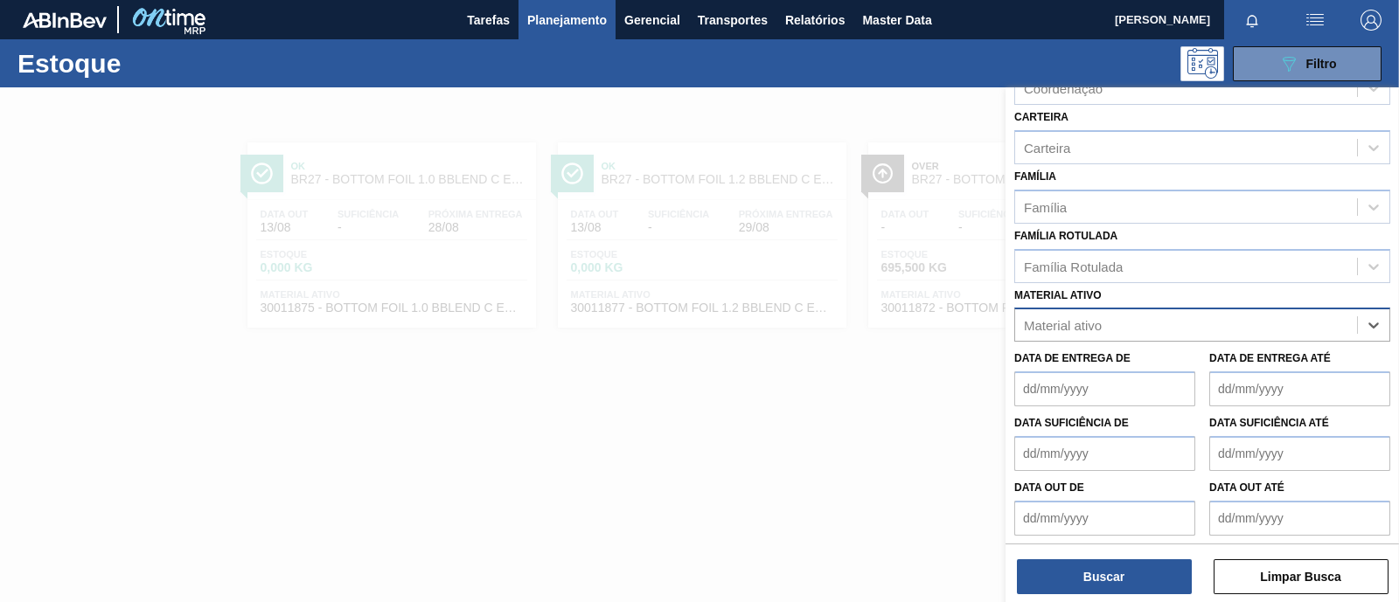
click at [1132, 318] on div "Material ativo" at bounding box center [1186, 325] width 342 height 25
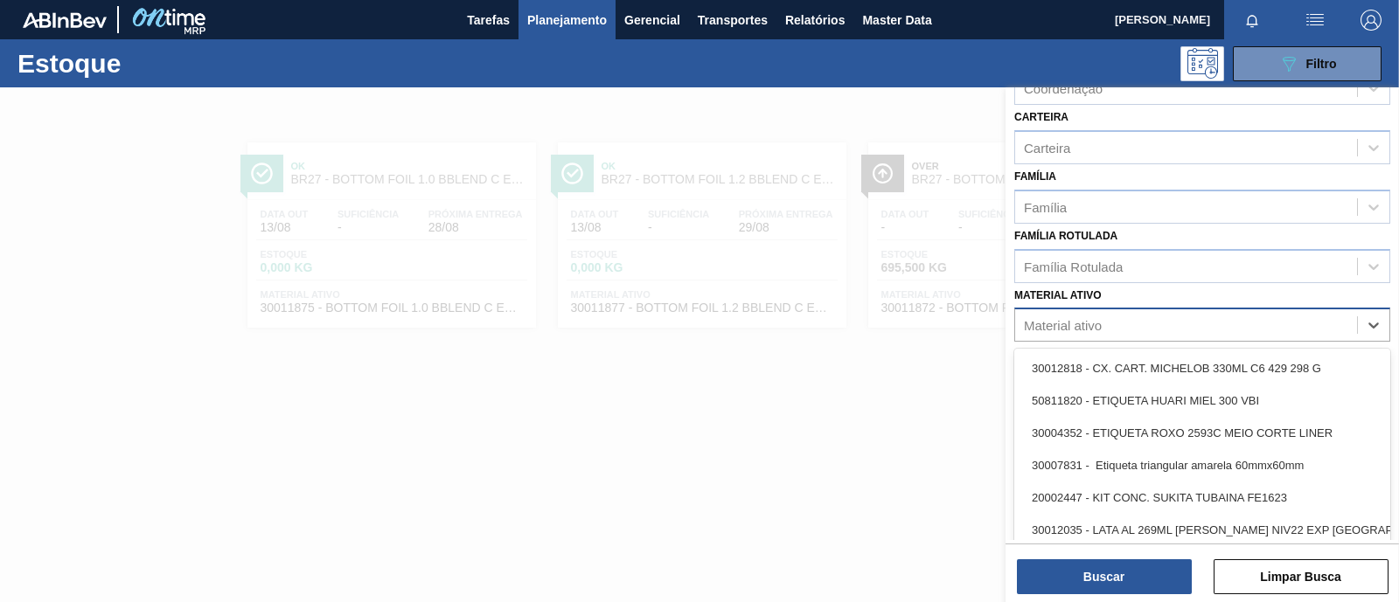
paste ativo "30029421"
type ativo "30029421"
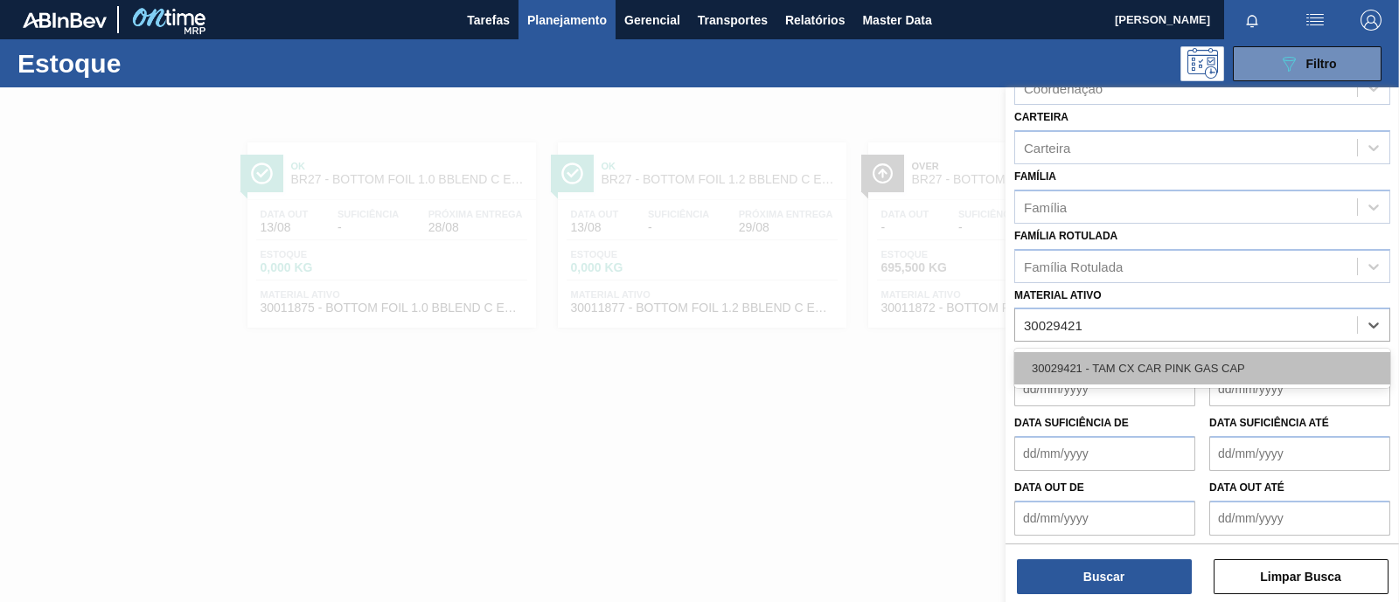
click at [1175, 370] on div "30029421 - TAM CX CAR PINK GAS CAP" at bounding box center [1202, 368] width 376 height 32
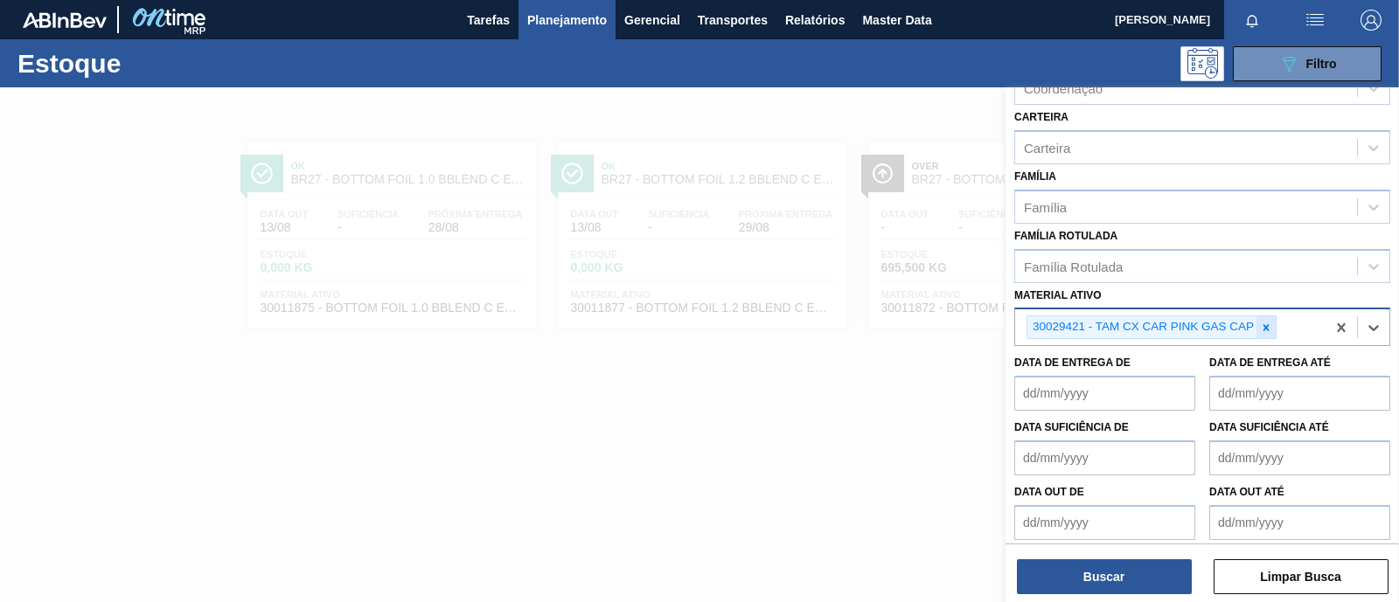
click at [1262, 324] on icon at bounding box center [1266, 328] width 12 height 12
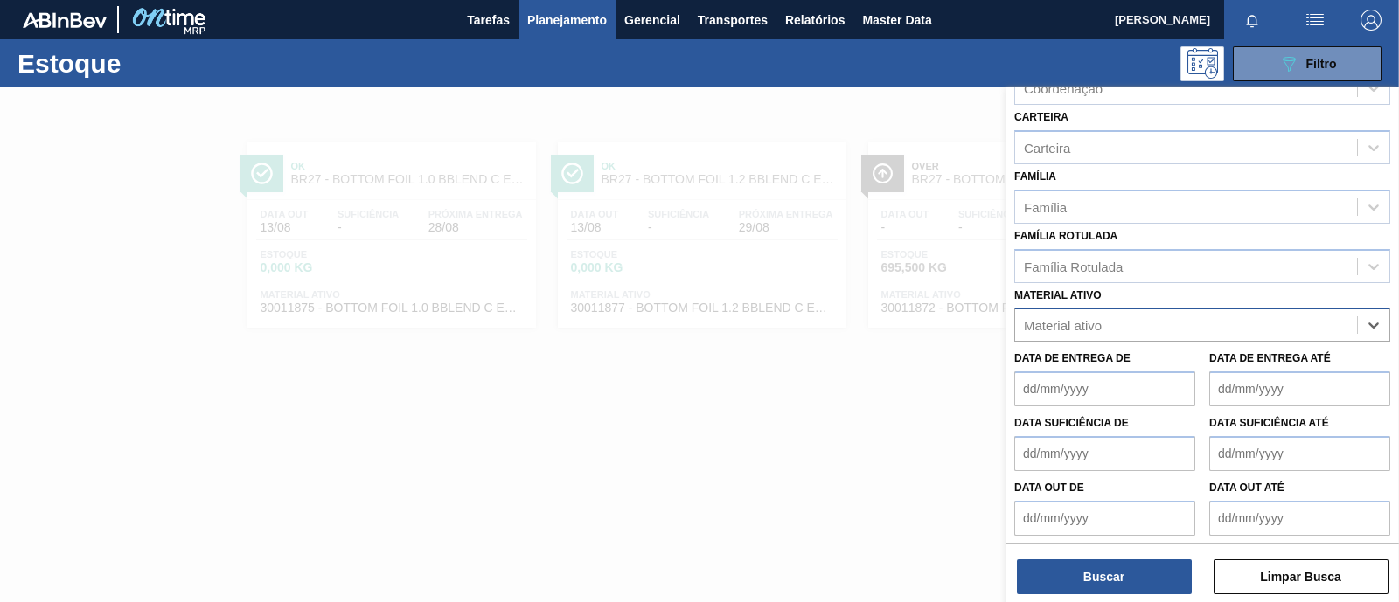
paste ativo "30029163"
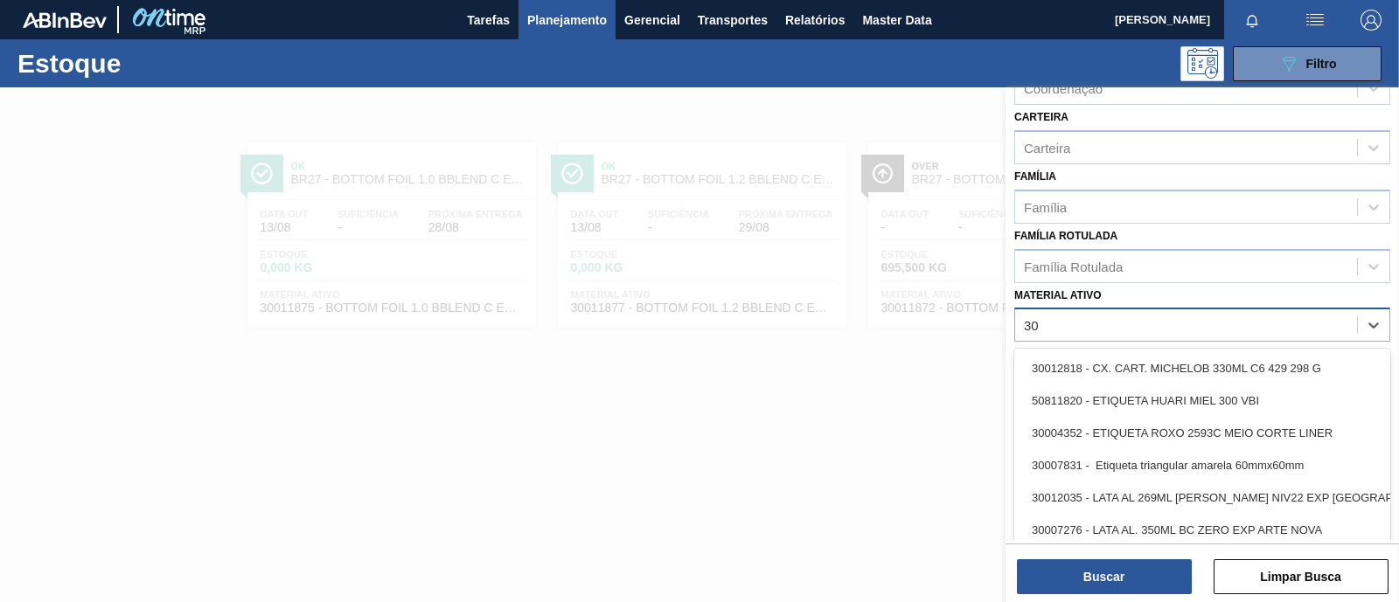
type ativo "3"
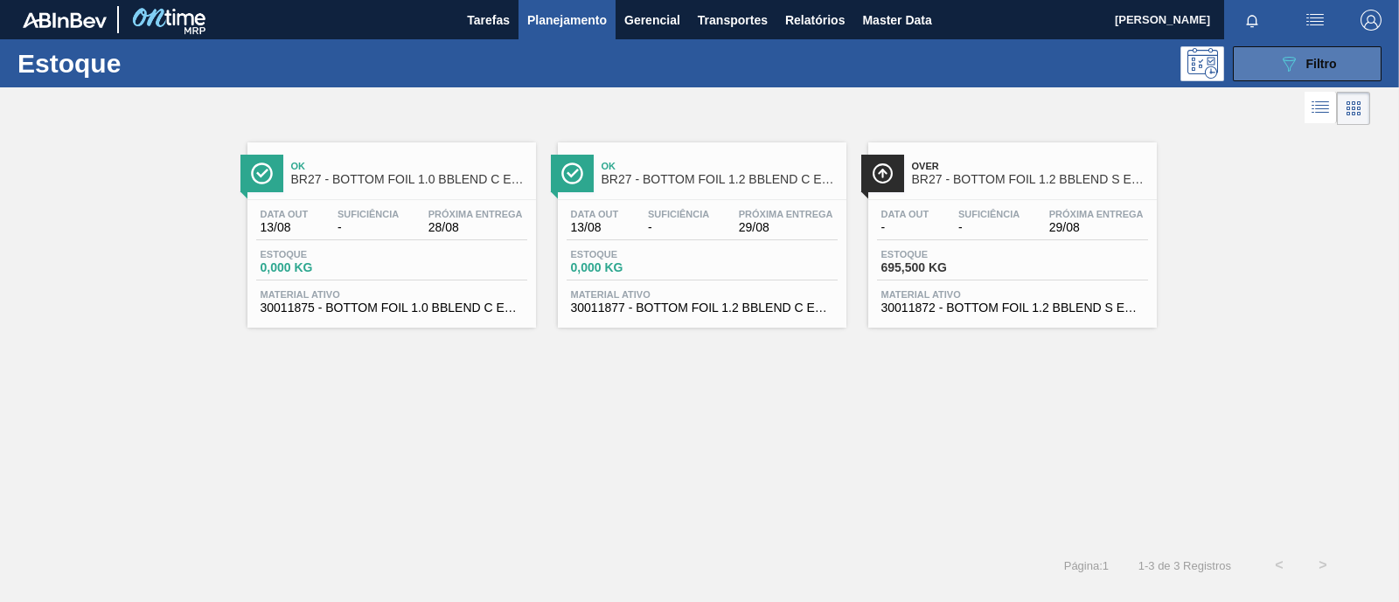
click at [1330, 59] on span "Filtro" at bounding box center [1321, 64] width 31 height 14
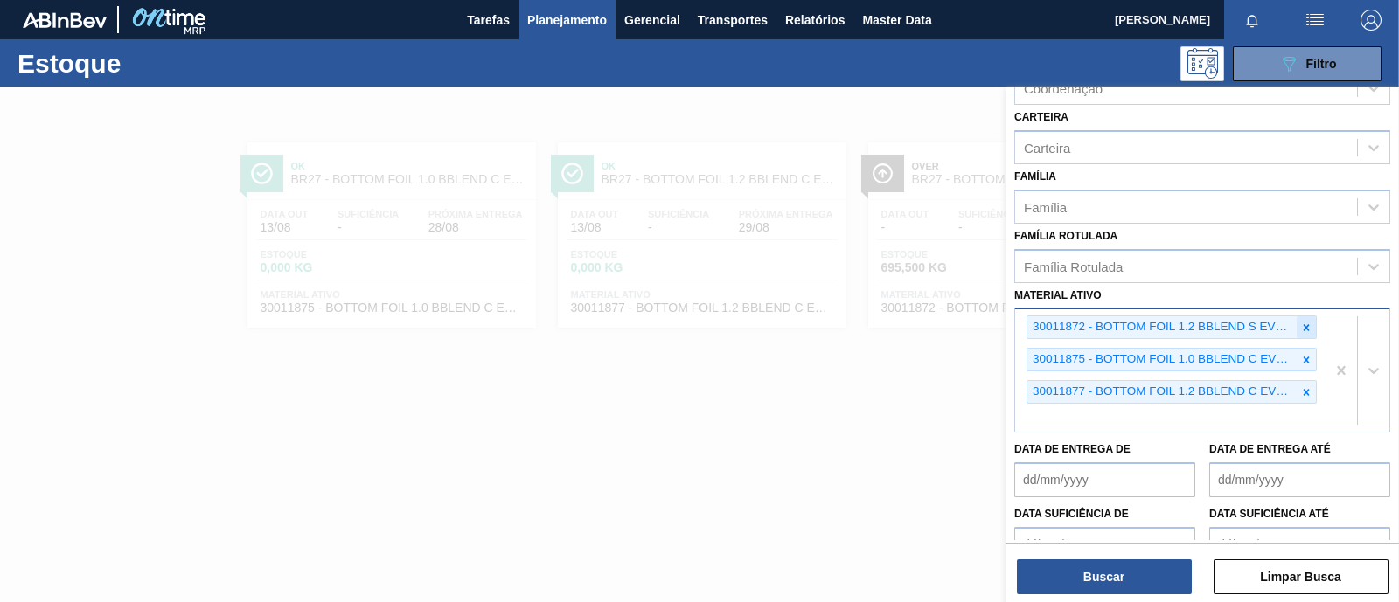
click at [1303, 330] on div at bounding box center [1306, 327] width 19 height 22
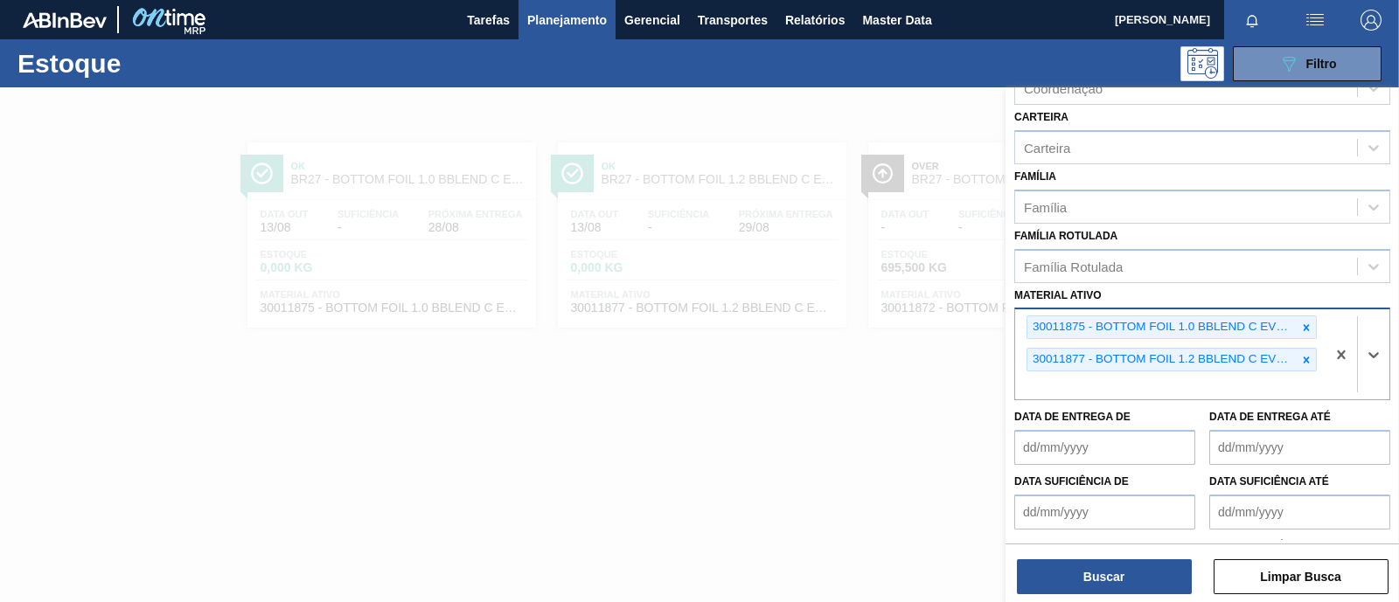
click at [1303, 330] on div at bounding box center [1306, 327] width 19 height 22
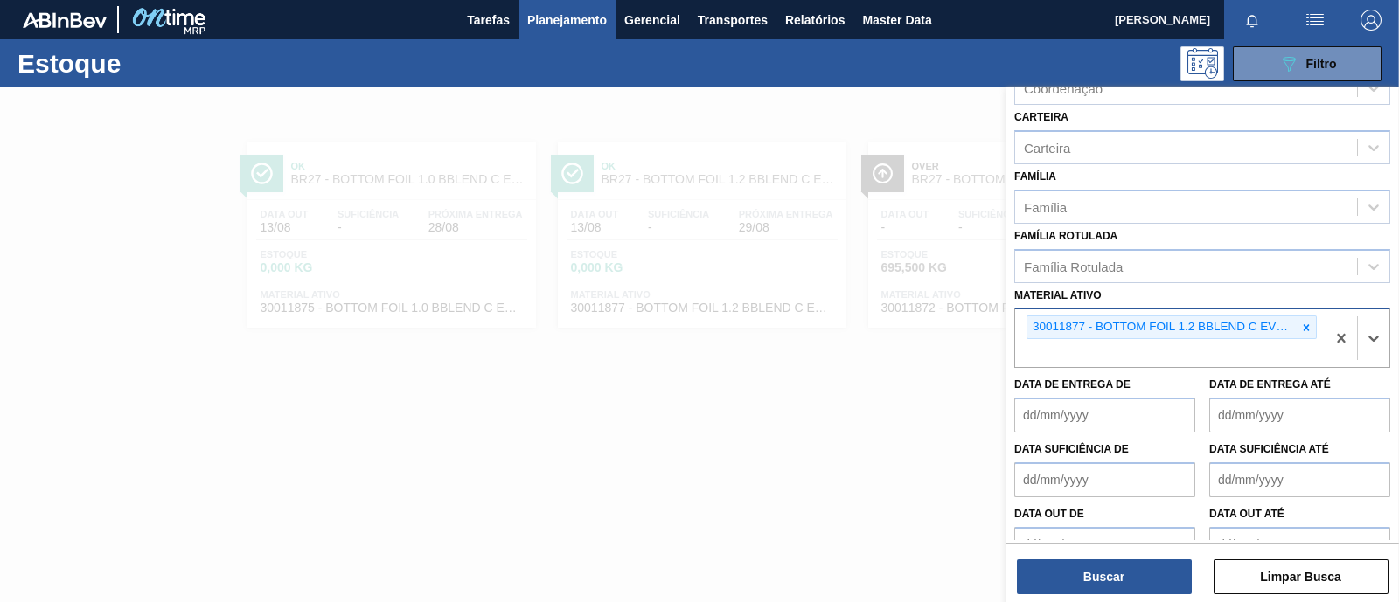
click at [1303, 330] on div at bounding box center [1306, 327] width 19 height 22
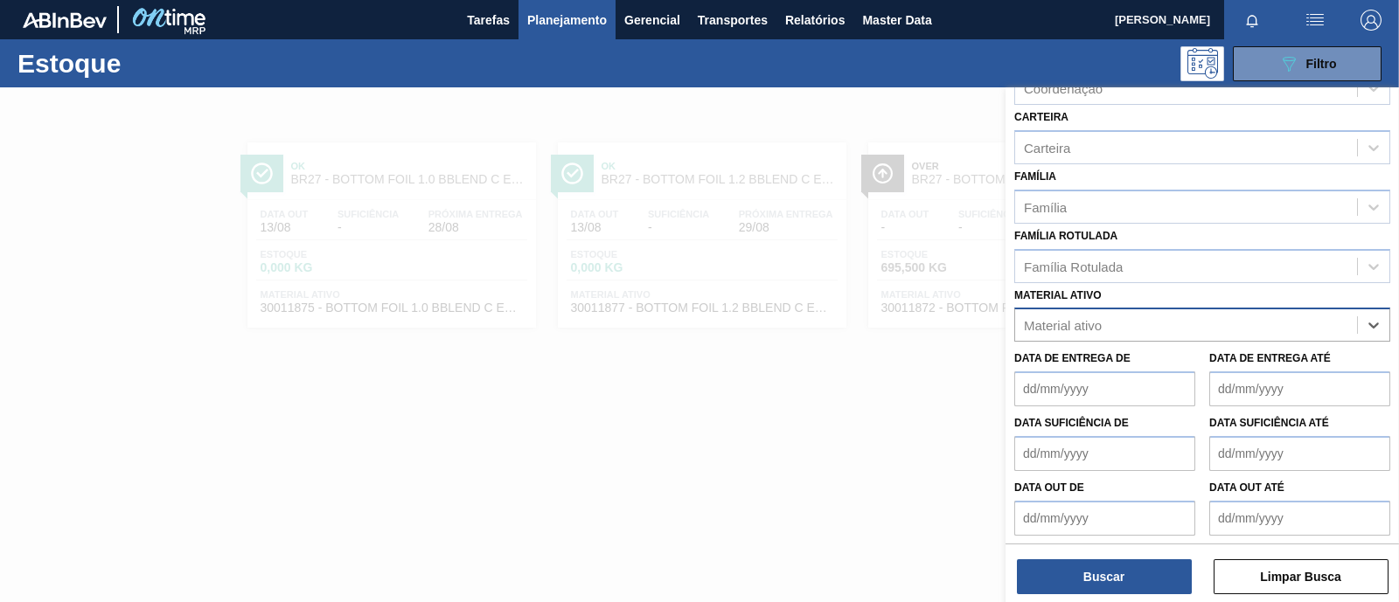
paste ativo "30029421"
type ativo "30029421"
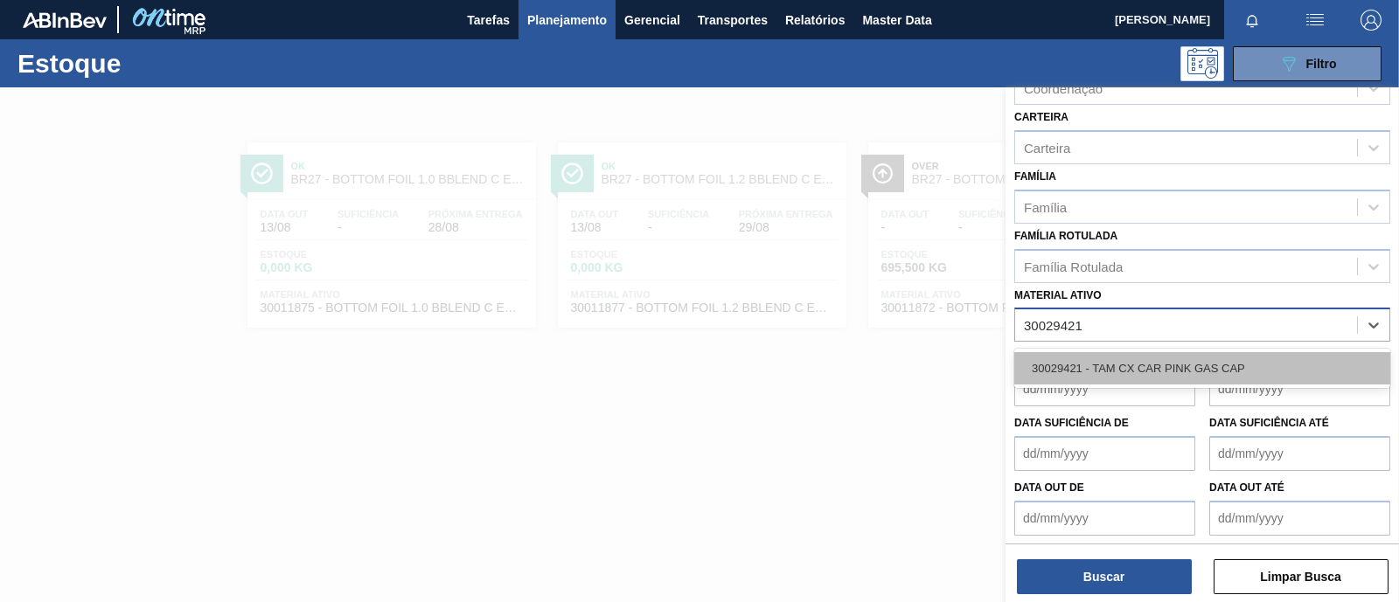
click at [1214, 359] on div "30029421 - TAM CX CAR PINK GAS CAP" at bounding box center [1202, 368] width 376 height 32
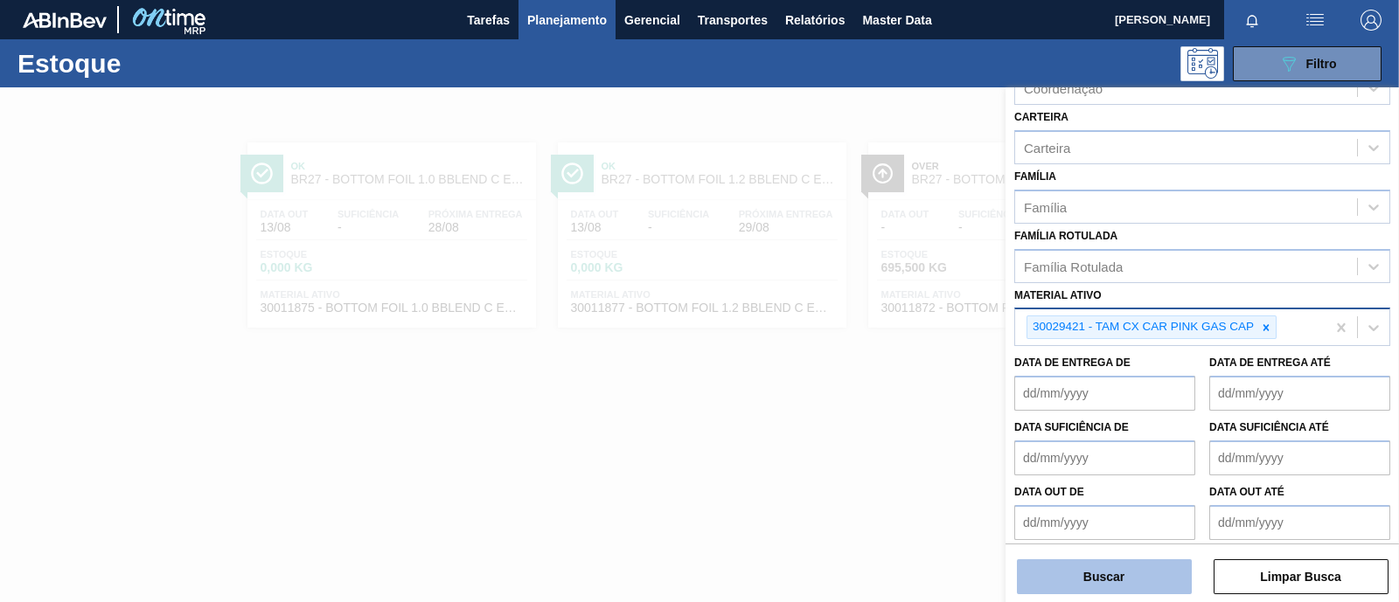
click at [1138, 572] on button "Buscar" at bounding box center [1104, 577] width 175 height 35
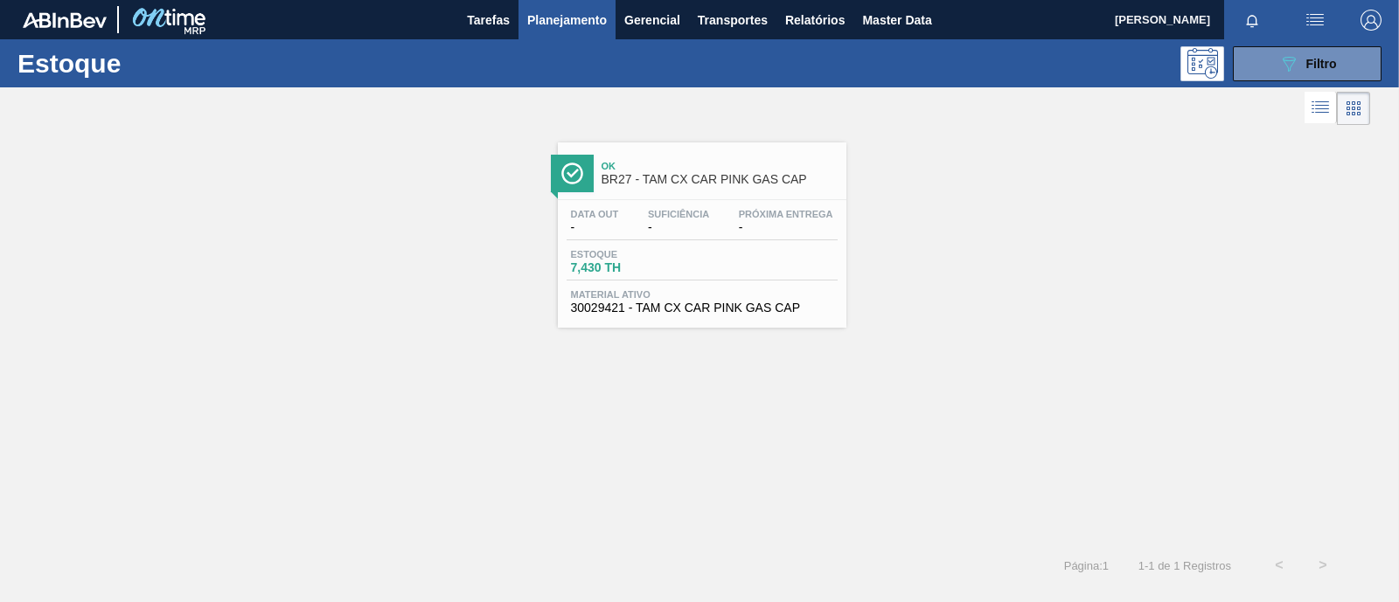
click at [678, 228] on span "-" at bounding box center [678, 227] width 61 height 13
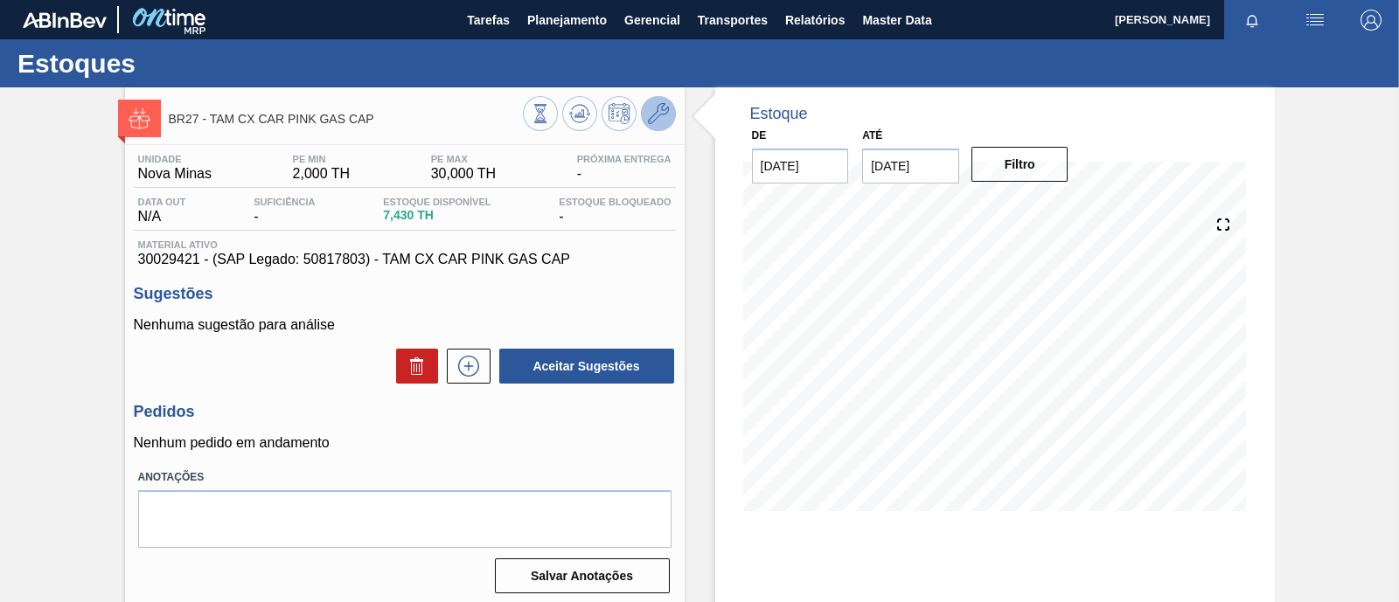
click at [651, 119] on icon at bounding box center [658, 113] width 21 height 21
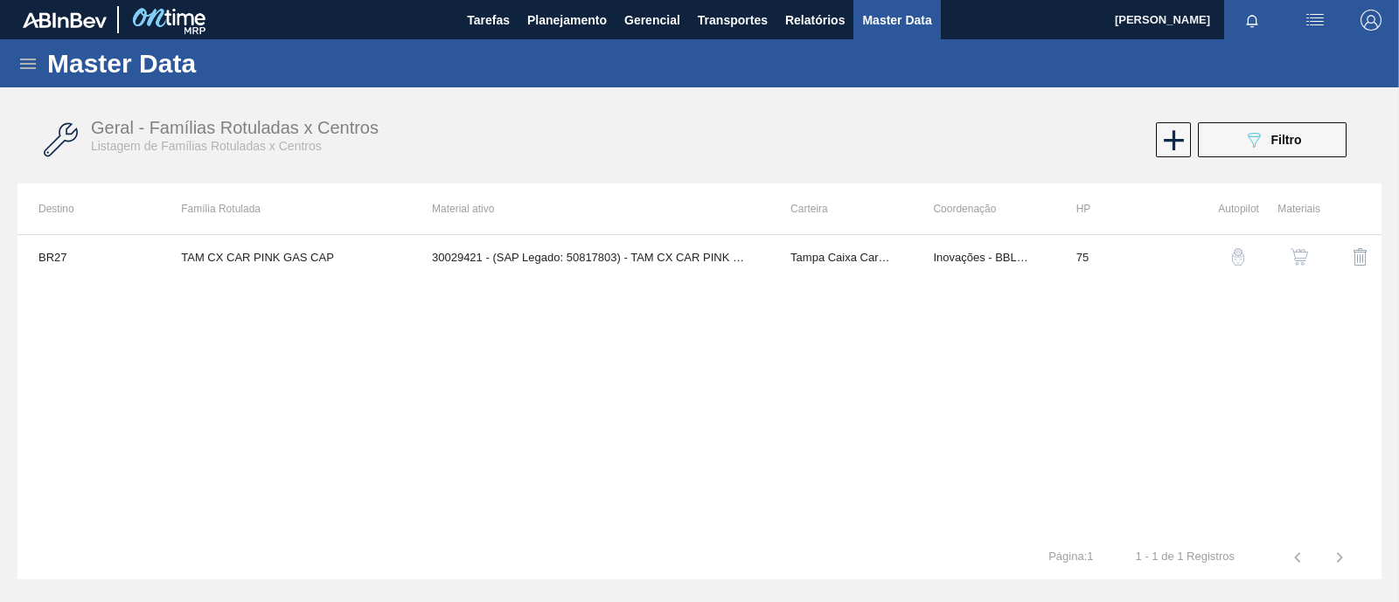
click at [1303, 265] on img "button" at bounding box center [1298, 256] width 17 height 17
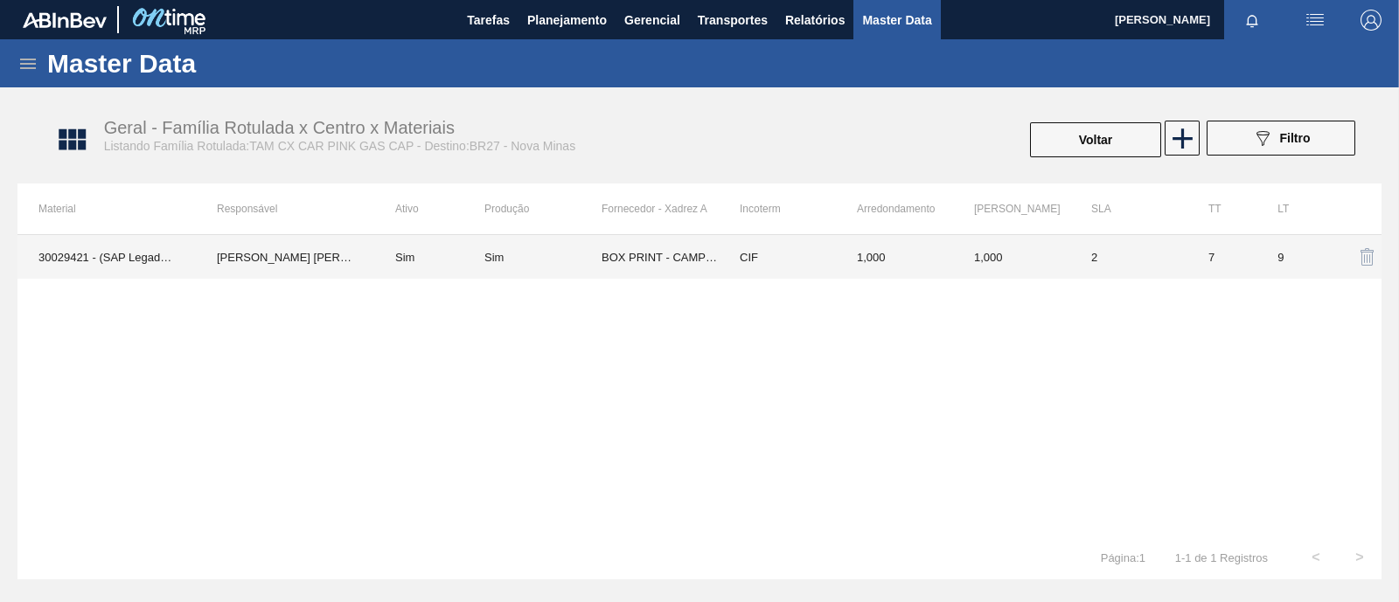
click at [692, 259] on td "BOX PRINT - CAMPO BOM ([GEOGRAPHIC_DATA])" at bounding box center [659, 257] width 117 height 44
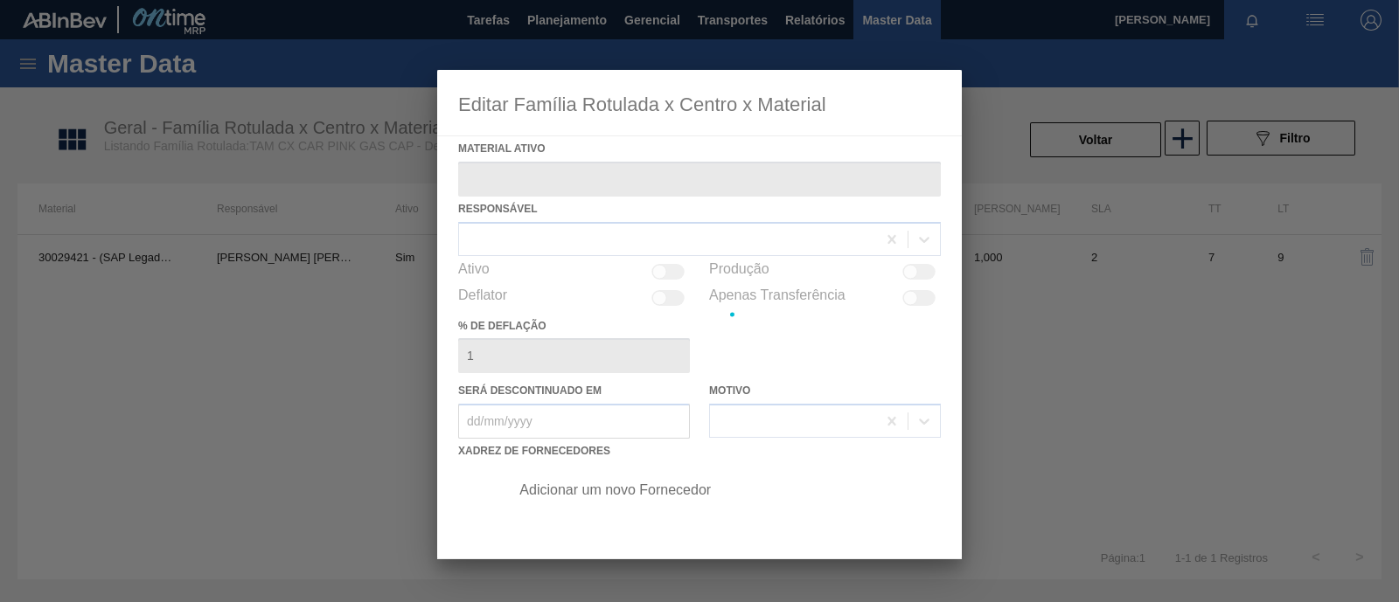
type ativo "30029421 - (SAP Legado: 50817803) - TAM CX CAR PINK GAS CAP"
checkbox input "true"
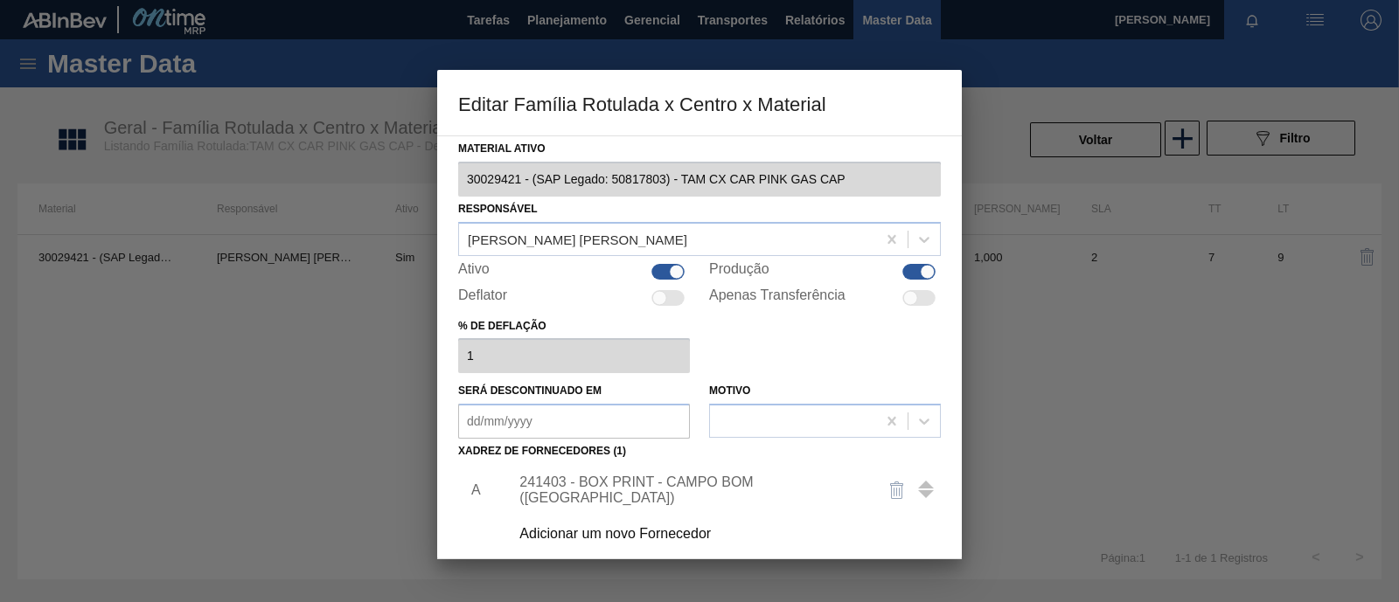
scroll to position [108, 0]
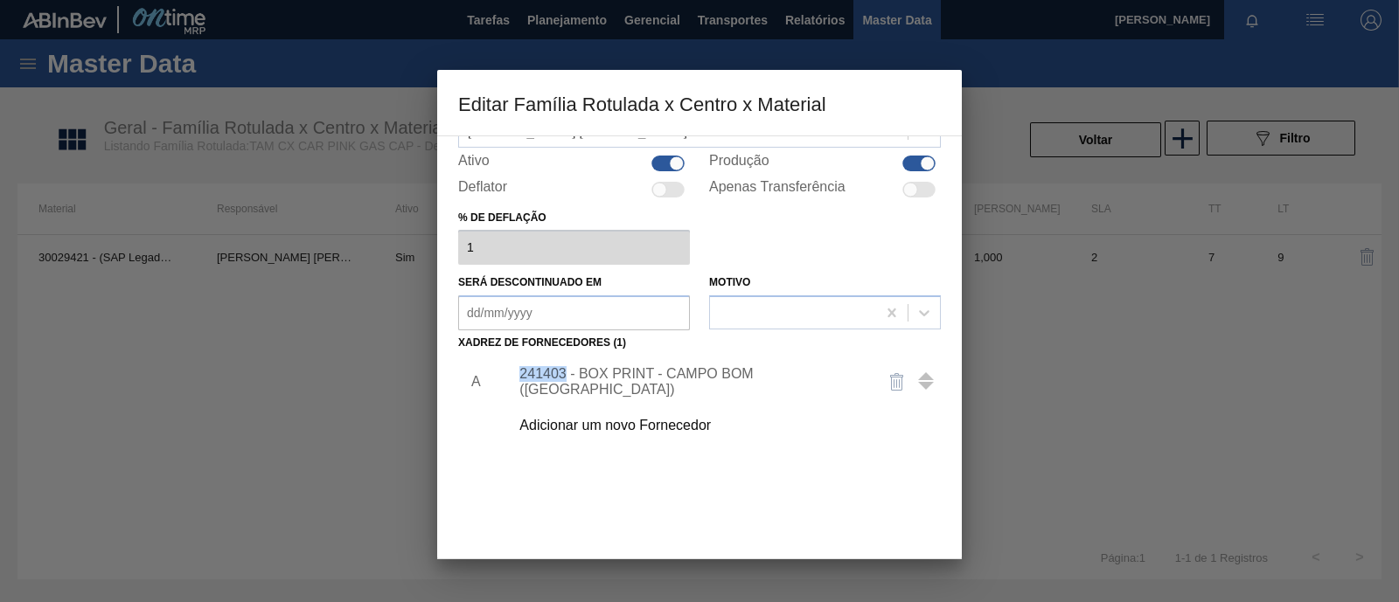
drag, startPoint x: 521, startPoint y: 384, endPoint x: 563, endPoint y: 386, distance: 42.0
click at [563, 386] on div "241403 - BOX PRINT - CAMPO BOM ([GEOGRAPHIC_DATA])" at bounding box center [690, 381] width 343 height 31
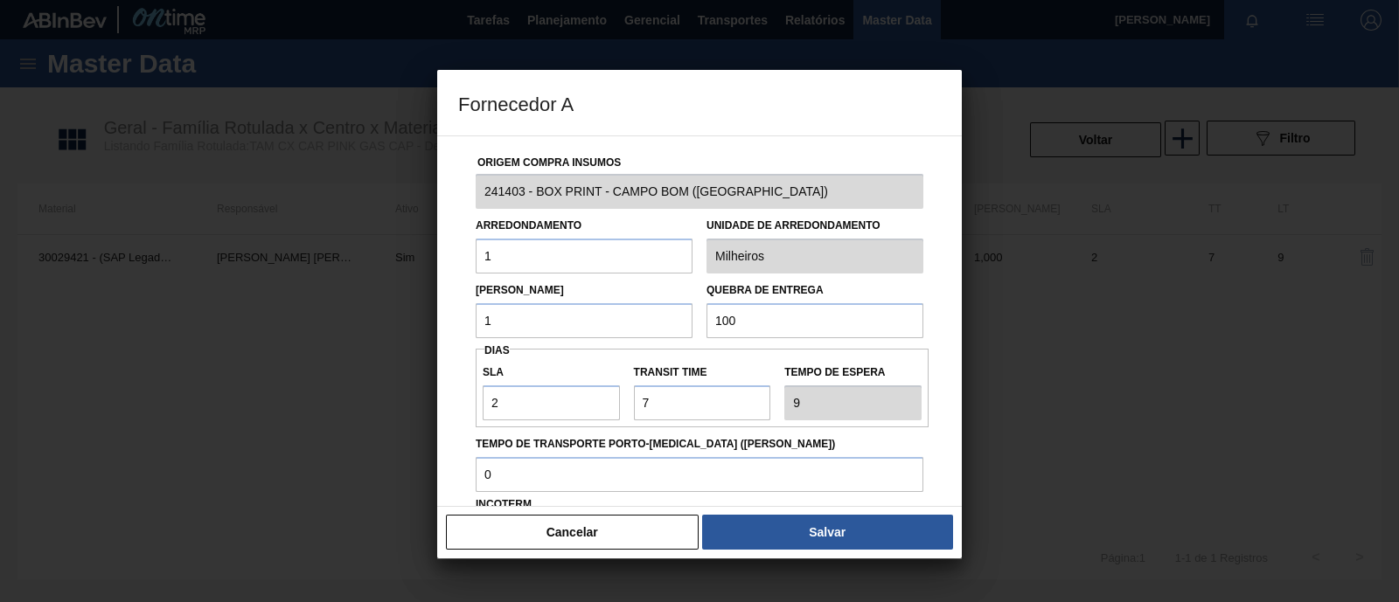
copy div "241403"
click at [596, 528] on button "Cancelar" at bounding box center [572, 532] width 253 height 35
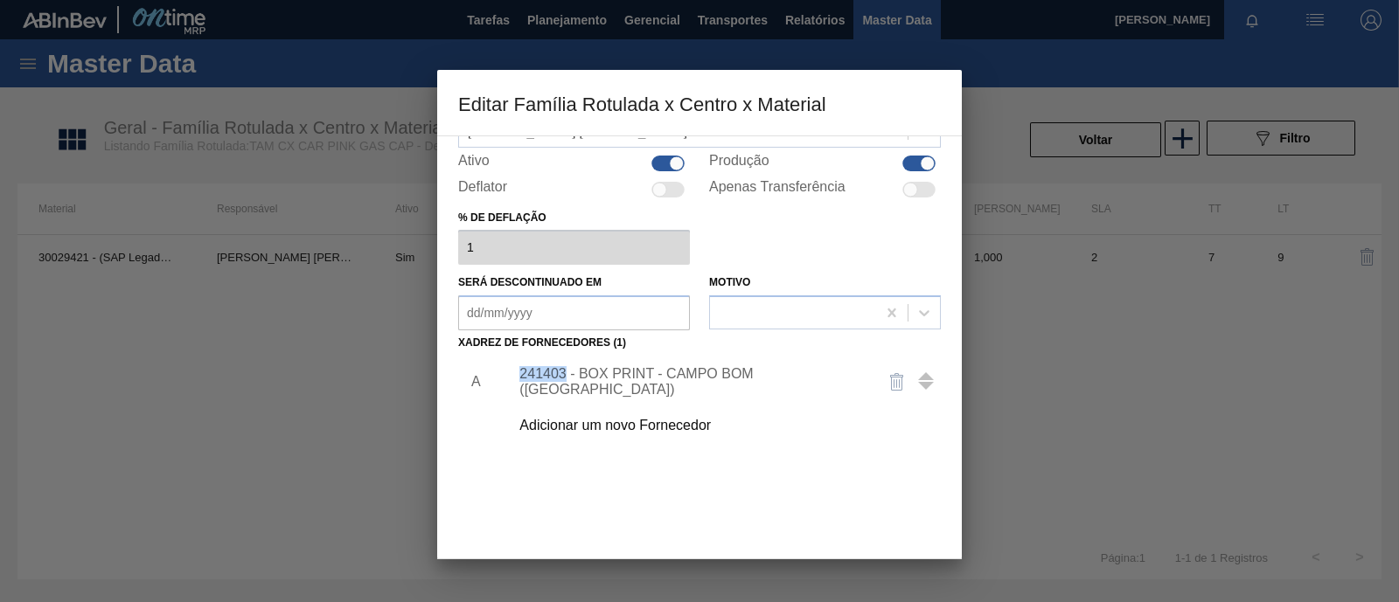
copy div "241403"
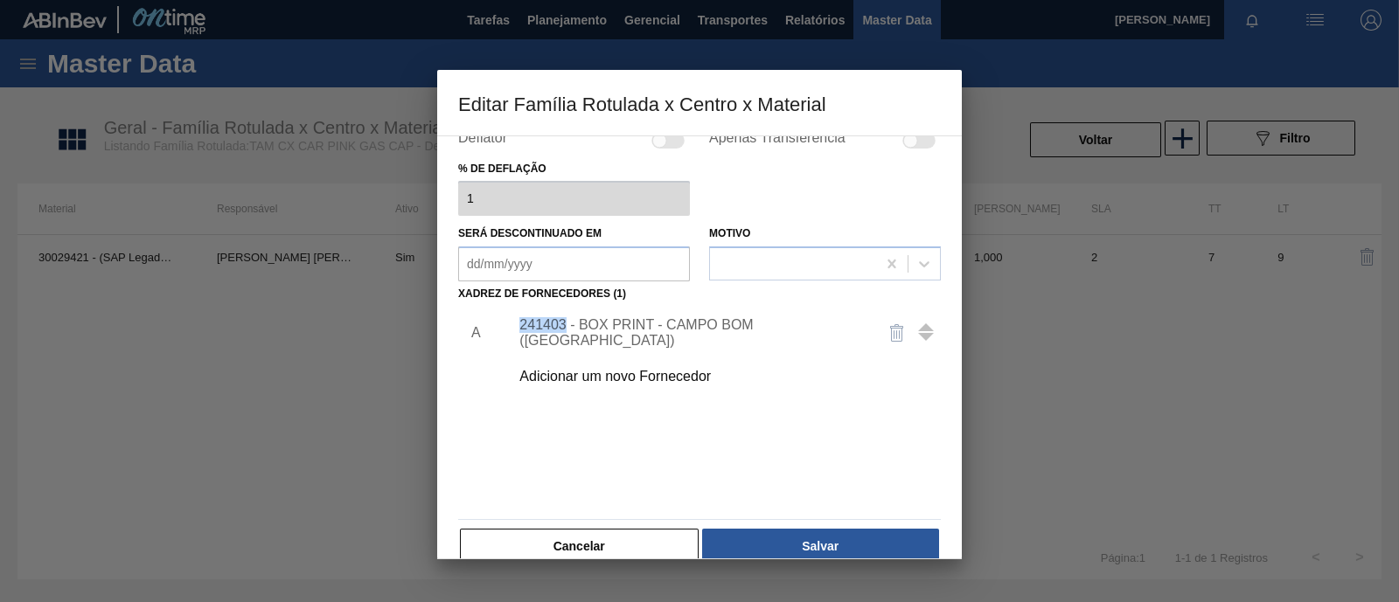
scroll to position [184, 0]
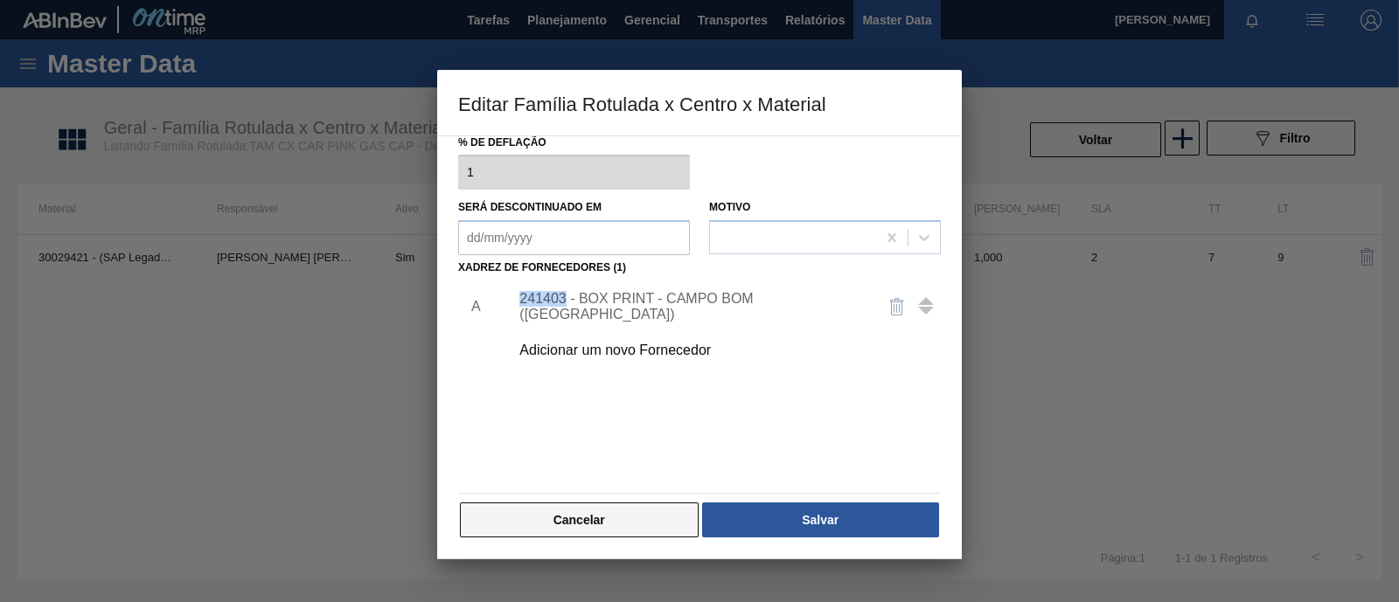
click at [590, 513] on button "Cancelar" at bounding box center [579, 520] width 239 height 35
